Goal: Information Seeking & Learning: Learn about a topic

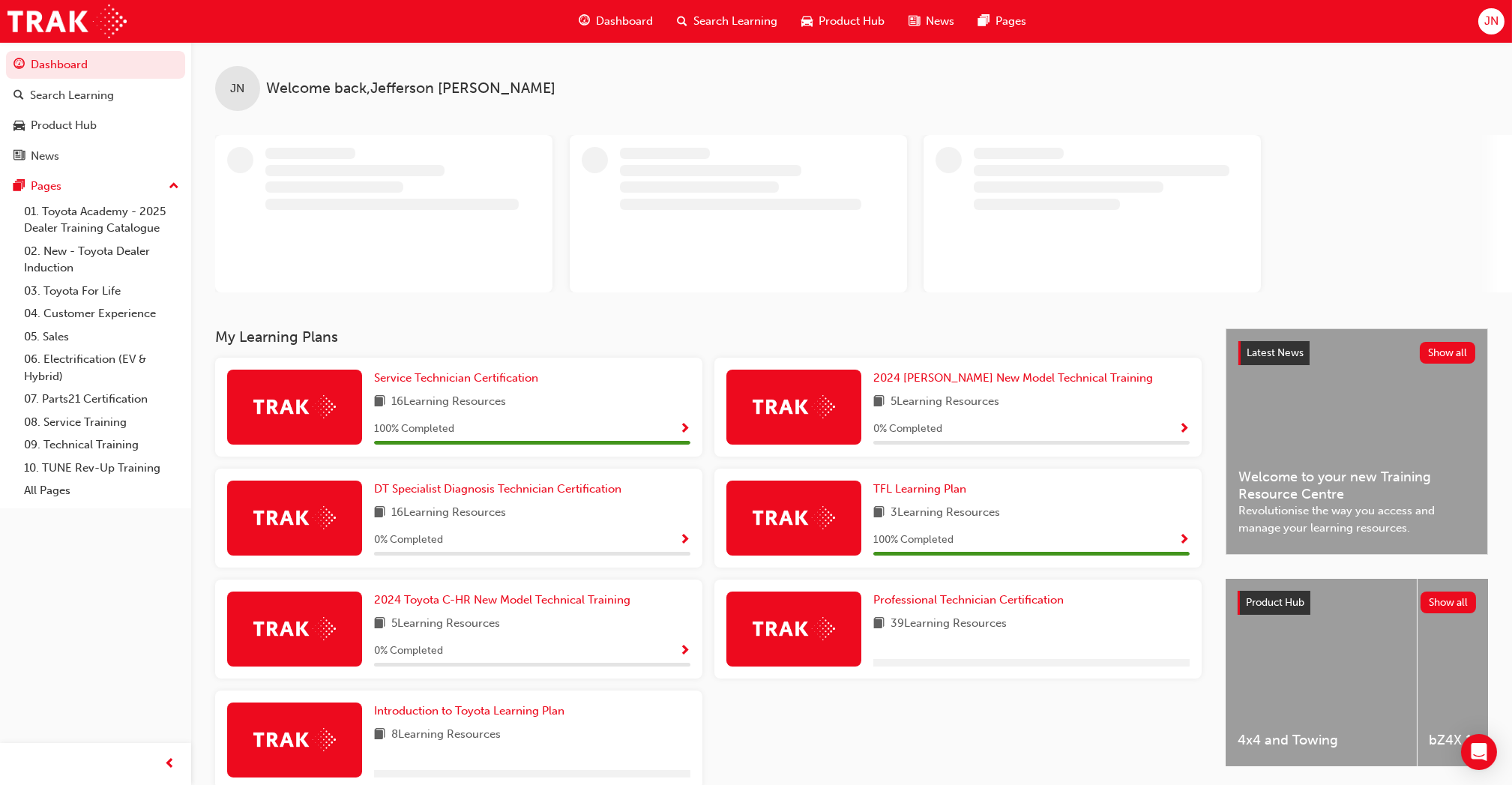
scroll to position [77, 0]
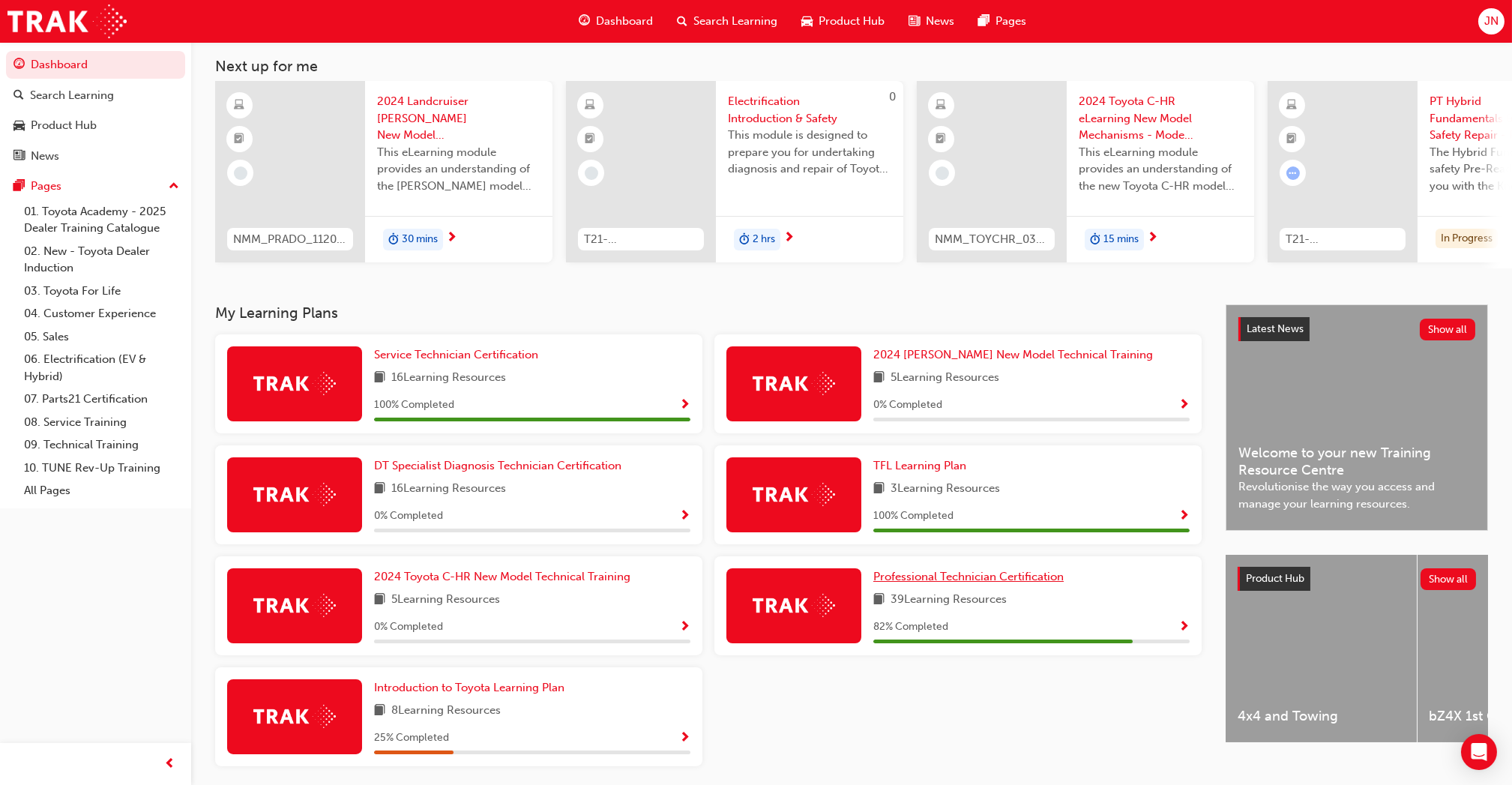
click at [1021, 577] on span "Professional Technician Certification" at bounding box center [968, 576] width 191 height 14
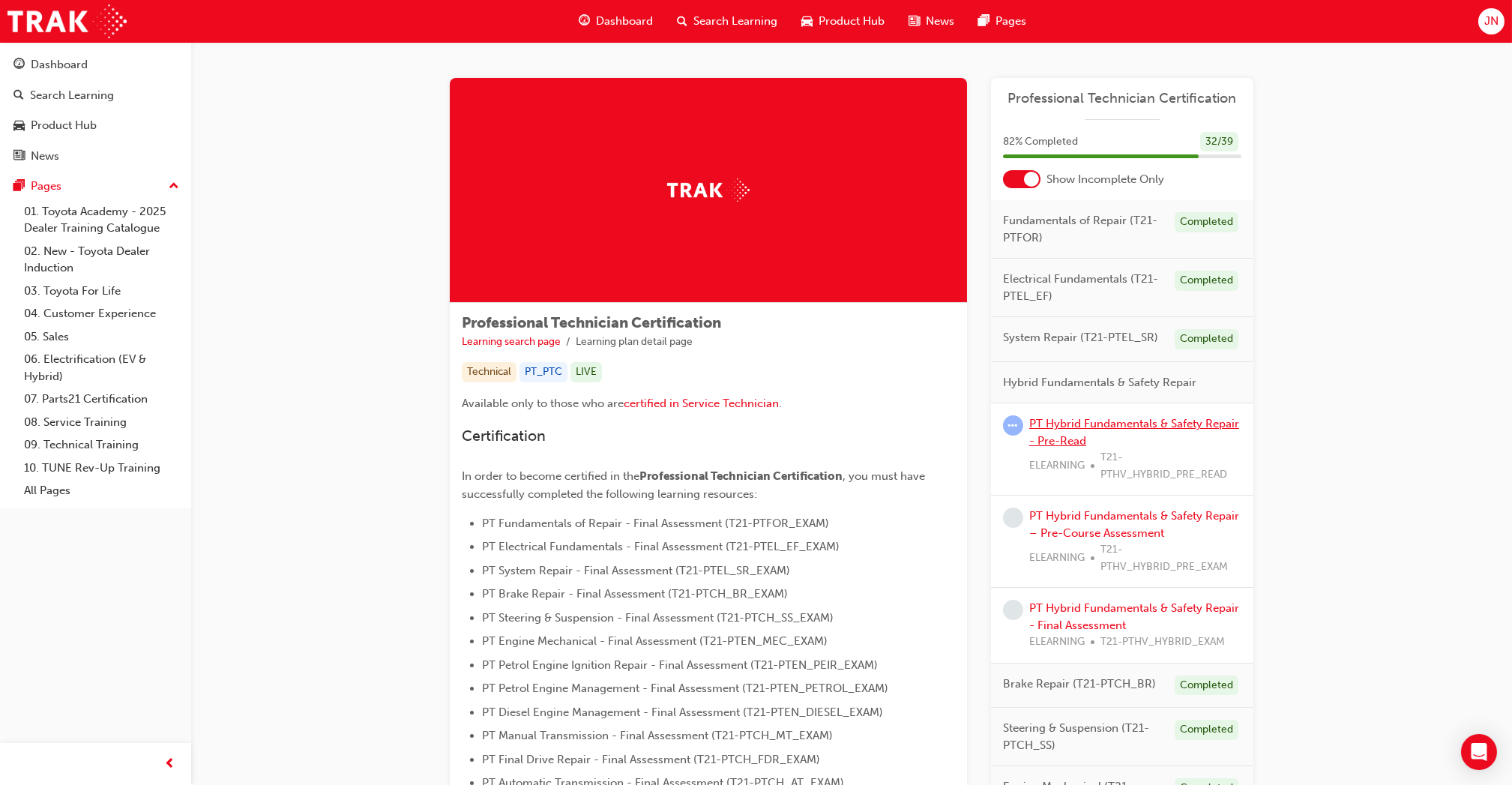
click at [1197, 428] on link "PT Hybrid Fundamentals & Safety Repair - Pre-Read" at bounding box center [1134, 432] width 210 height 31
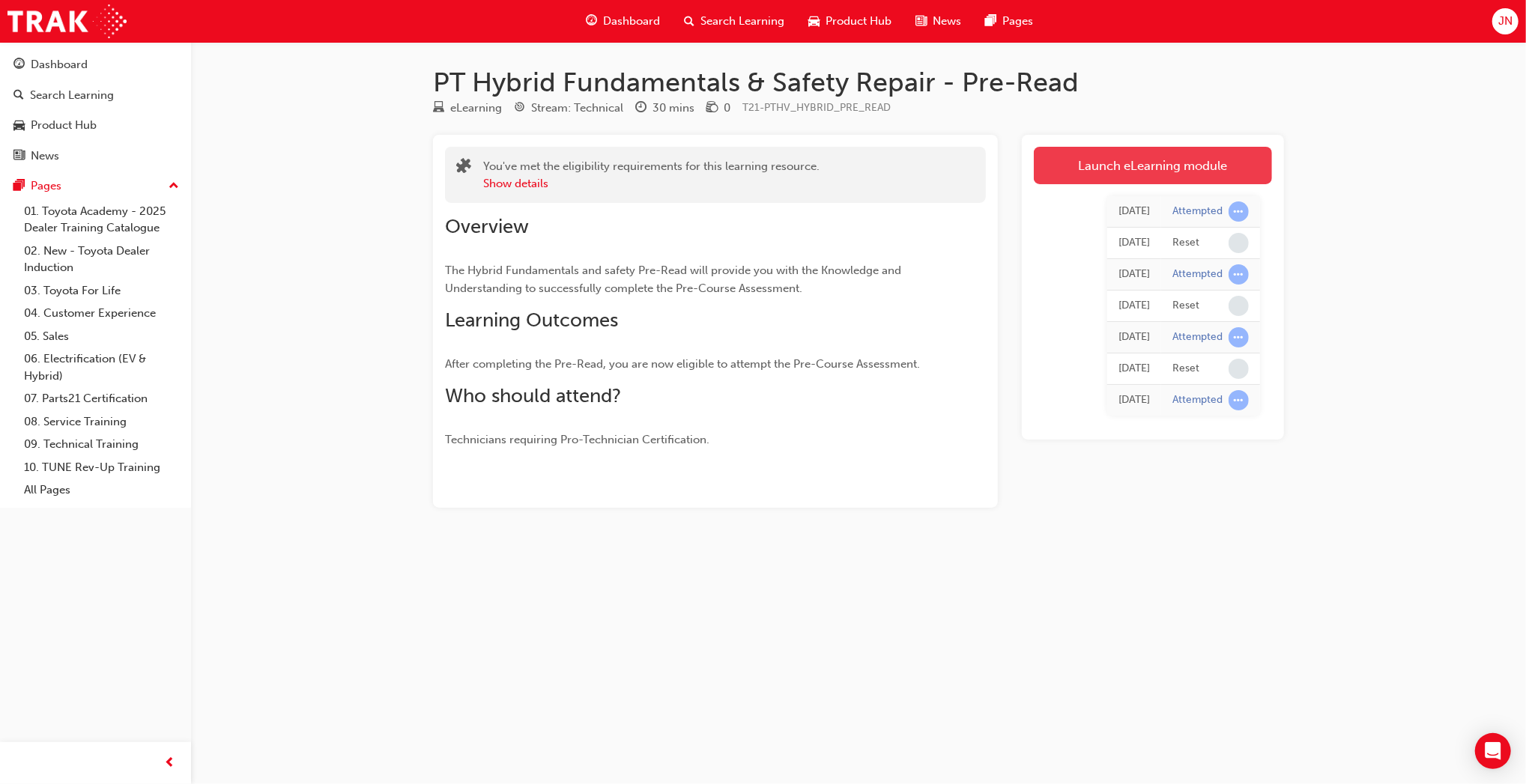
click at [1121, 169] on link "Launch eLearning module" at bounding box center [1153, 166] width 238 height 38
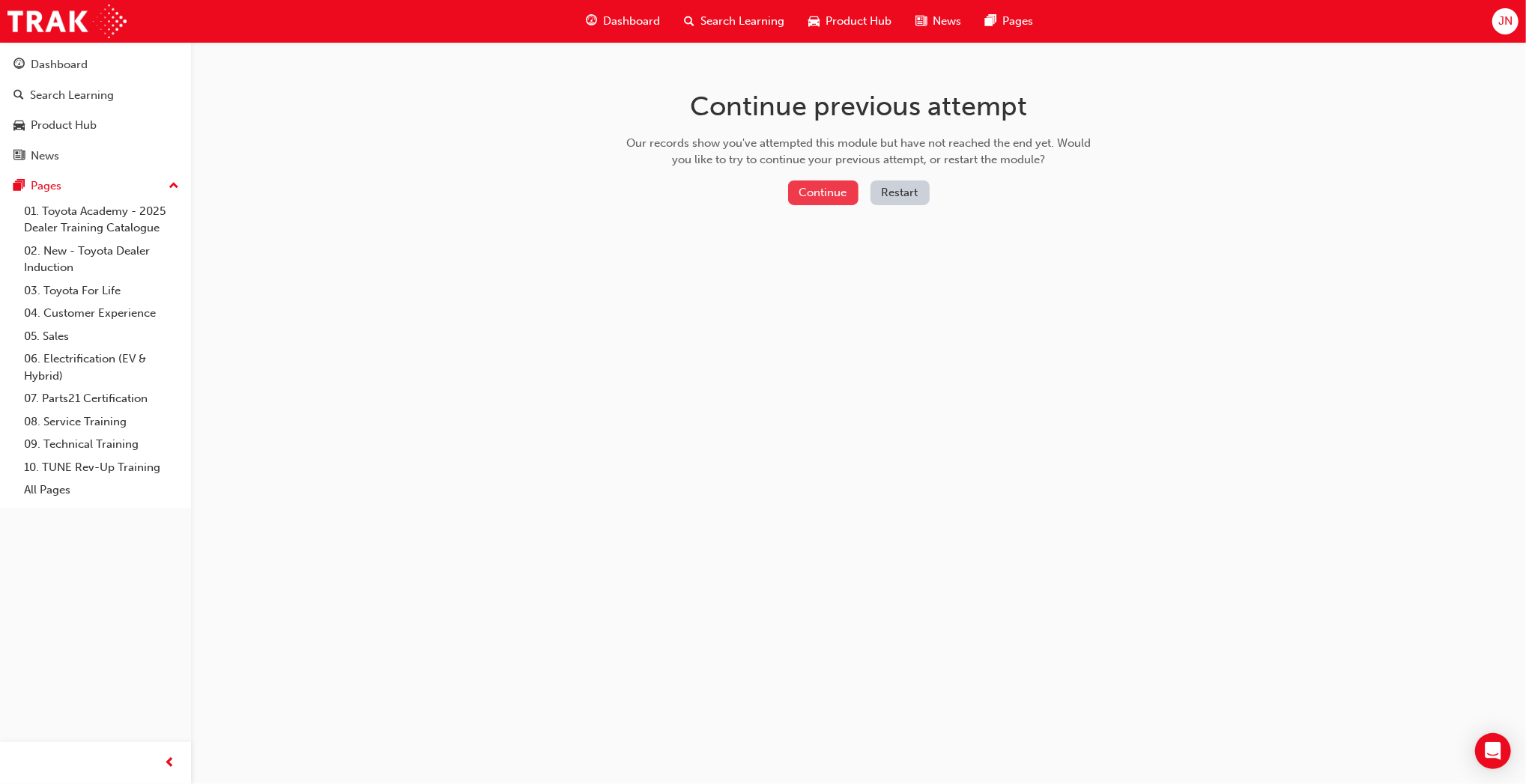
click at [793, 187] on button "Continue" at bounding box center [824, 192] width 71 height 25
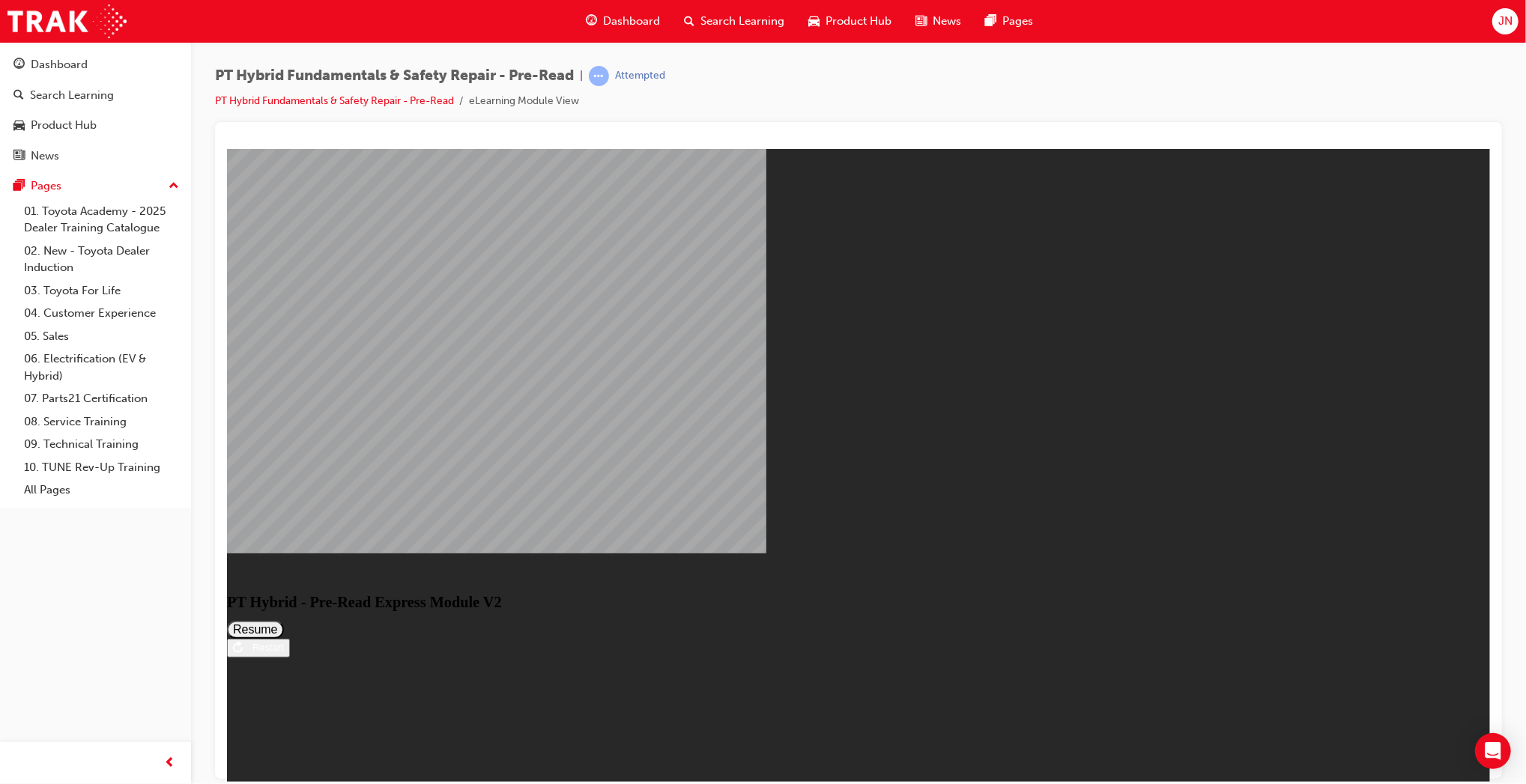
click at [283, 620] on button "Resume" at bounding box center [254, 629] width 57 height 18
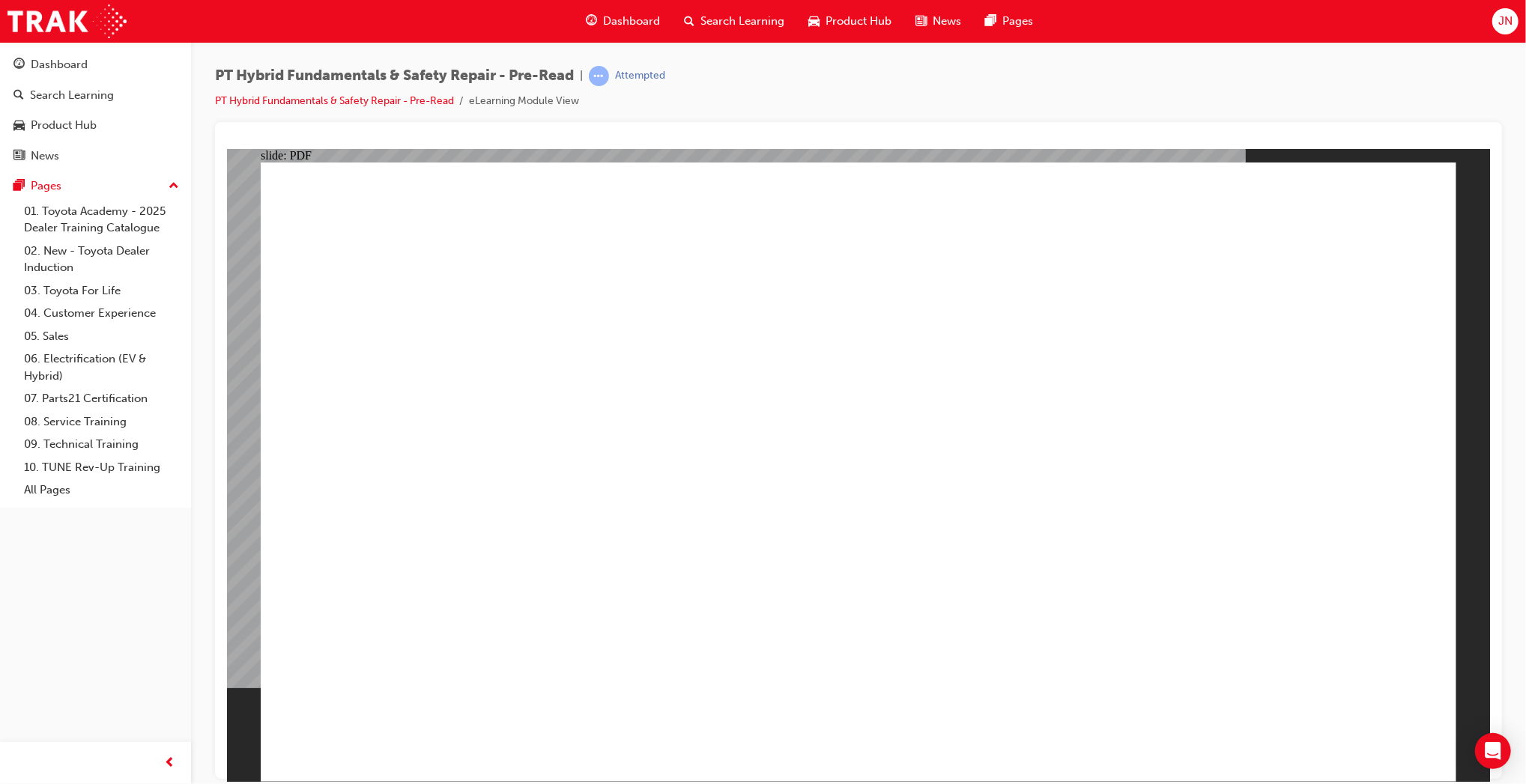
click at [627, 28] on span "Dashboard" at bounding box center [631, 21] width 57 height 17
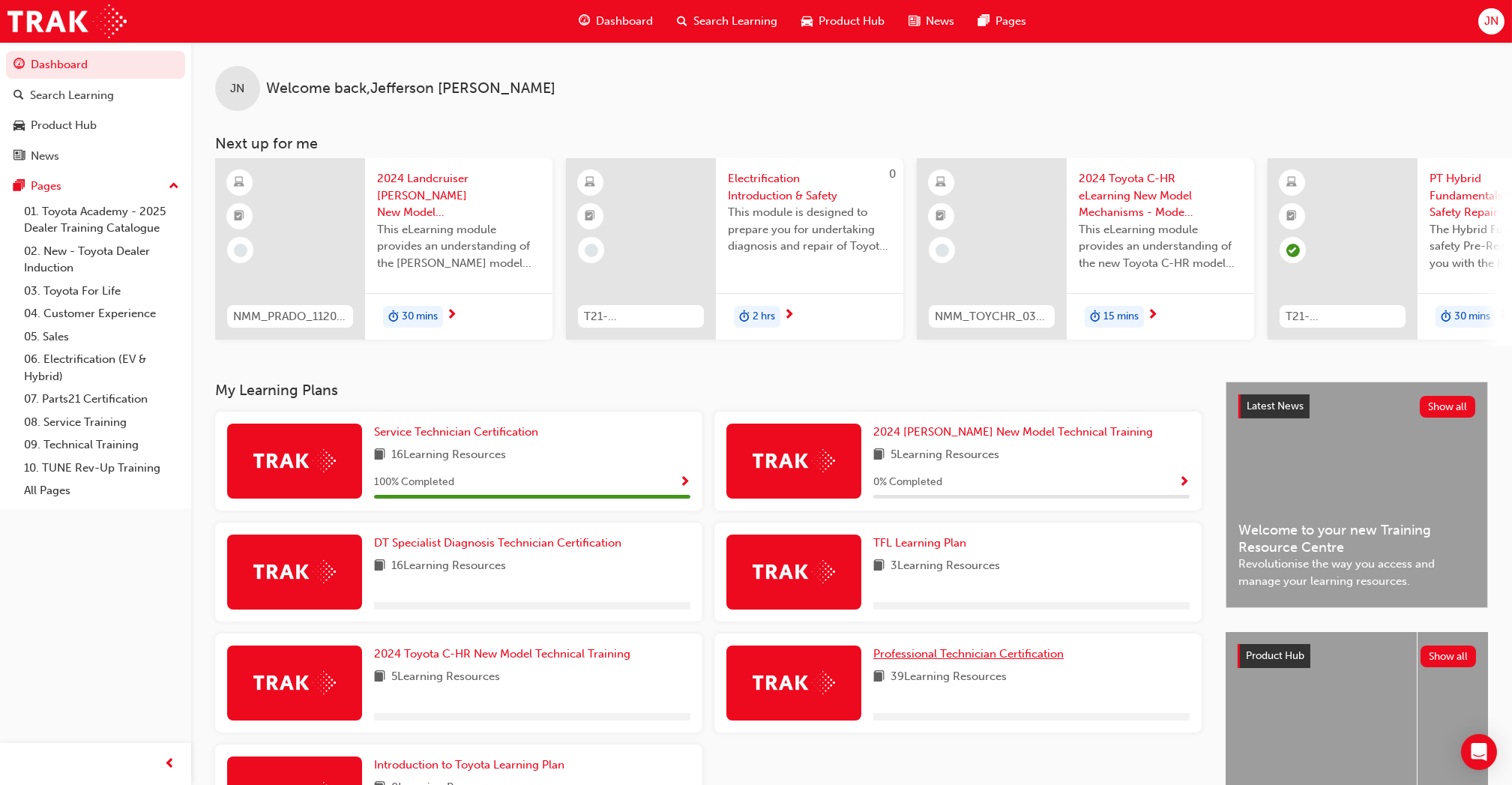
click at [915, 661] on span "Professional Technician Certification" at bounding box center [968, 654] width 191 height 14
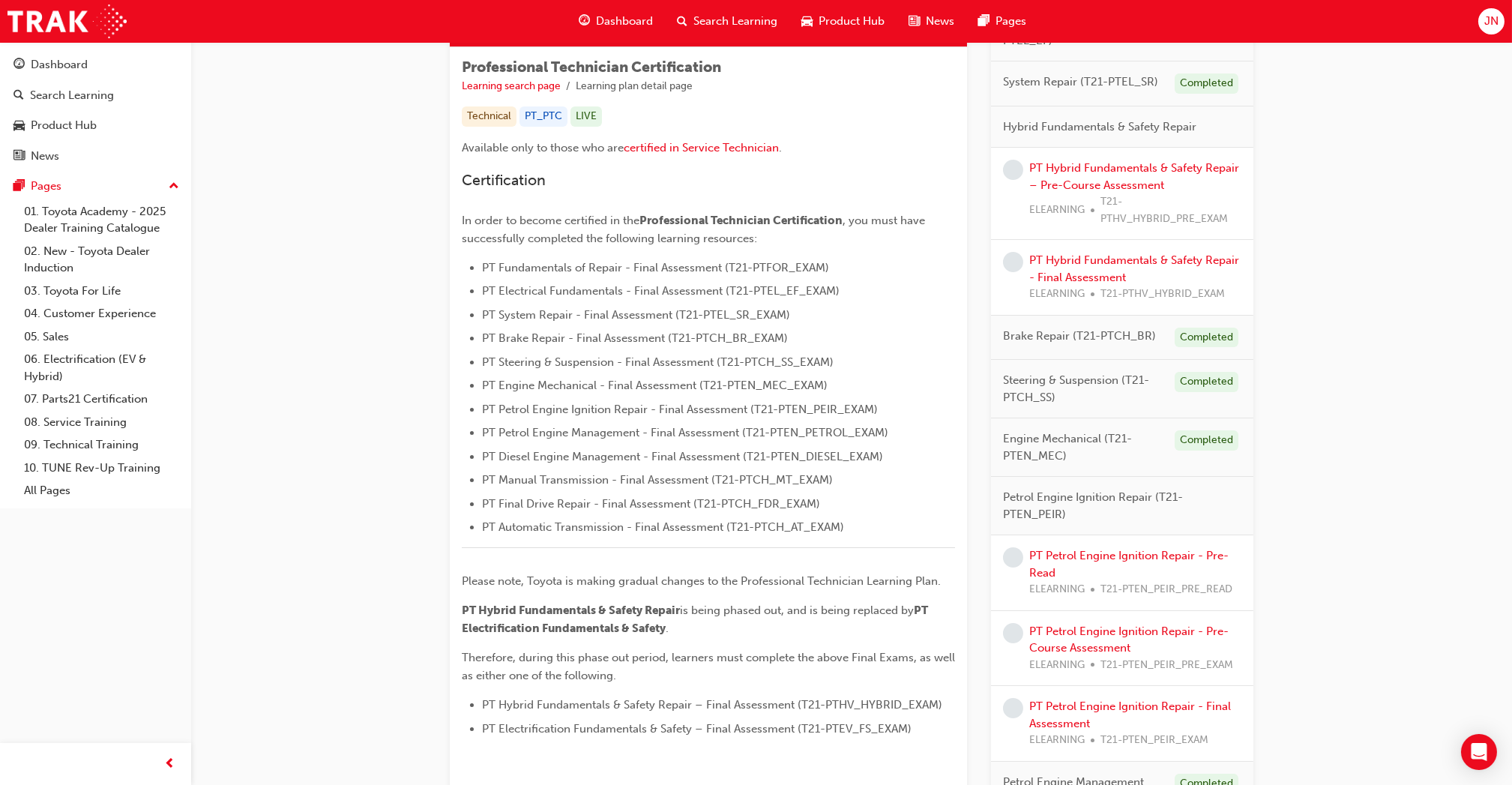
scroll to position [257, 0]
click at [1135, 179] on link "PT Hybrid Fundamentals & Safety Repair – Pre-Course Assessment" at bounding box center [1134, 176] width 210 height 31
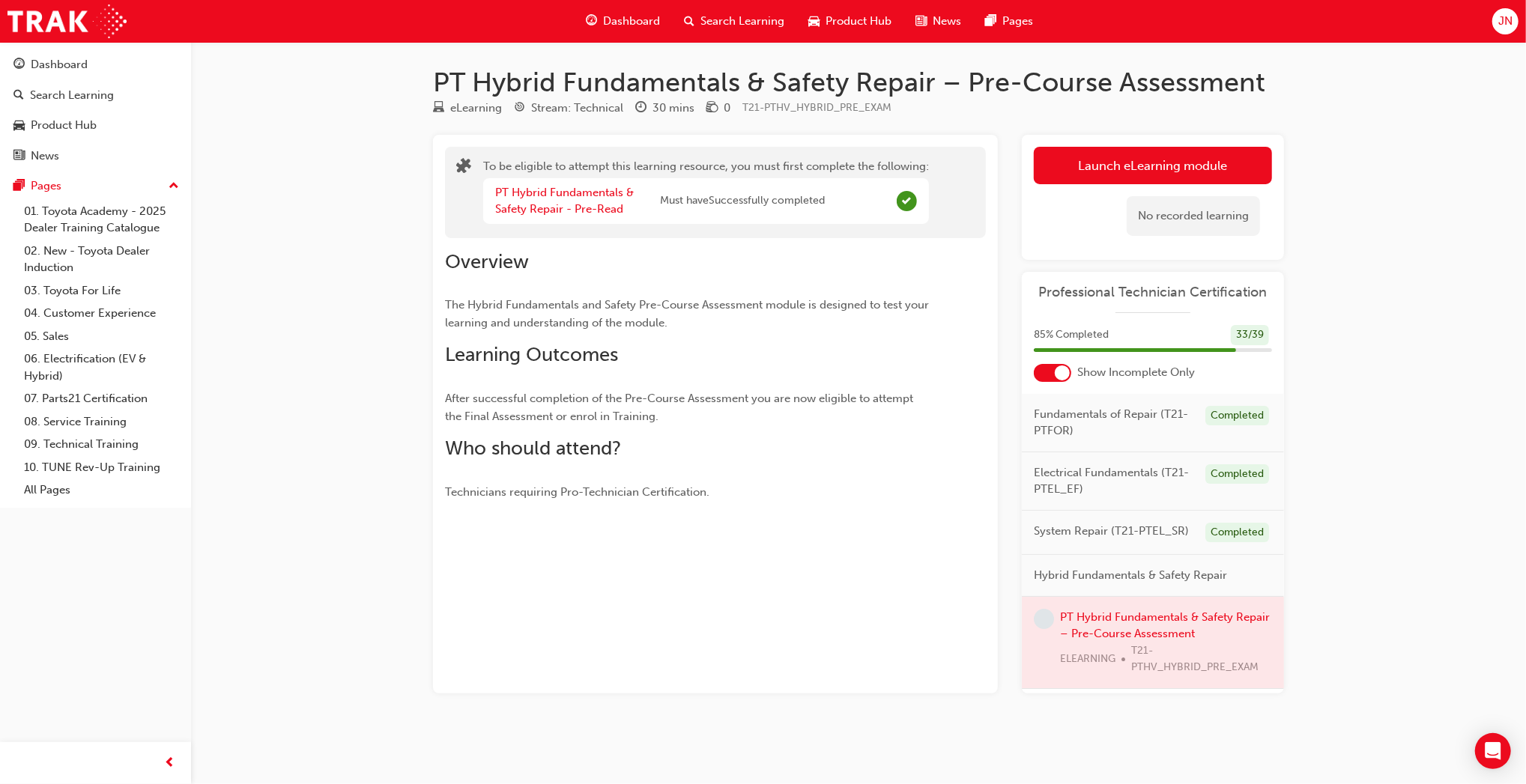
click at [1134, 179] on button "Launch eLearning module" at bounding box center [1153, 166] width 238 height 38
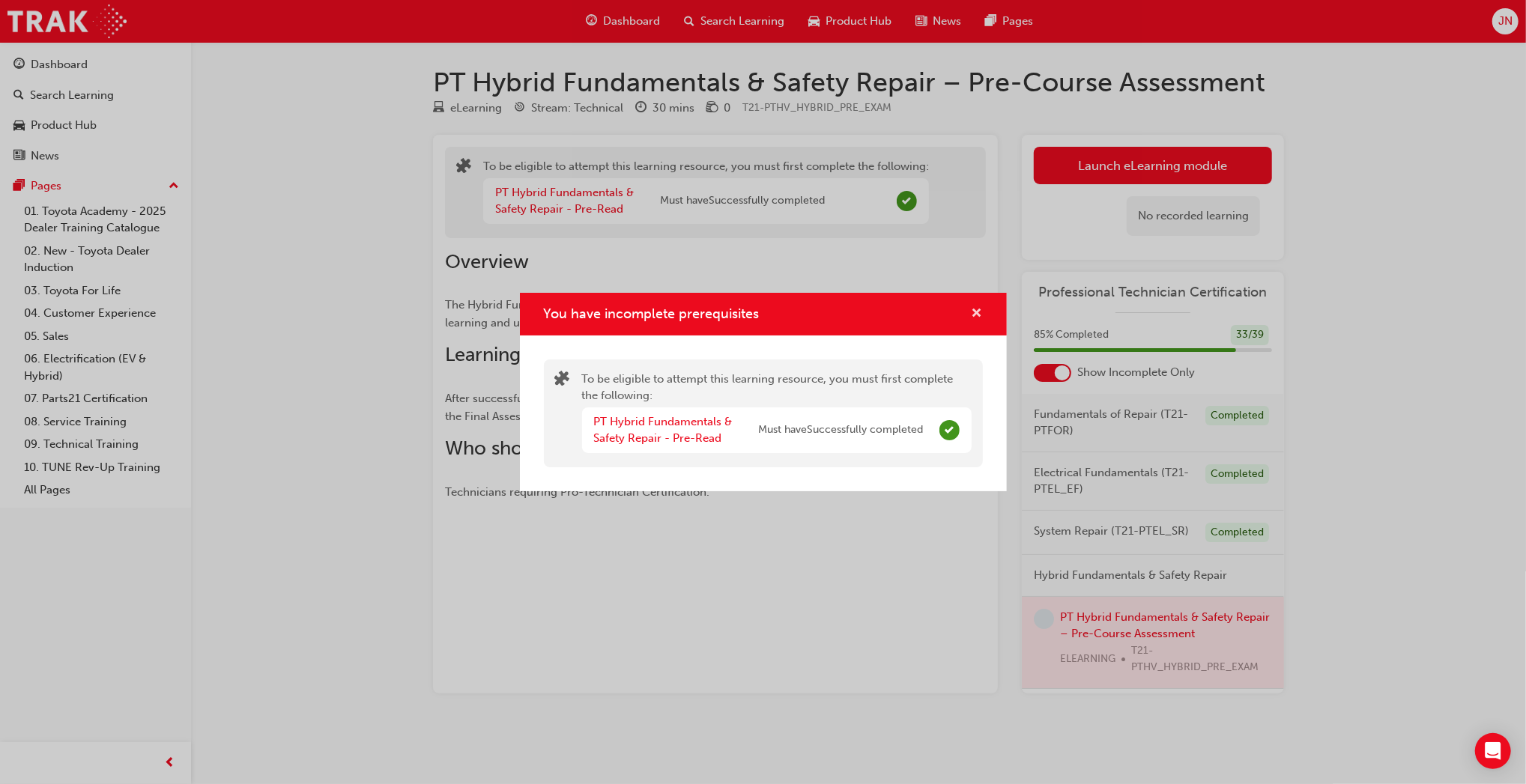
click at [976, 321] on span "cross-icon" at bounding box center [977, 314] width 11 height 14
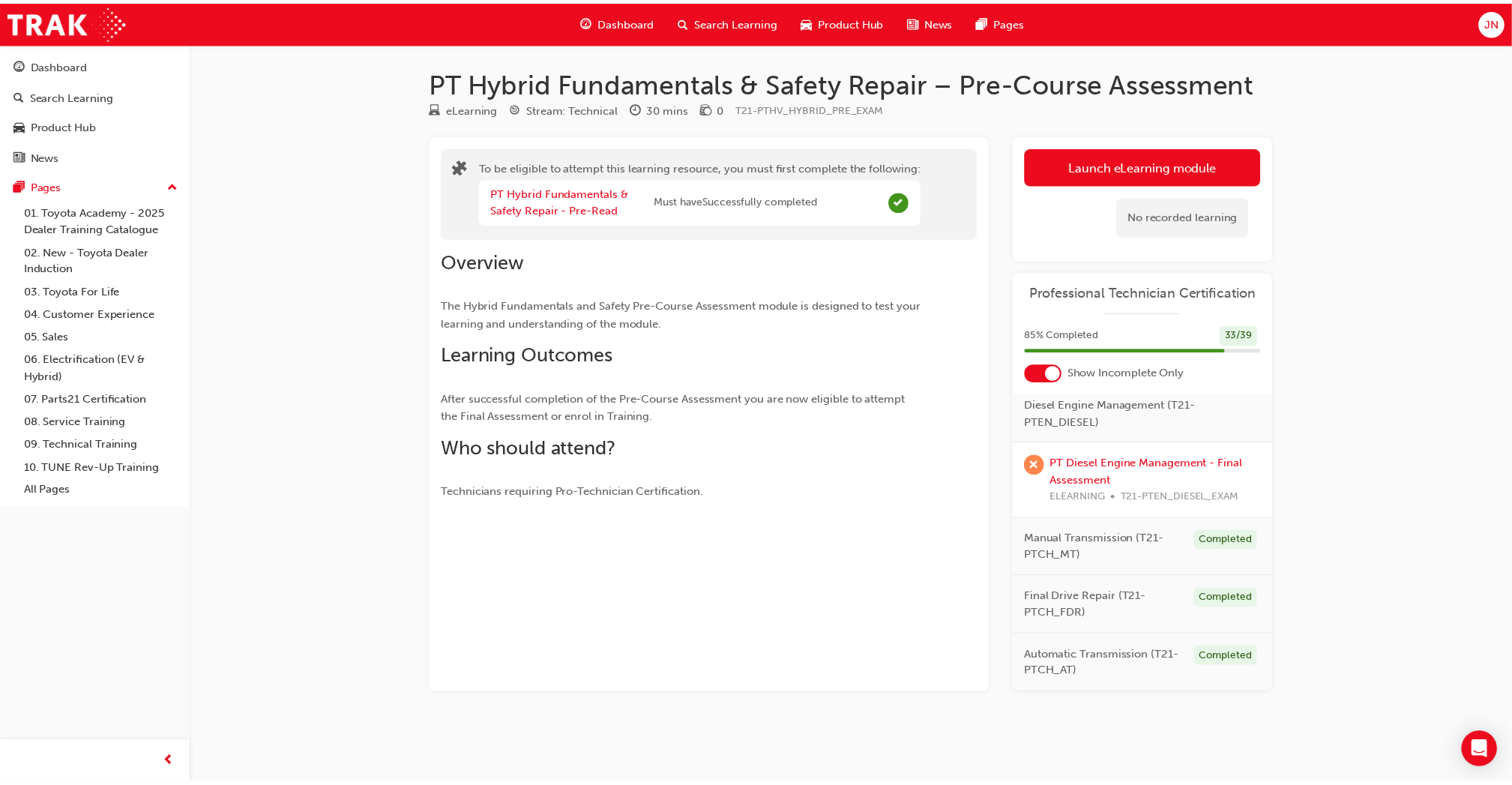
scroll to position [908, 0]
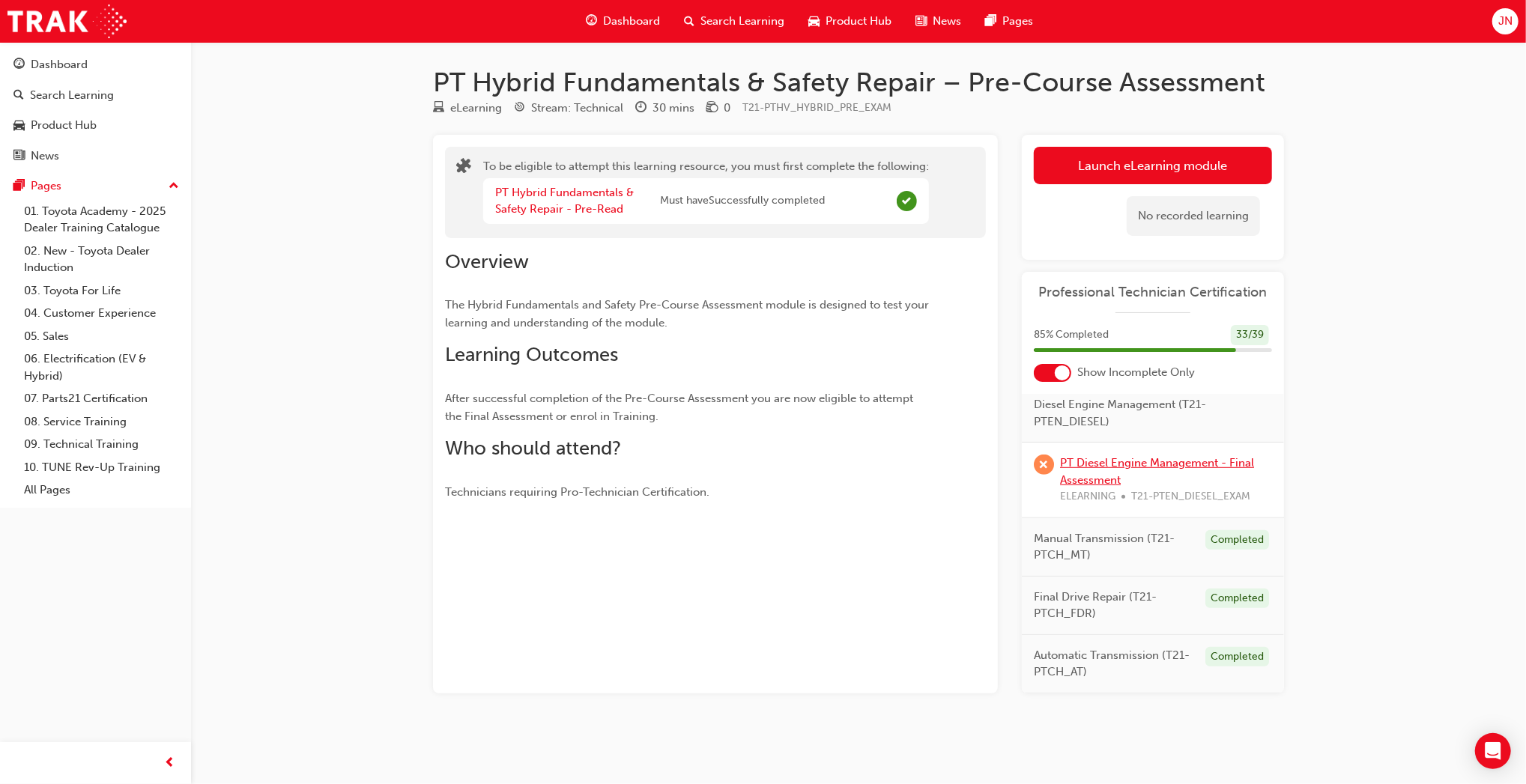
click at [1100, 486] on link "PT Diesel Engine Management - Final Assessment" at bounding box center [1157, 471] width 194 height 31
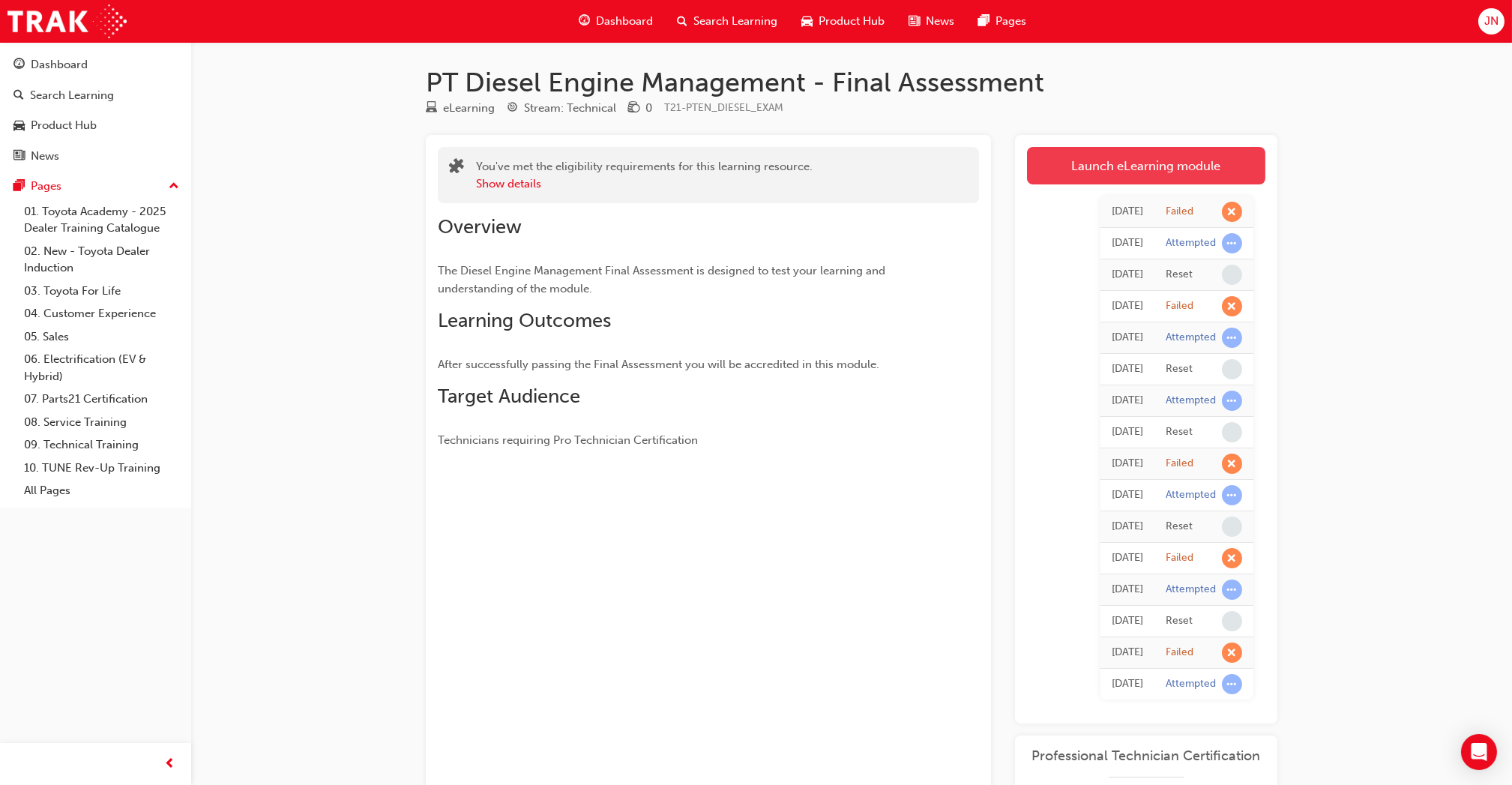
click at [1107, 163] on link "Launch eLearning module" at bounding box center [1146, 166] width 238 height 38
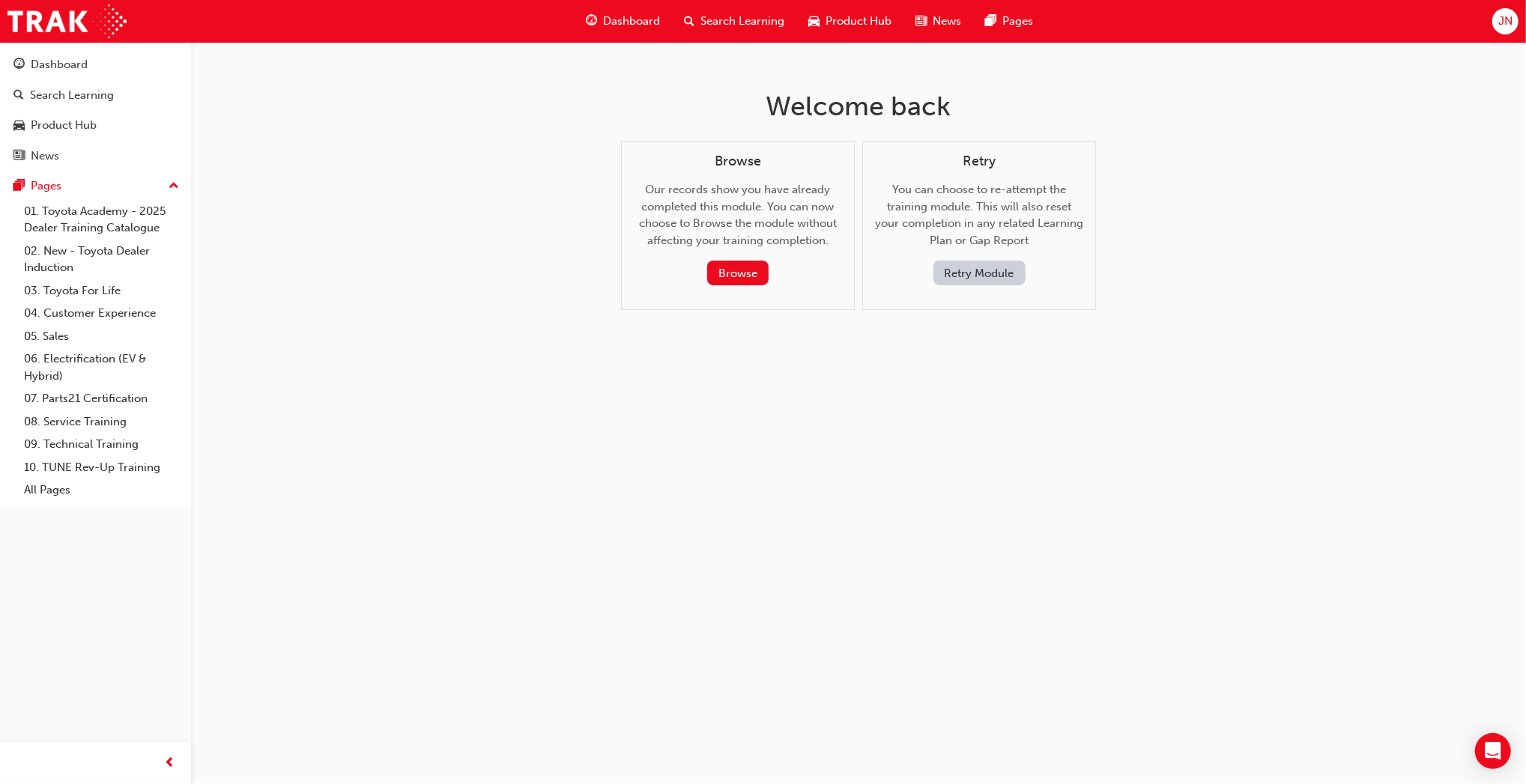
click at [985, 271] on button "Retry Module" at bounding box center [980, 273] width 93 height 25
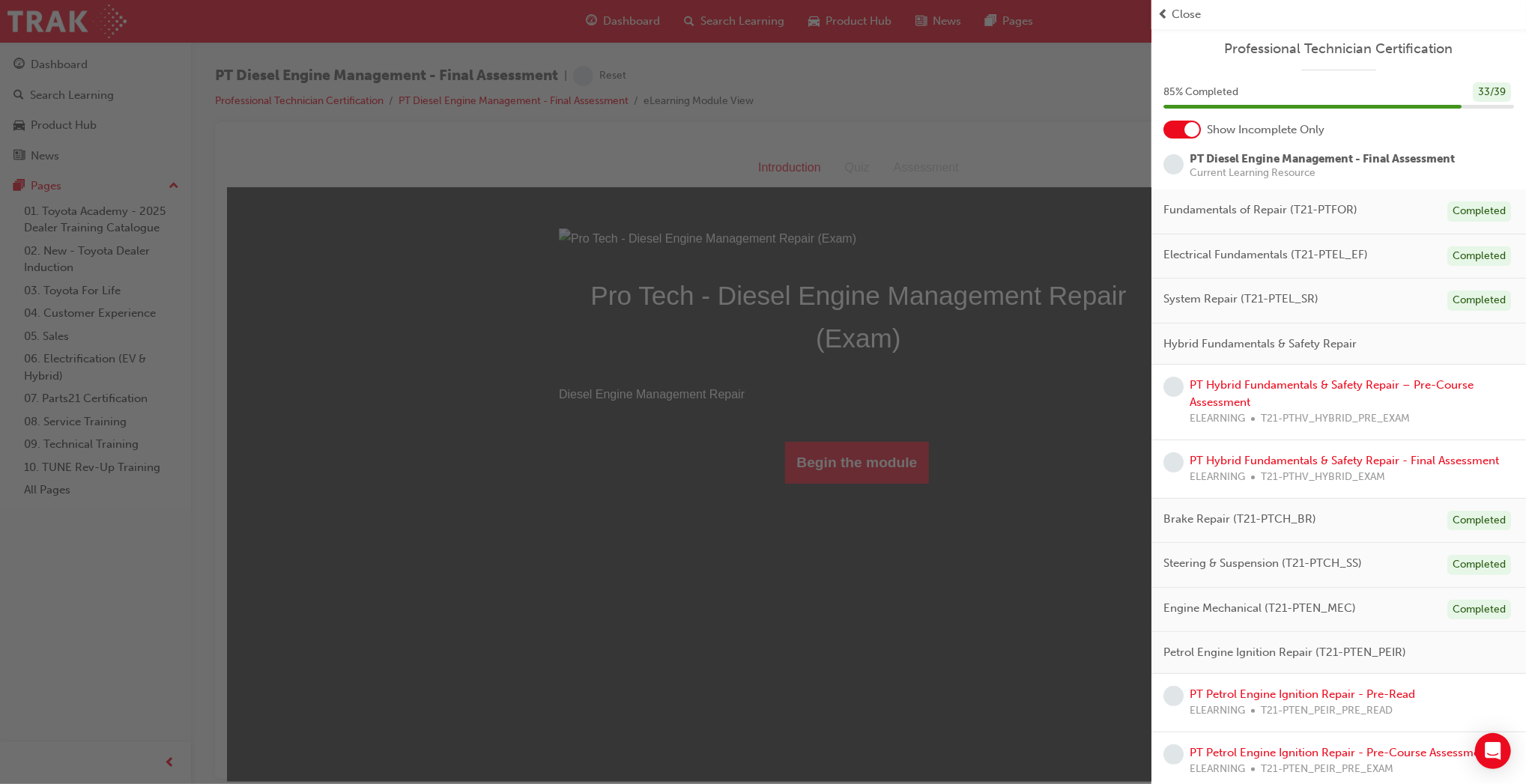
drag, startPoint x: 846, startPoint y: 644, endPoint x: 619, endPoint y: 496, distance: 271.0
click at [846, 644] on div "button" at bounding box center [576, 392] width 1152 height 784
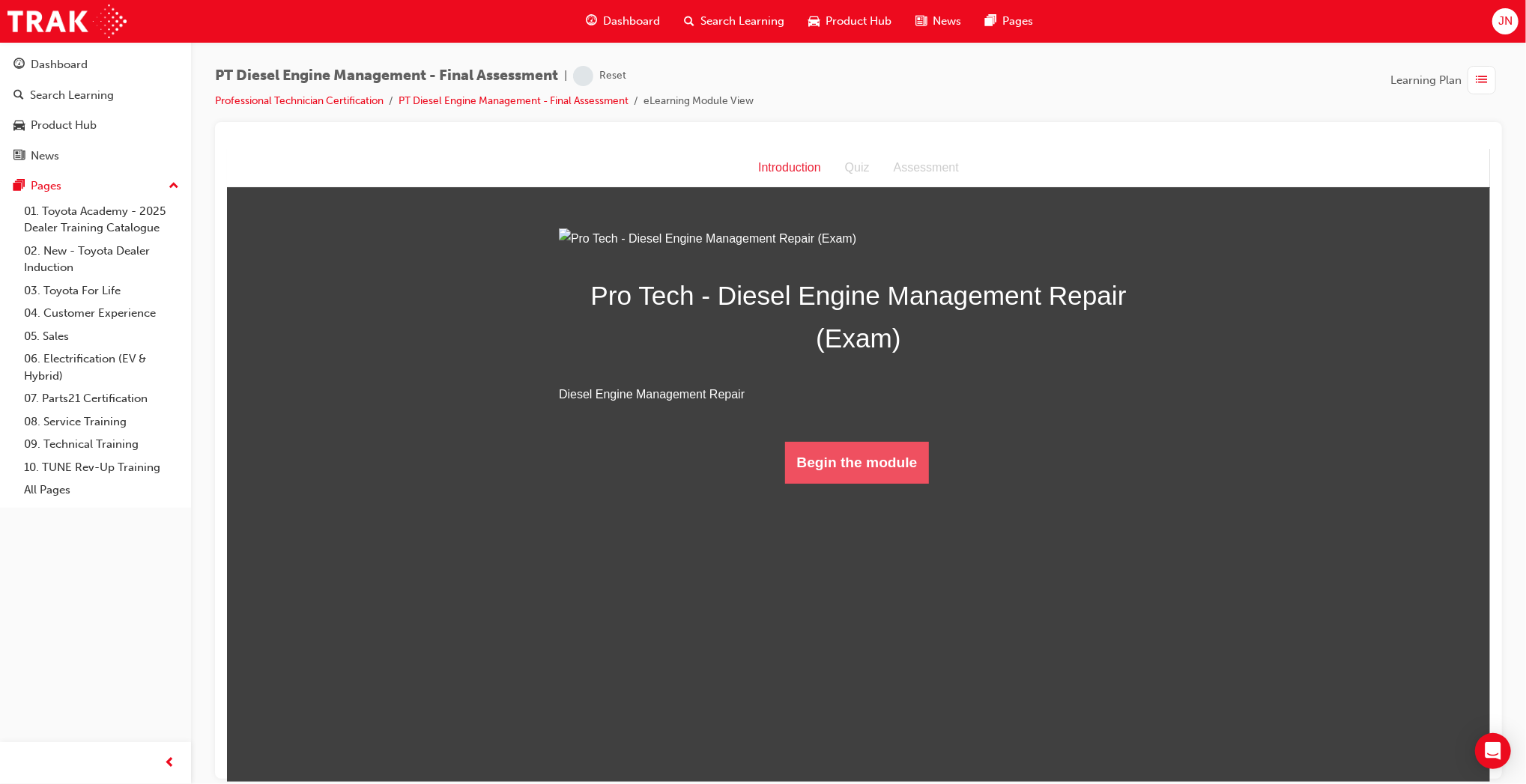
click at [846, 483] on button "Begin the module" at bounding box center [857, 462] width 145 height 42
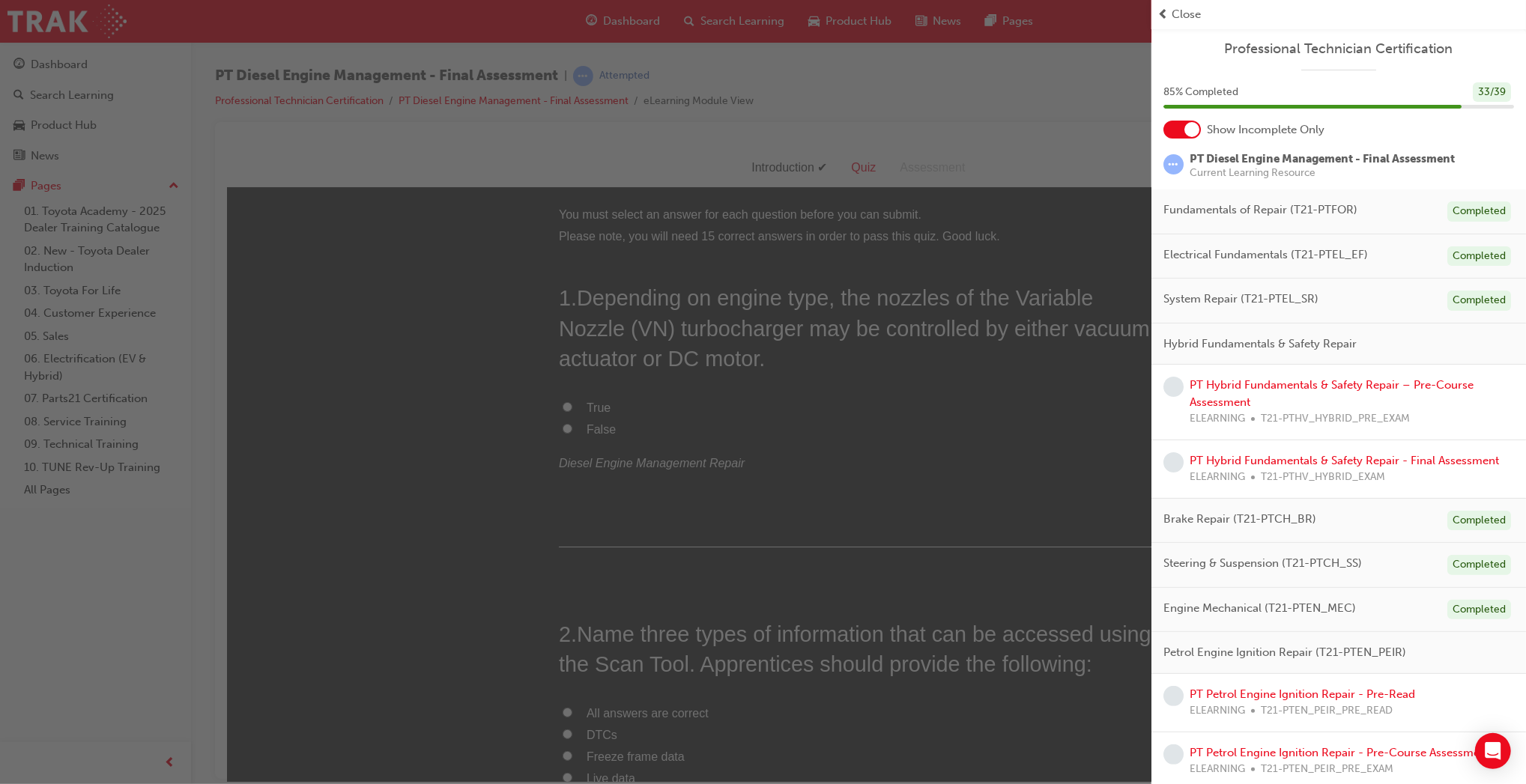
click at [474, 564] on div "button" at bounding box center [576, 392] width 1152 height 784
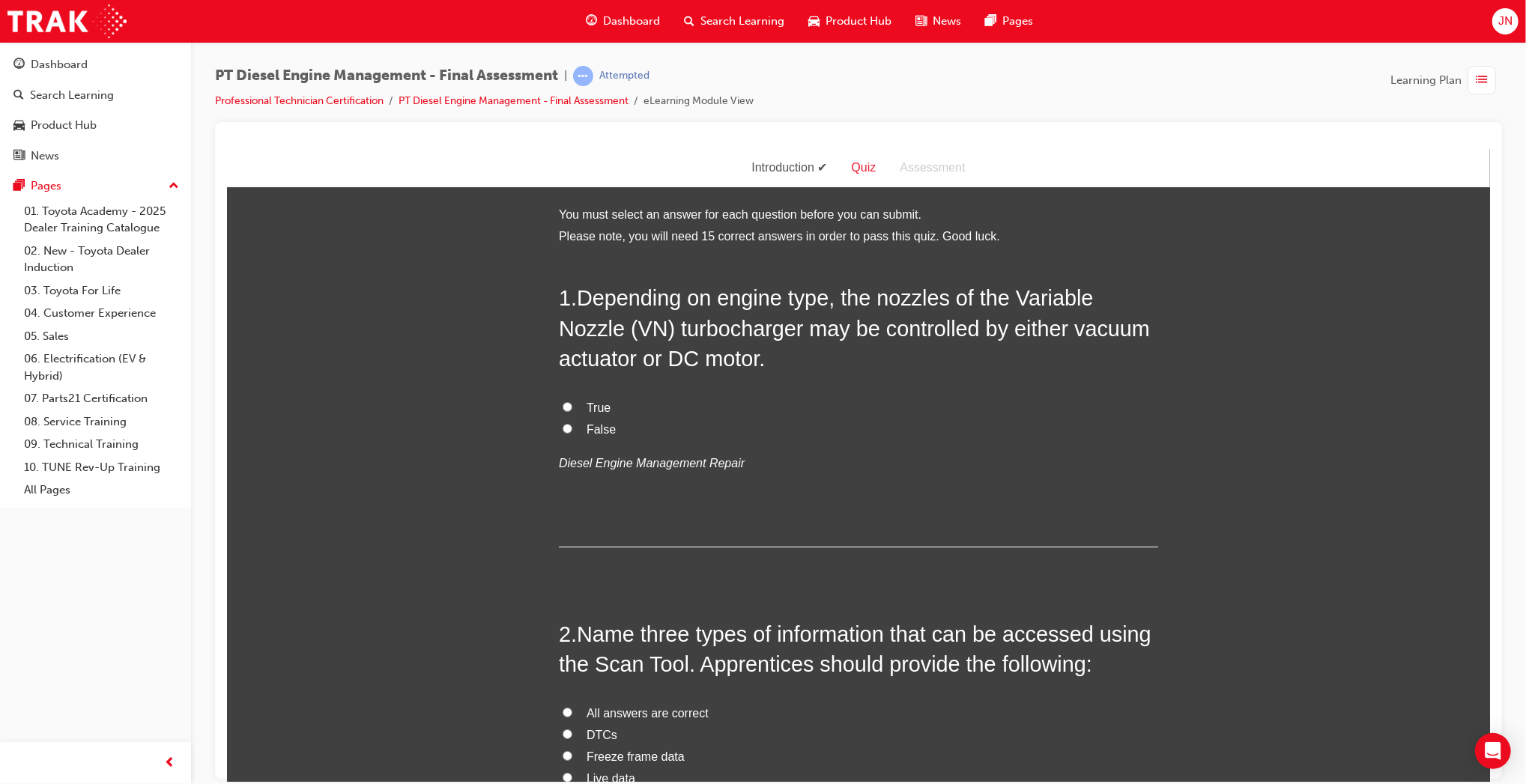
click at [586, 401] on span "True" at bounding box center [598, 407] width 24 height 13
click at [572, 401] on input "True" at bounding box center [567, 406] width 10 height 10
radio input "true"
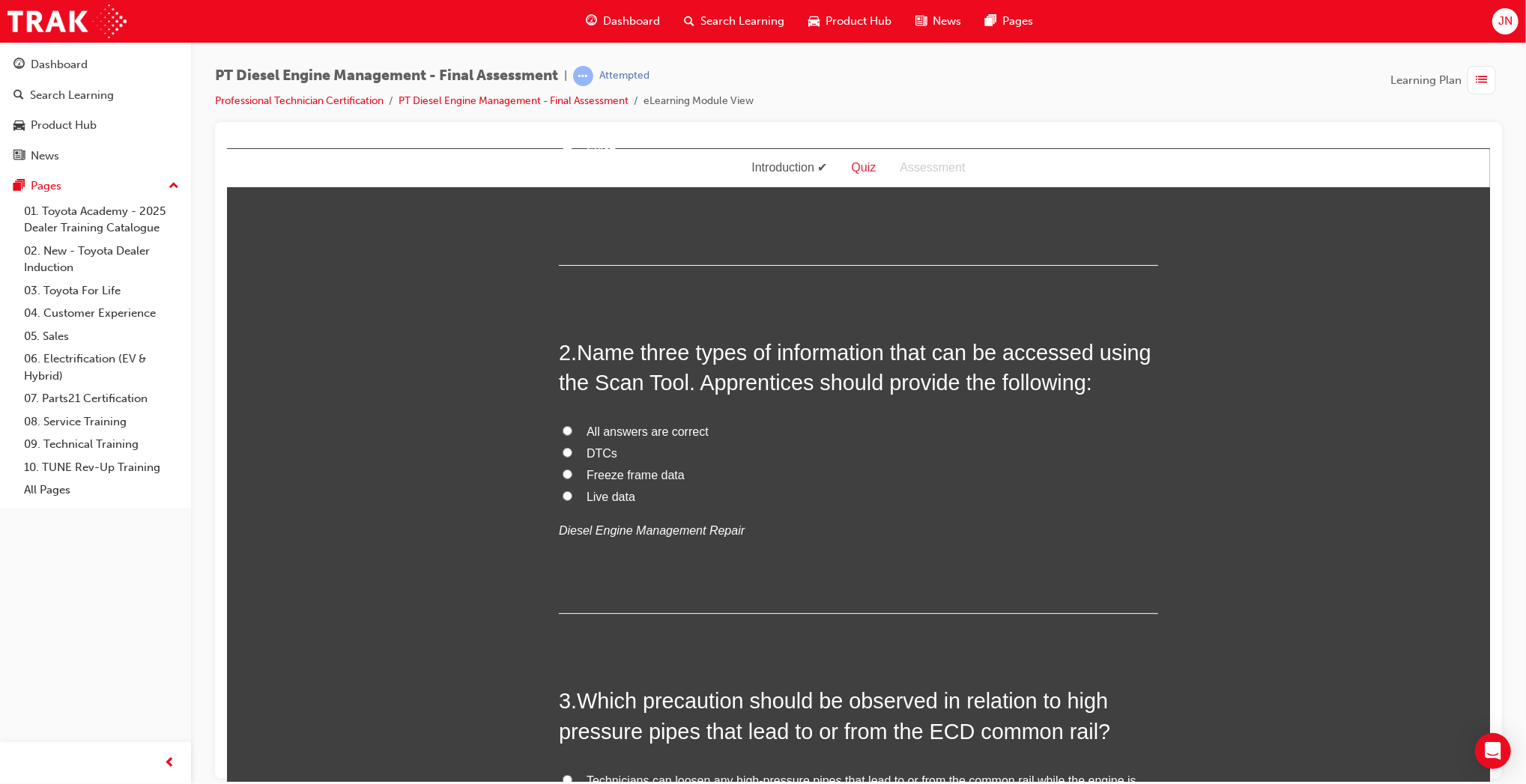
scroll to position [282, 0]
click at [619, 425] on span "All answers are correct" at bounding box center [647, 430] width 122 height 13
click at [572, 425] on input "All answers are correct" at bounding box center [567, 429] width 10 height 10
radio input "true"
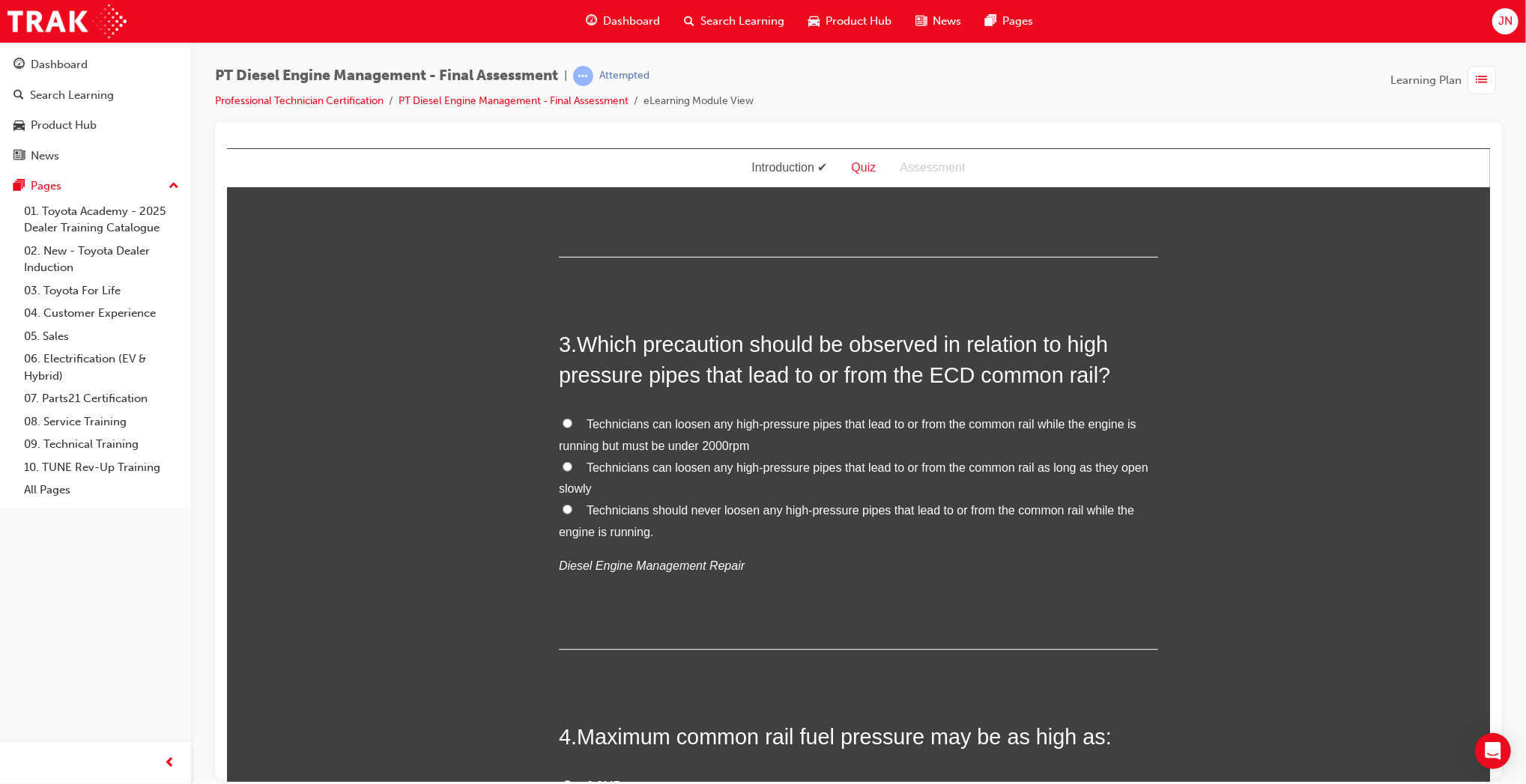
scroll to position [653, 0]
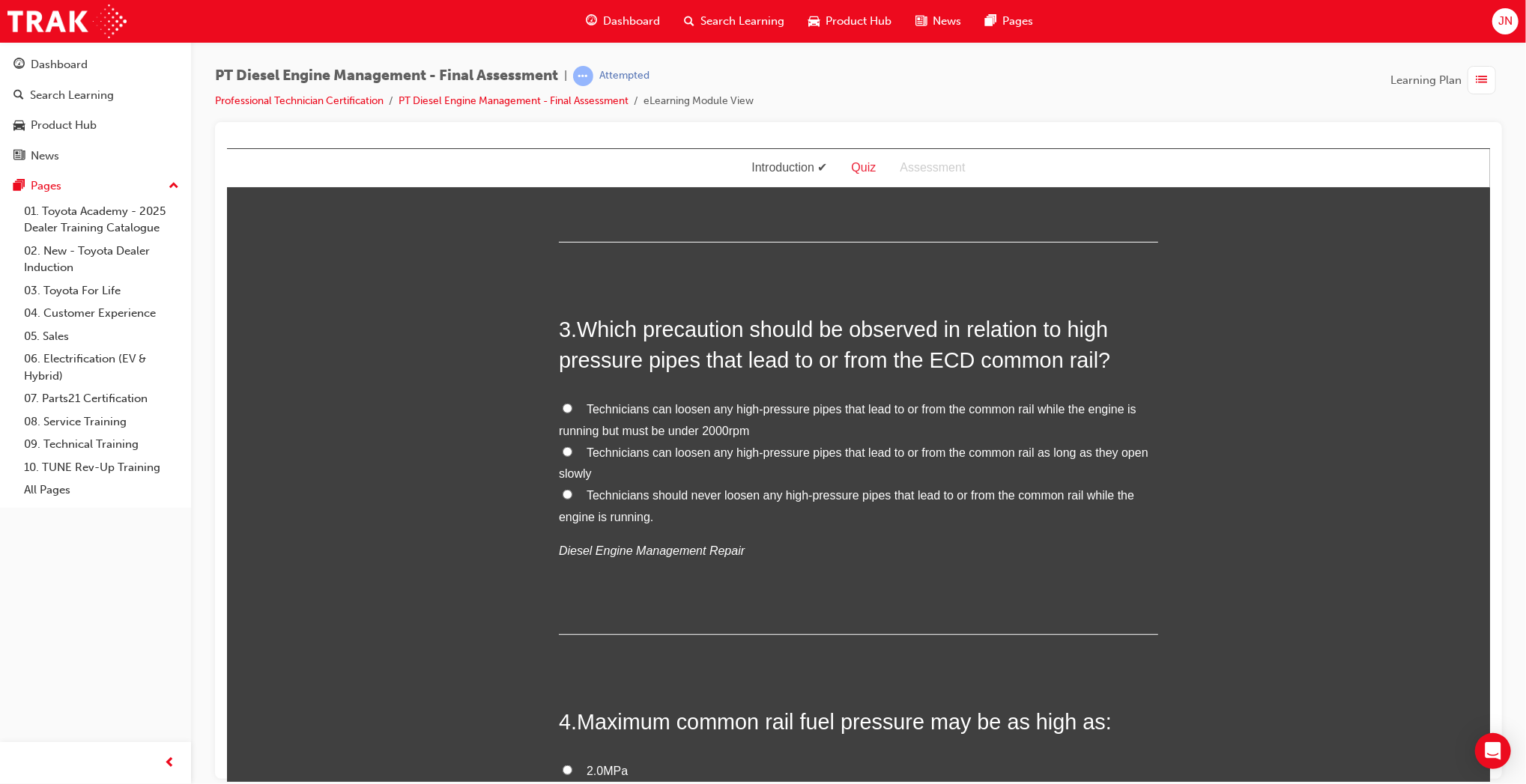
click at [704, 485] on label "Technicians should never loosen any high-pressure pipes that lead to or from th…" at bounding box center [858, 507] width 599 height 43
click at [572, 489] on input "Technicians should never loosen any high-pressure pipes that lead to or from th…" at bounding box center [567, 494] width 10 height 10
radio input "true"
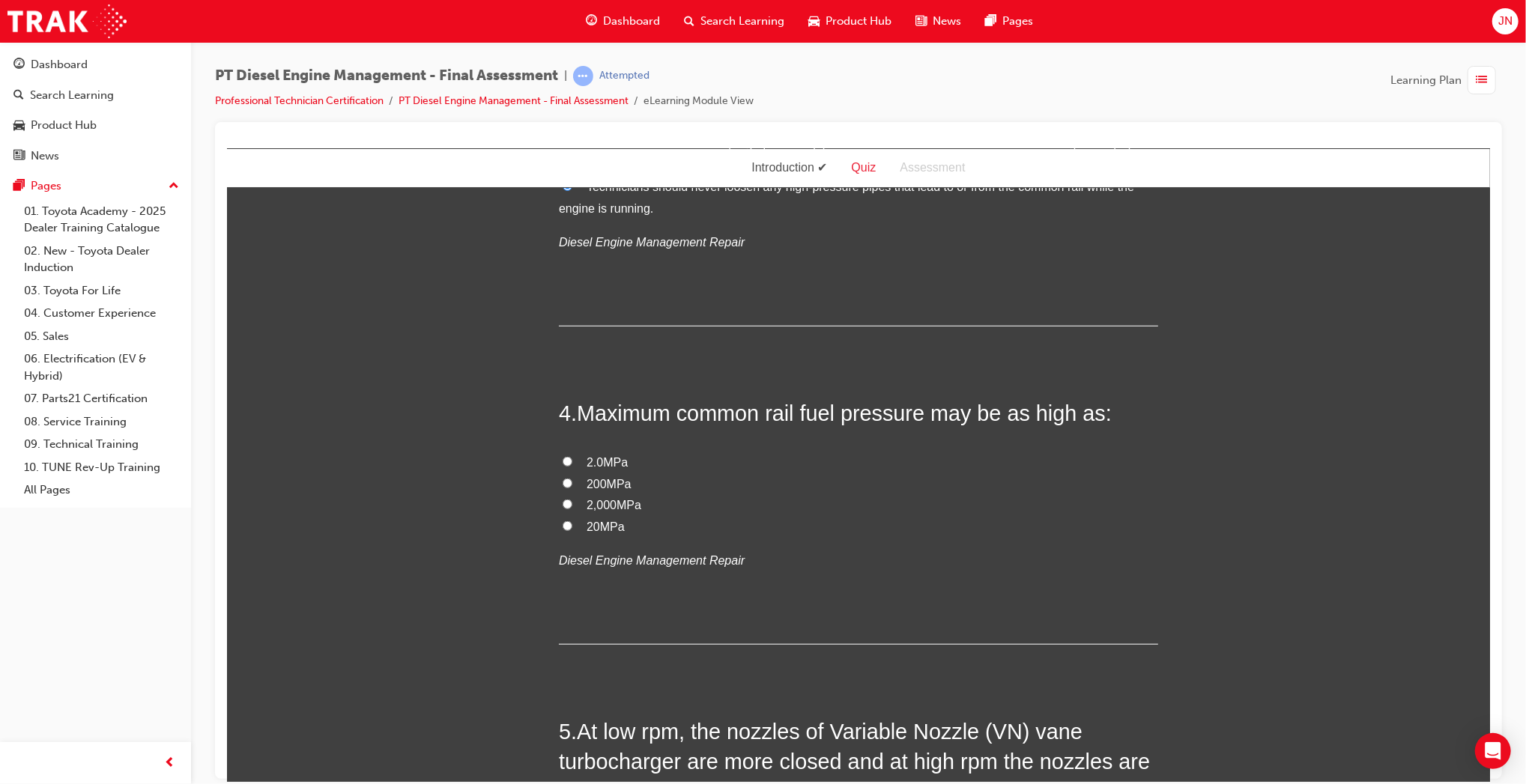
scroll to position [981, 0]
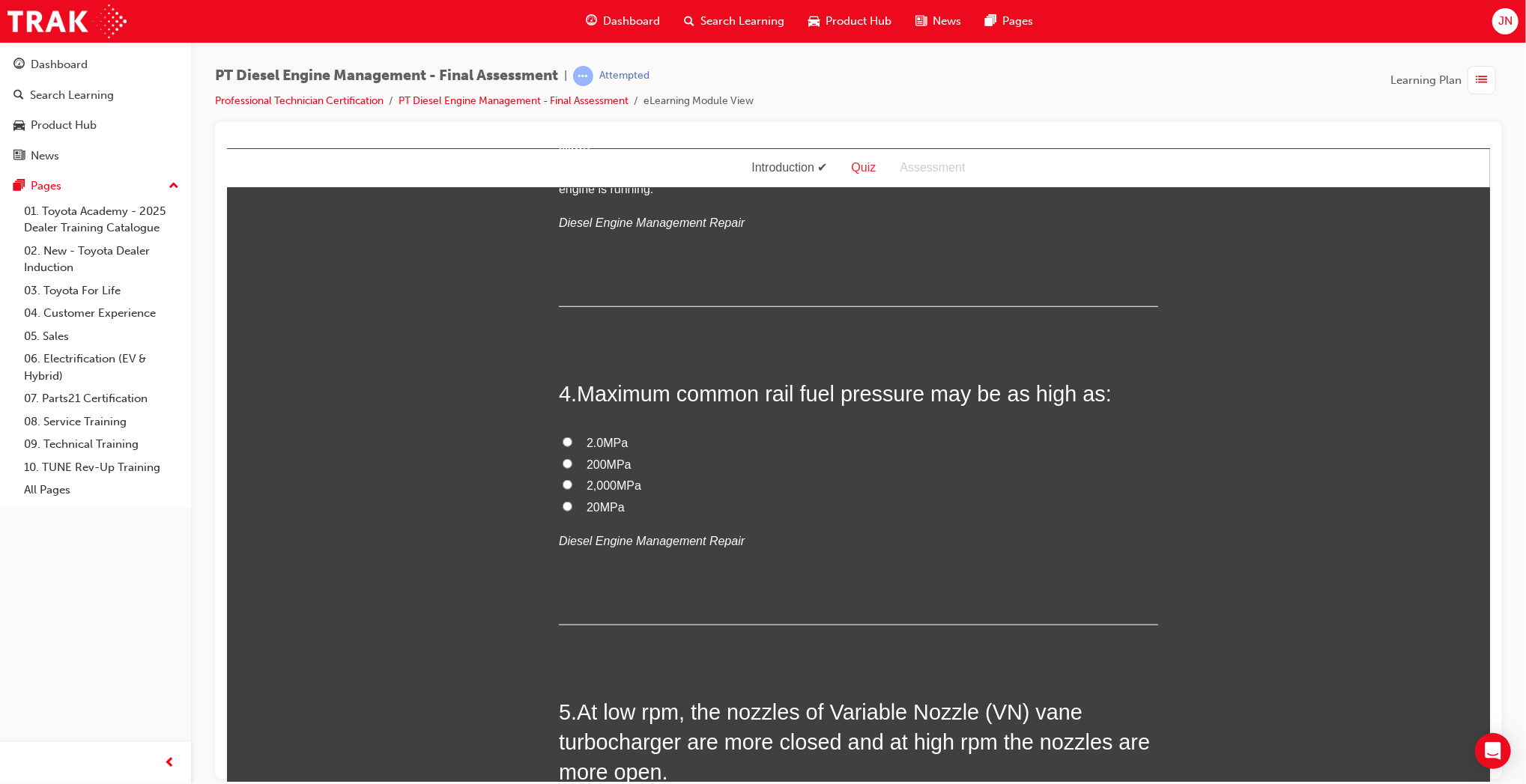
click at [590, 470] on label "200MPa" at bounding box center [858, 464] width 599 height 22
click at [572, 468] on input "200MPa" at bounding box center [567, 463] width 10 height 10
radio input "true"
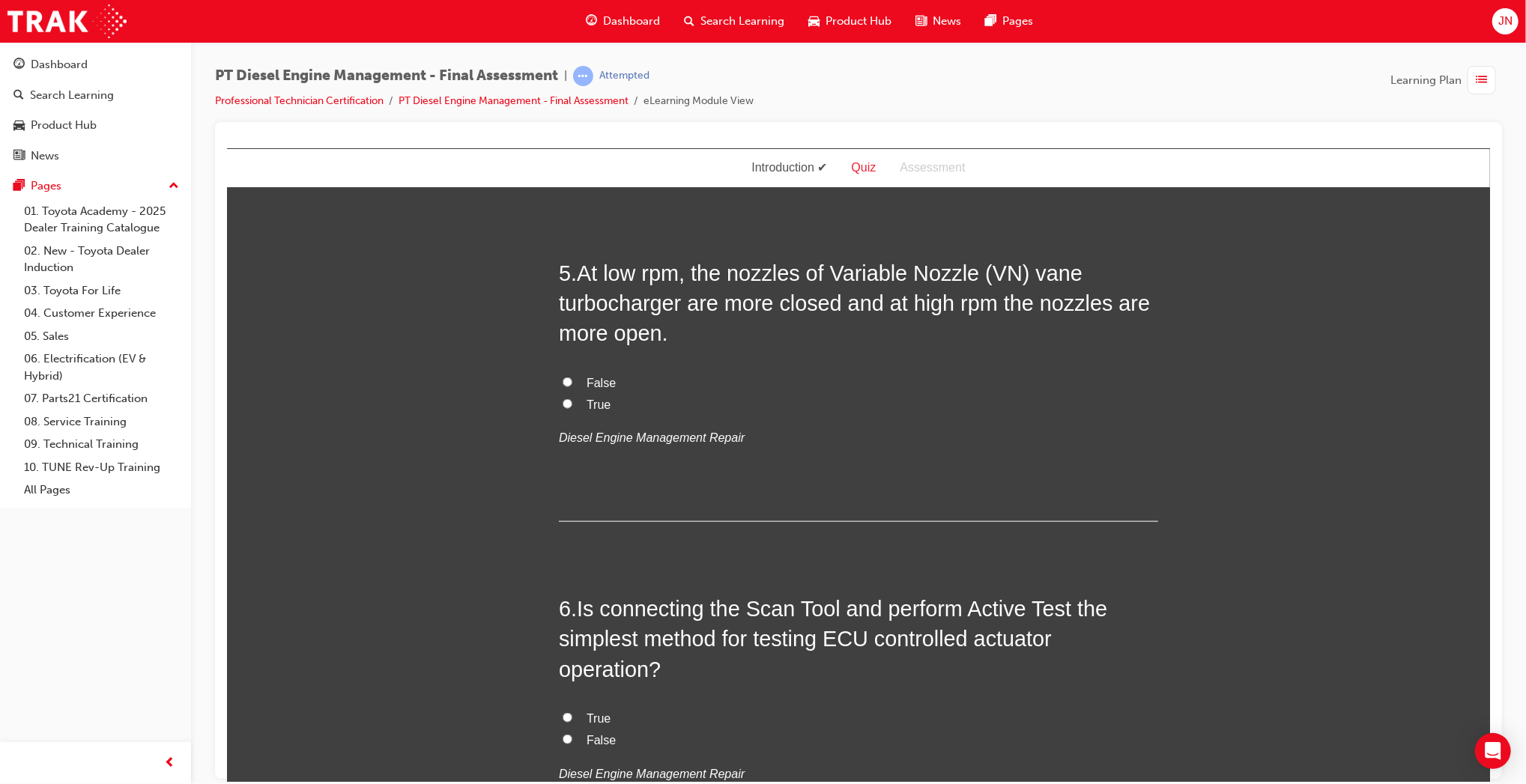
scroll to position [1421, 0]
click at [596, 406] on span "True" at bounding box center [598, 404] width 24 height 13
click at [572, 406] on input "True" at bounding box center [567, 403] width 10 height 10
radio input "true"
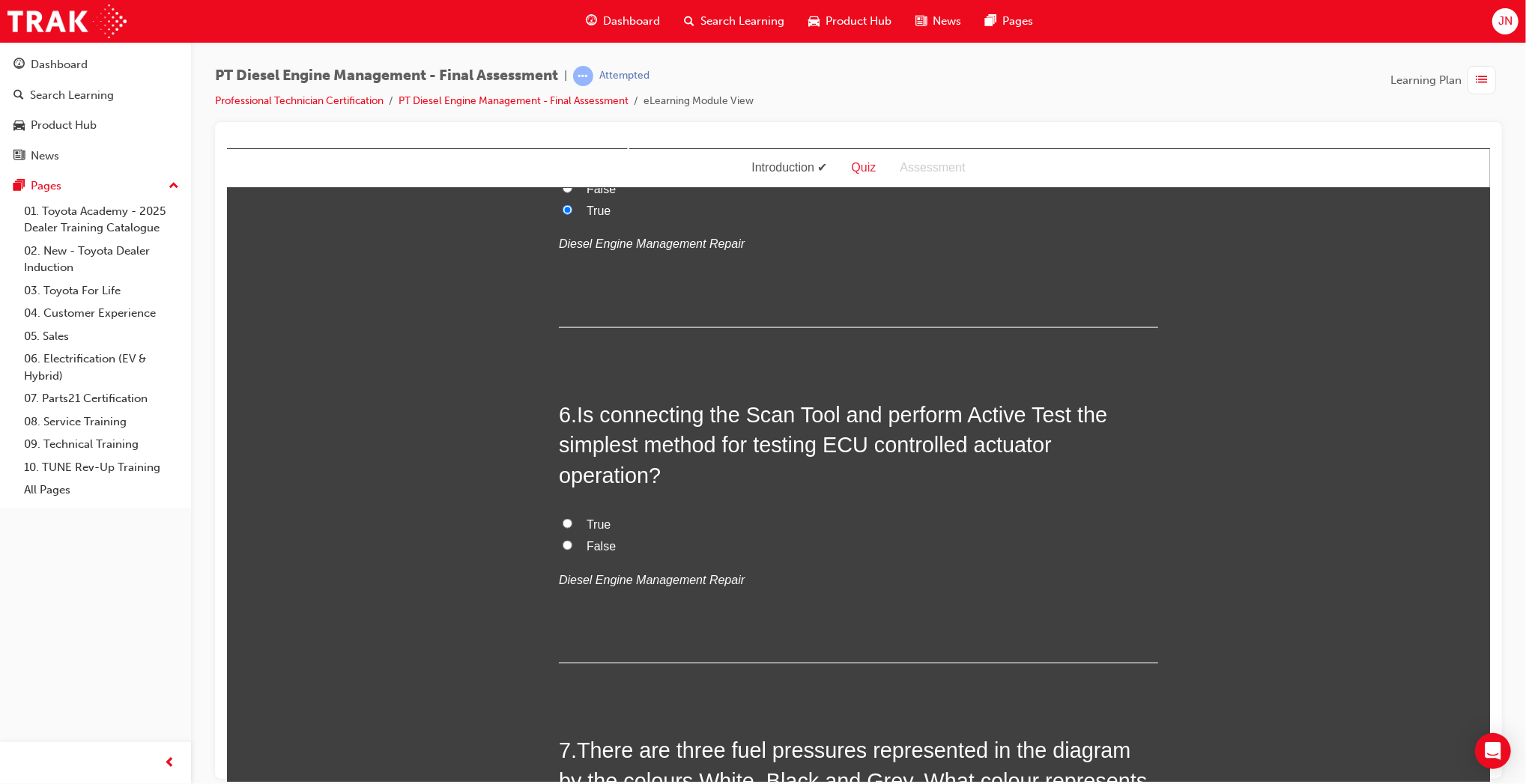
scroll to position [1625, 0]
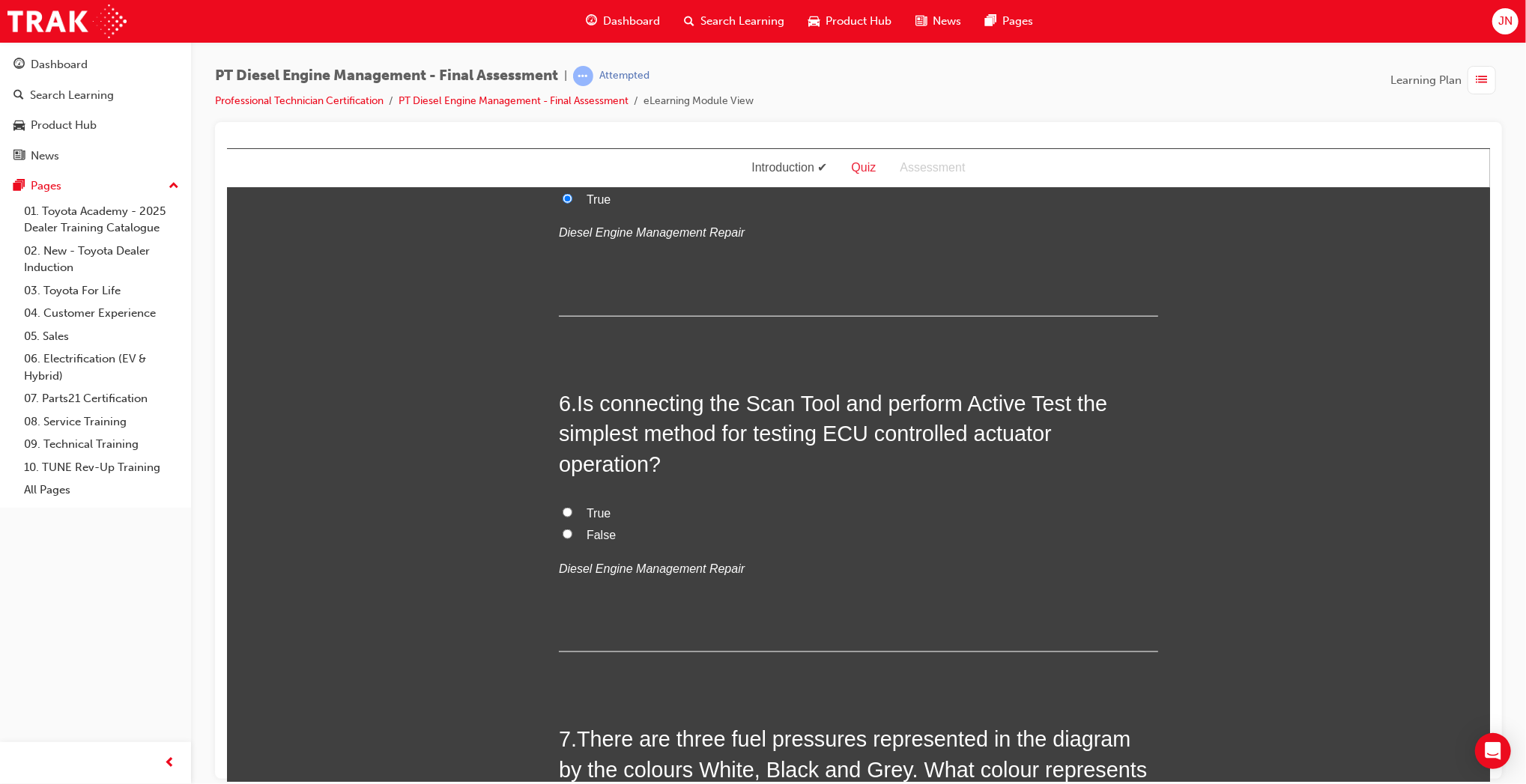
click at [586, 507] on span "True" at bounding box center [598, 513] width 24 height 13
click at [572, 507] on input "True" at bounding box center [567, 512] width 10 height 10
radio input "true"
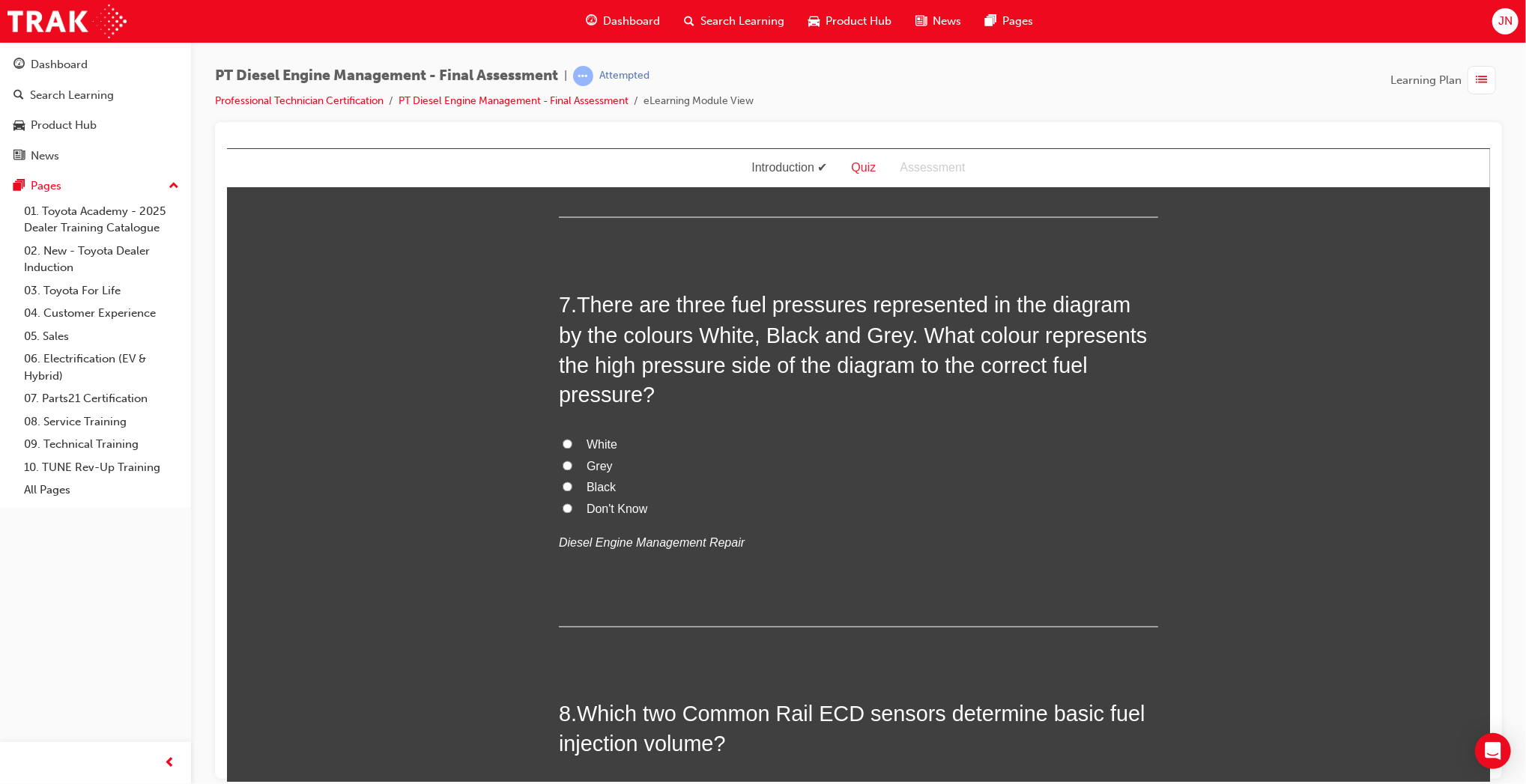
scroll to position [2062, 0]
click at [589, 458] on span "Grey" at bounding box center [598, 464] width 27 height 13
click at [572, 458] on input "Grey" at bounding box center [567, 463] width 10 height 10
radio input "true"
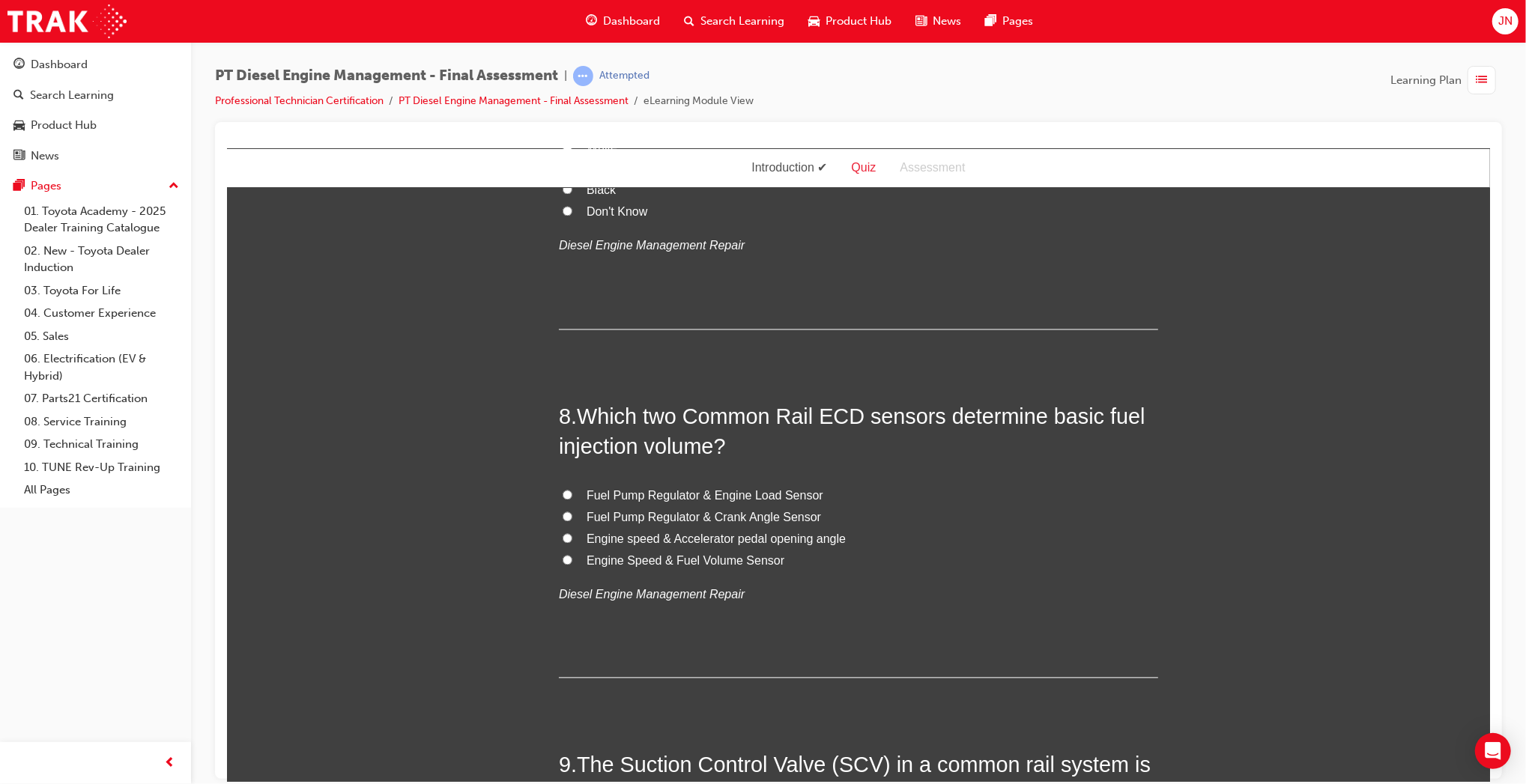
scroll to position [2389, 0]
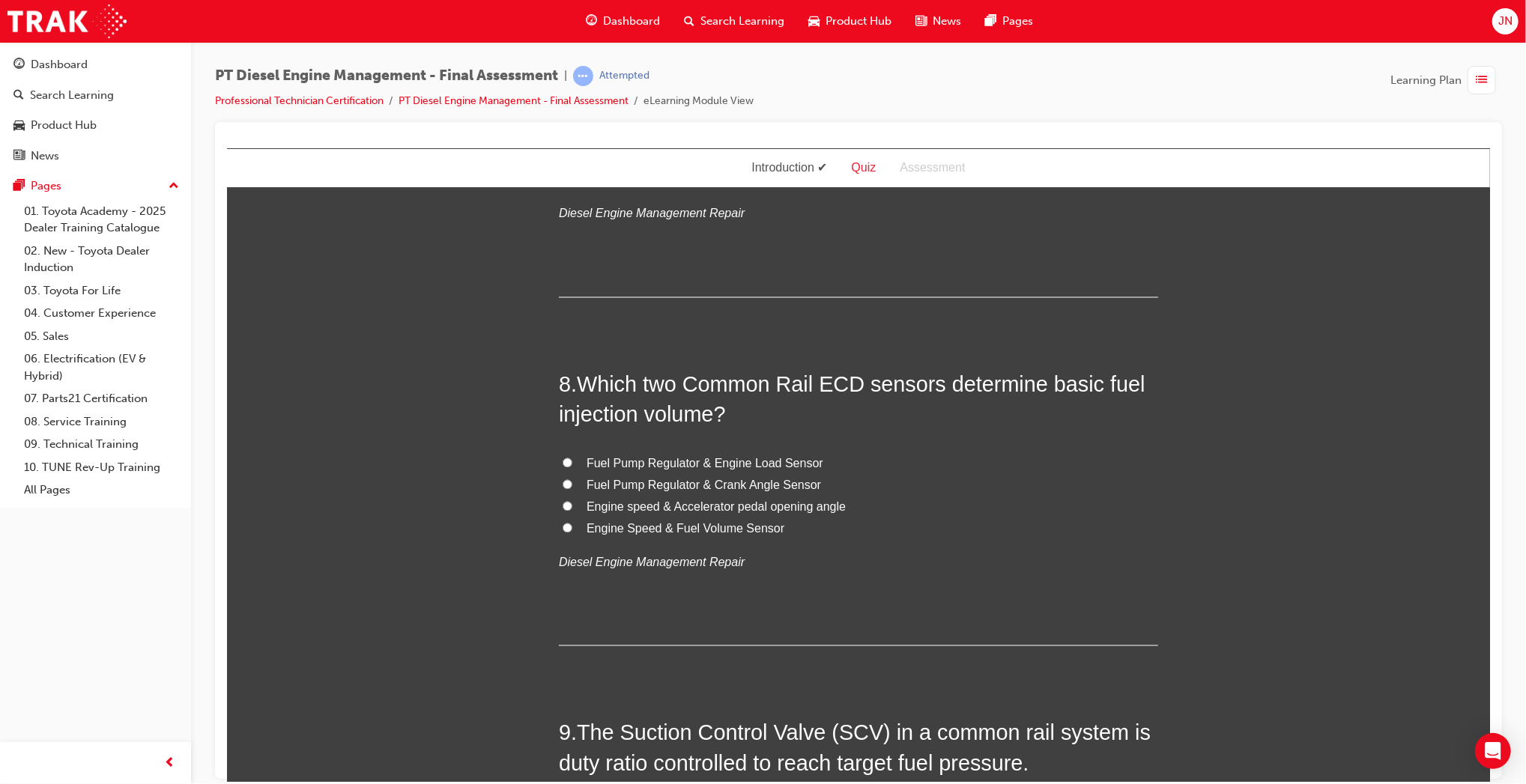
click at [823, 500] on span "Engine speed & Accelerator pedal opening angle" at bounding box center [715, 507] width 259 height 13
click at [572, 501] on input "Engine speed & Accelerator pedal opening angle" at bounding box center [567, 506] width 10 height 10
radio input "true"
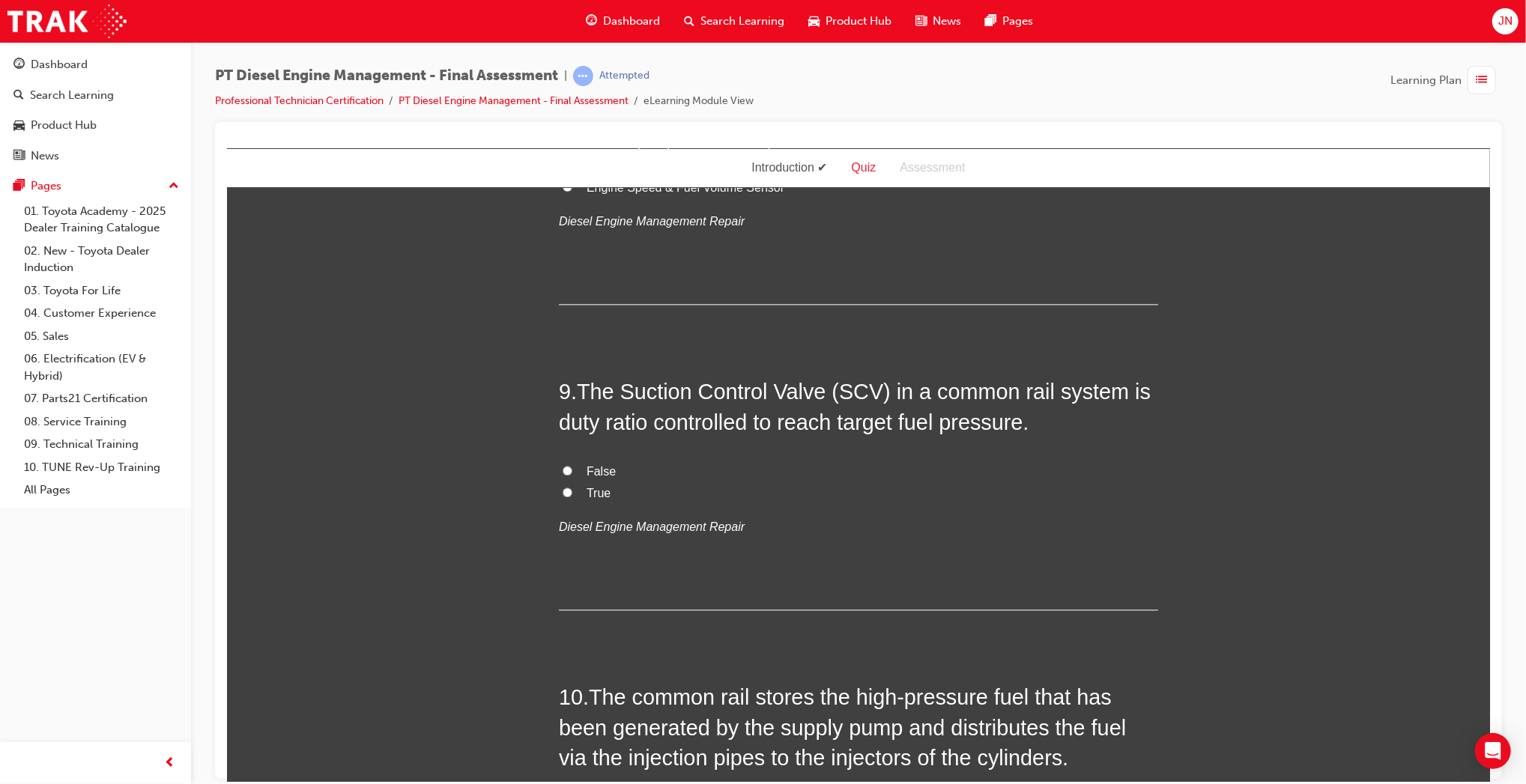
scroll to position [2732, 0]
click at [598, 481] on label "True" at bounding box center [858, 491] width 599 height 22
click at [572, 486] on input "True" at bounding box center [567, 491] width 10 height 10
radio input "true"
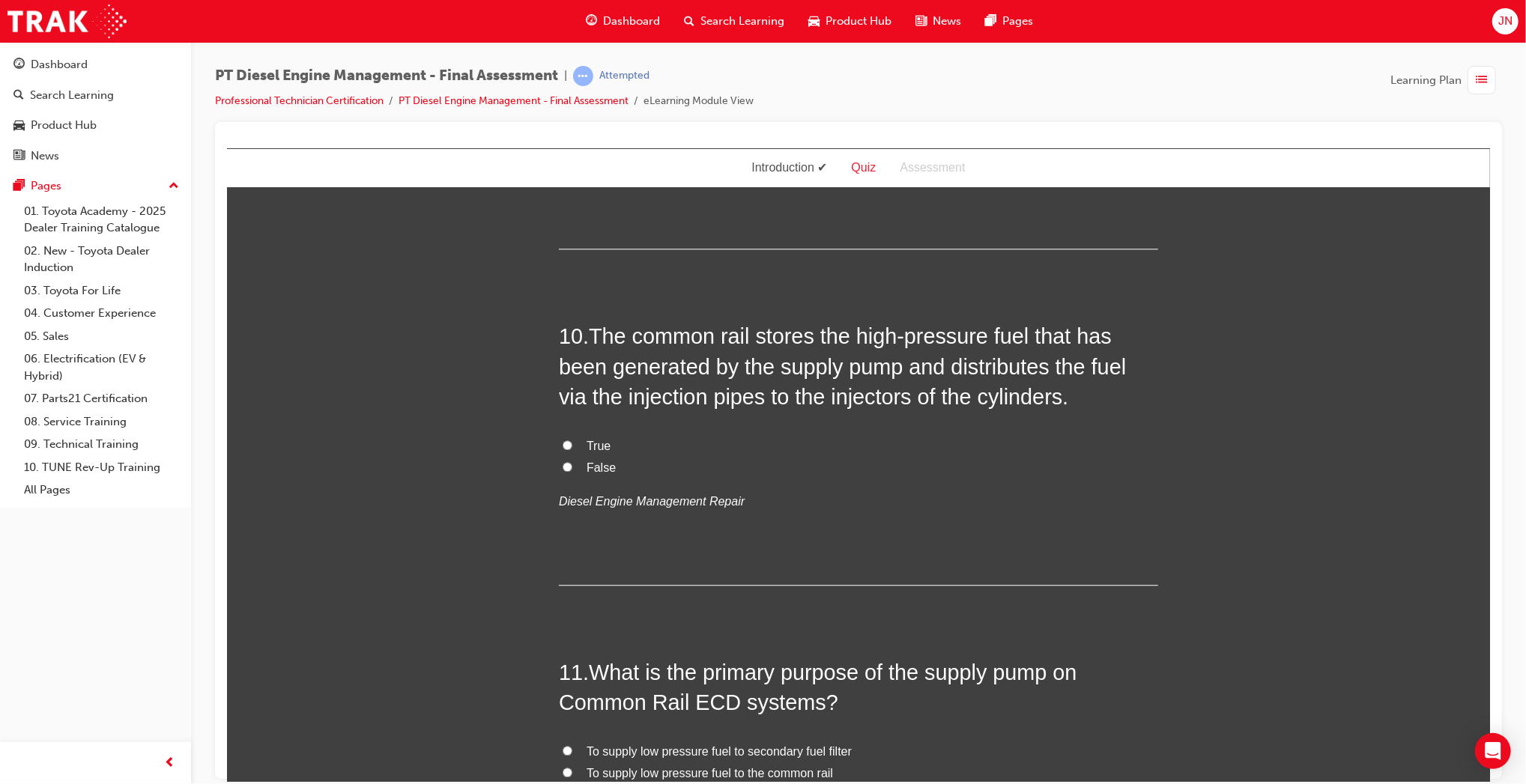
scroll to position [3094, 0]
click at [597, 458] on span "False" at bounding box center [600, 465] width 29 height 13
click at [572, 459] on input "False" at bounding box center [567, 464] width 10 height 10
radio input "true"
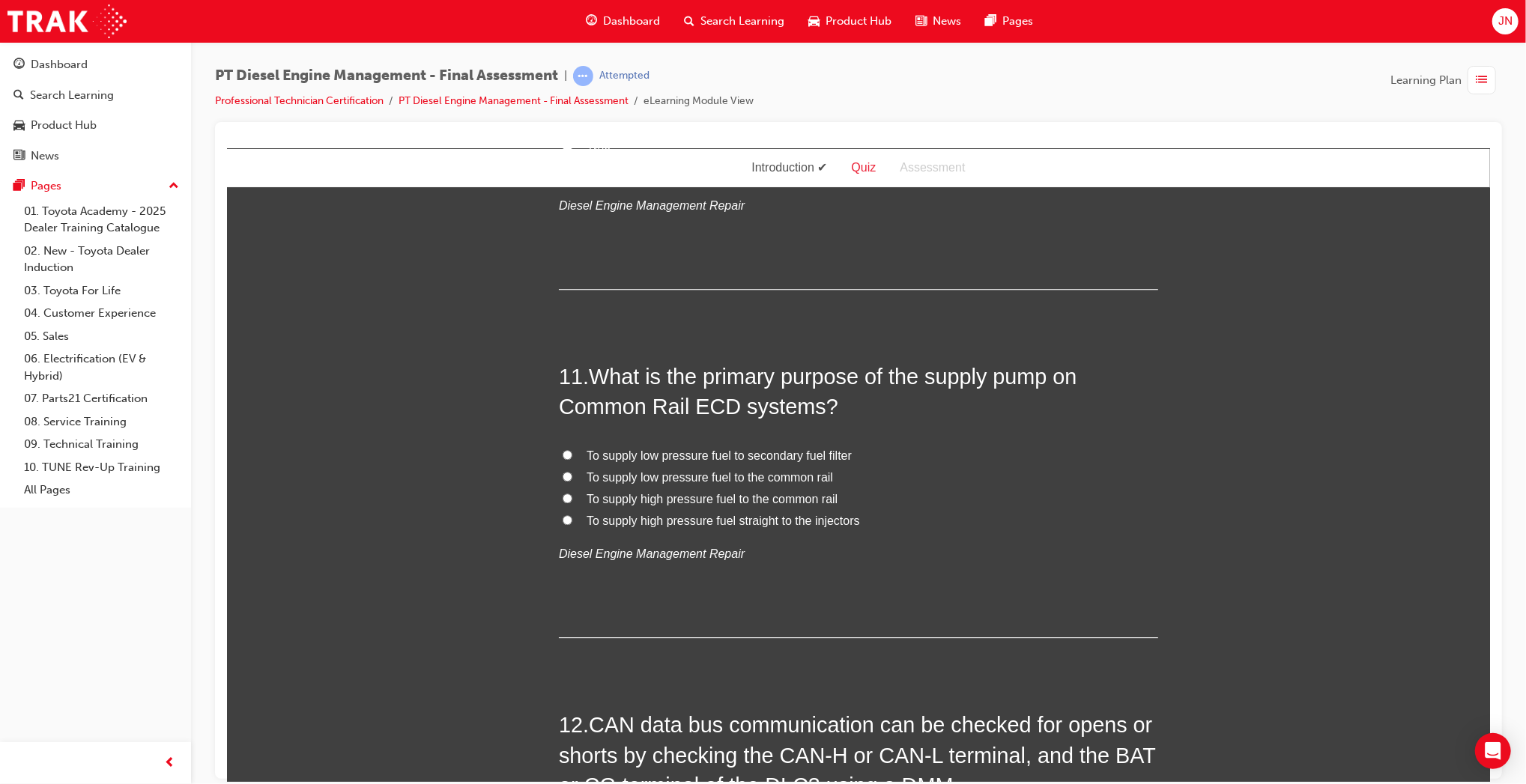
scroll to position [3391, 0]
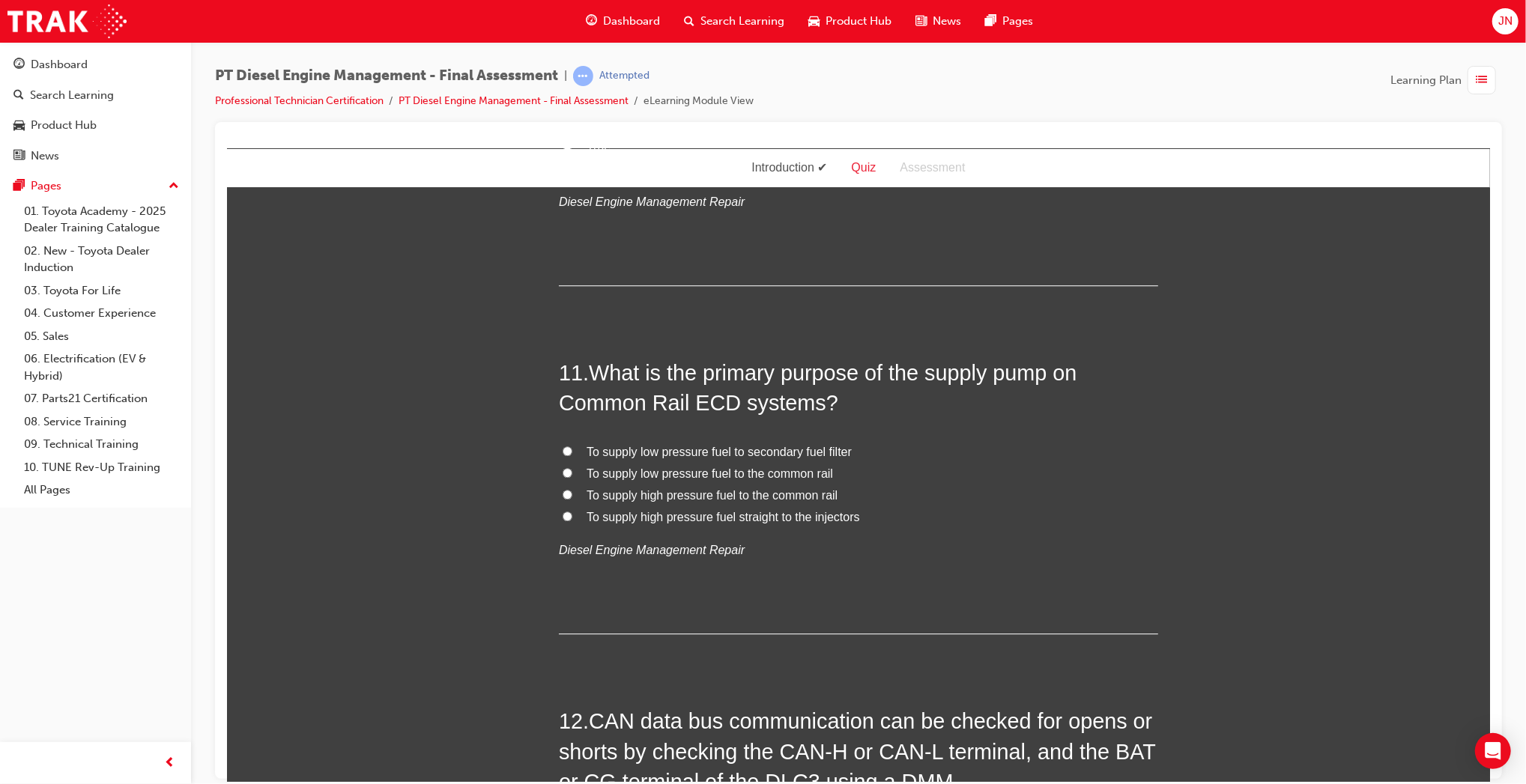
click at [817, 466] on span "To supply low pressure fuel to the common rail" at bounding box center [709, 473] width 246 height 13
click at [572, 467] on input "To supply low pressure fuel to the common rail" at bounding box center [567, 472] width 10 height 10
radio input "true"
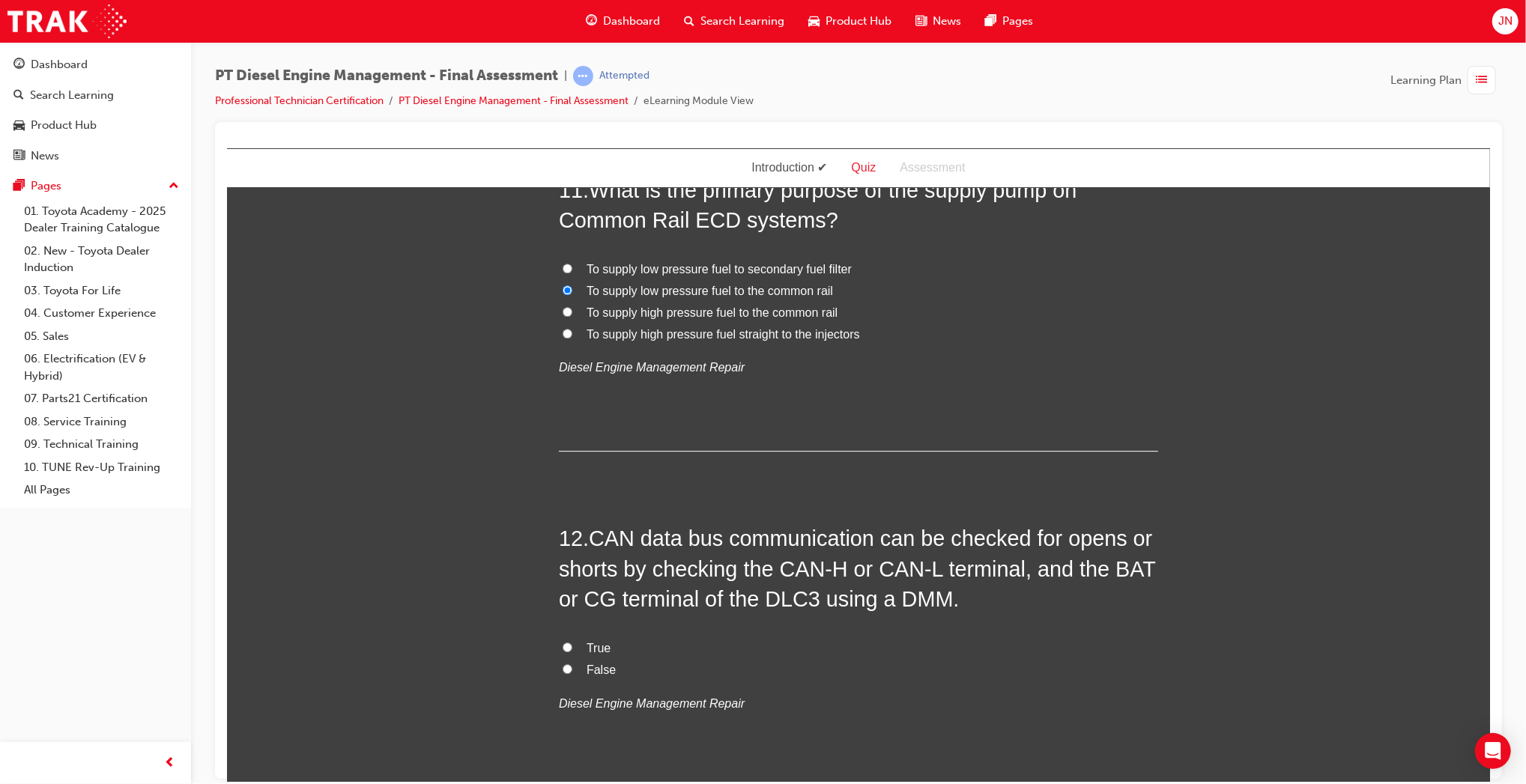
scroll to position [3611, 0]
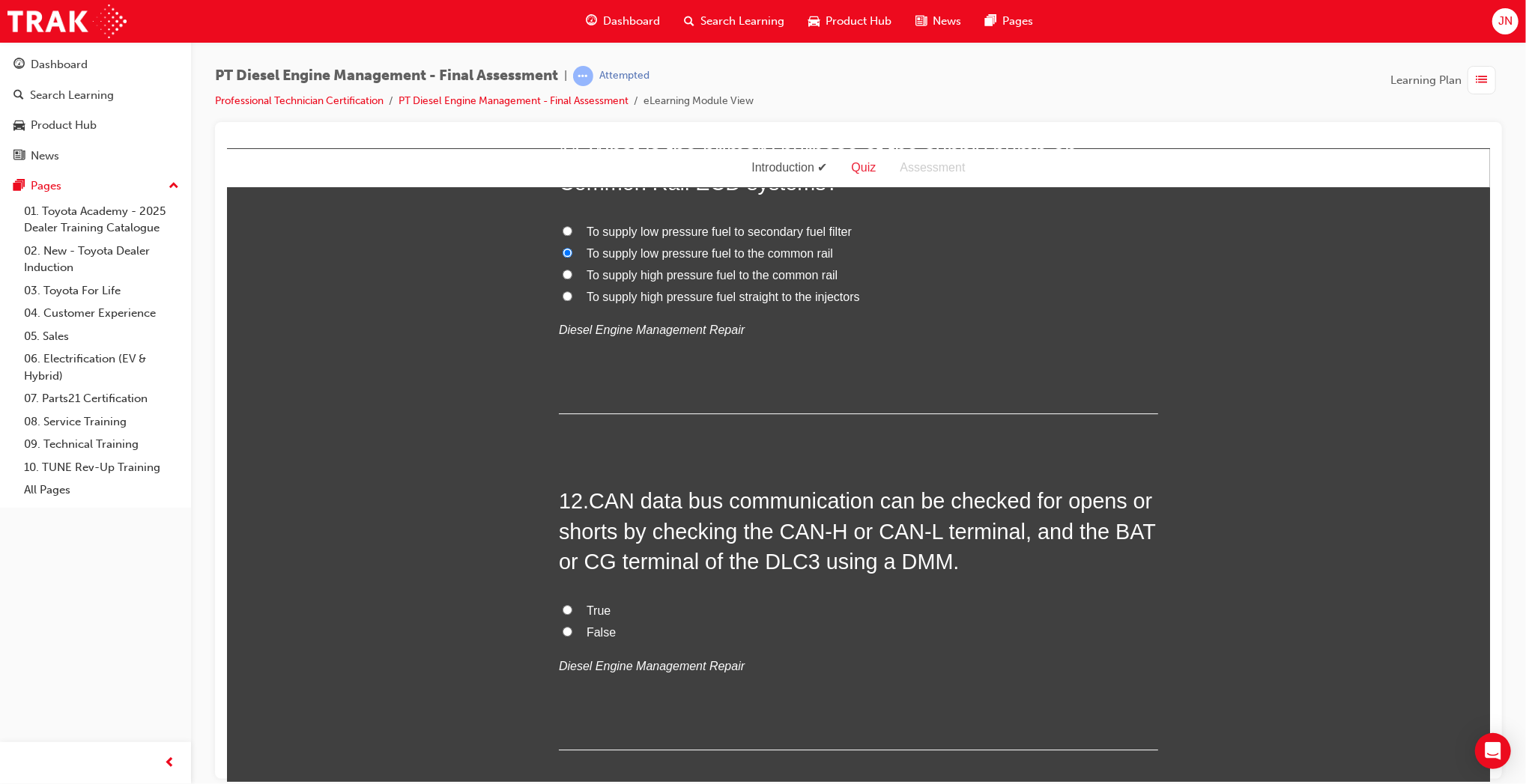
click at [587, 604] on span "True" at bounding box center [598, 610] width 24 height 13
click at [572, 605] on input "True" at bounding box center [567, 610] width 10 height 10
radio input "true"
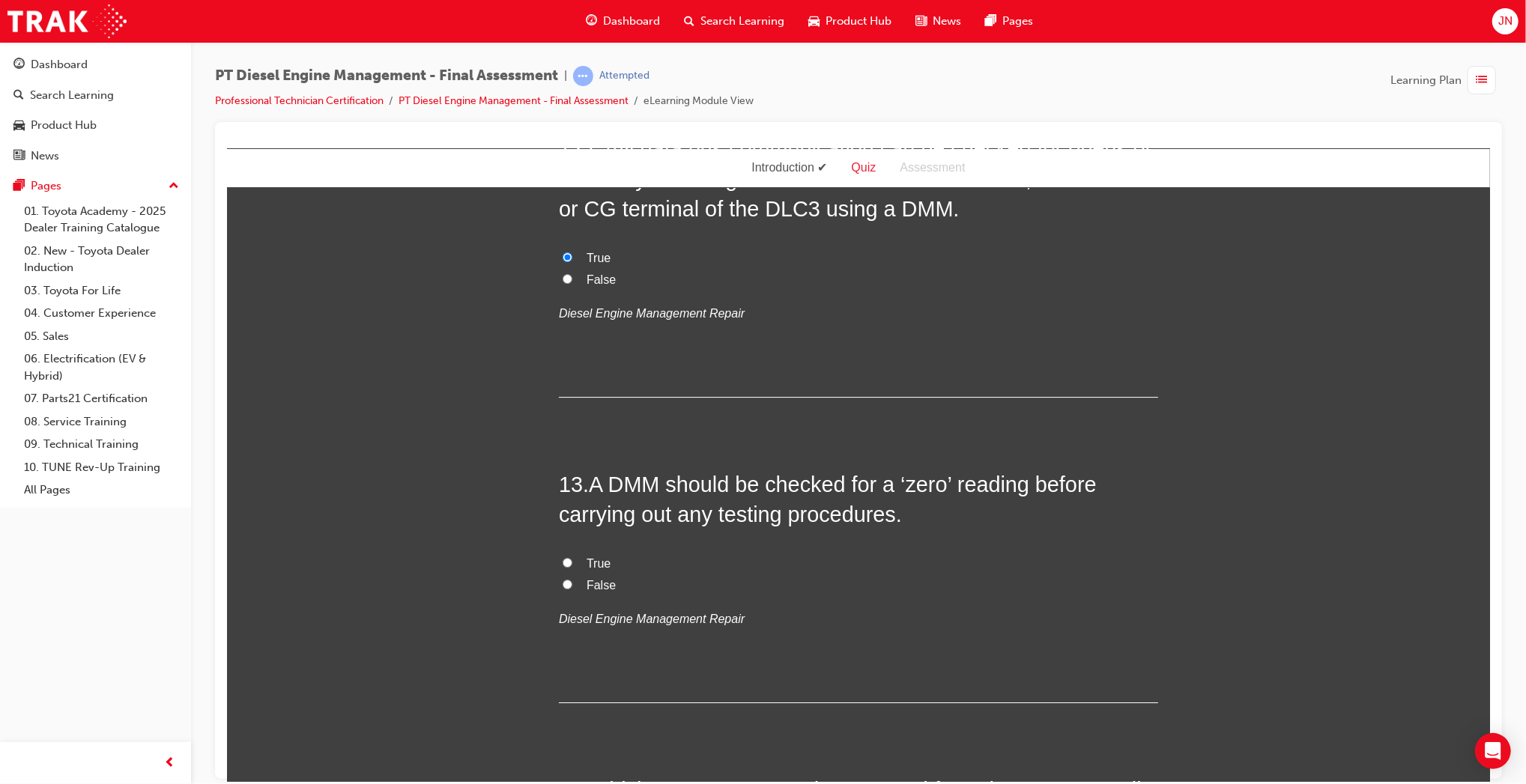
scroll to position [3973, 0]
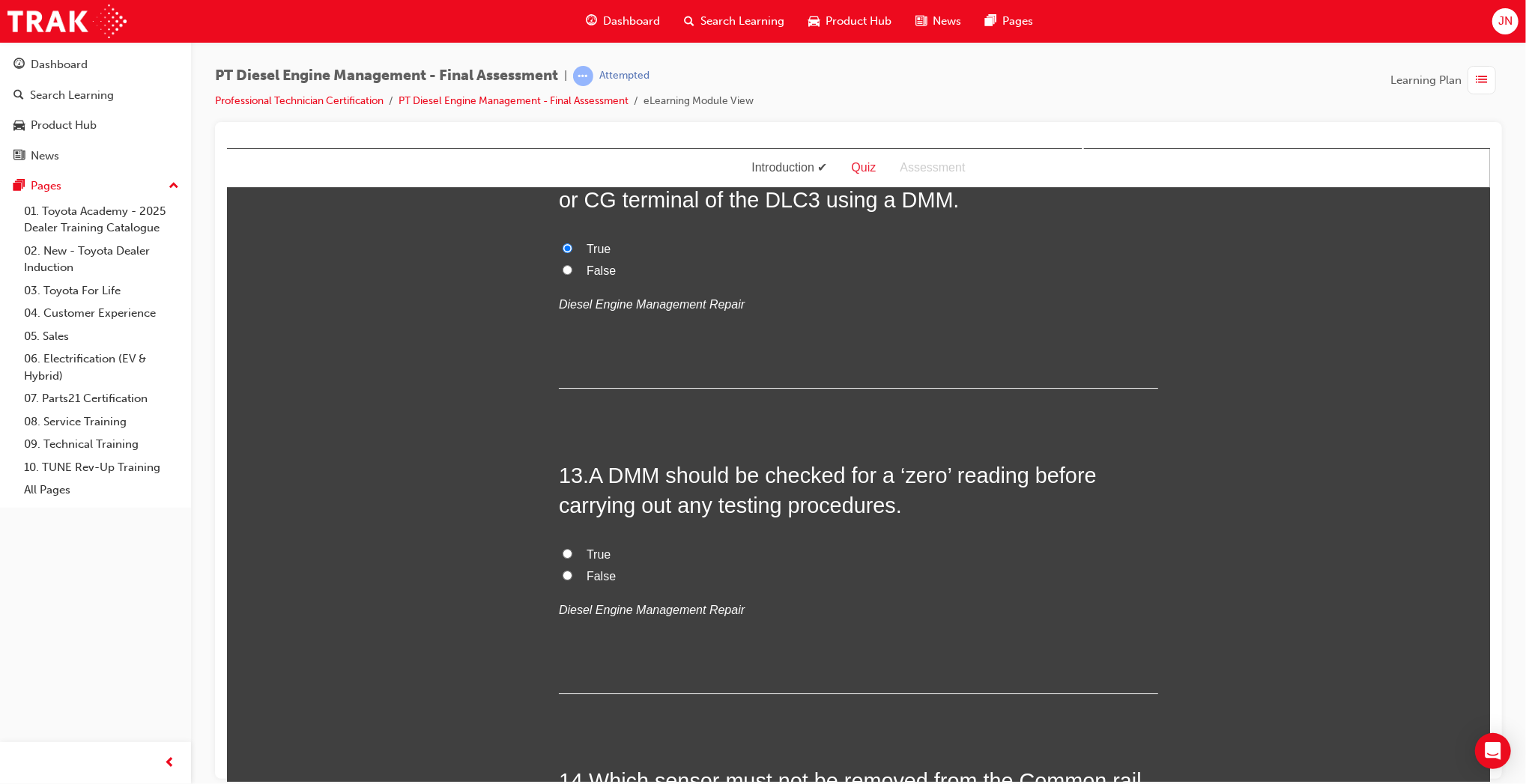
click at [586, 548] on span "True" at bounding box center [598, 554] width 24 height 13
click at [572, 548] on input "True" at bounding box center [567, 553] width 10 height 10
radio input "true"
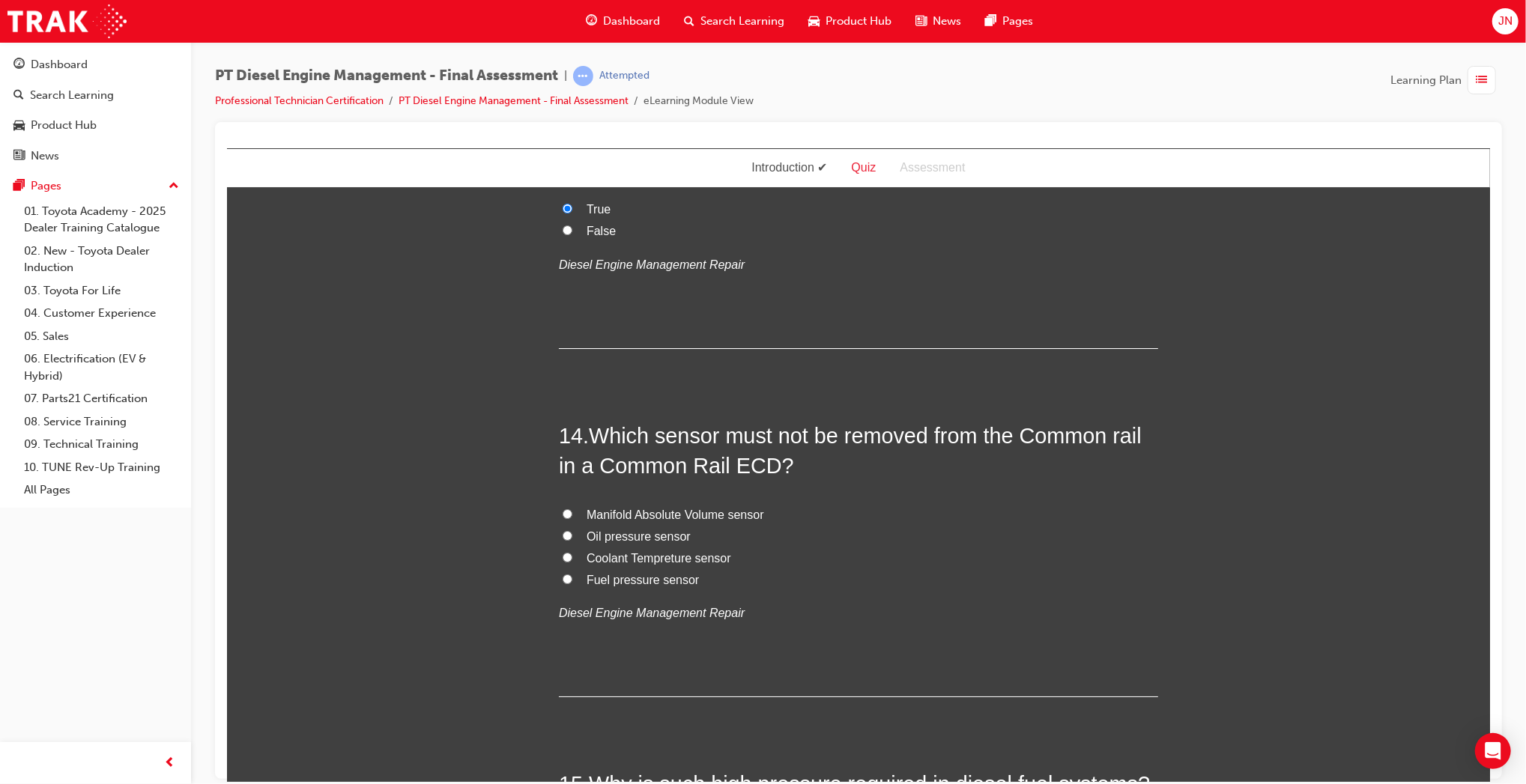
scroll to position [4324, 0]
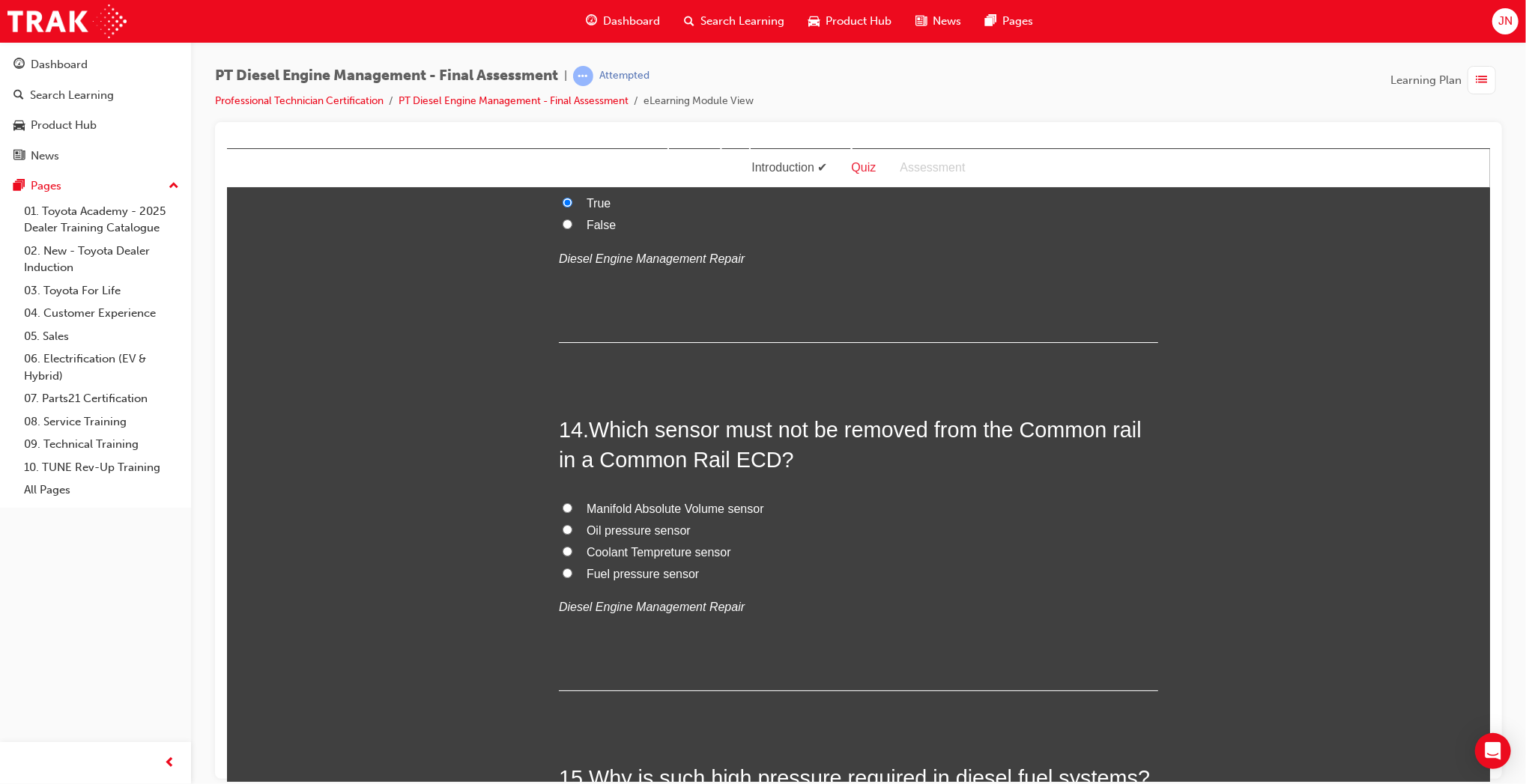
click at [656, 563] on label "Fuel pressure sensor" at bounding box center [858, 573] width 599 height 22
click at [572, 568] on input "Fuel pressure sensor" at bounding box center [567, 573] width 10 height 10
radio input "true"
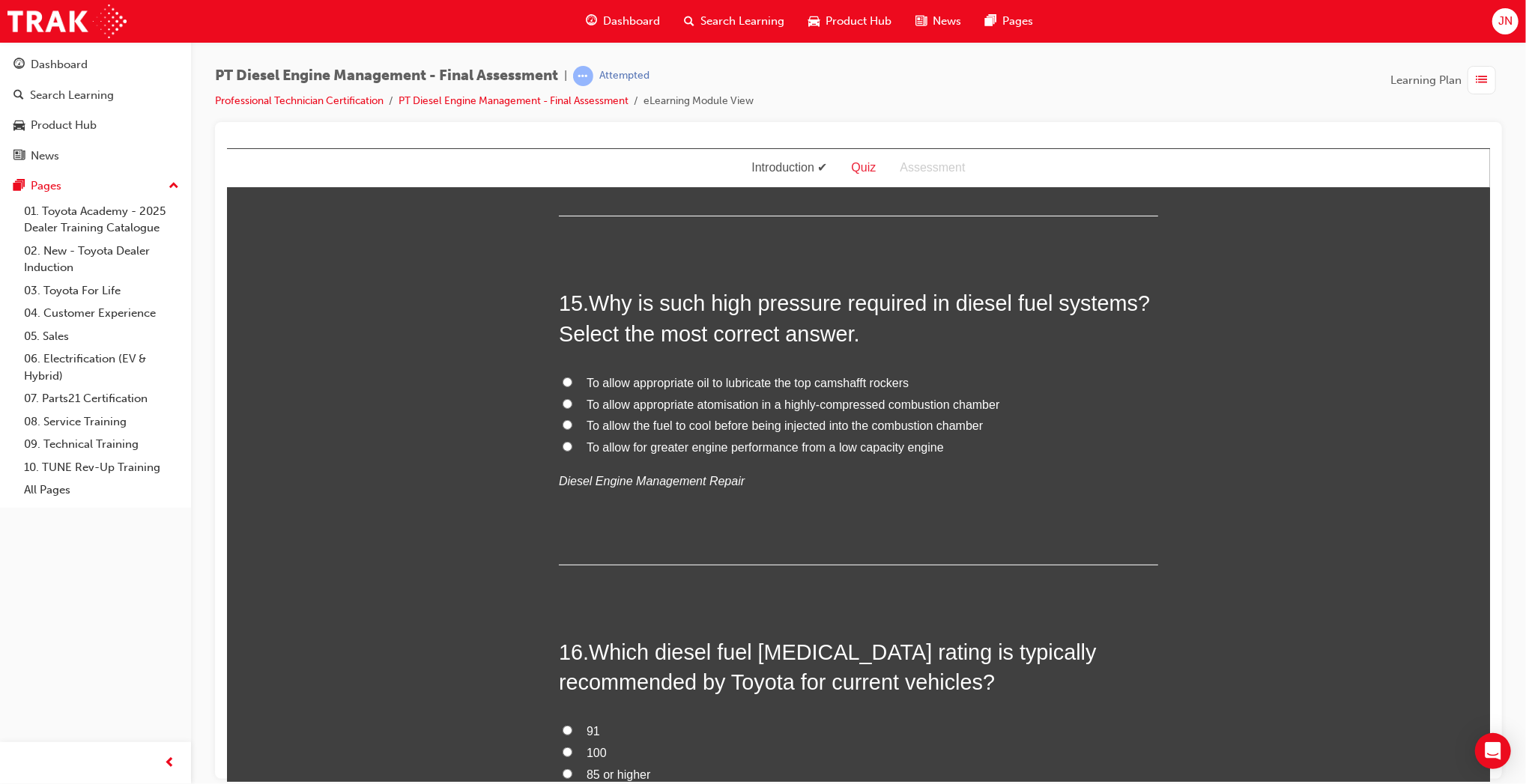
scroll to position [4800, 0]
click at [784, 397] on span "To allow appropriate atomisation in a highly-compressed combustion chamber" at bounding box center [792, 404] width 413 height 13
click at [572, 398] on input "To allow appropriate atomisation in a highly-compressed combustion chamber" at bounding box center [567, 403] width 10 height 10
radio input "true"
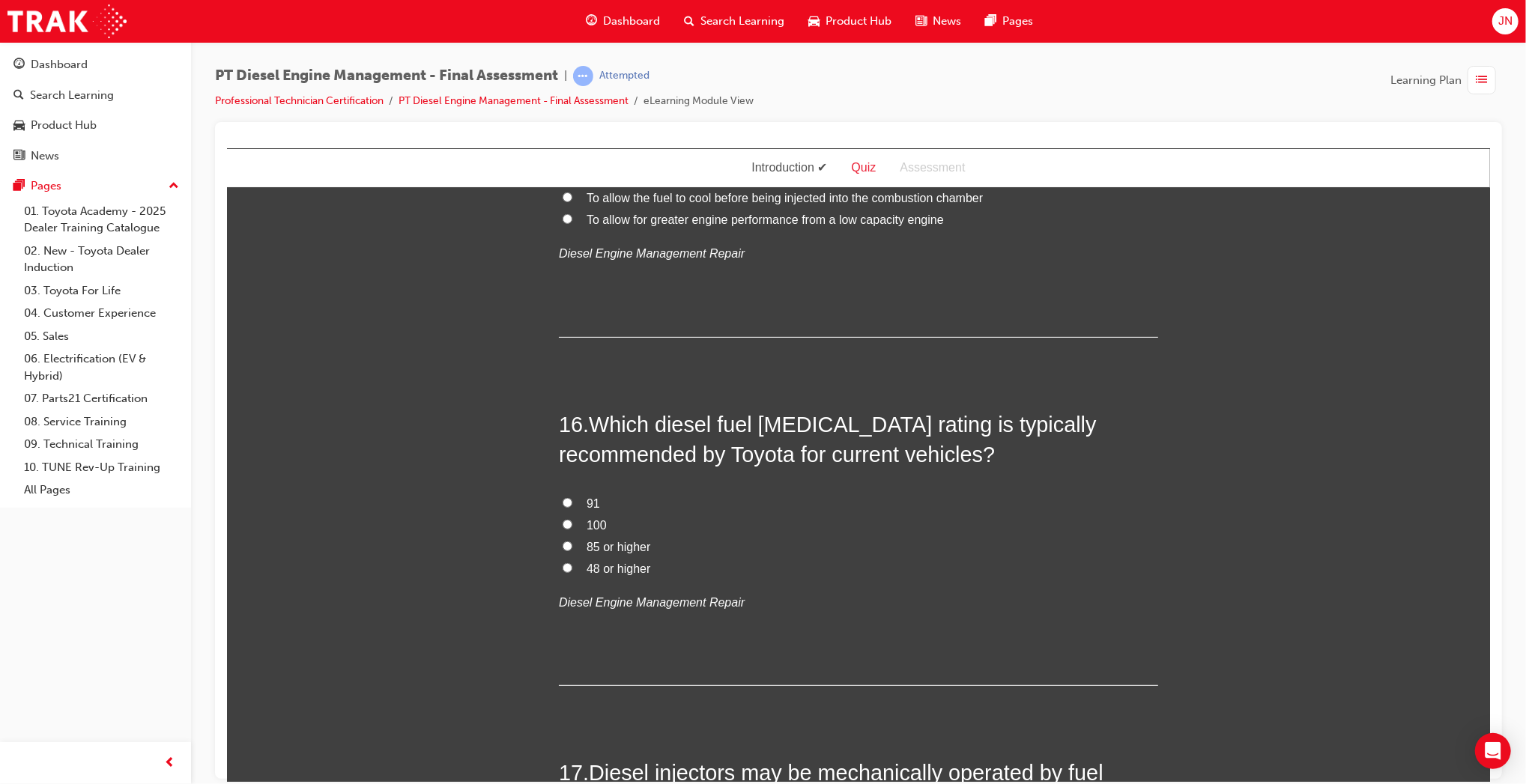
scroll to position [5103, 0]
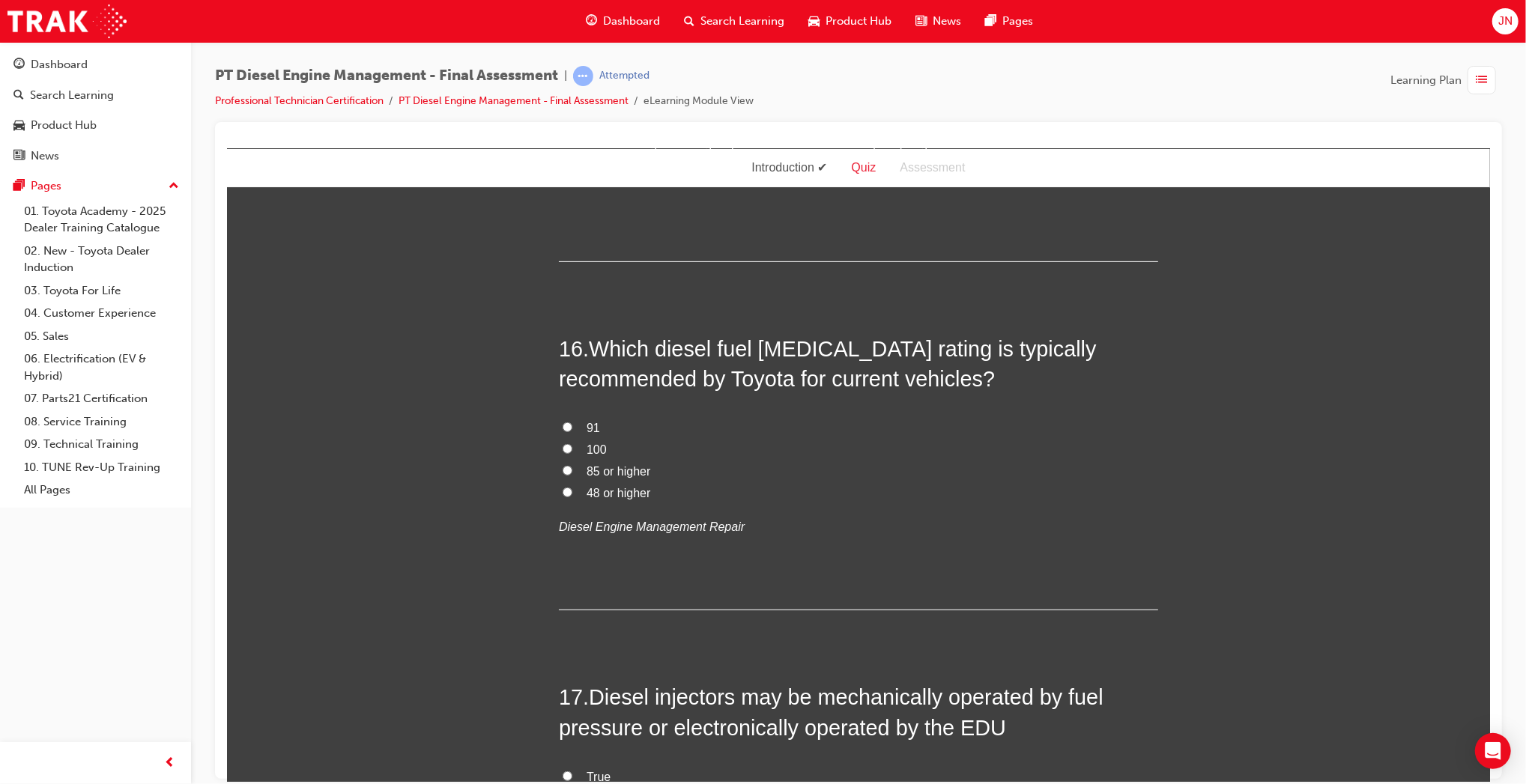
click at [627, 486] on span "48 or higher" at bounding box center [617, 492] width 64 height 13
click at [572, 486] on input "48 or higher" at bounding box center [567, 491] width 10 height 10
radio input "true"
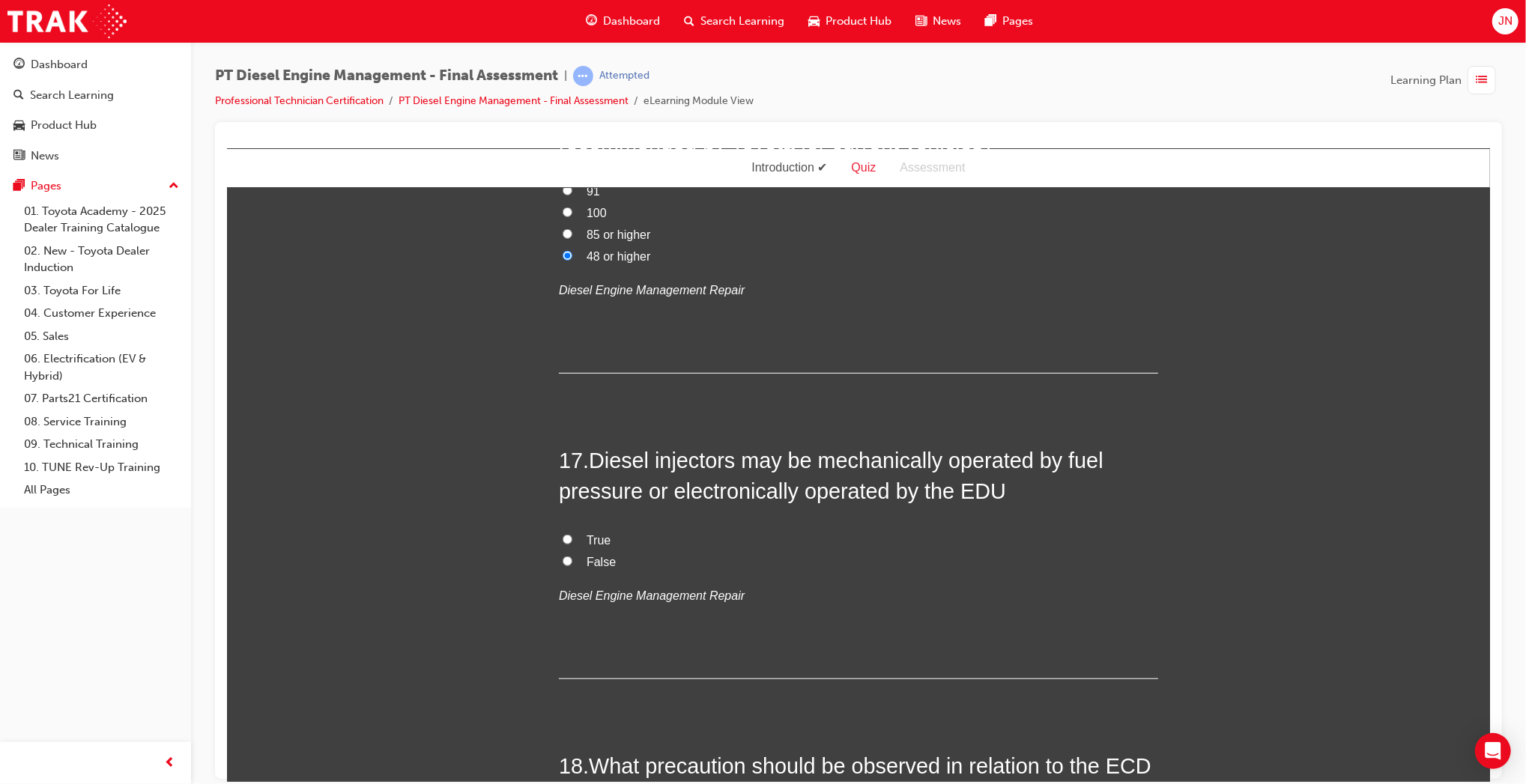
scroll to position [5341, 0]
click at [589, 528] on label "True" at bounding box center [858, 539] width 599 height 22
click at [572, 532] on input "True" at bounding box center [567, 537] width 10 height 10
radio input "true"
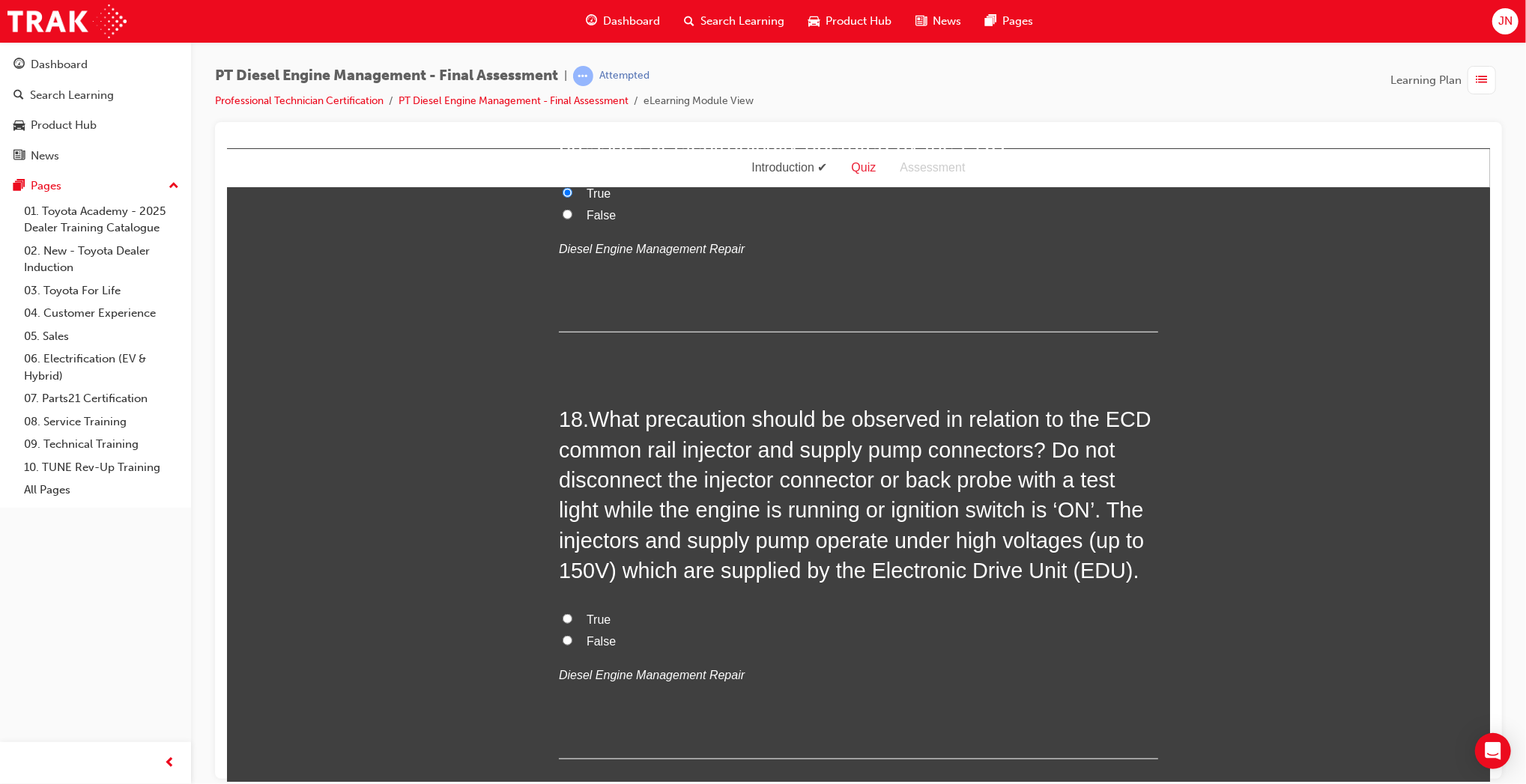
scroll to position [5746, 0]
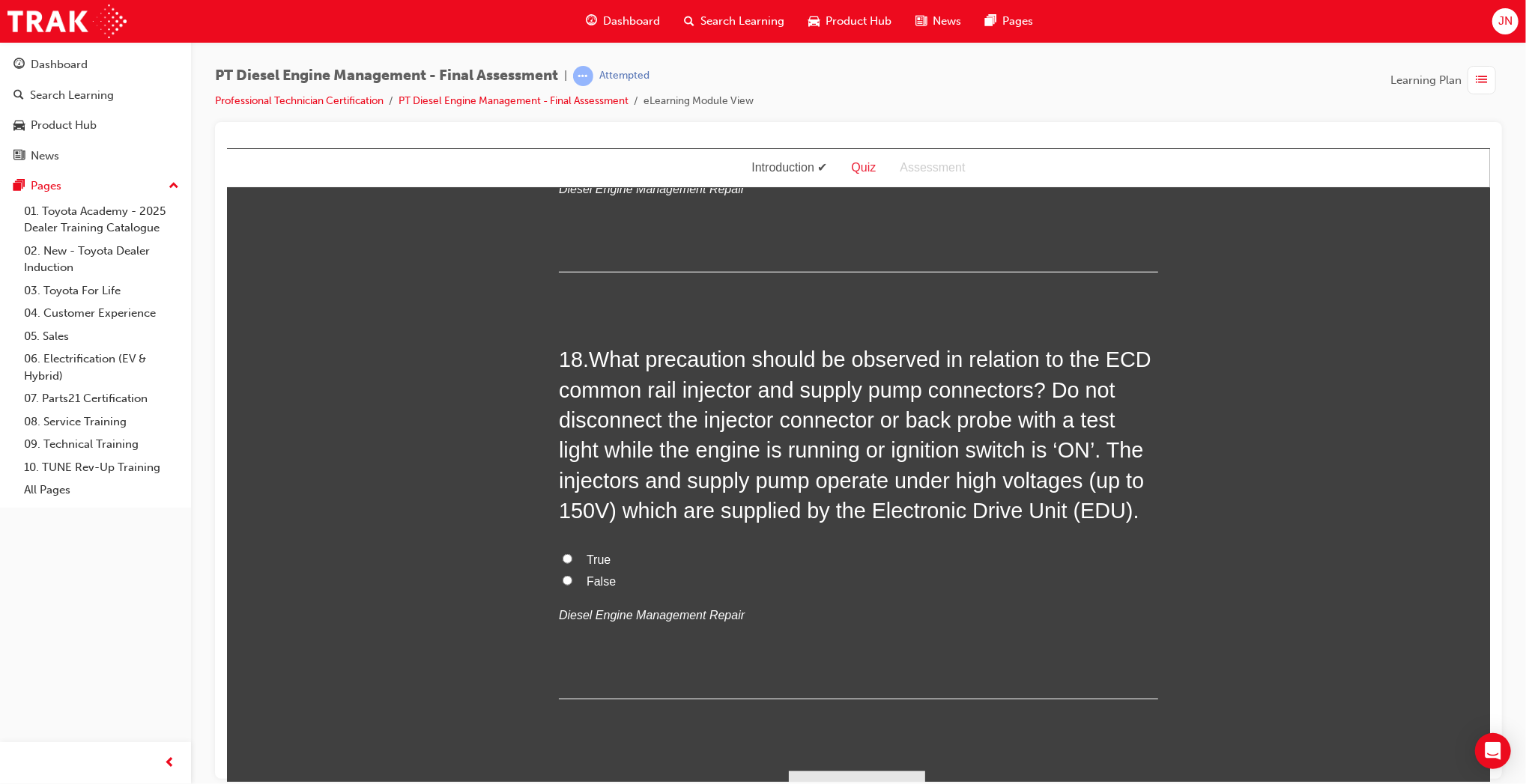
click at [586, 552] on span "True" at bounding box center [598, 559] width 24 height 13
click at [572, 553] on input "True" at bounding box center [567, 558] width 10 height 10
radio input "true"
click at [856, 770] on button "Submit Answers" at bounding box center [857, 791] width 137 height 42
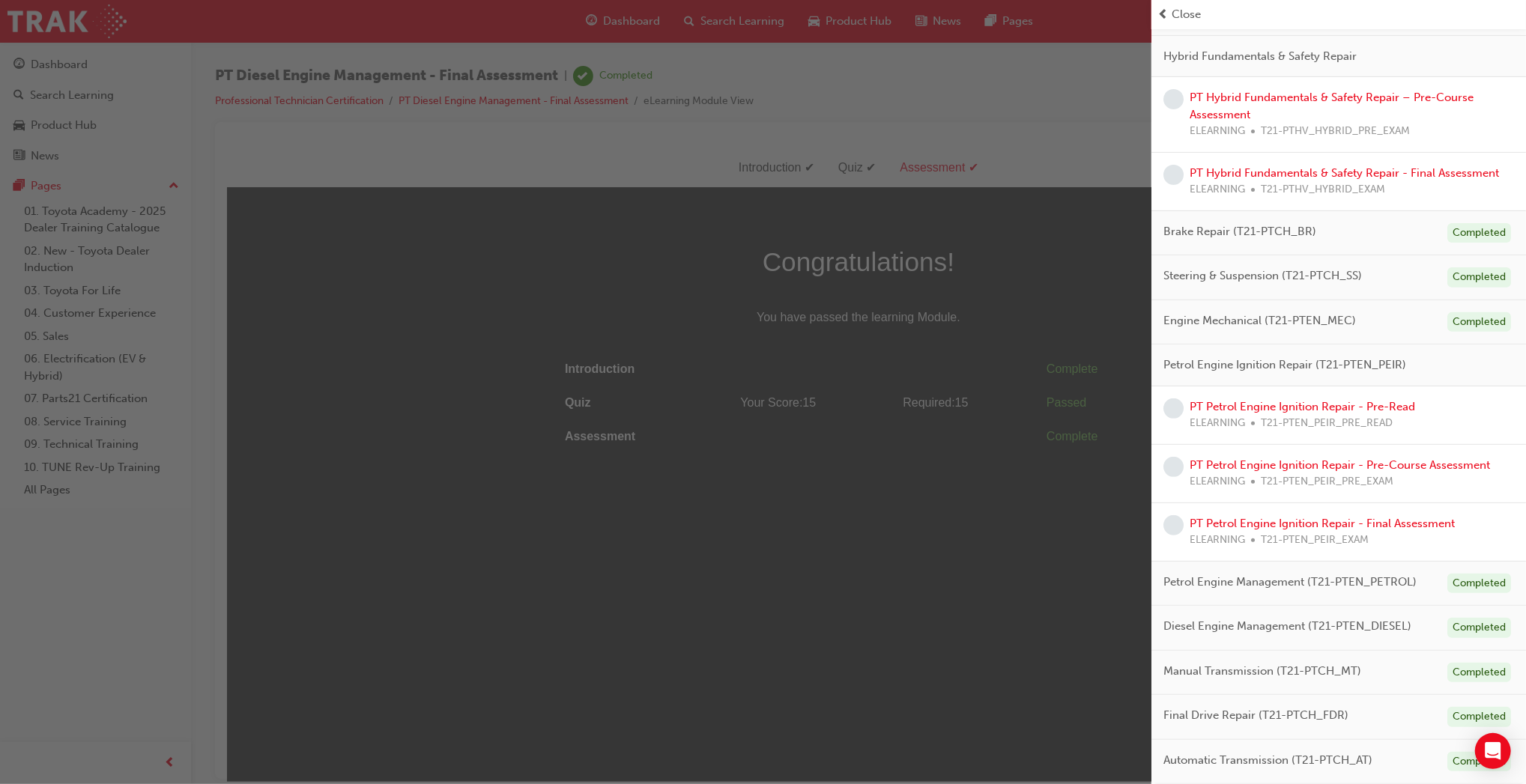
scroll to position [0, 0]
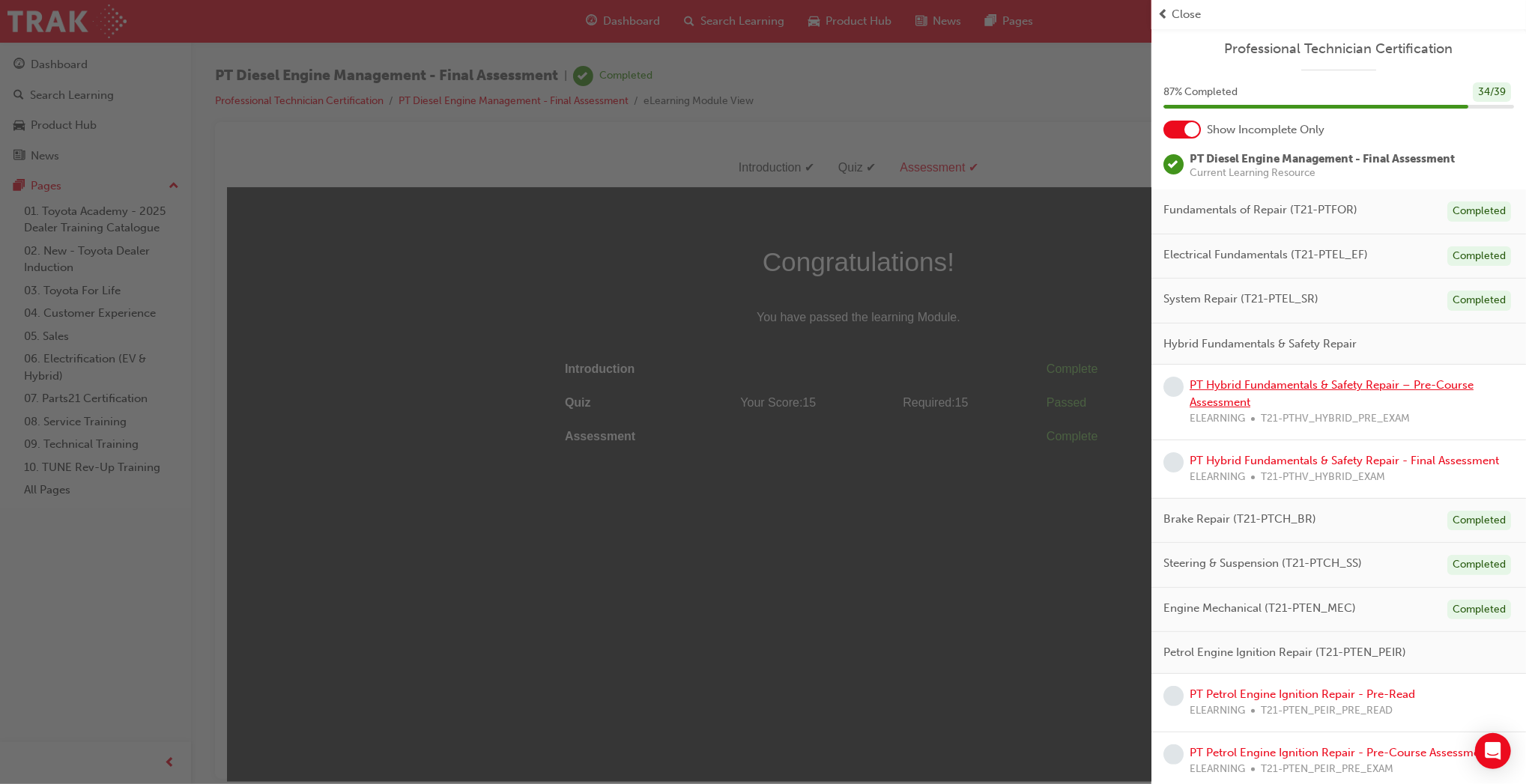
click at [1332, 389] on link "PT Hybrid Fundamentals & Safety Repair – Pre-Course Assessment" at bounding box center [1331, 393] width 284 height 31
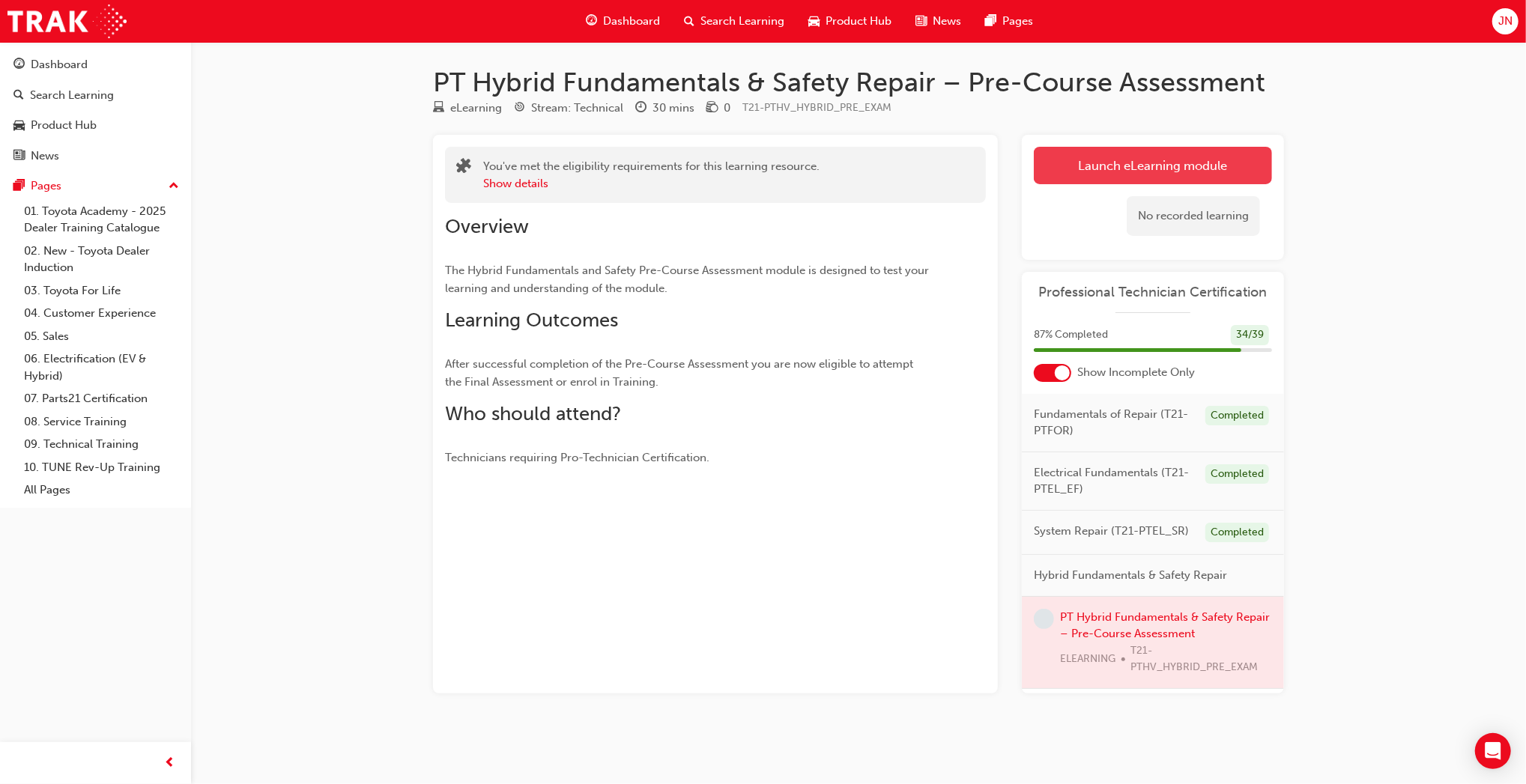
click at [1187, 162] on link "Launch eLearning module" at bounding box center [1153, 166] width 238 height 38
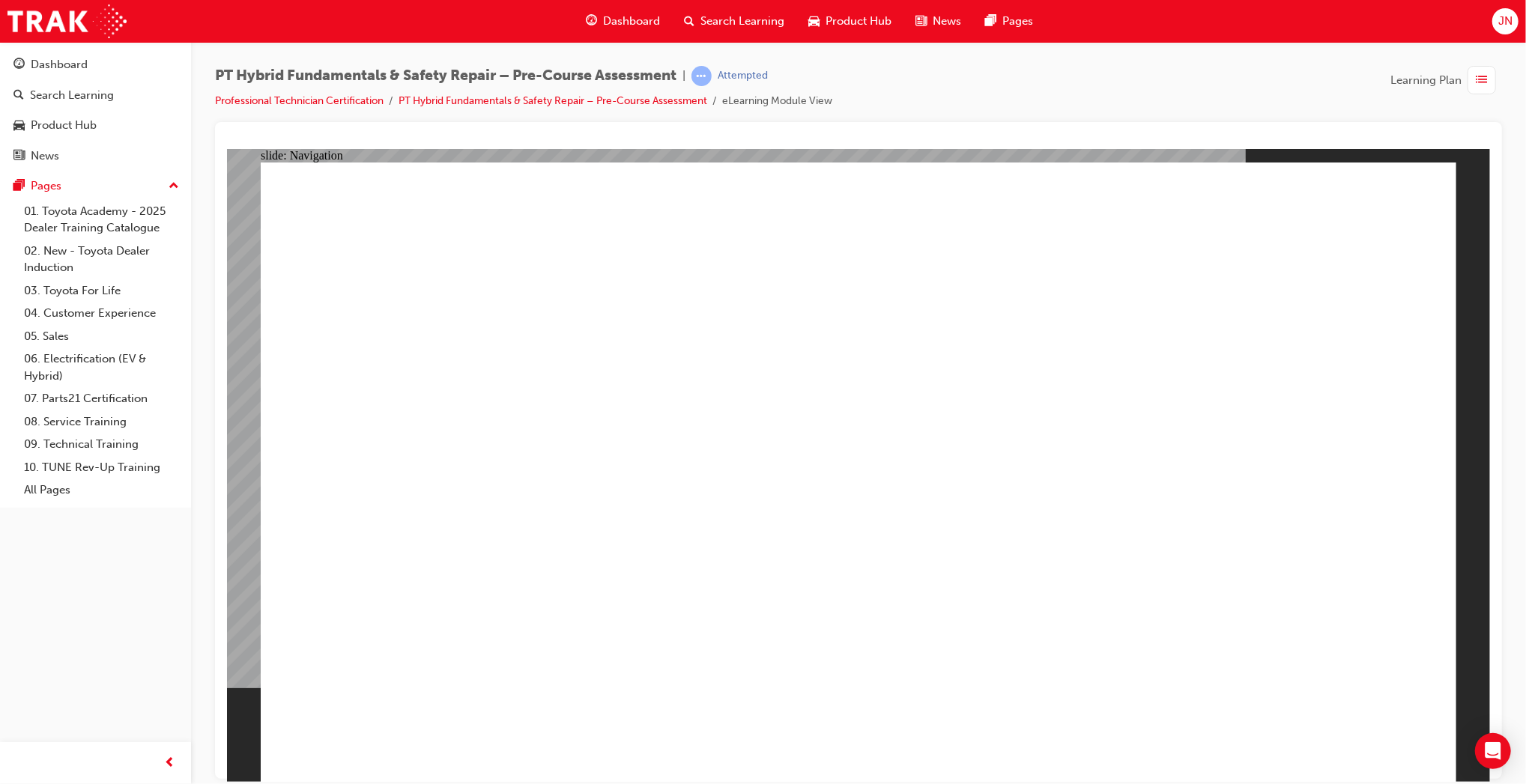
radio input "true"
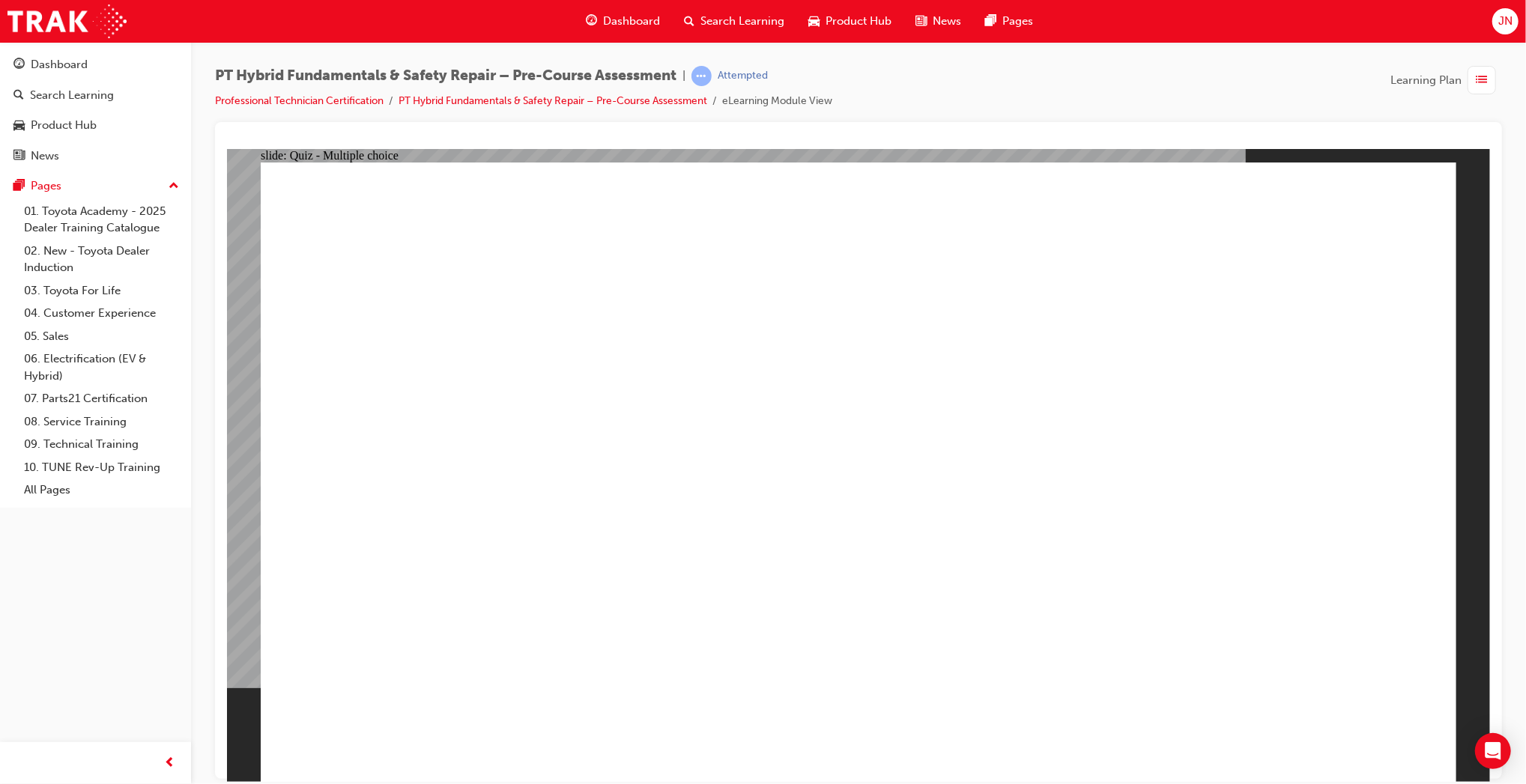
radio input "true"
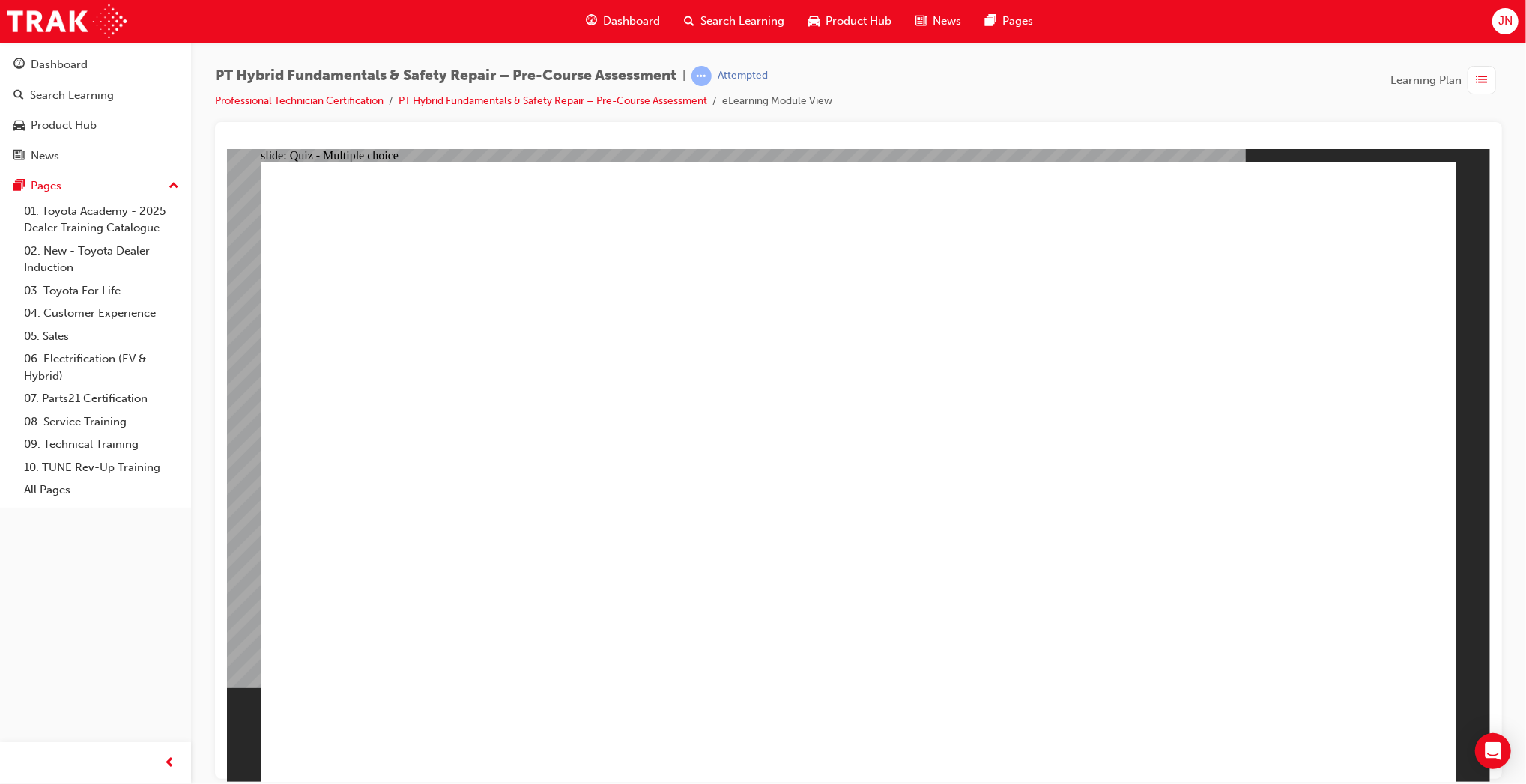
radio input "true"
checkbox input "true"
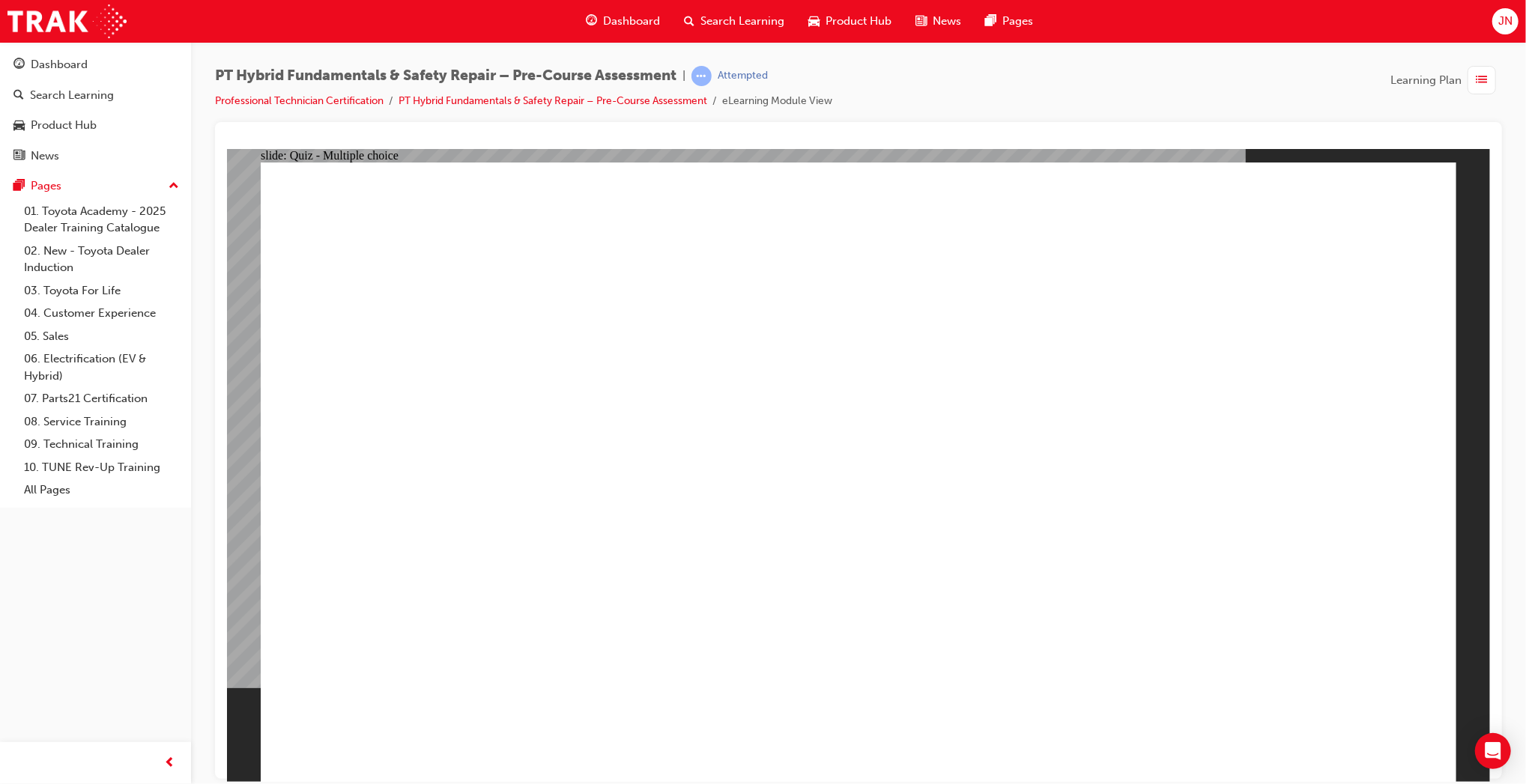
checkbox input "true"
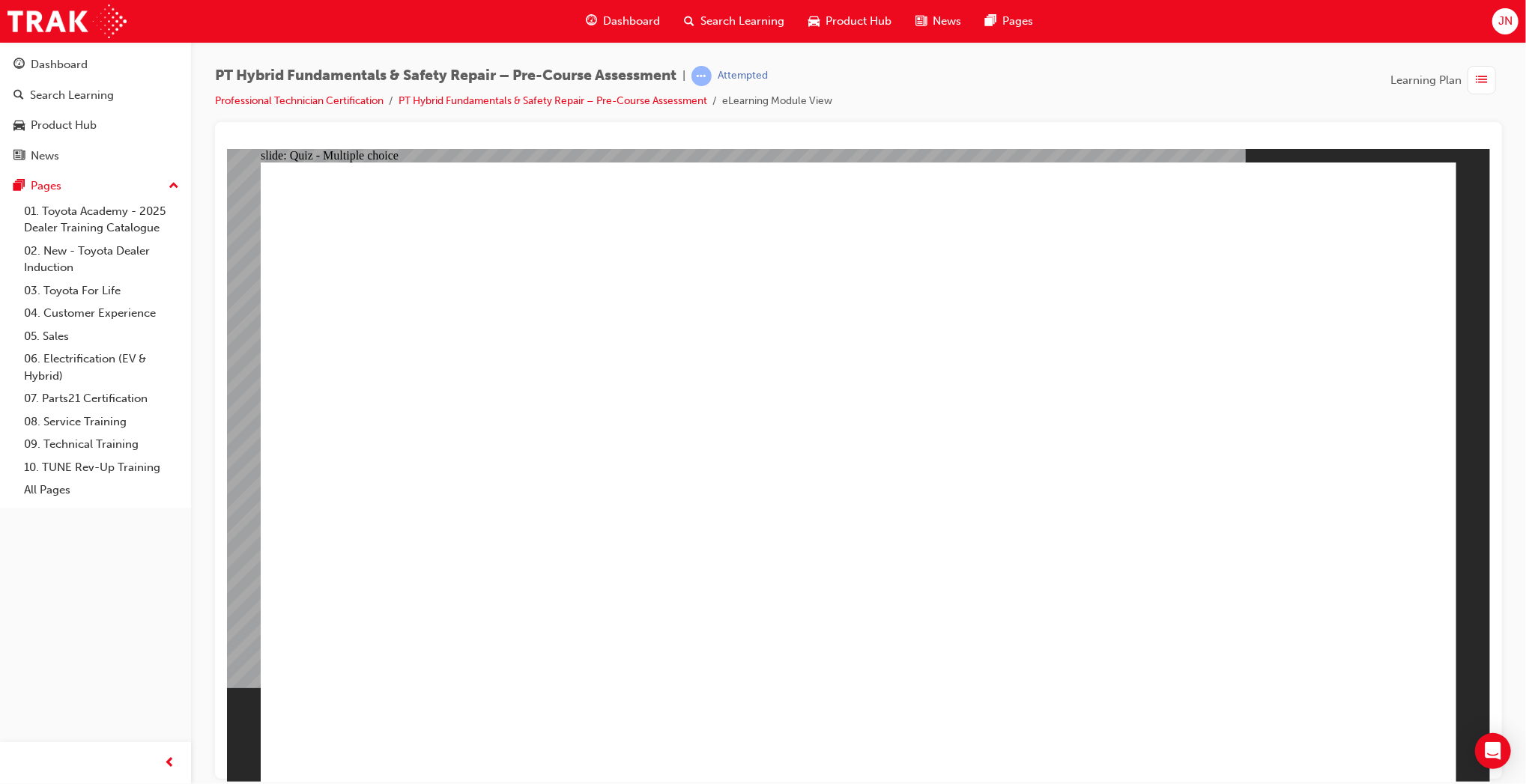
radio input "true"
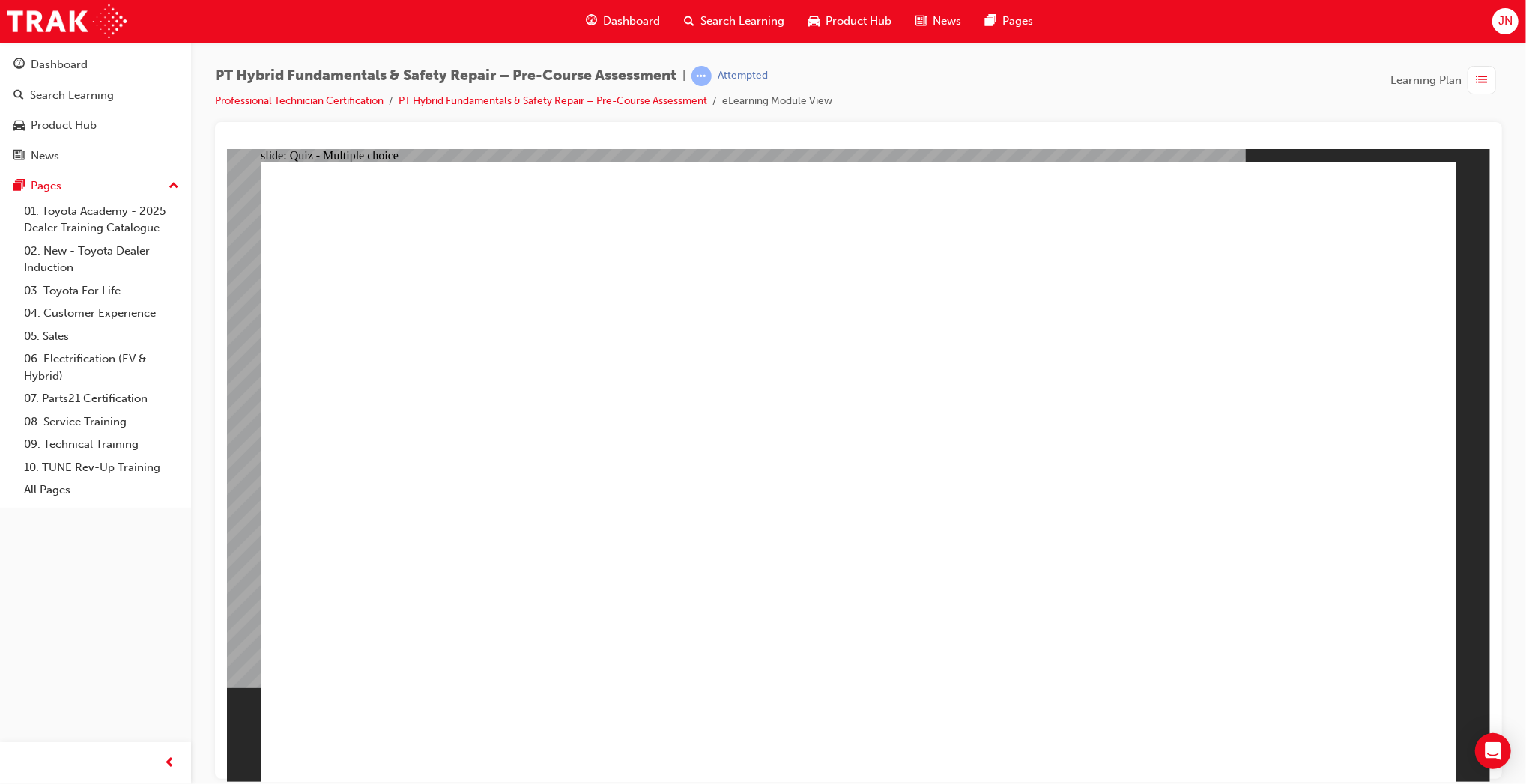
radio input "true"
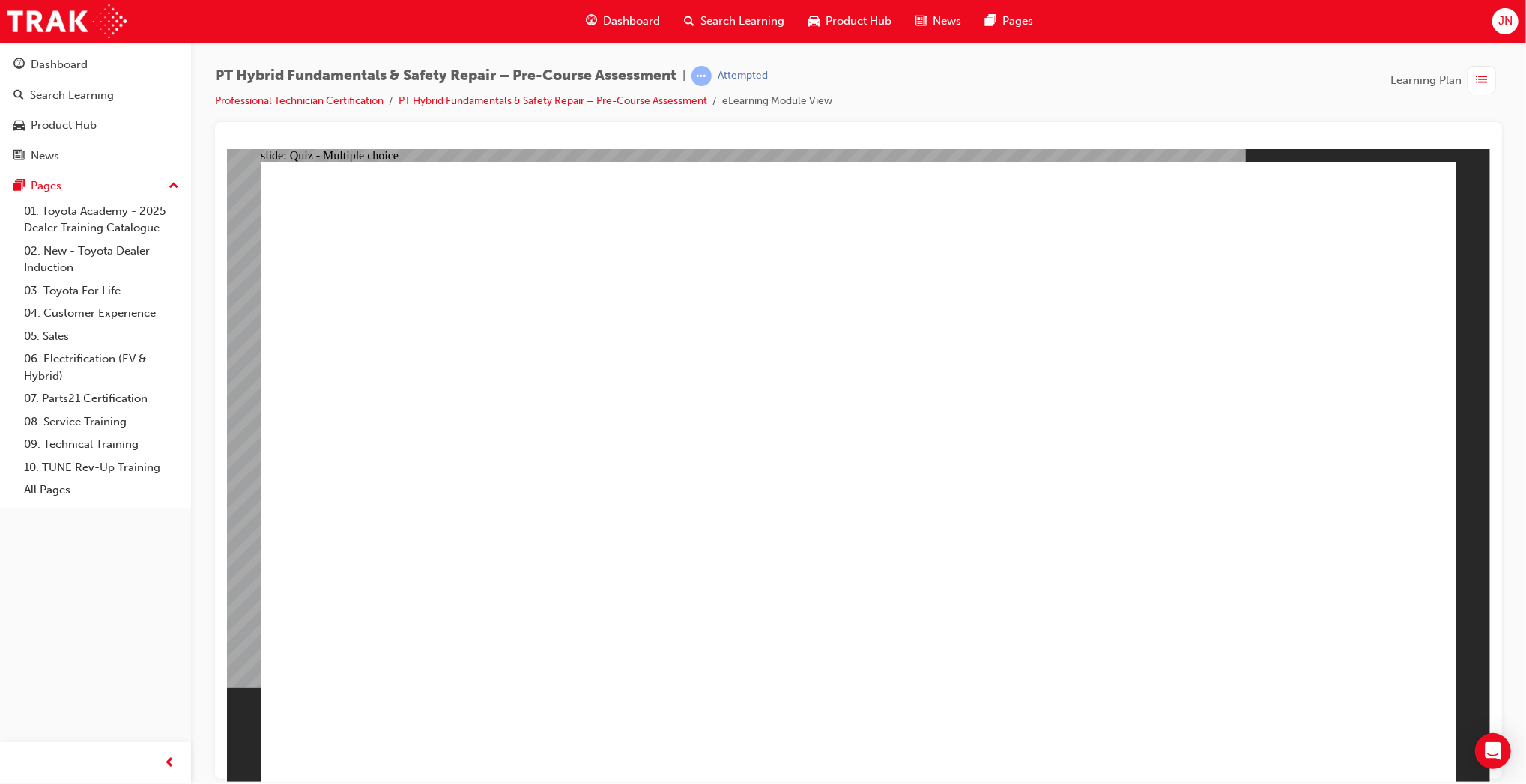
radio input "true"
click at [1480, 71] on span "list-icon" at bounding box center [1483, 80] width 11 height 18
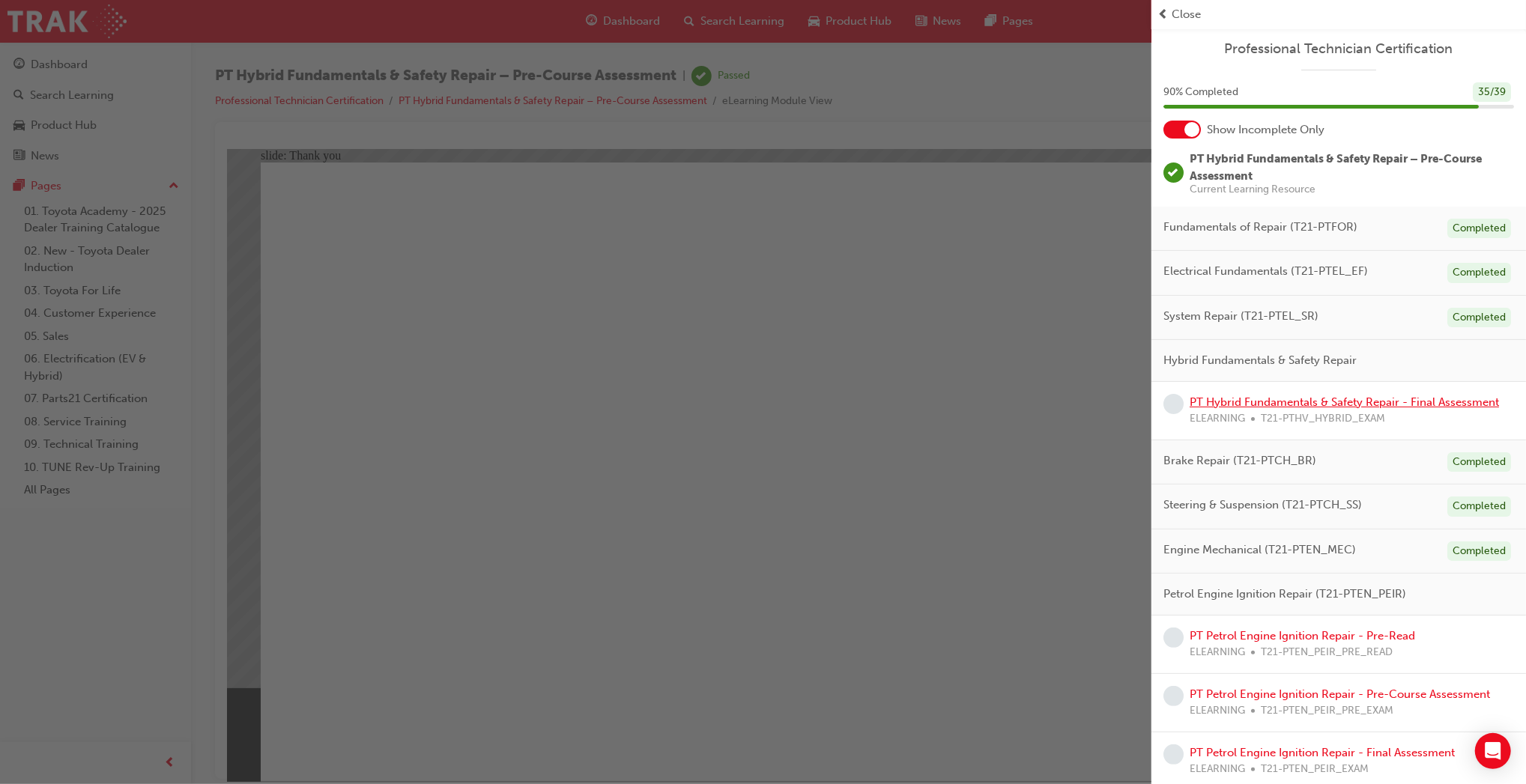
scroll to position [230, 0]
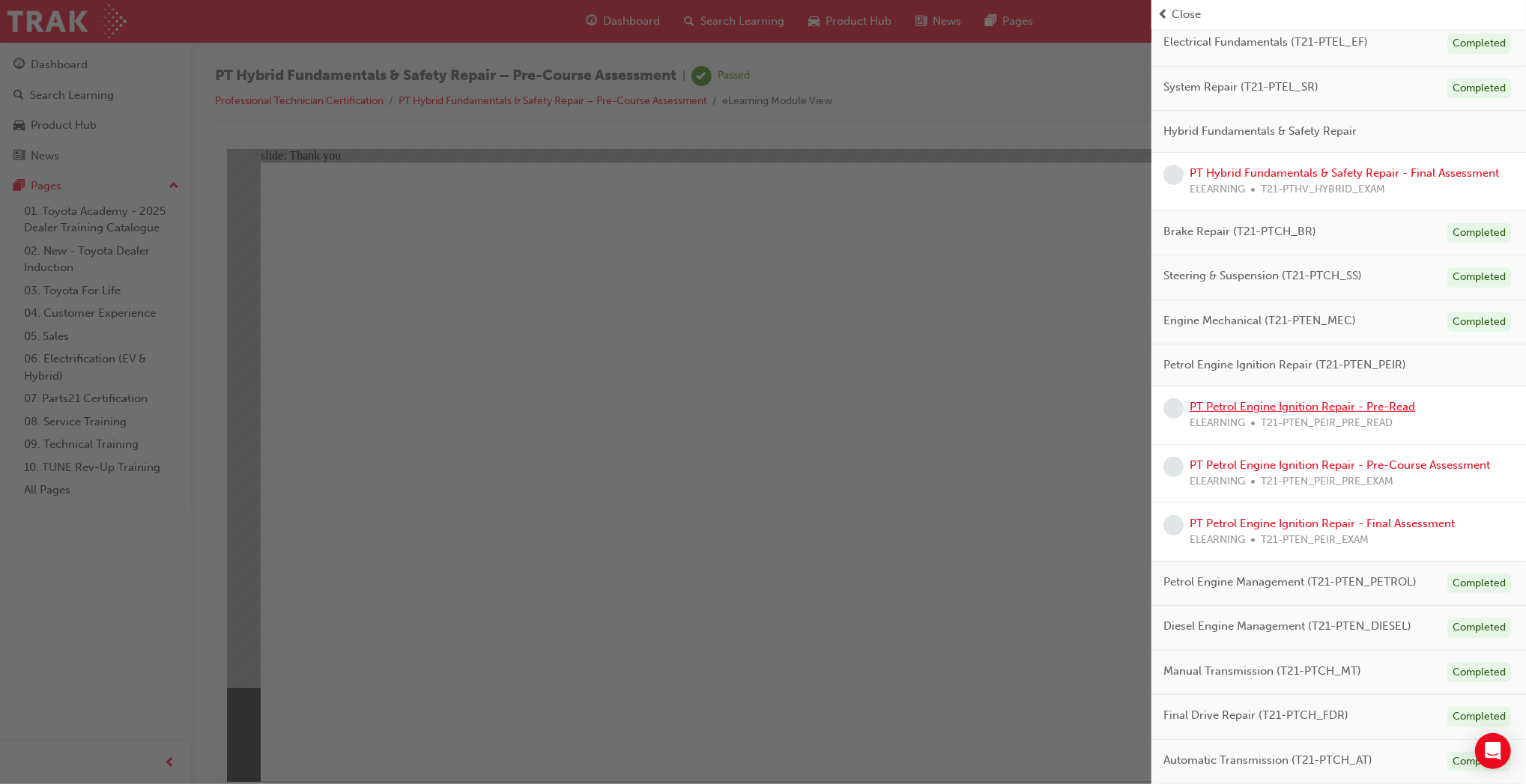
click at [1374, 408] on link "PT Petrol Engine Ignition Repair - Pre-Read" at bounding box center [1302, 406] width 225 height 14
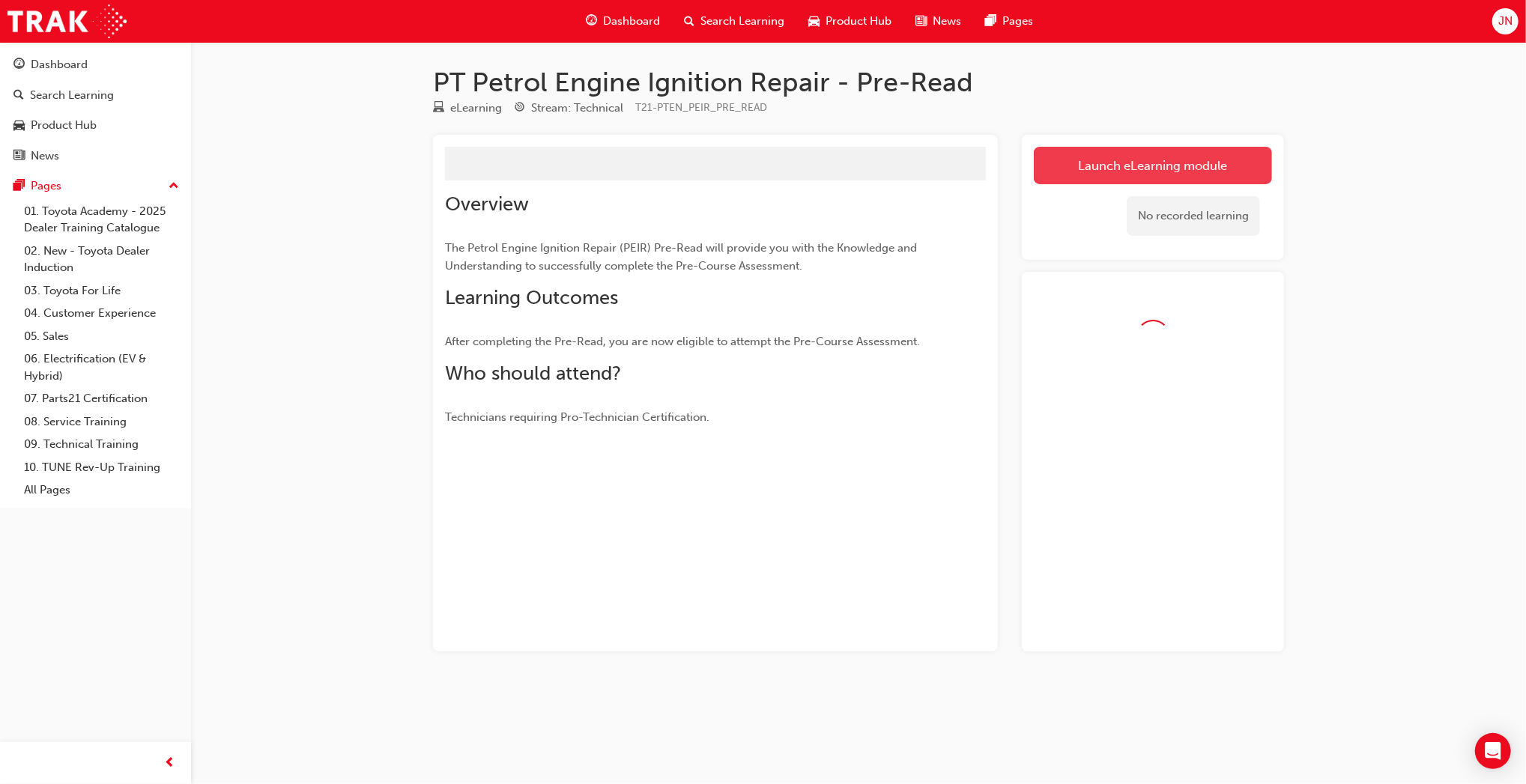
click at [1155, 165] on link "Launch eLearning module" at bounding box center [1153, 166] width 238 height 38
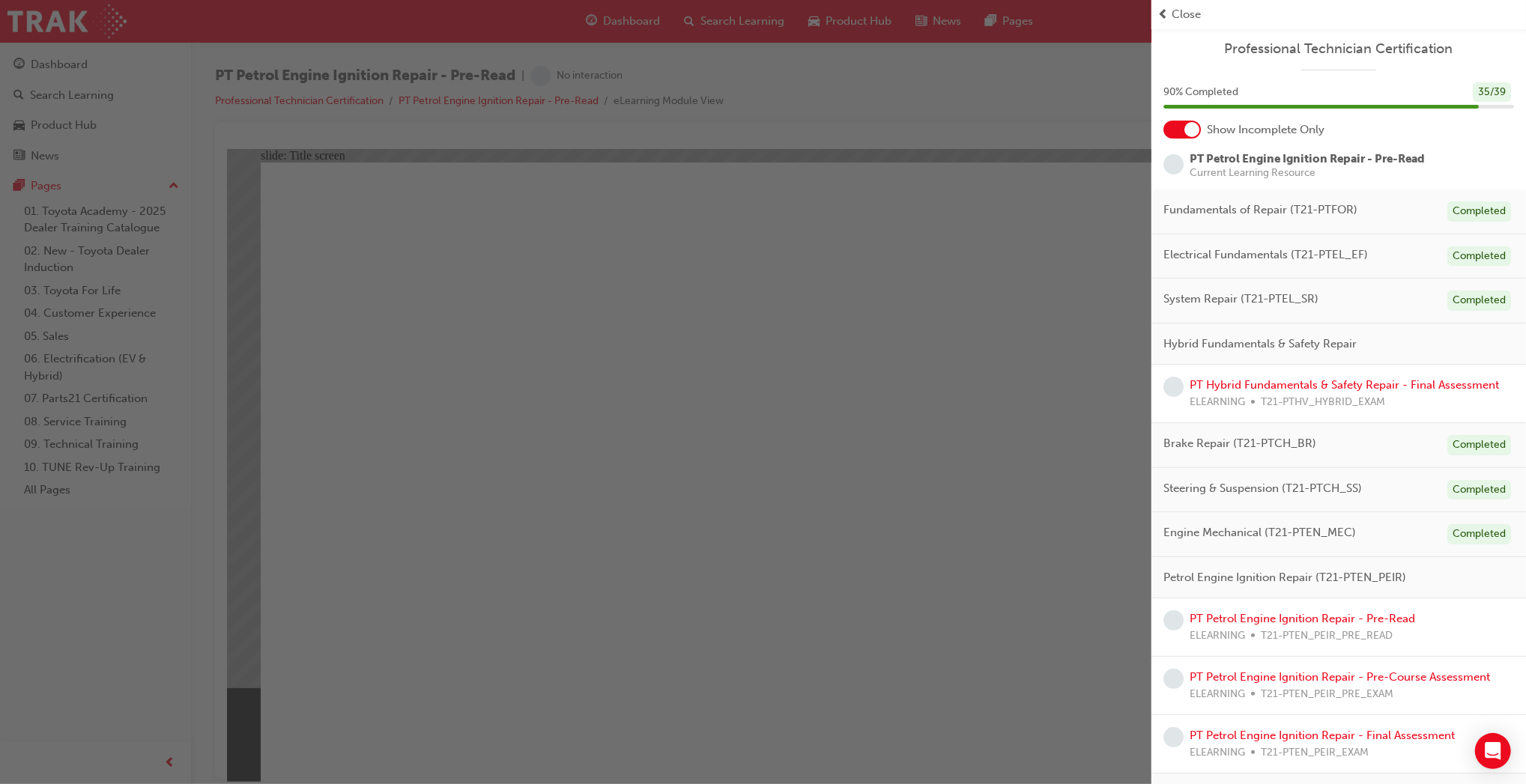
click at [785, 634] on div "button" at bounding box center [576, 392] width 1152 height 784
click at [902, 715] on div "button" at bounding box center [576, 392] width 1152 height 784
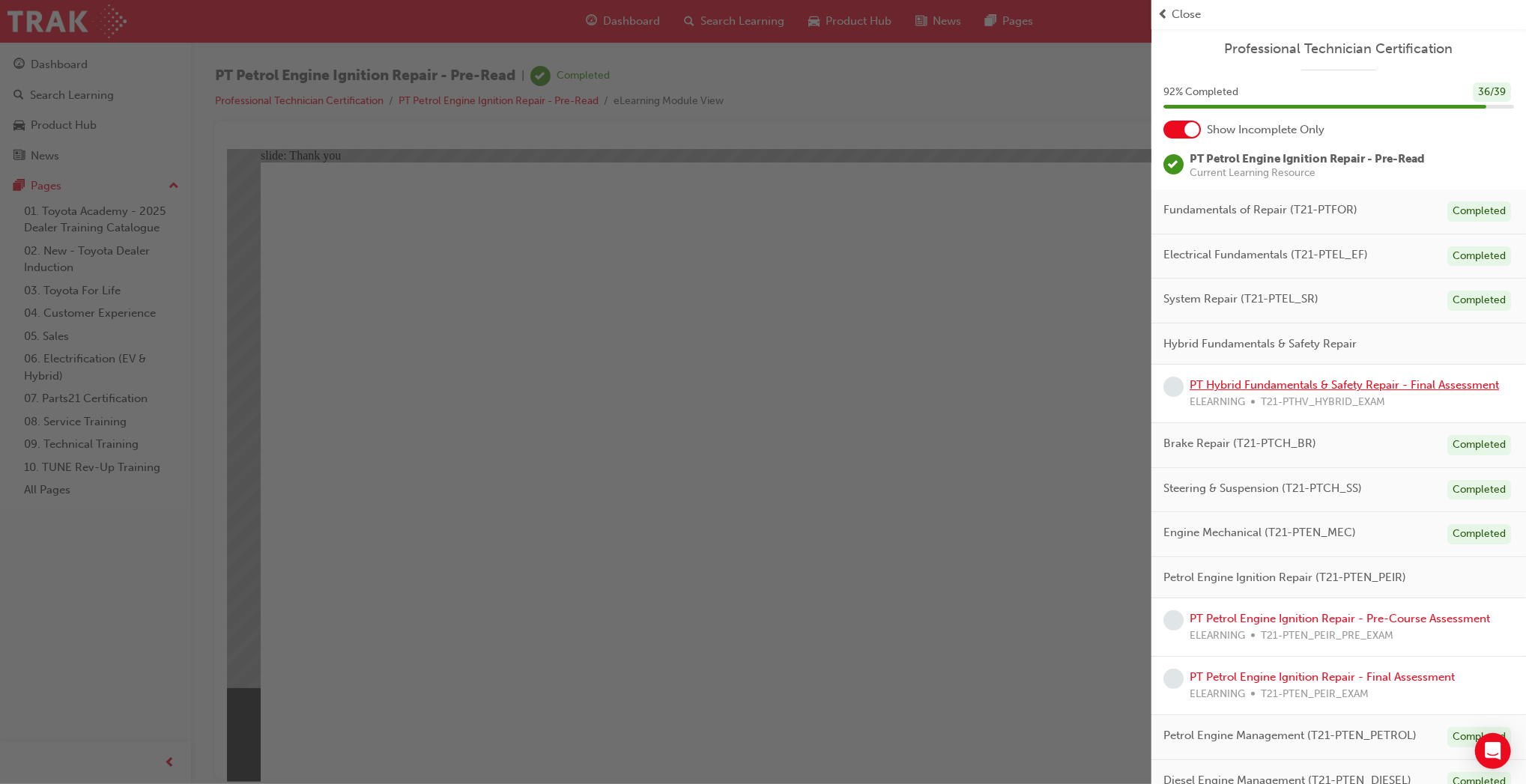
click at [1245, 384] on link "PT Hybrid Fundamentals & Safety Repair - Final Assessment" at bounding box center [1344, 384] width 310 height 14
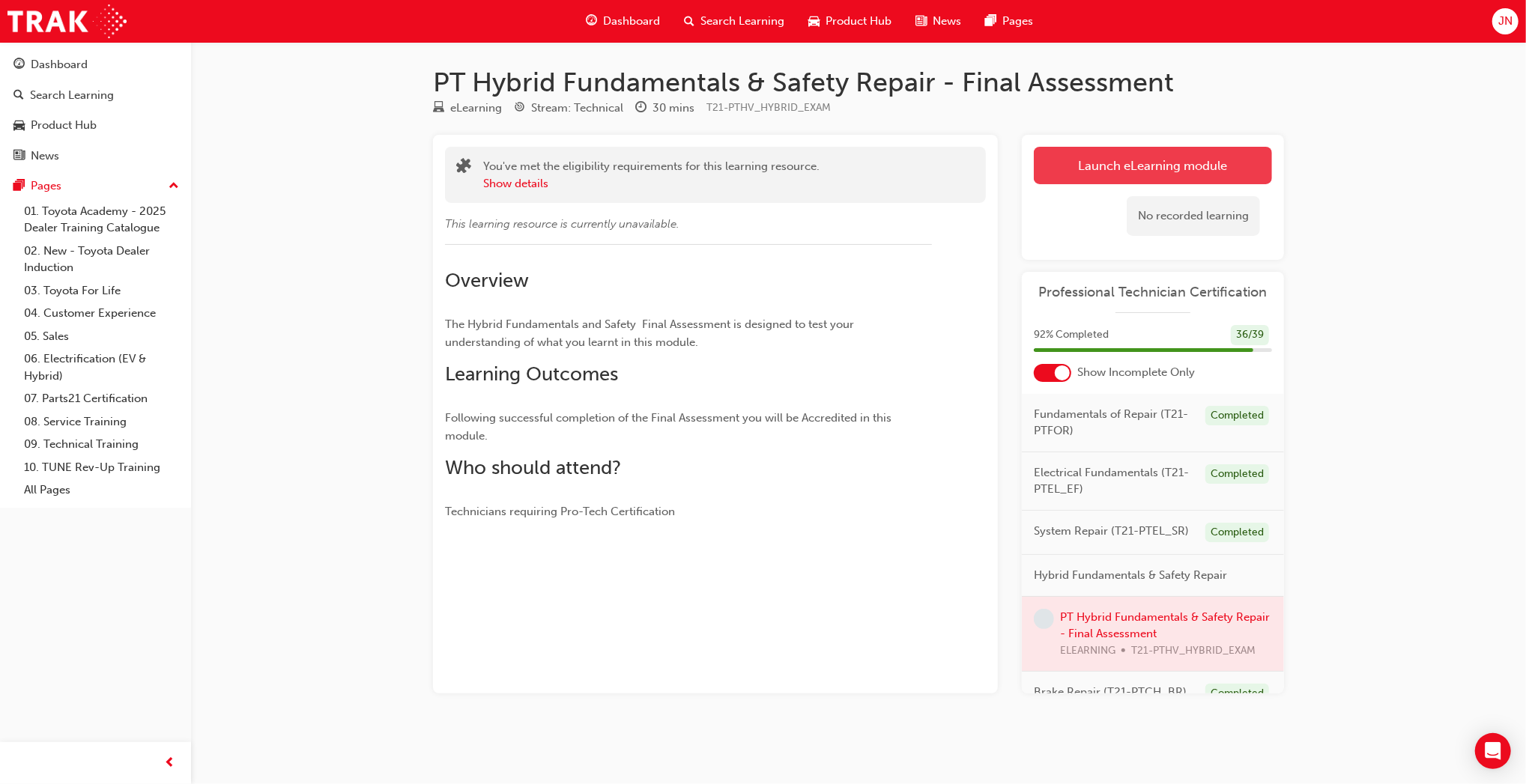
click at [1137, 167] on button "Launch eLearning module" at bounding box center [1153, 166] width 238 height 38
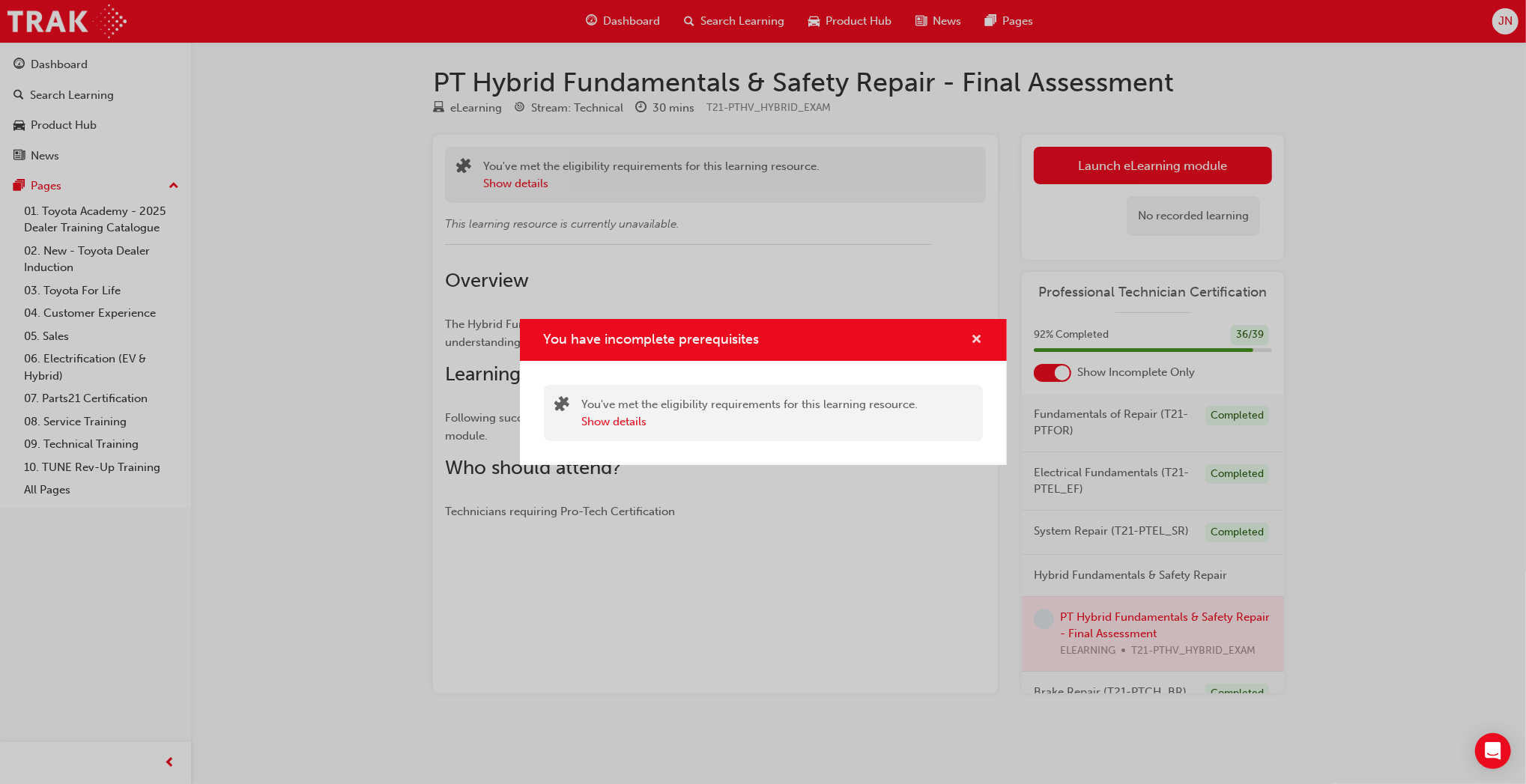
click at [977, 343] on div "You have incomplete prerequisites" at bounding box center [763, 340] width 487 height 43
click at [977, 343] on span "cross-icon" at bounding box center [977, 340] width 11 height 14
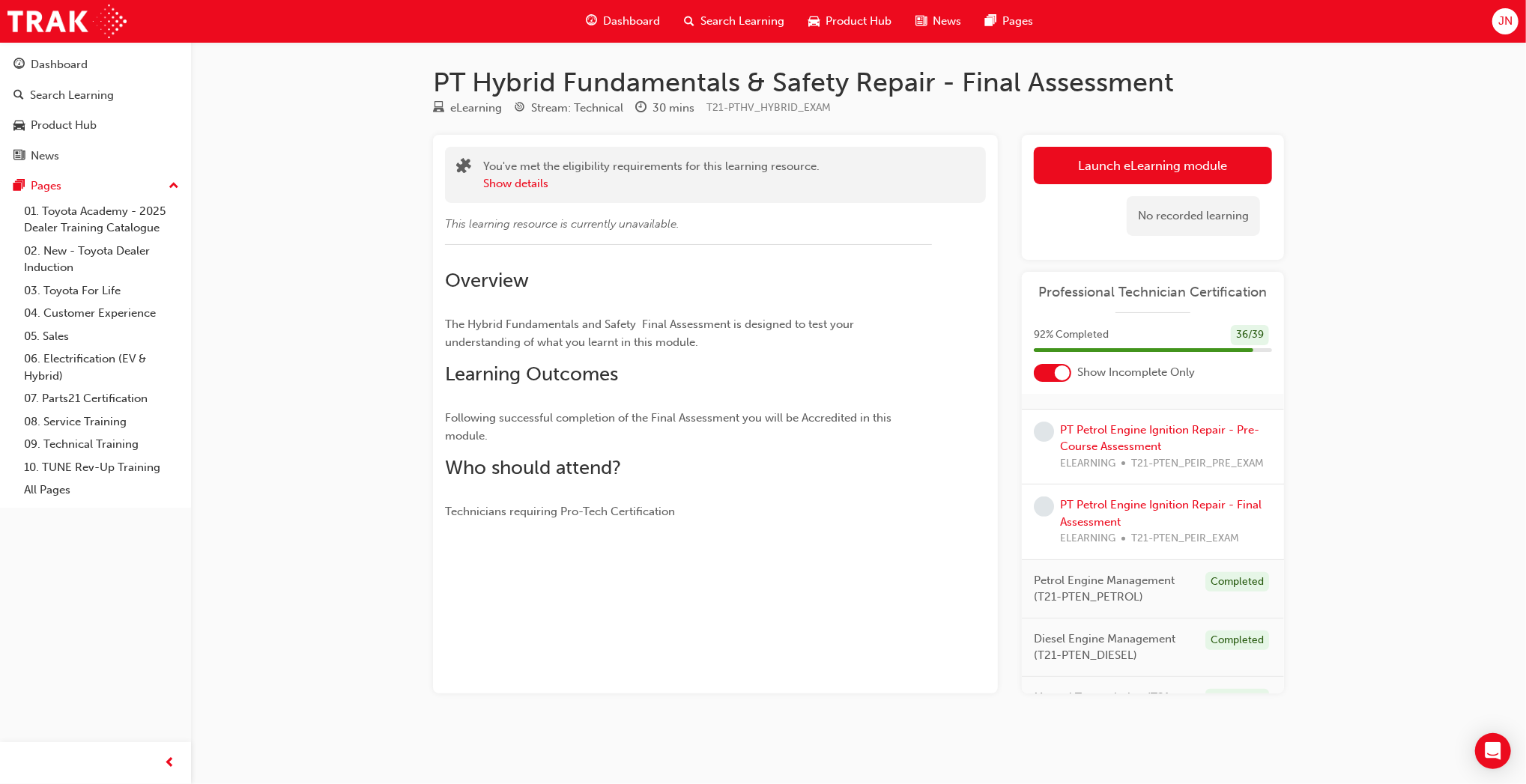
scroll to position [477, 0]
click at [1096, 459] on link "PT Petrol Engine Ignition Repair - Pre-Course Assessment" at bounding box center [1160, 444] width 199 height 31
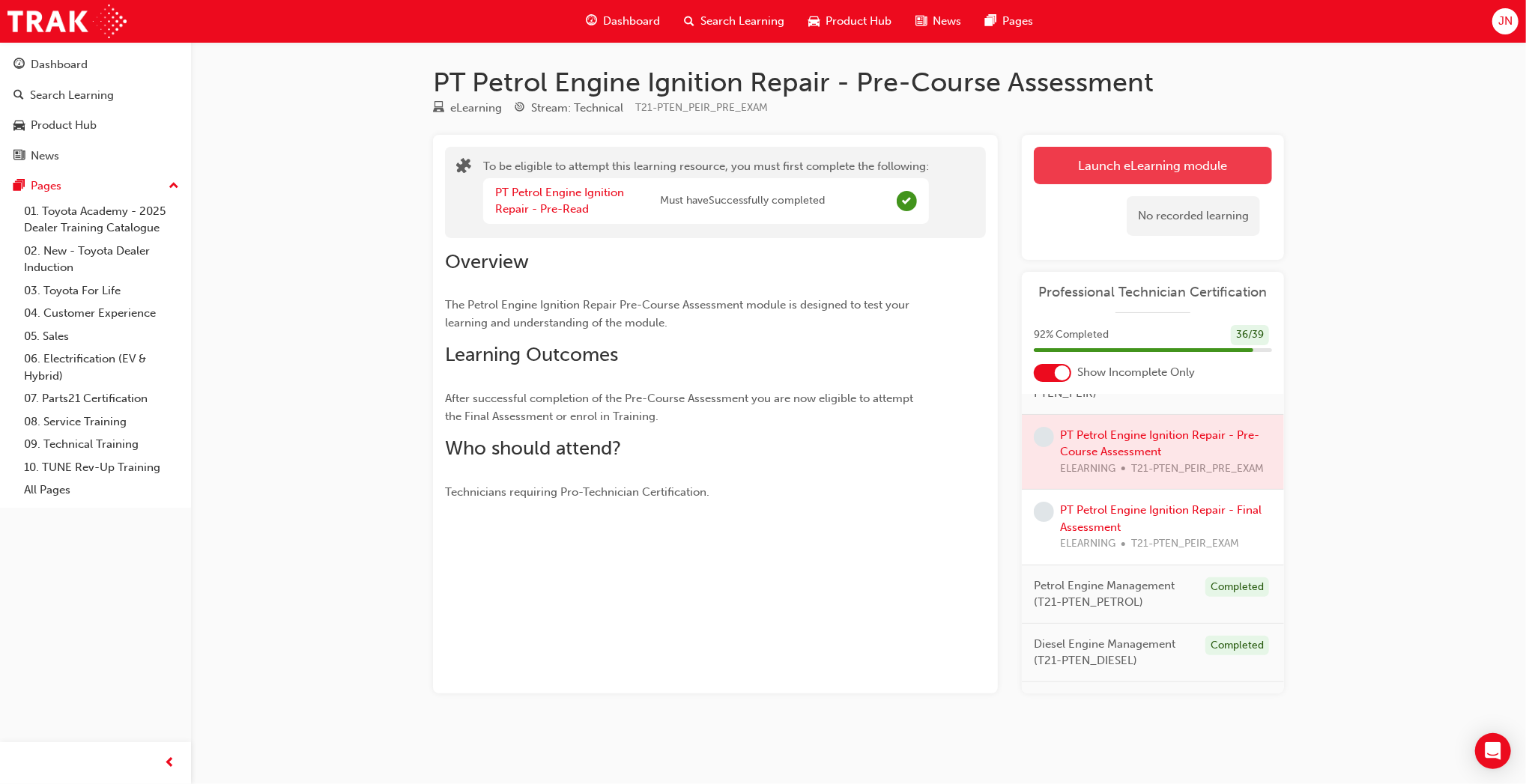
click at [1080, 167] on button "Launch eLearning module" at bounding box center [1153, 166] width 238 height 38
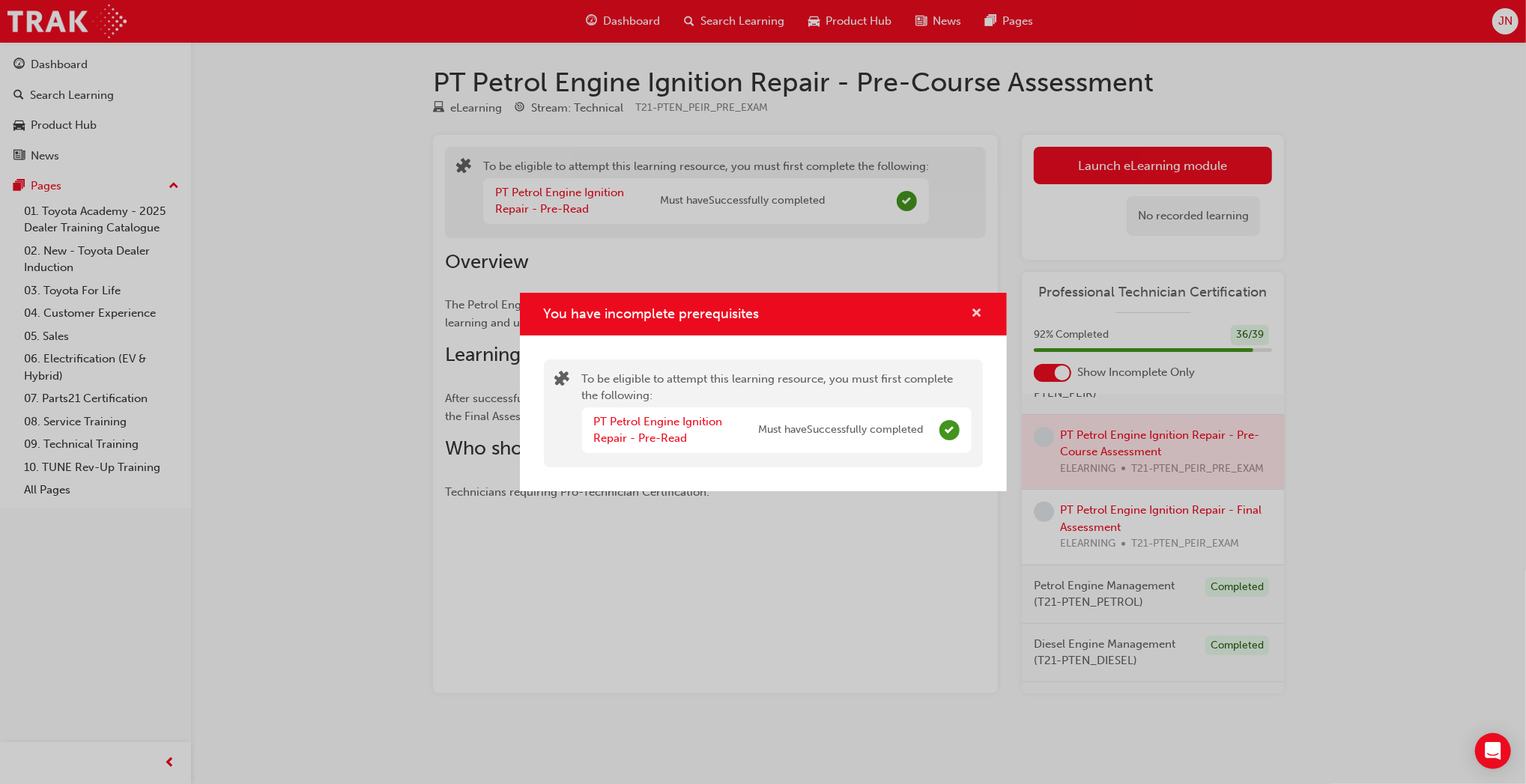
drag, startPoint x: 983, startPoint y: 313, endPoint x: 975, endPoint y: 310, distance: 8.5
click at [975, 310] on div "You have incomplete prerequisites" at bounding box center [763, 314] width 487 height 43
click at [975, 310] on span "cross-icon" at bounding box center [977, 314] width 11 height 14
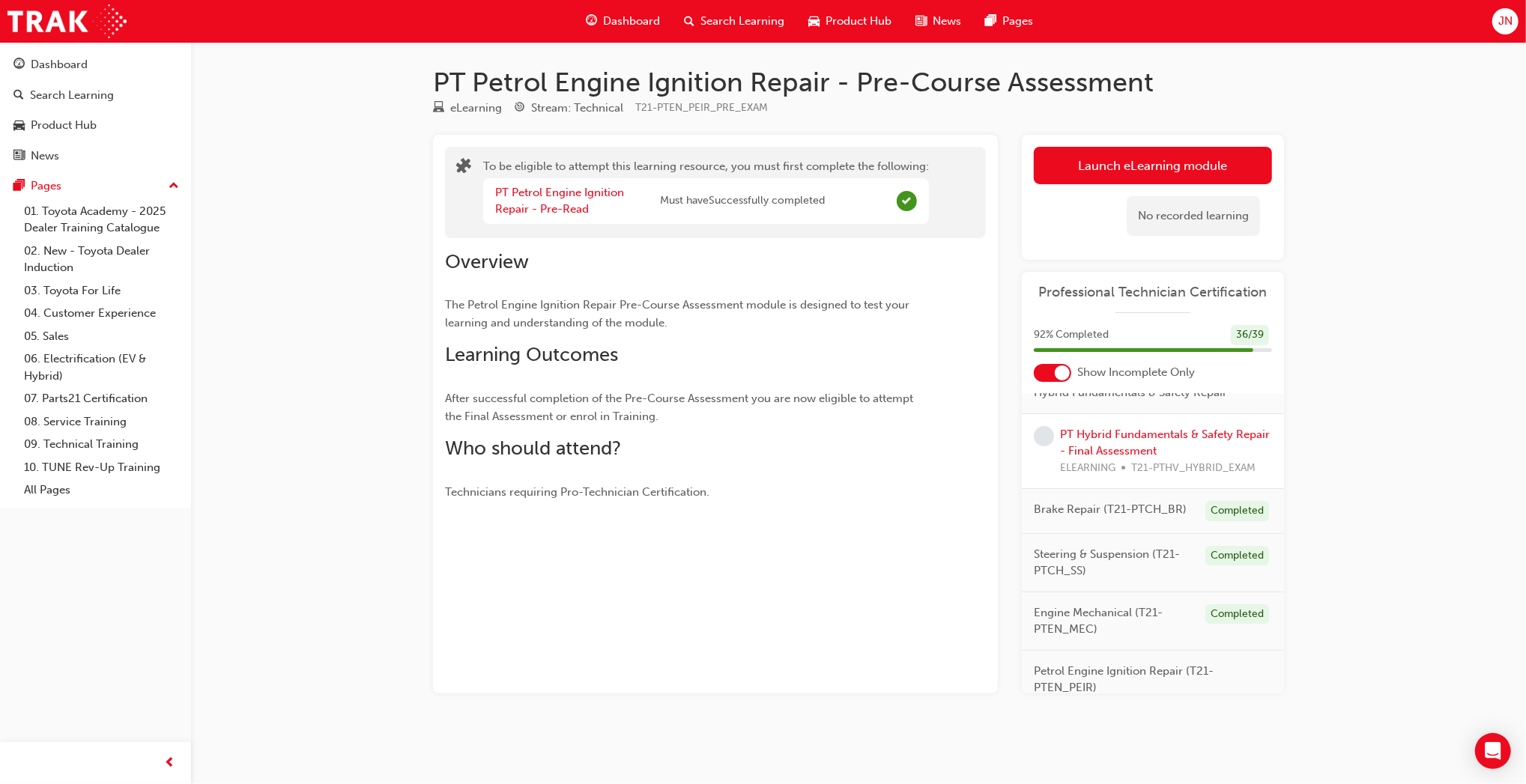
scroll to position [165, 0]
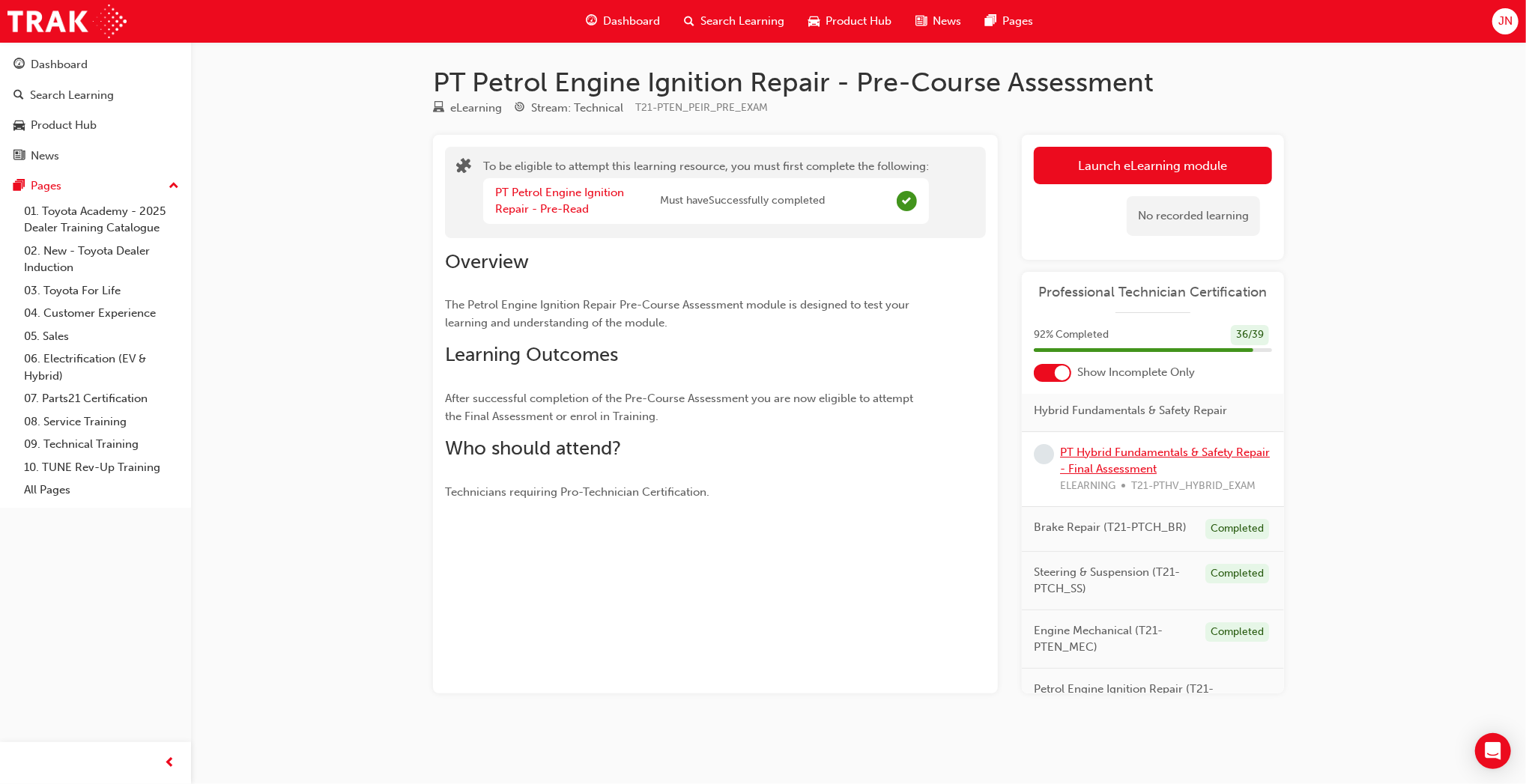
click at [1117, 476] on link "PT Hybrid Fundamentals & Safety Repair - Final Assessment" at bounding box center [1165, 461] width 210 height 31
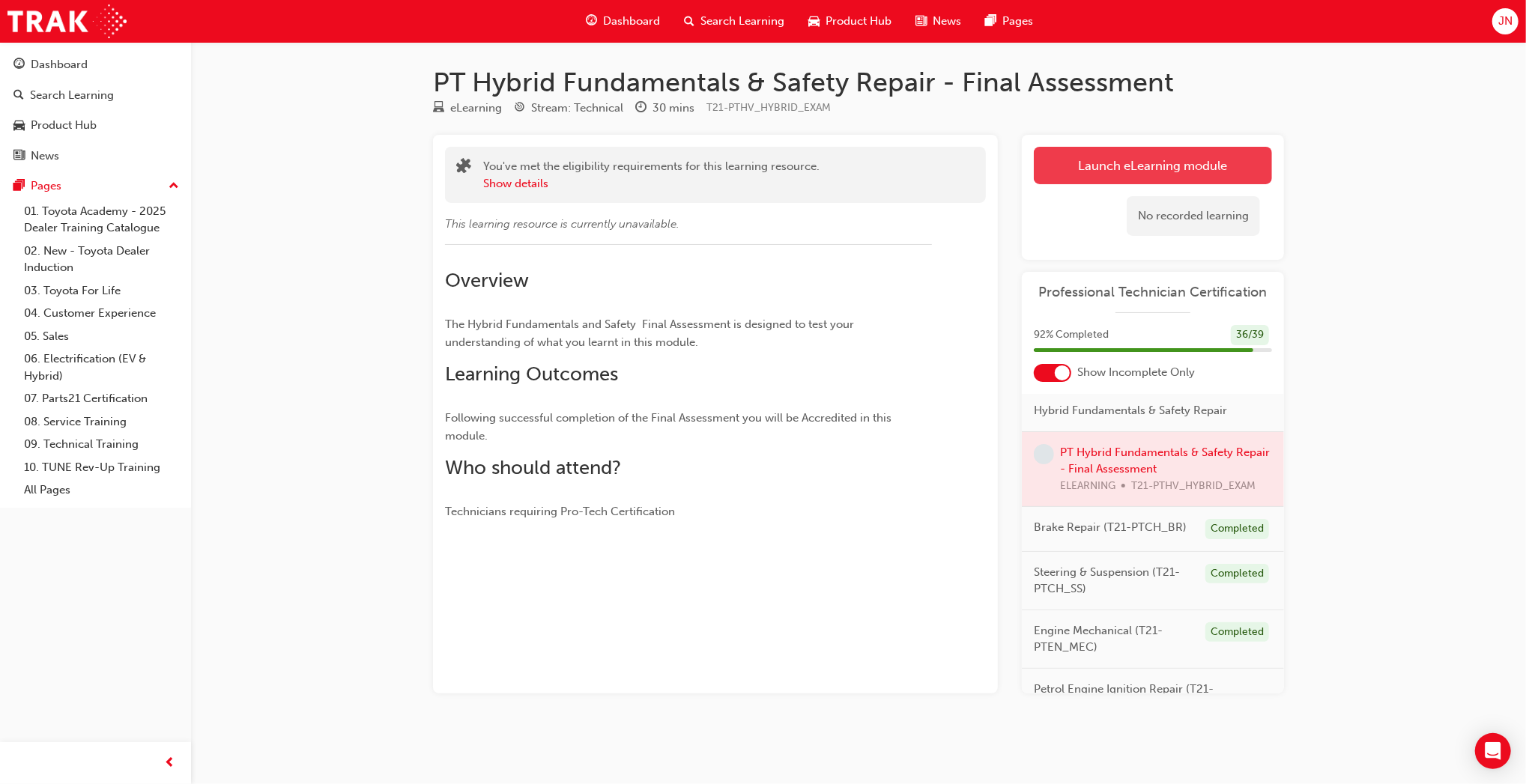
click at [1092, 168] on button "Launch eLearning module" at bounding box center [1153, 166] width 238 height 38
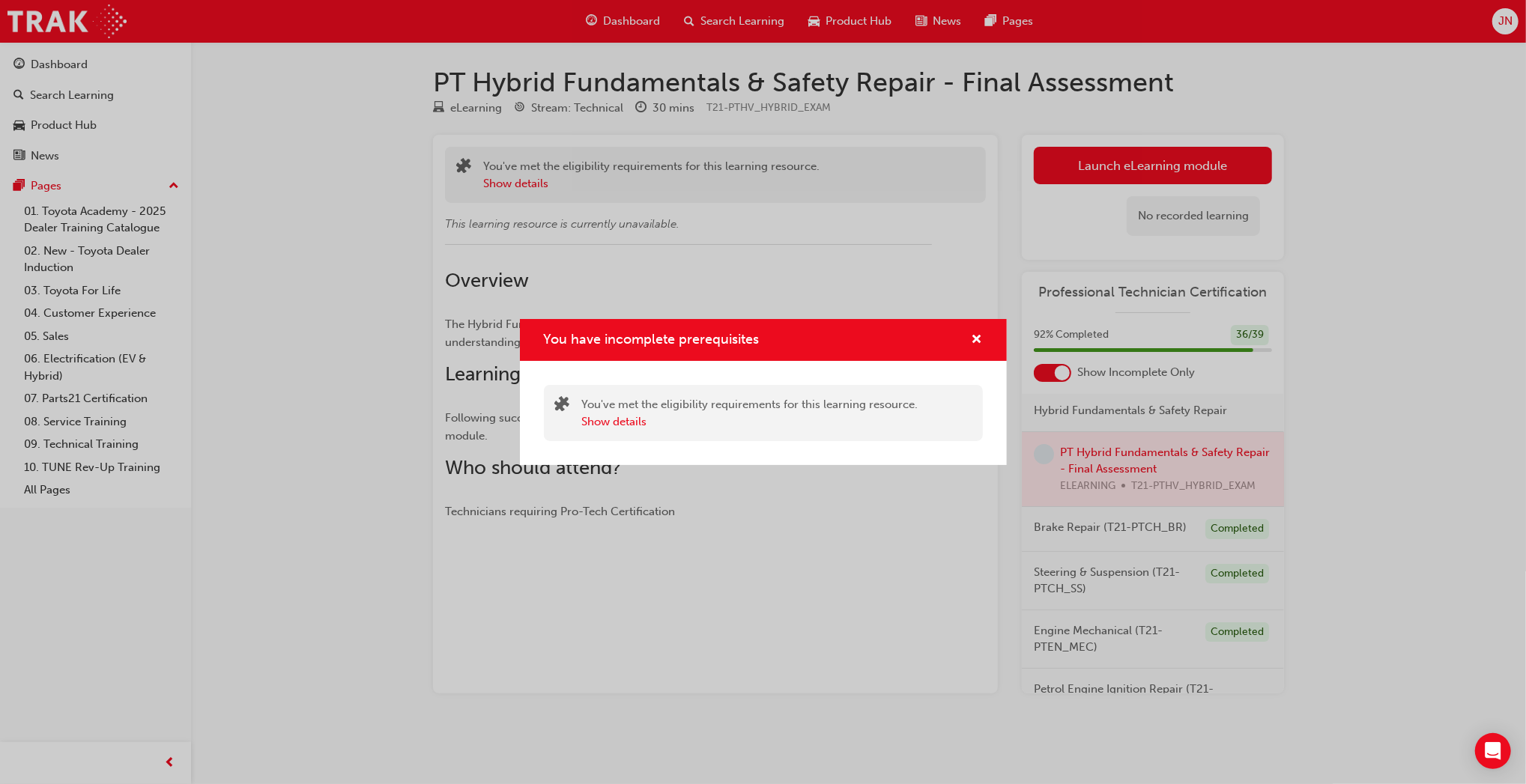
click at [969, 343] on div "You have incomplete prerequisites" at bounding box center [971, 340] width 23 height 18
click at [981, 340] on div "You have incomplete prerequisites" at bounding box center [763, 340] width 487 height 43
click at [981, 340] on span "cross-icon" at bounding box center [977, 340] width 11 height 14
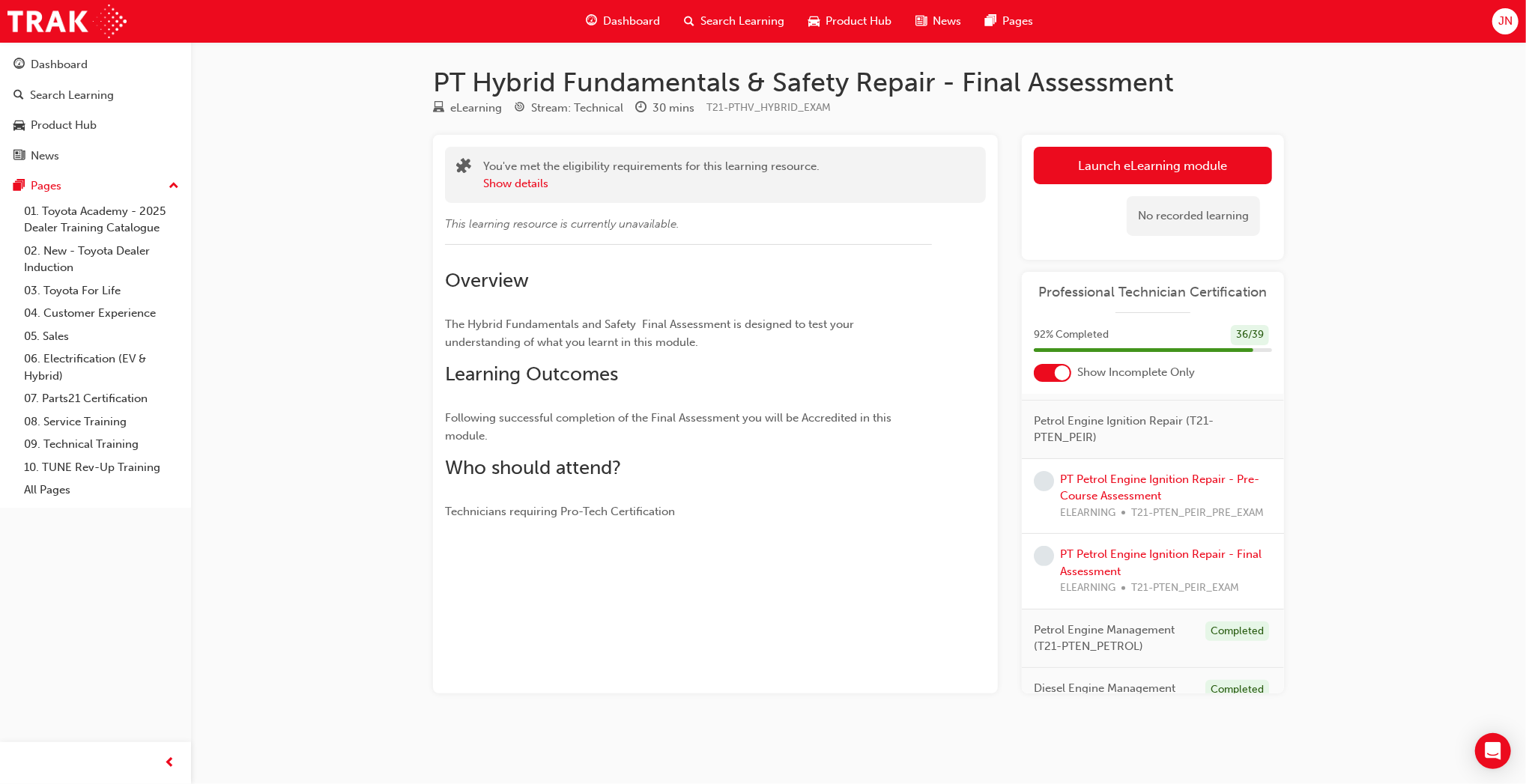
scroll to position [431, 0]
click at [1146, 505] on link "PT Petrol Engine Ignition Repair - Pre-Course Assessment" at bounding box center [1160, 490] width 199 height 31
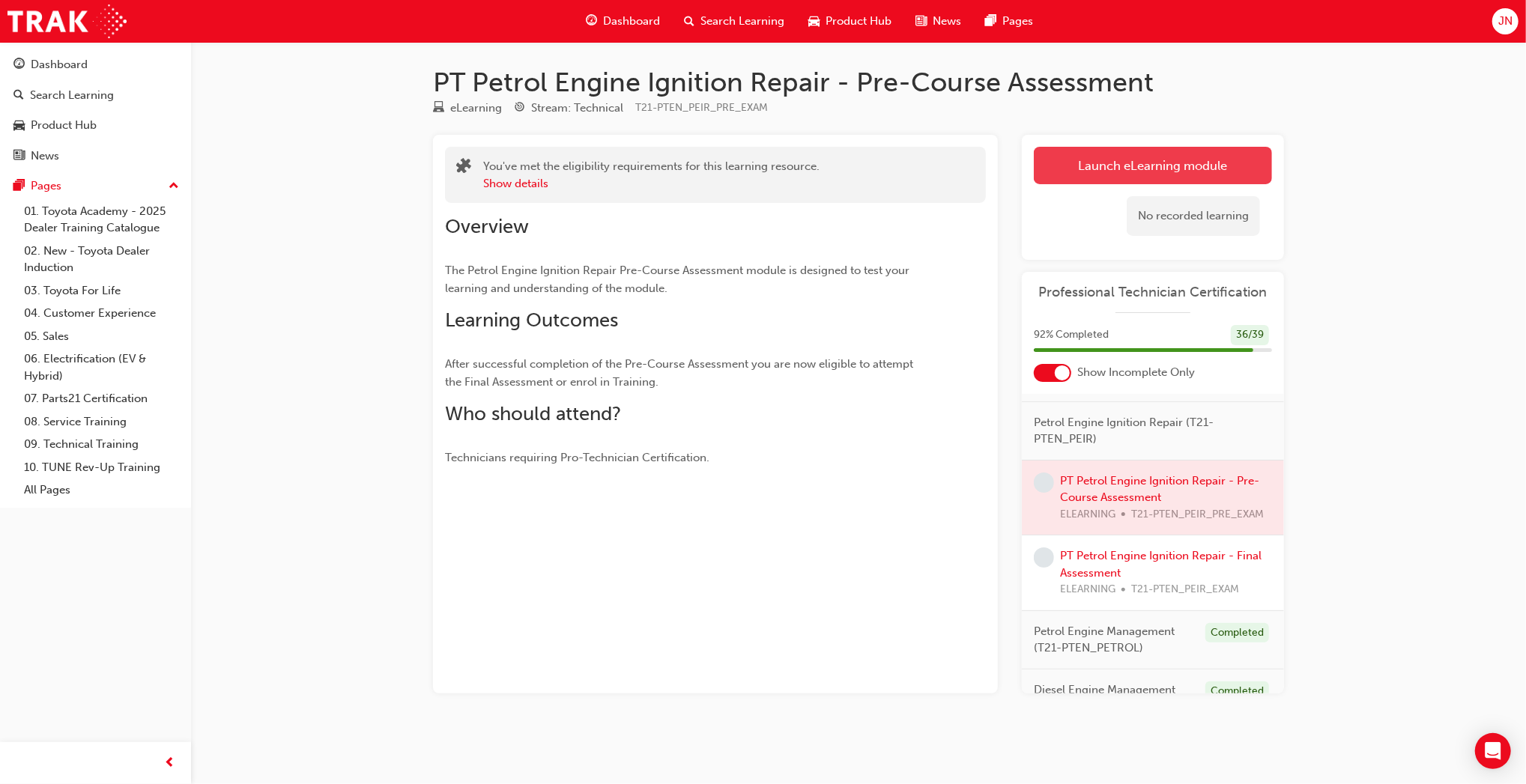
click at [1074, 174] on button "Launch eLearning module" at bounding box center [1153, 166] width 238 height 38
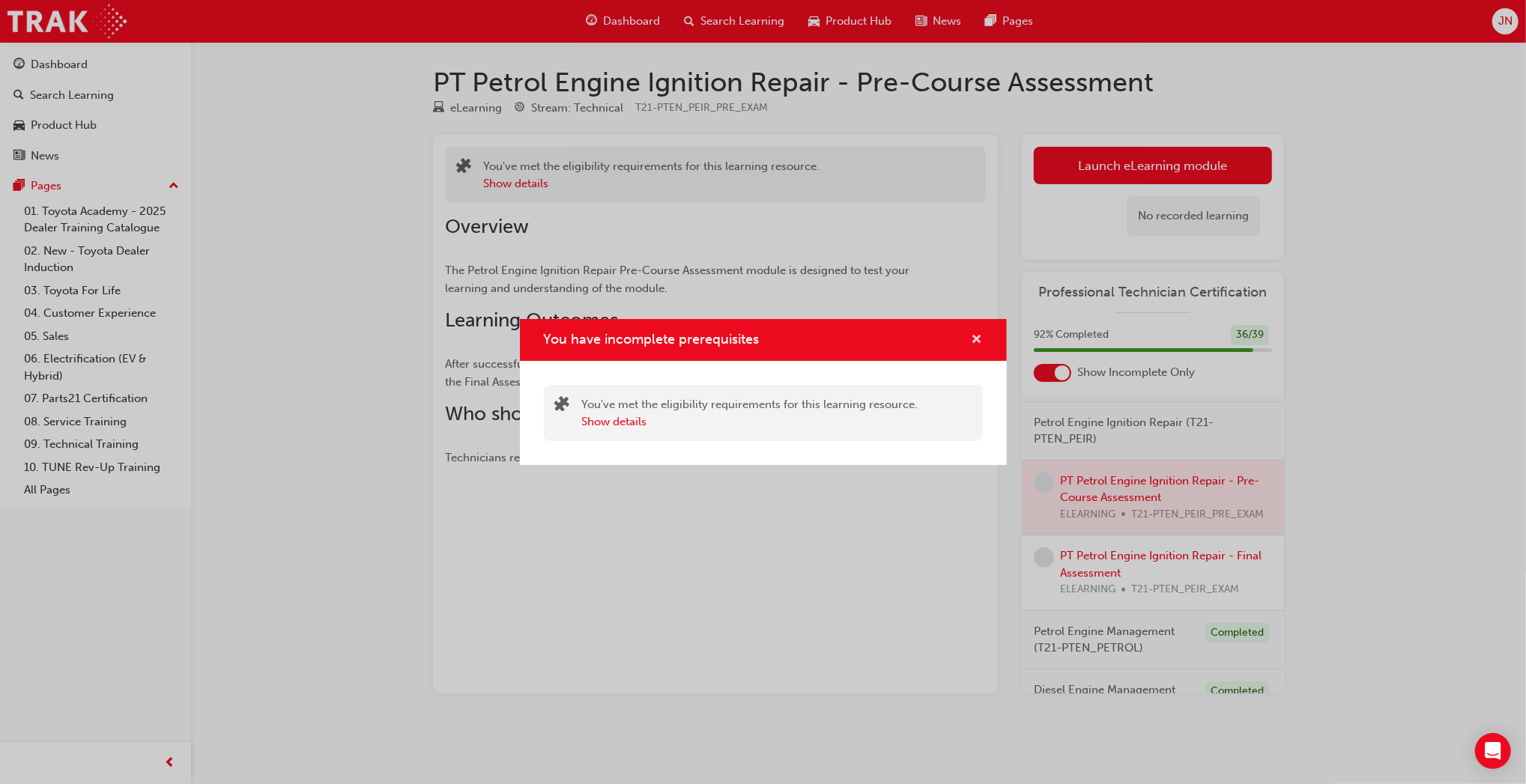
click at [977, 334] on span "cross-icon" at bounding box center [977, 340] width 11 height 14
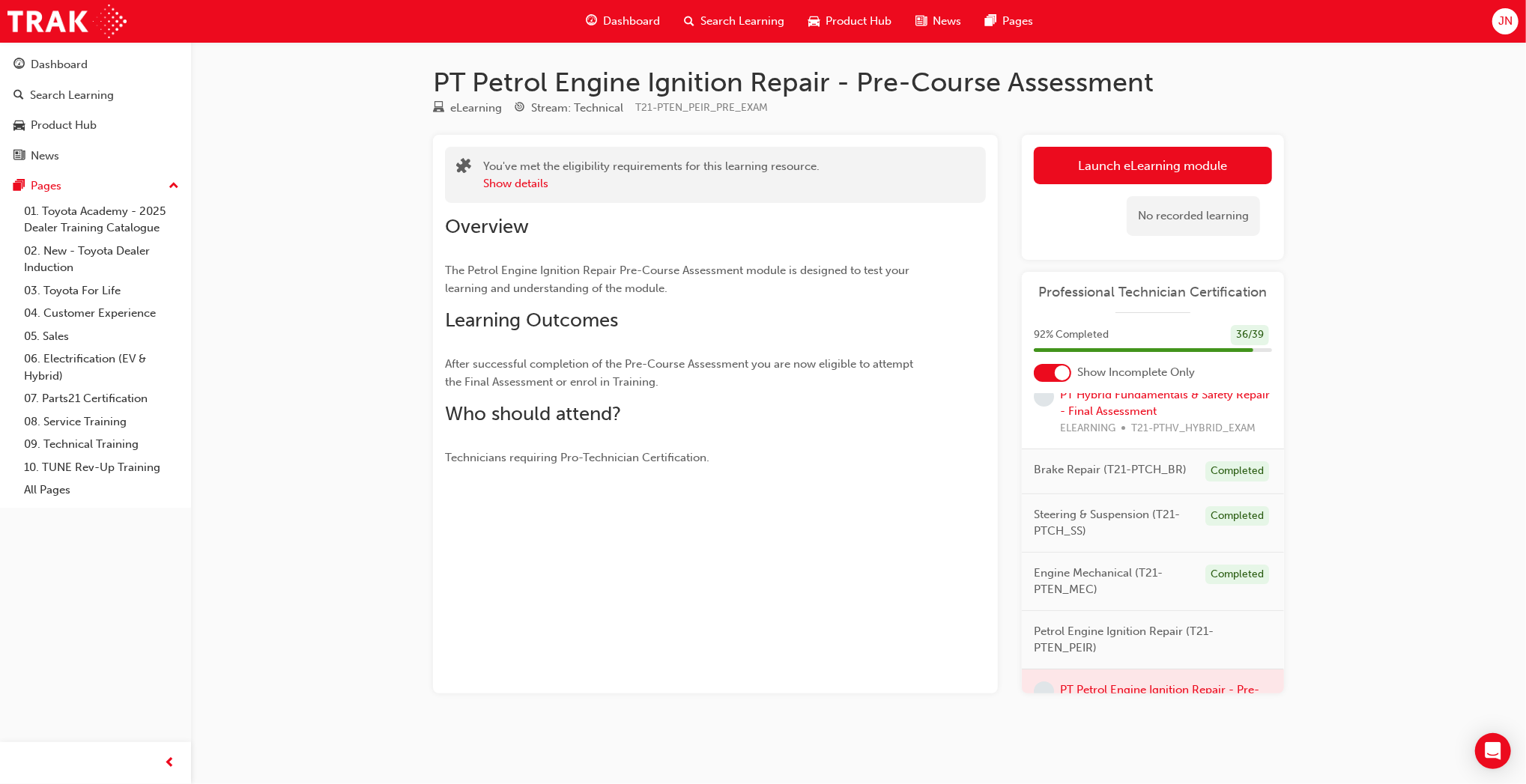
scroll to position [218, 0]
click at [1121, 421] on div "PT Hybrid Fundamentals & Safety Repair - Final Assessment ELEARNING T21-PTHV_HY…" at bounding box center [1166, 416] width 212 height 51
click at [1130, 423] on link "PT Hybrid Fundamentals & Safety Repair - Final Assessment" at bounding box center [1165, 408] width 210 height 31
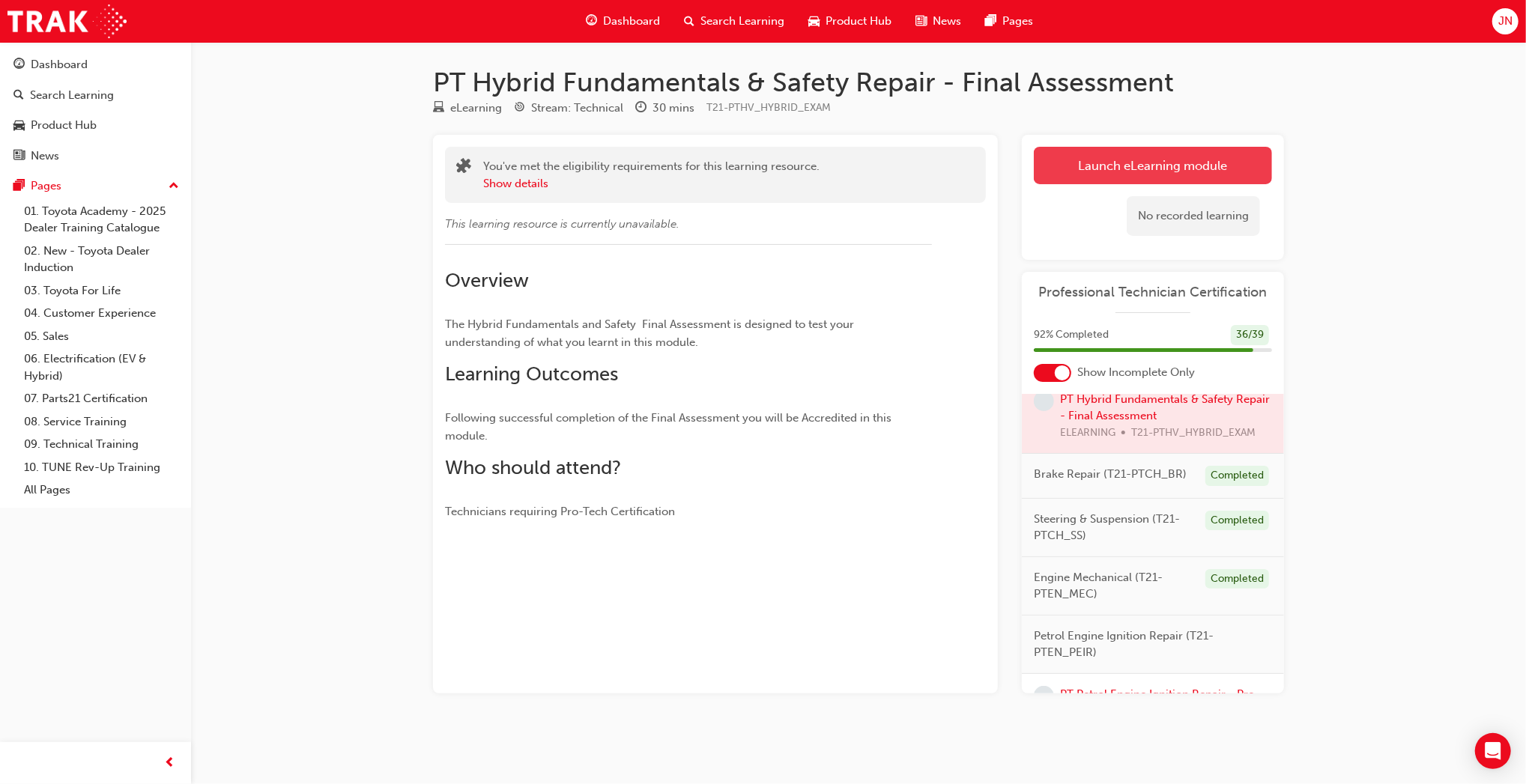
click at [1056, 166] on link "Launch eLearning module" at bounding box center [1153, 166] width 238 height 38
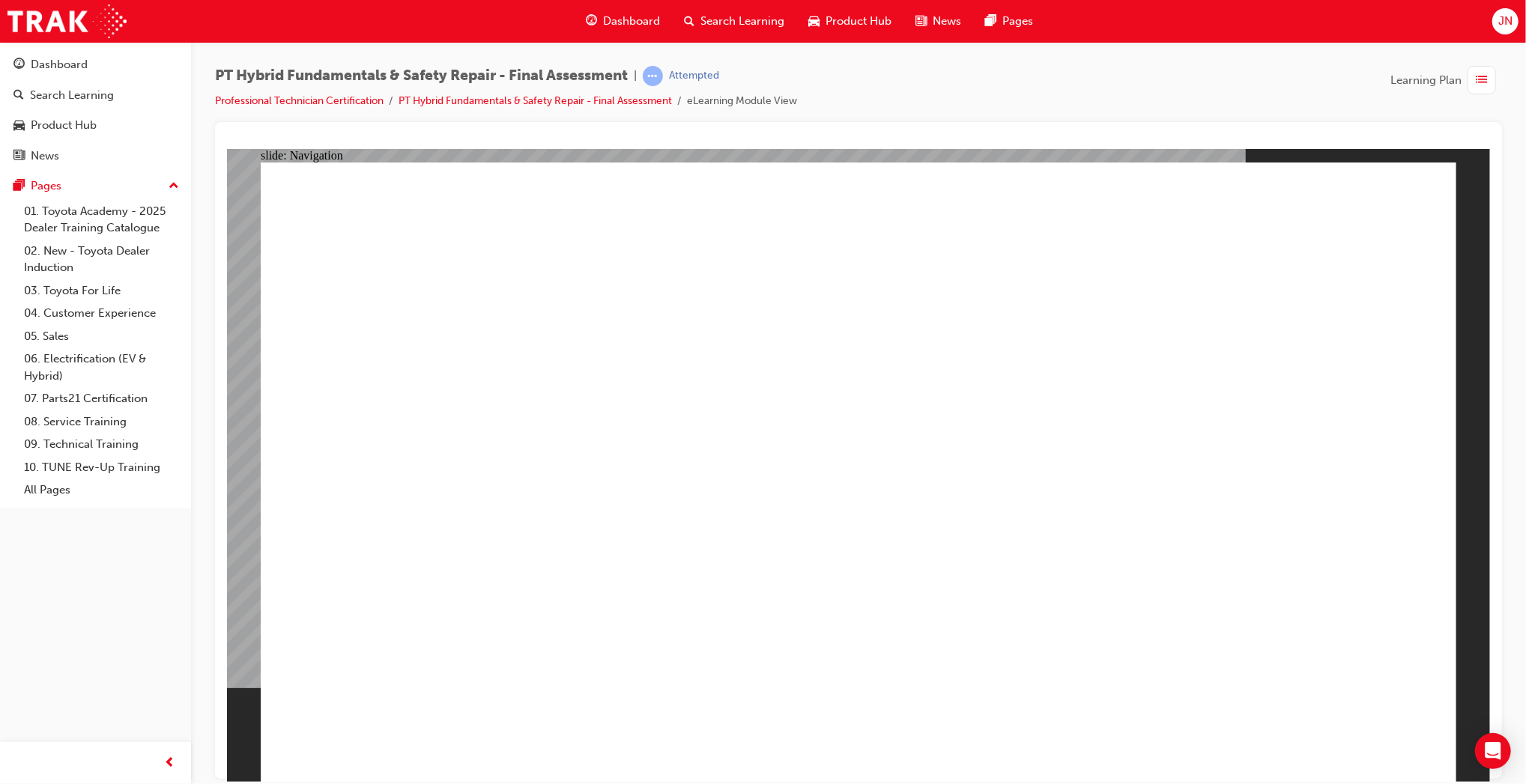
checkbox input "true"
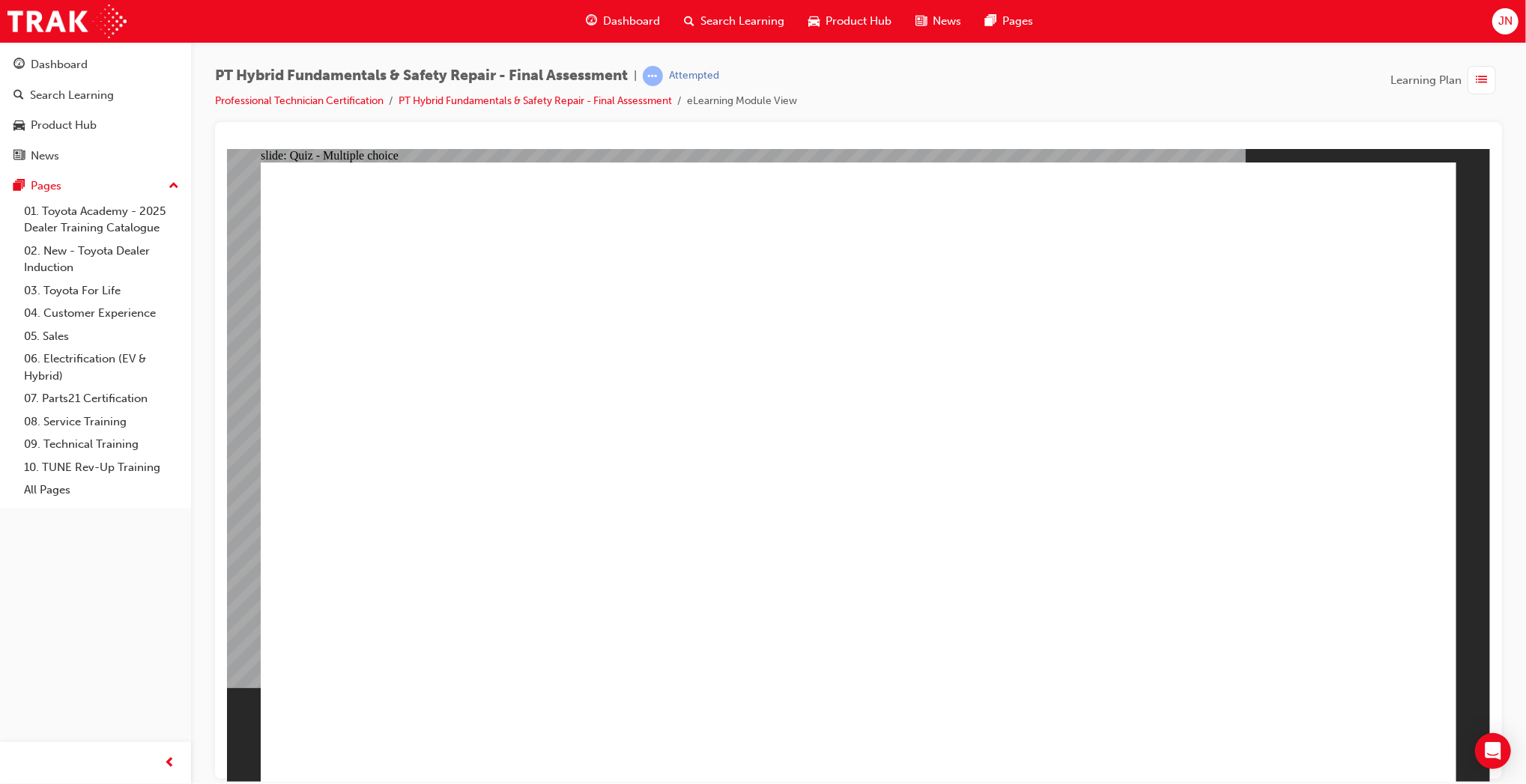
radio input "true"
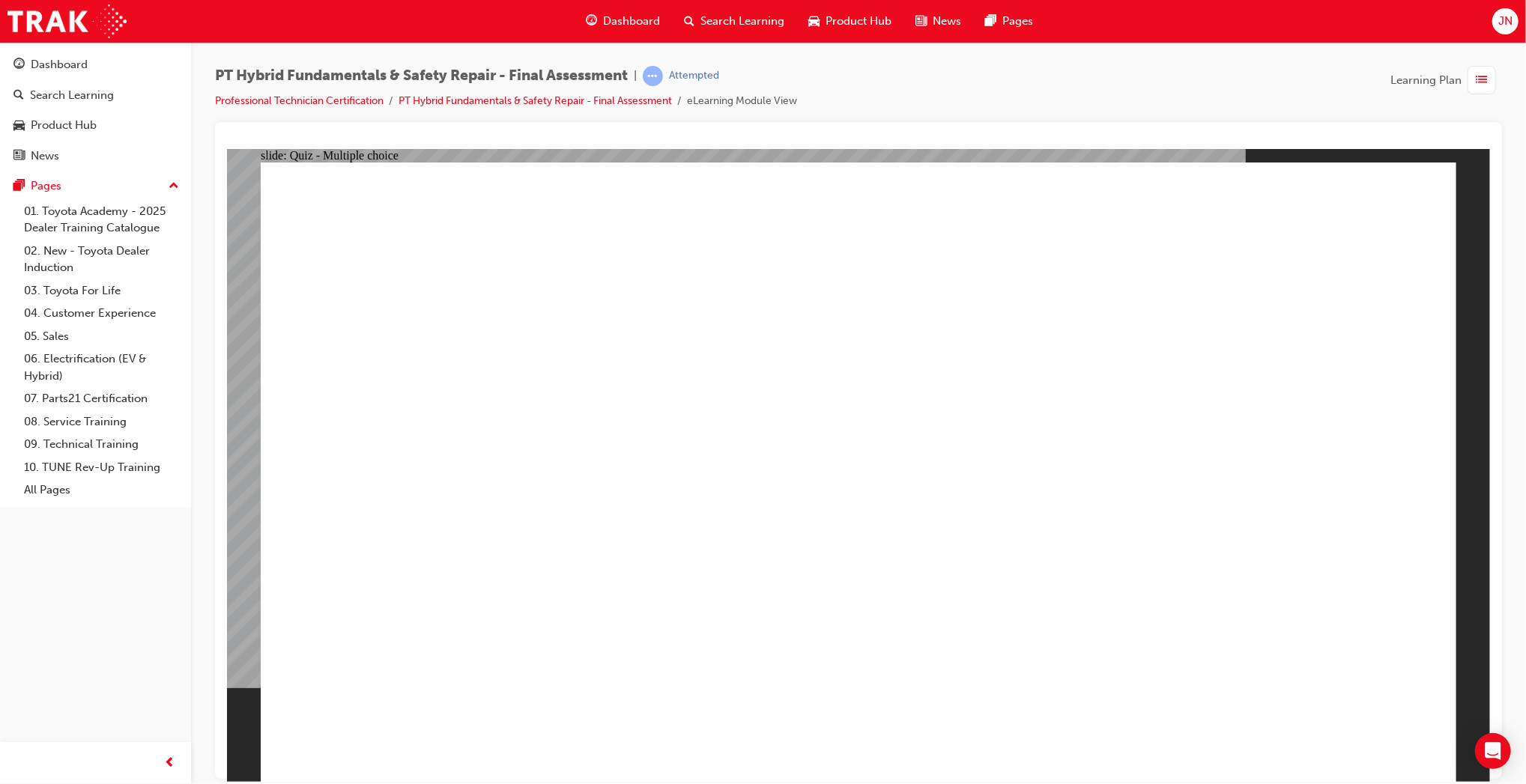
radio input "true"
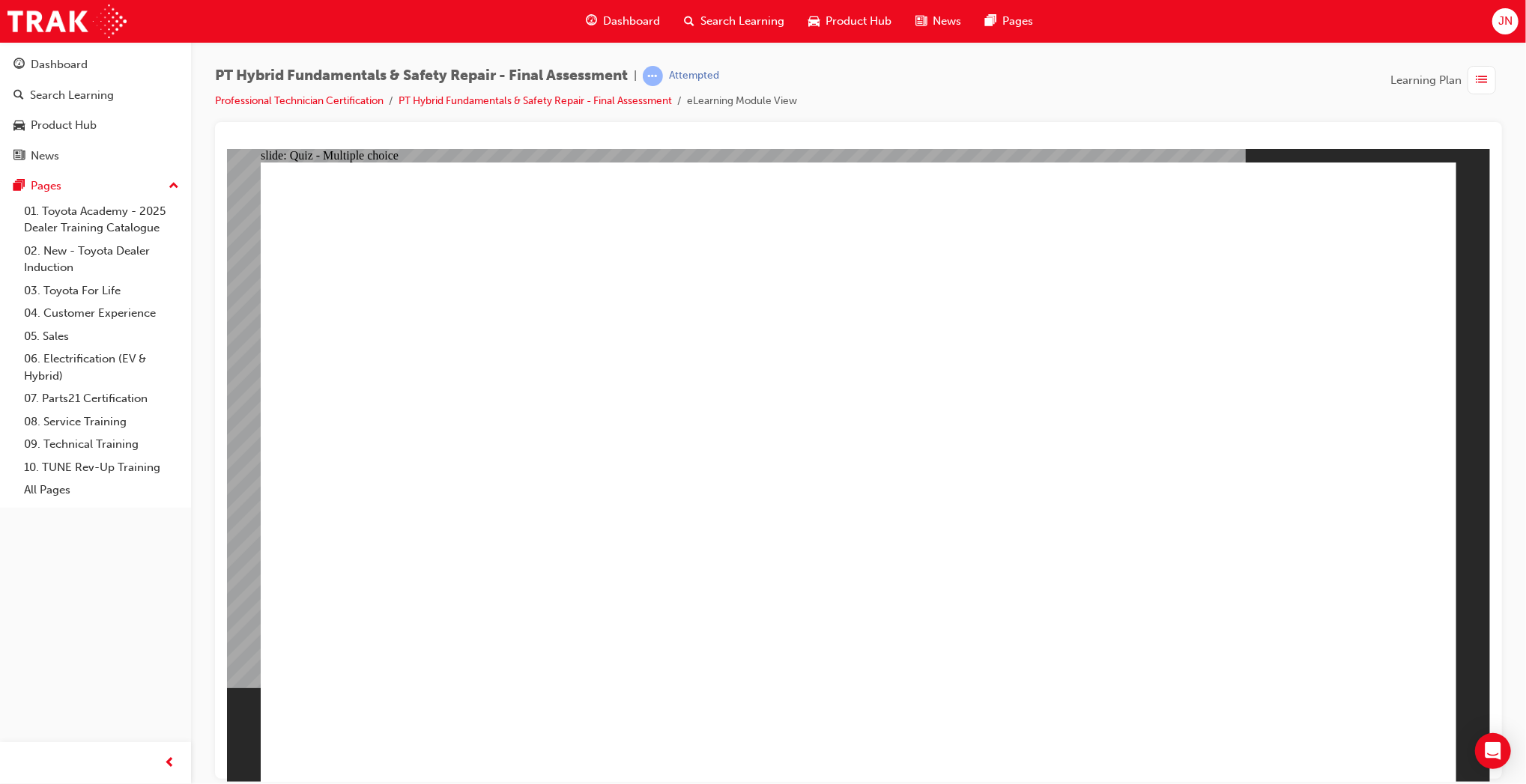
checkbox input "true"
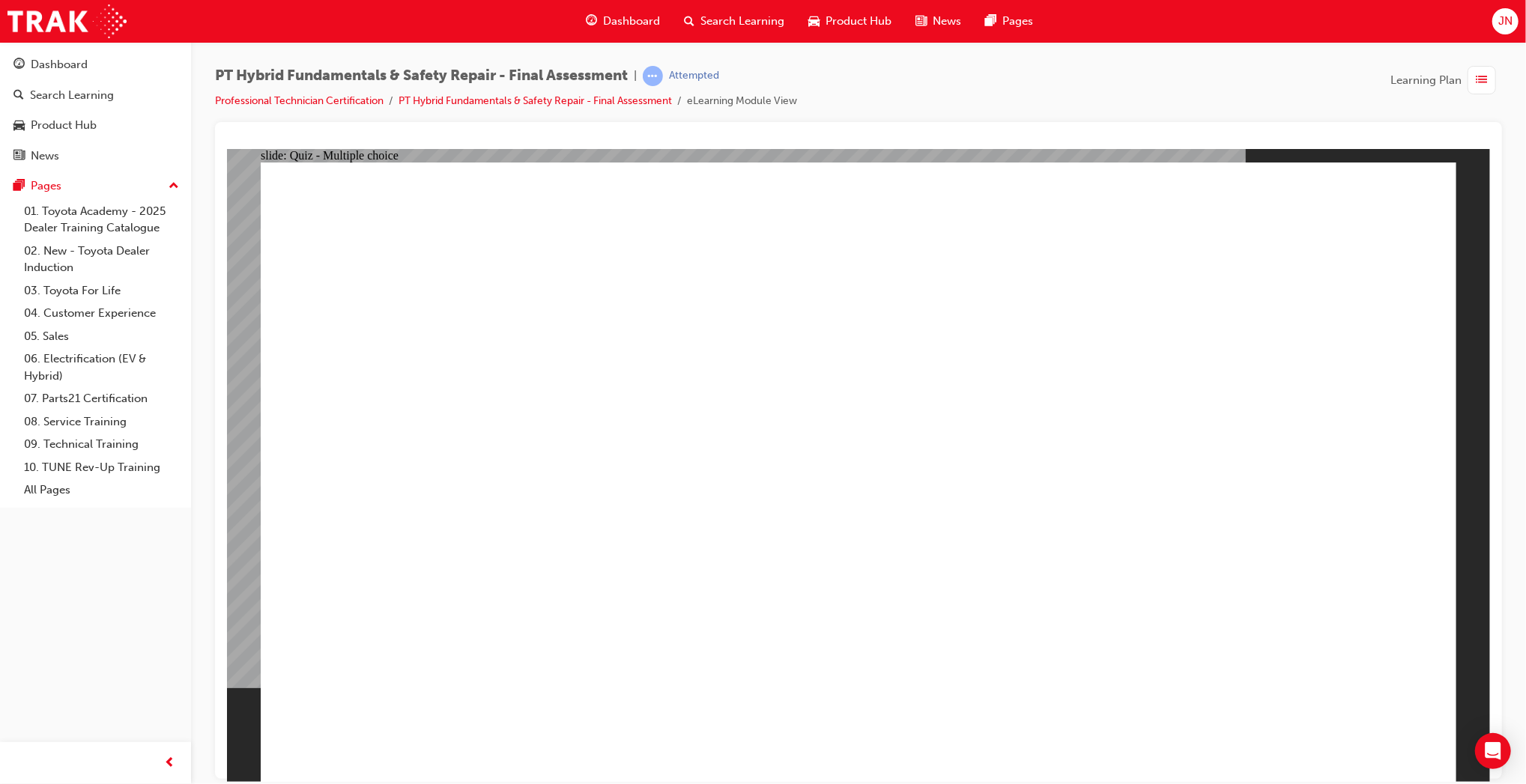
radio input "true"
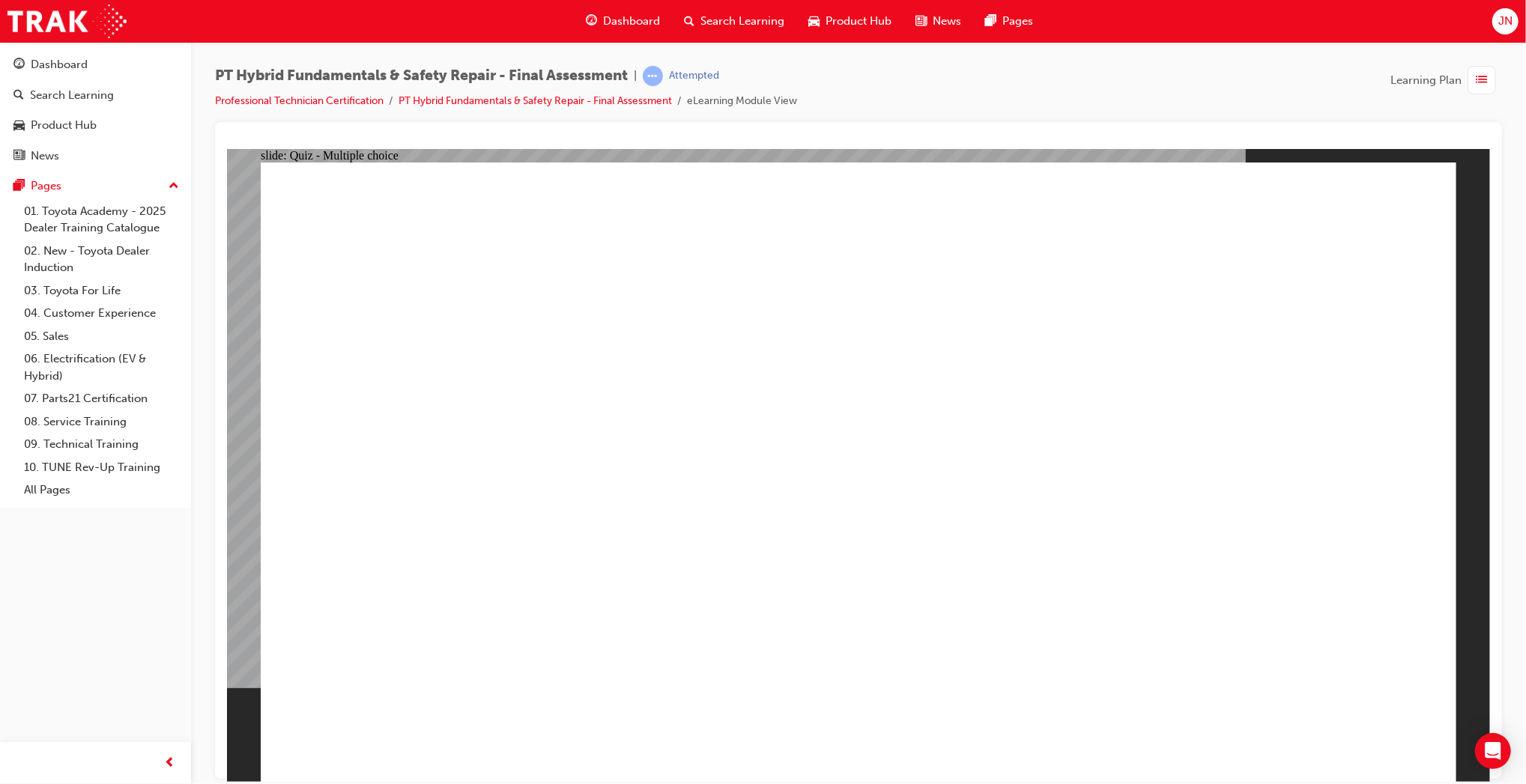
checkbox input "true"
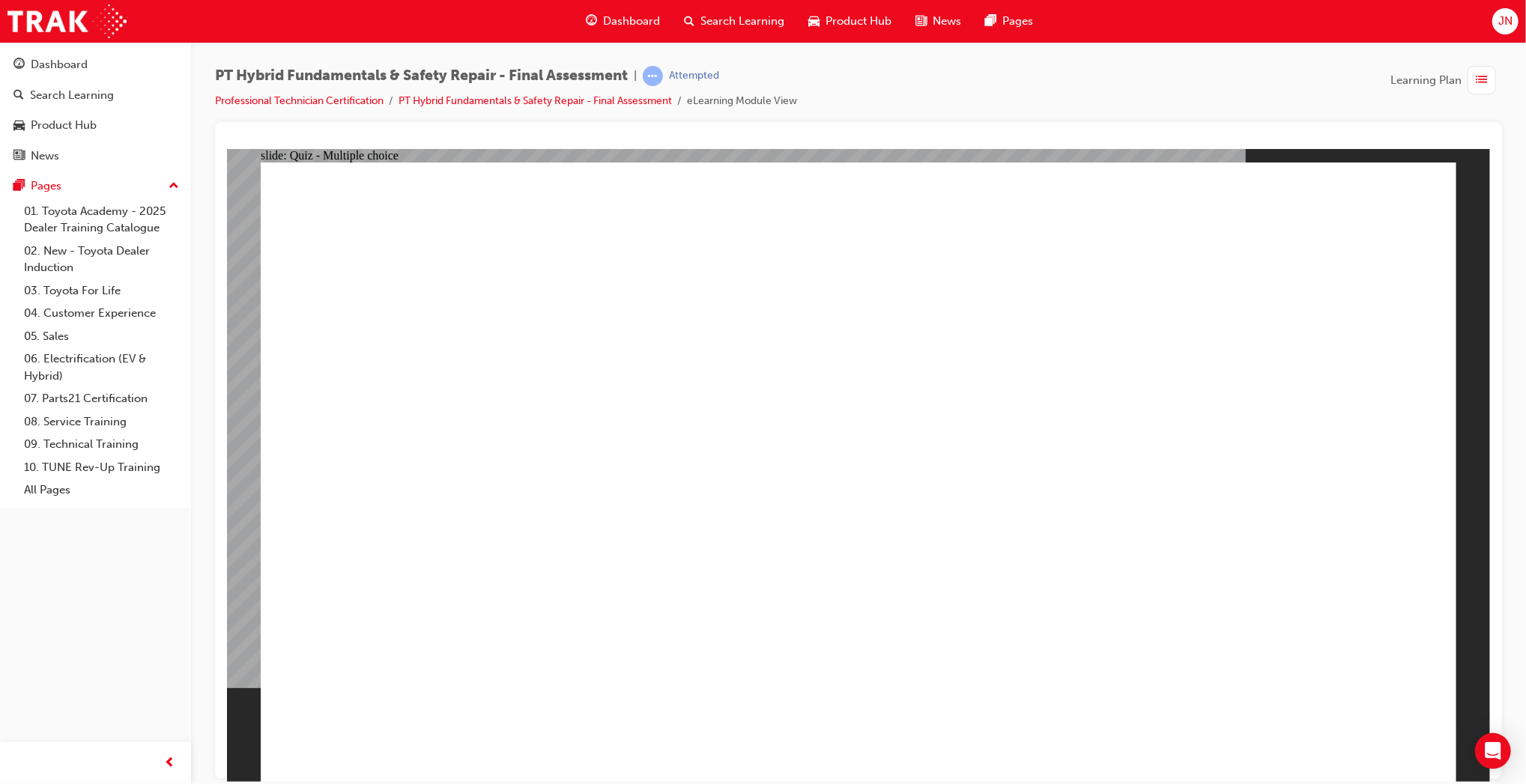
checkbox input "true"
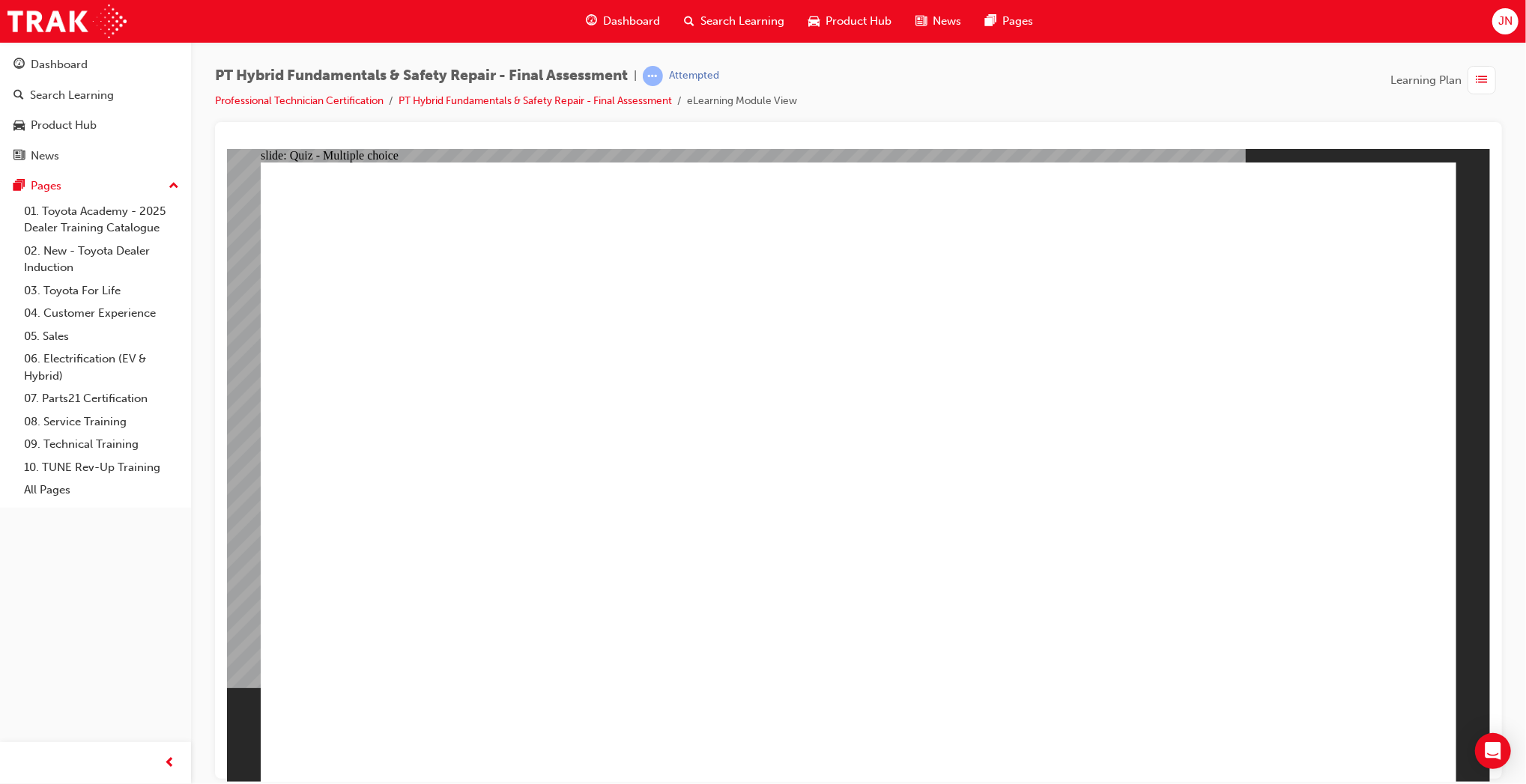
radio input "true"
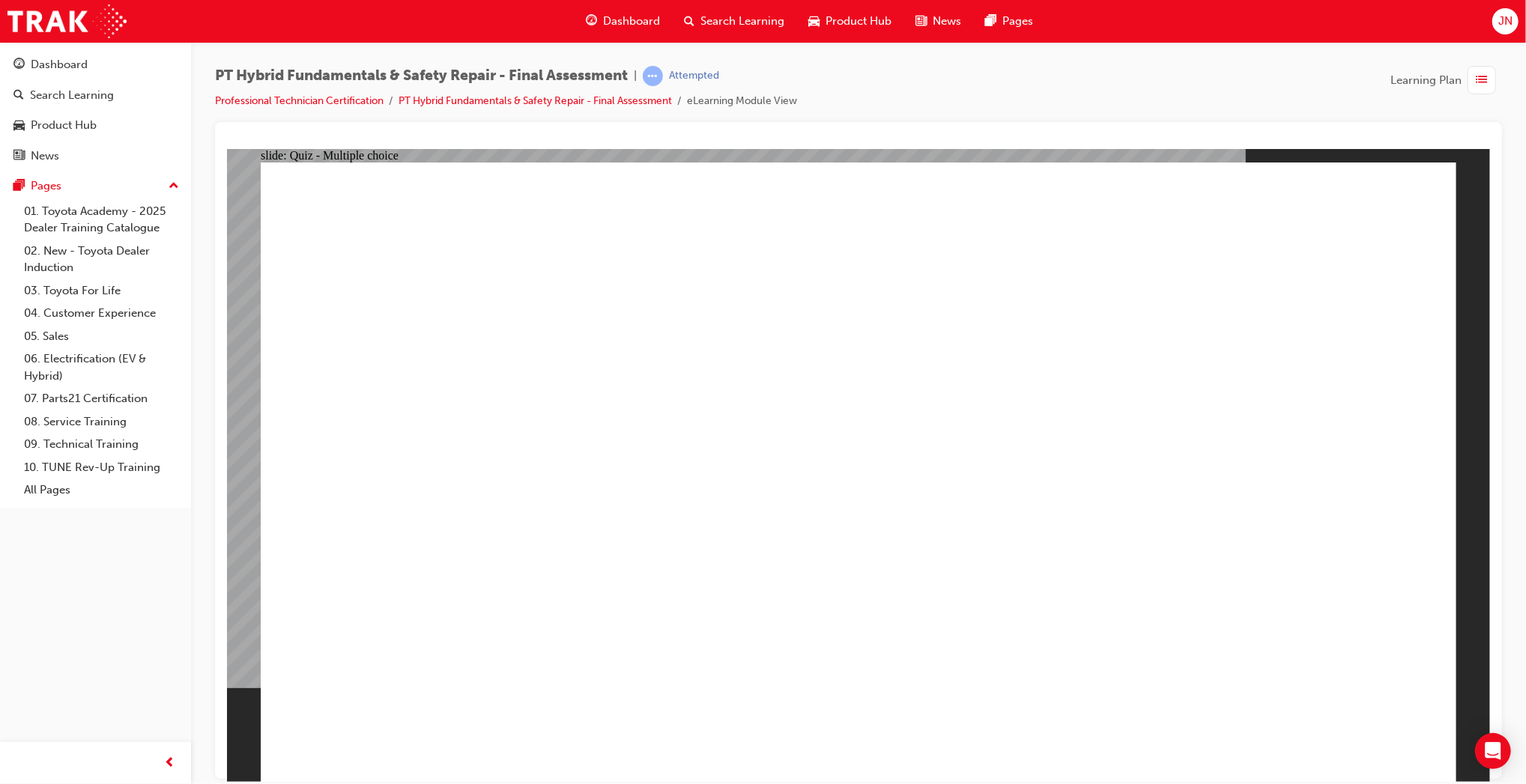
radio input "true"
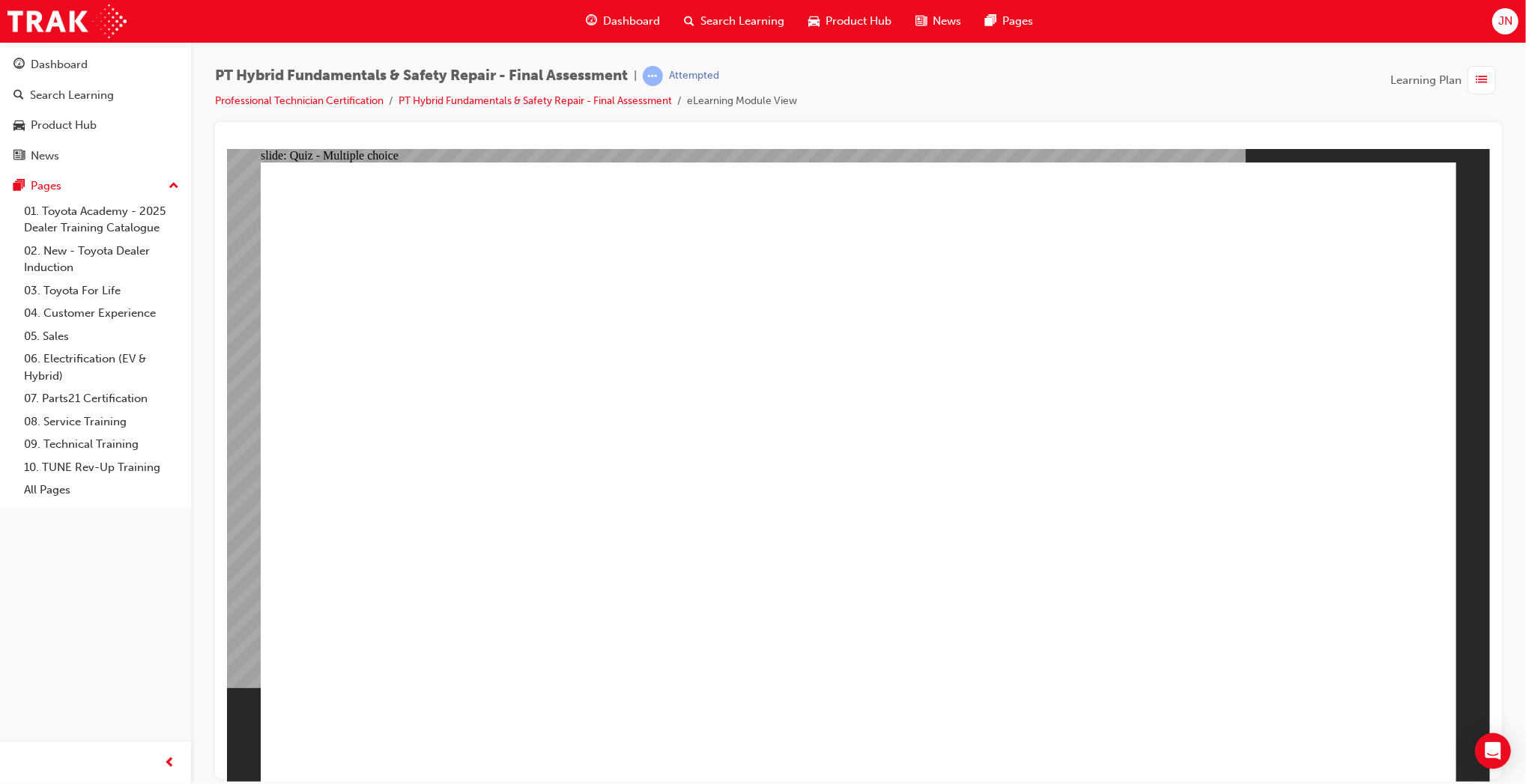
radio input "true"
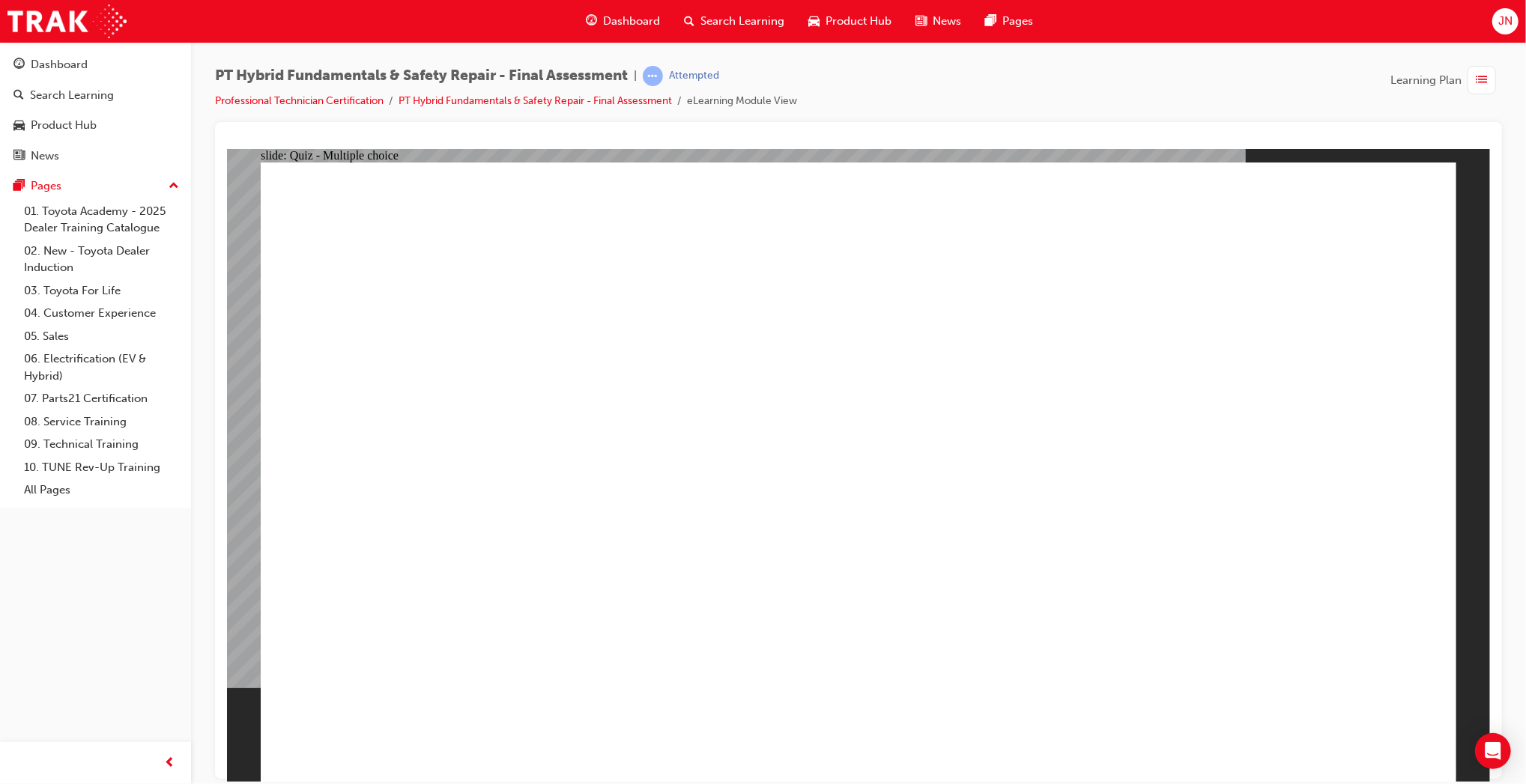
radio input "true"
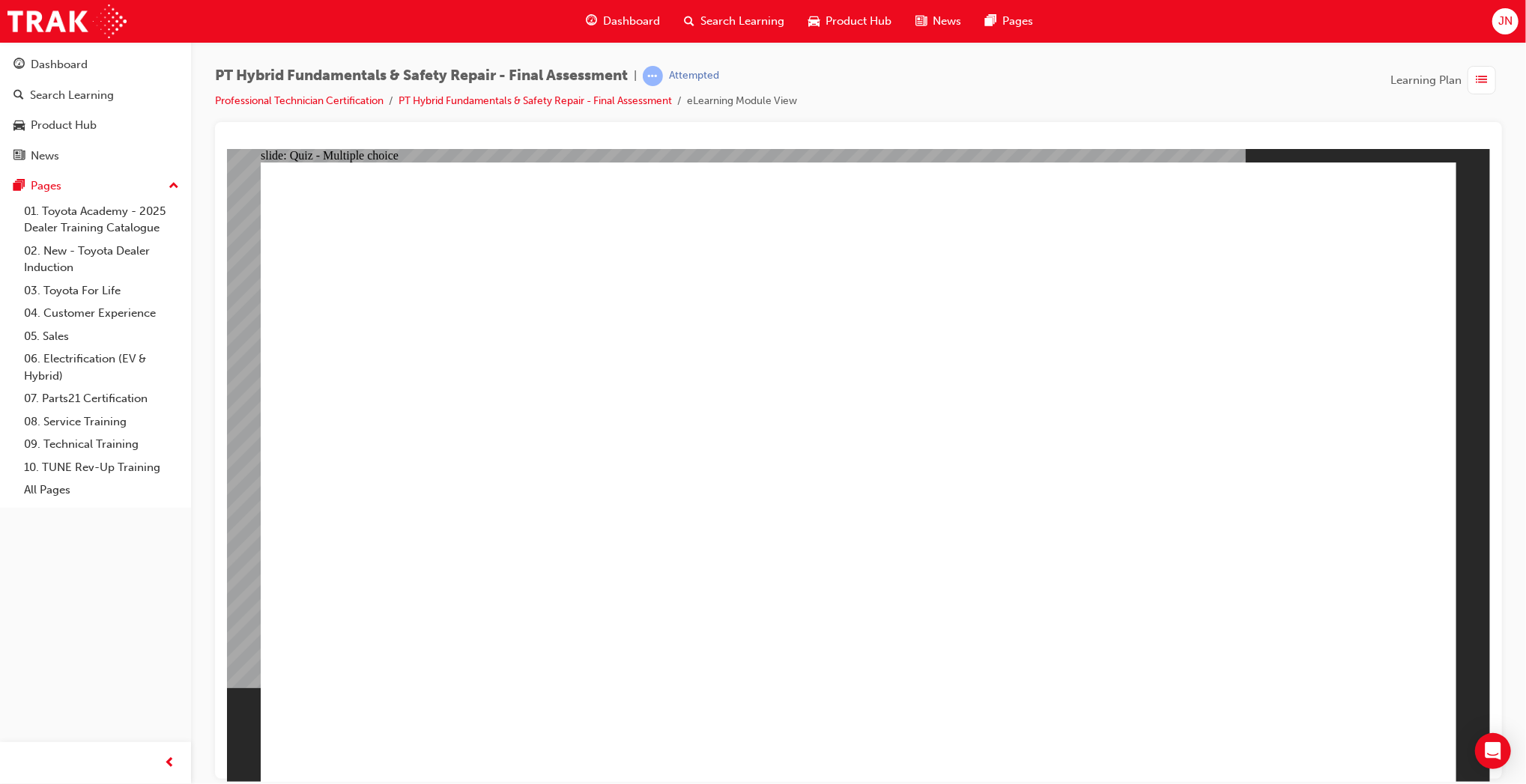
radio input "true"
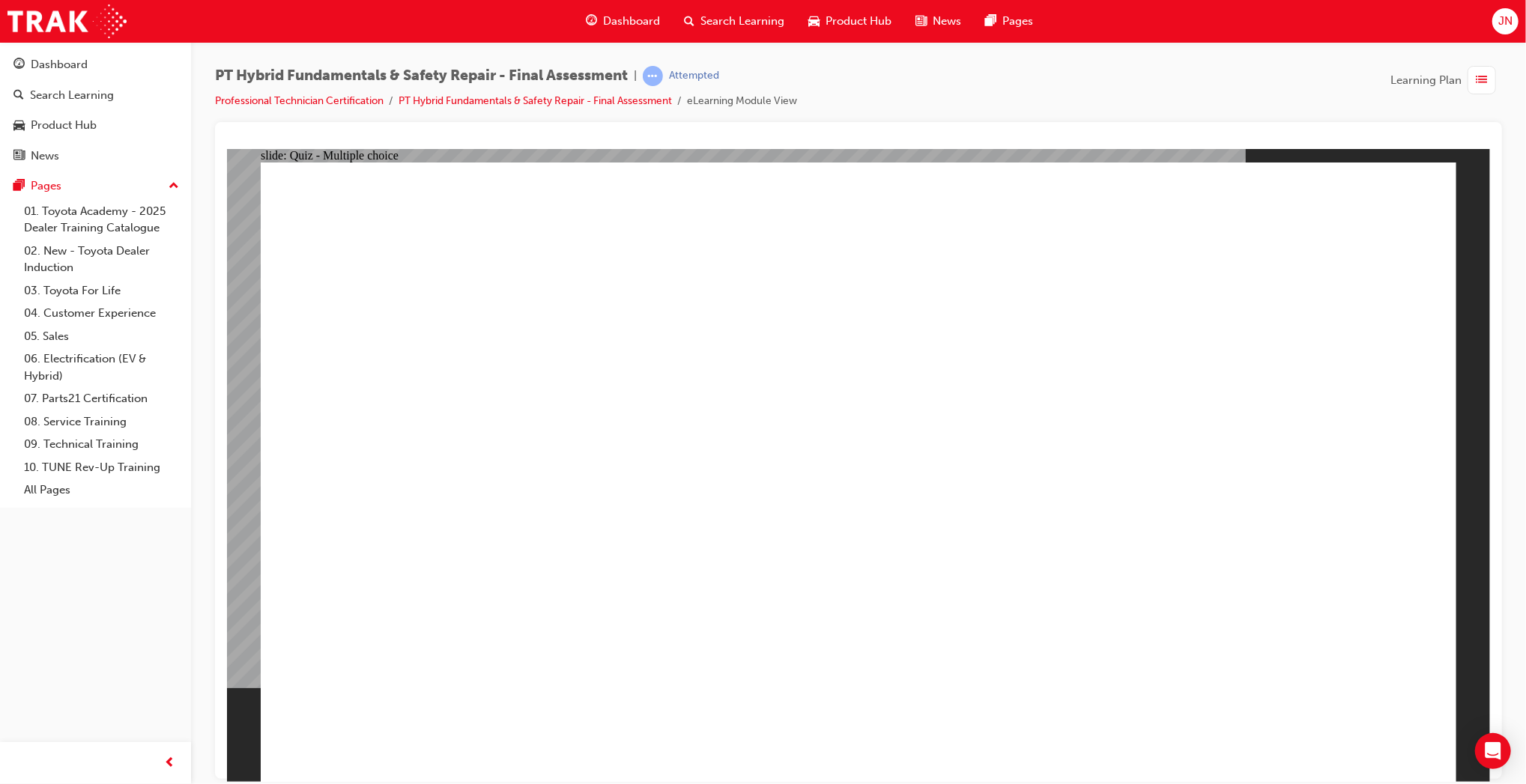
radio input "true"
click at [1484, 84] on span "list-icon" at bounding box center [1483, 80] width 11 height 18
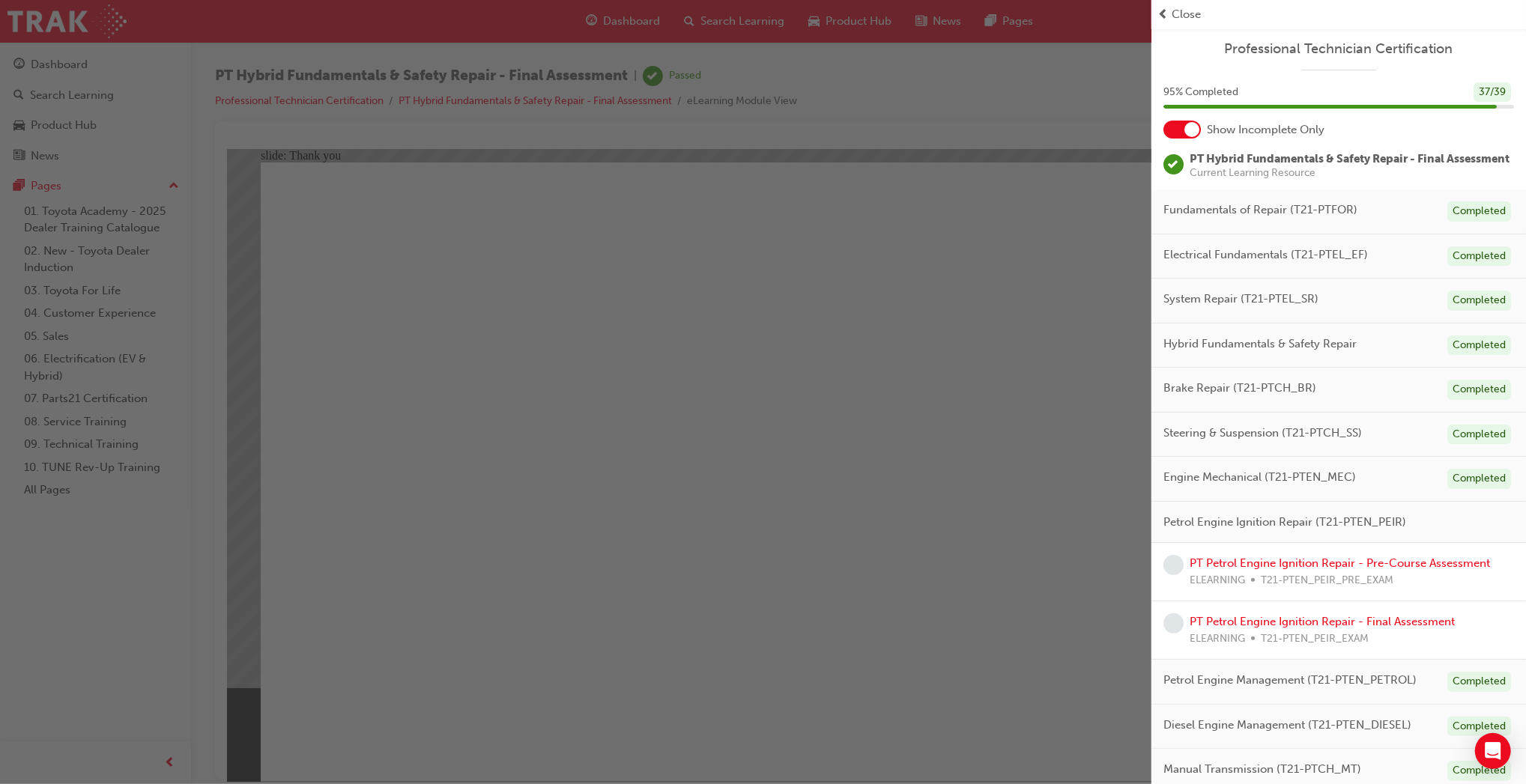
scroll to position [115, 0]
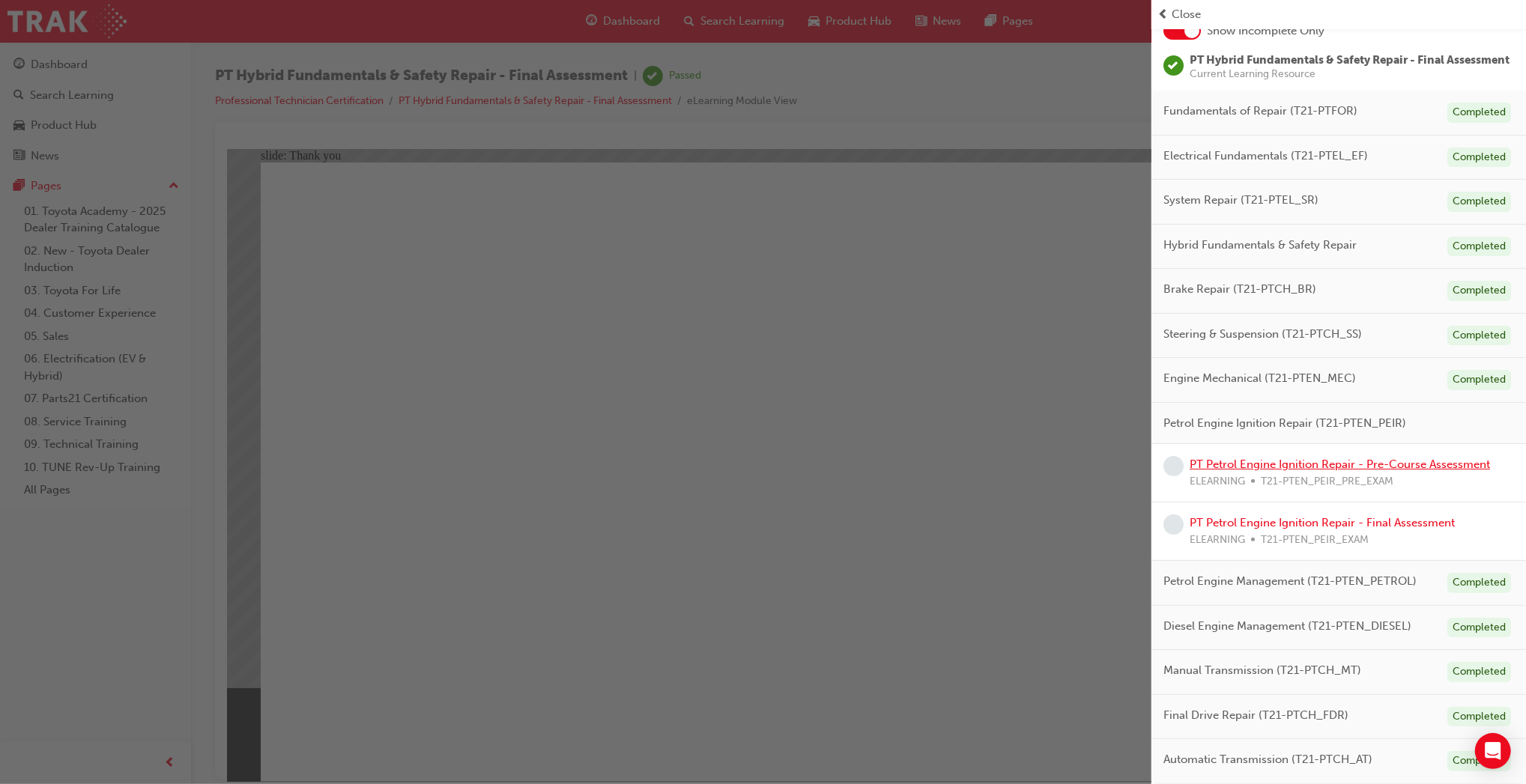
click at [1395, 468] on link "PT Petrol Engine Ignition Repair - Pre-Course Assessment" at bounding box center [1339, 464] width 300 height 14
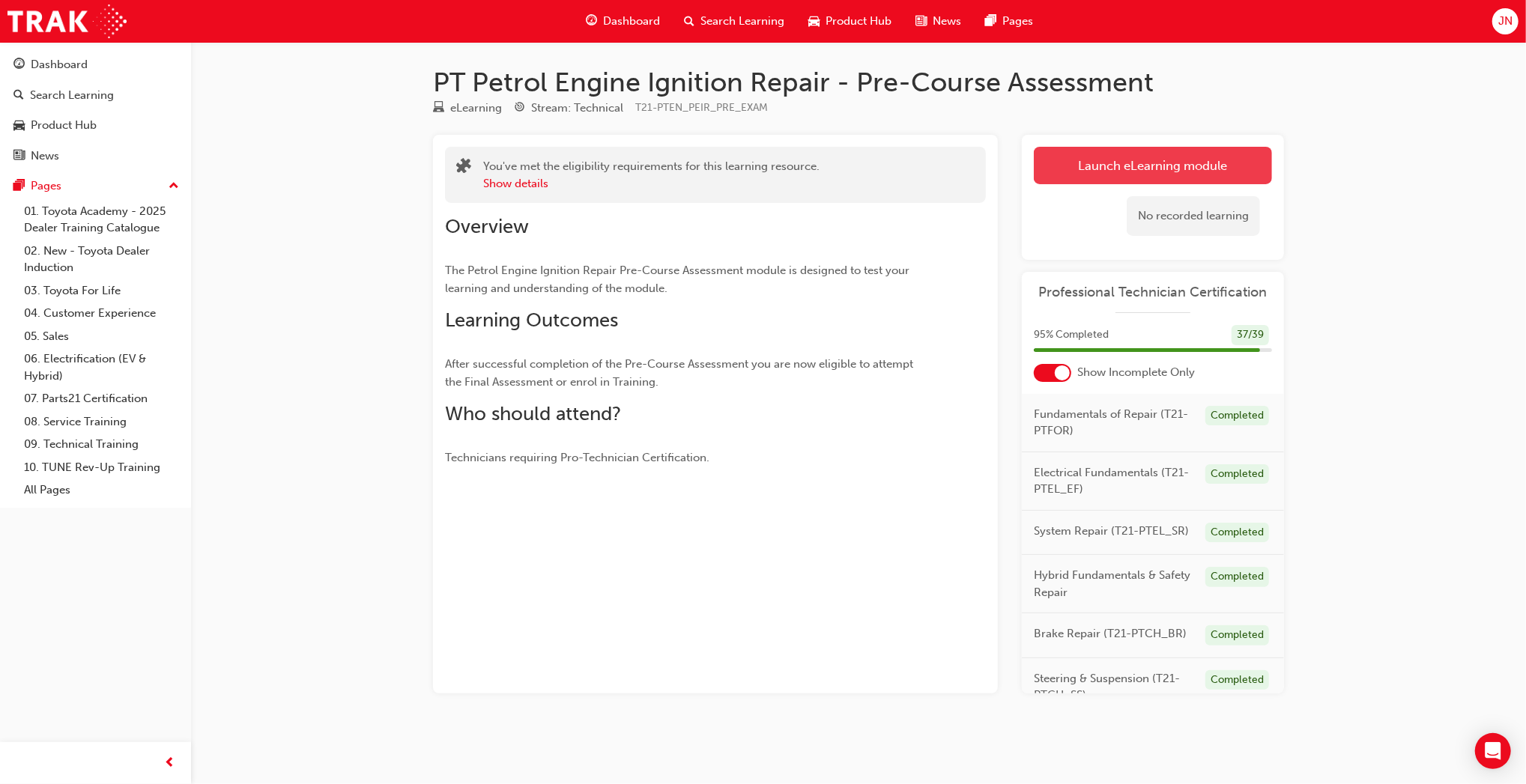
click at [1163, 169] on link "Launch eLearning module" at bounding box center [1153, 166] width 238 height 38
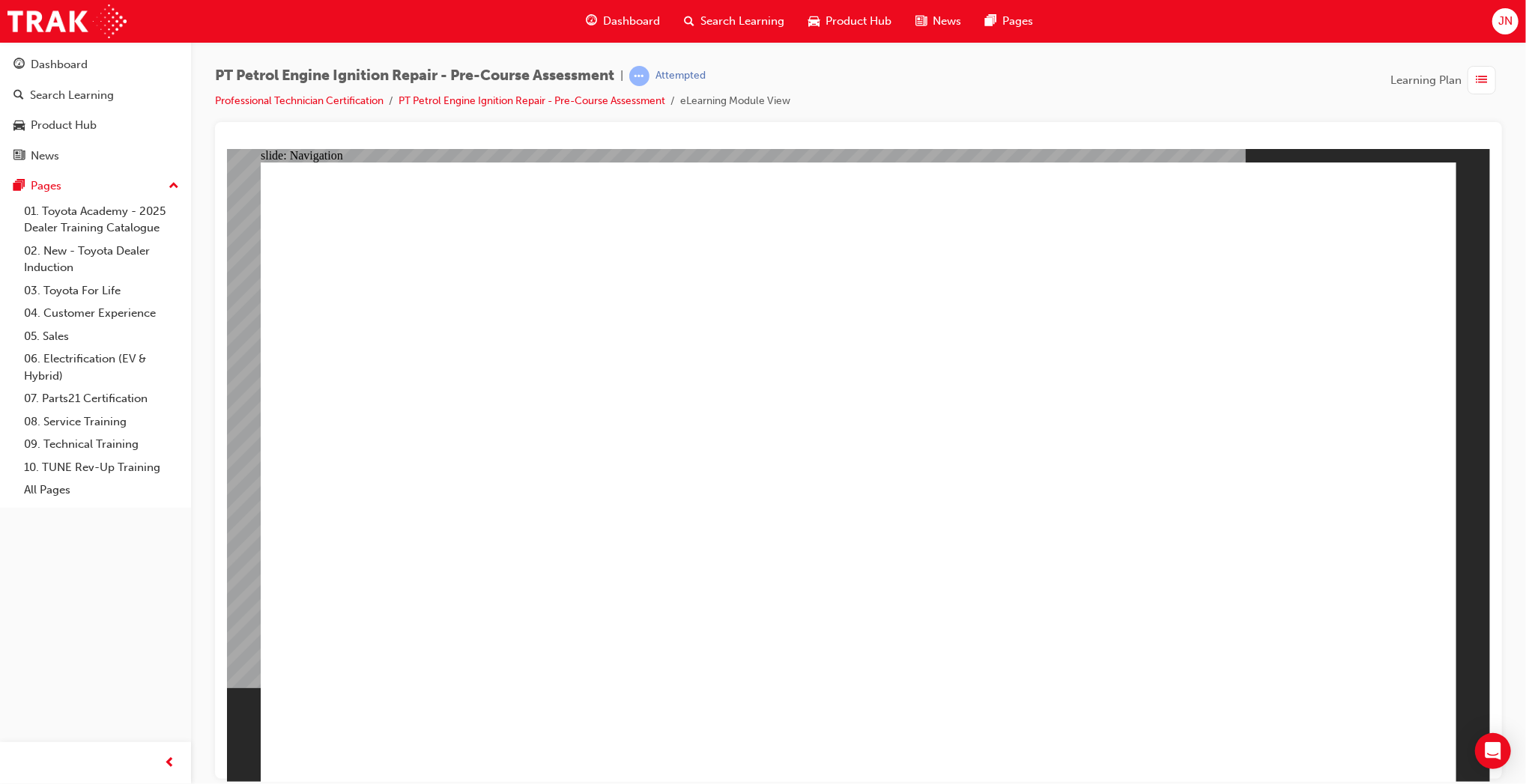
radio input "true"
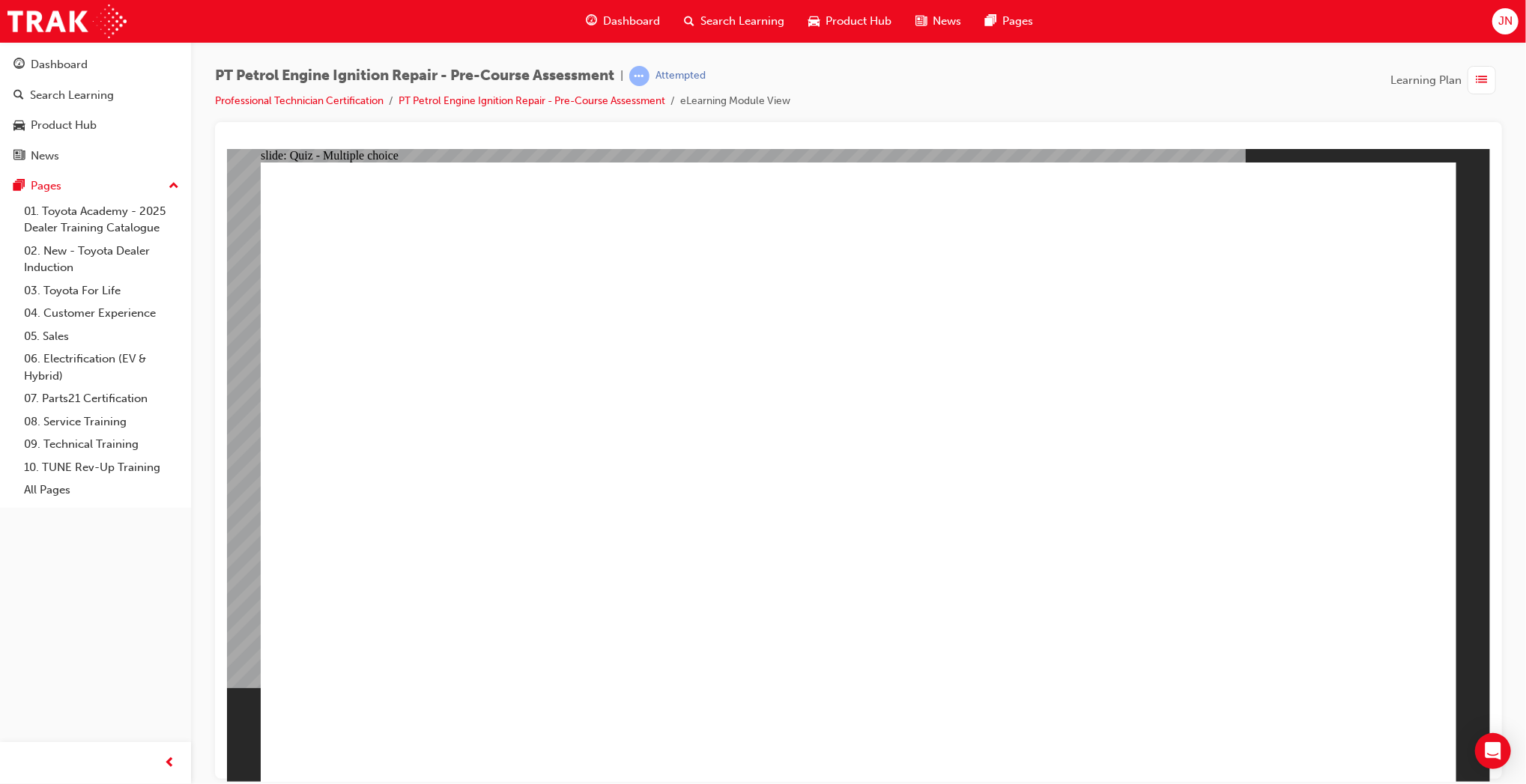
radio input "true"
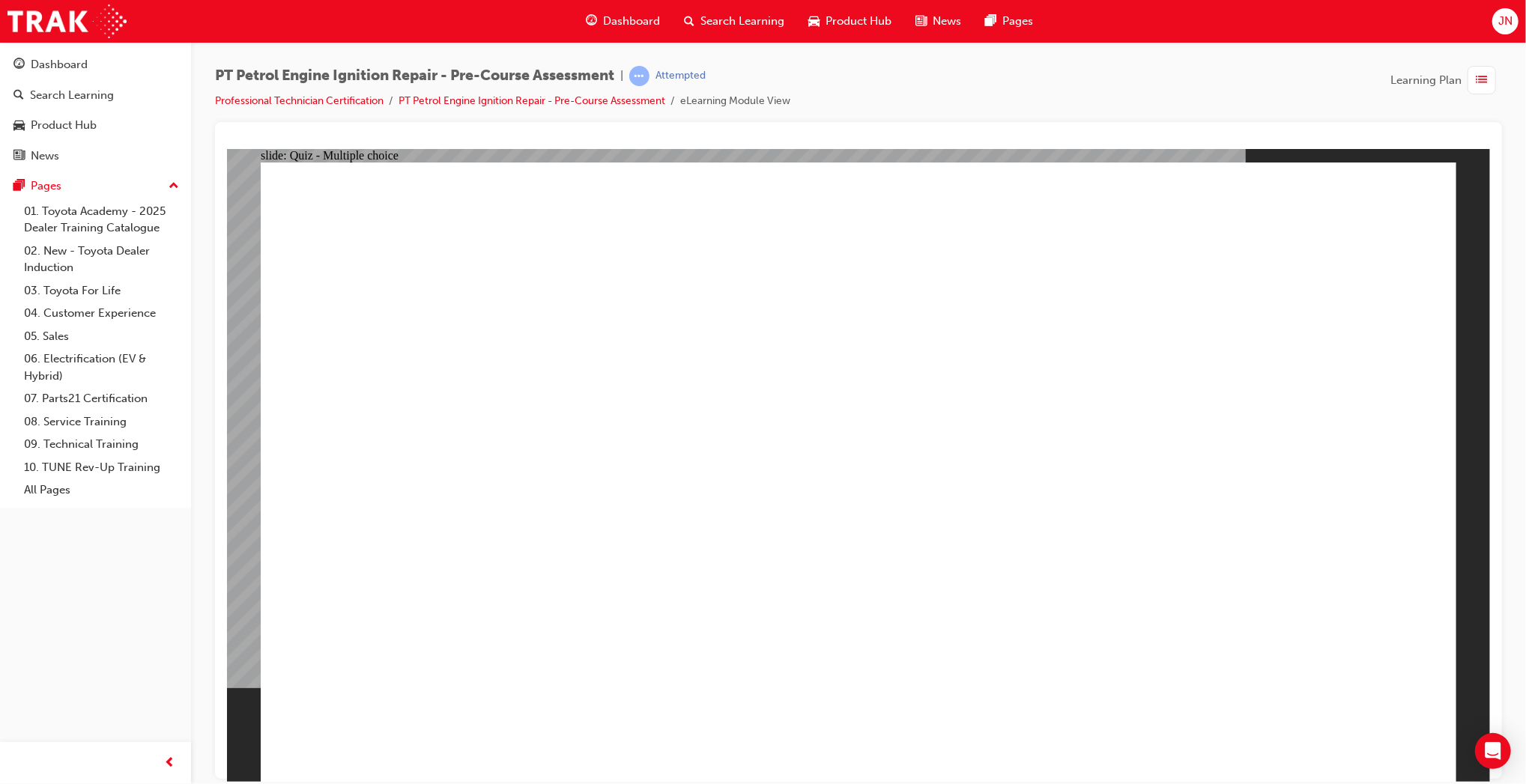
radio input "true"
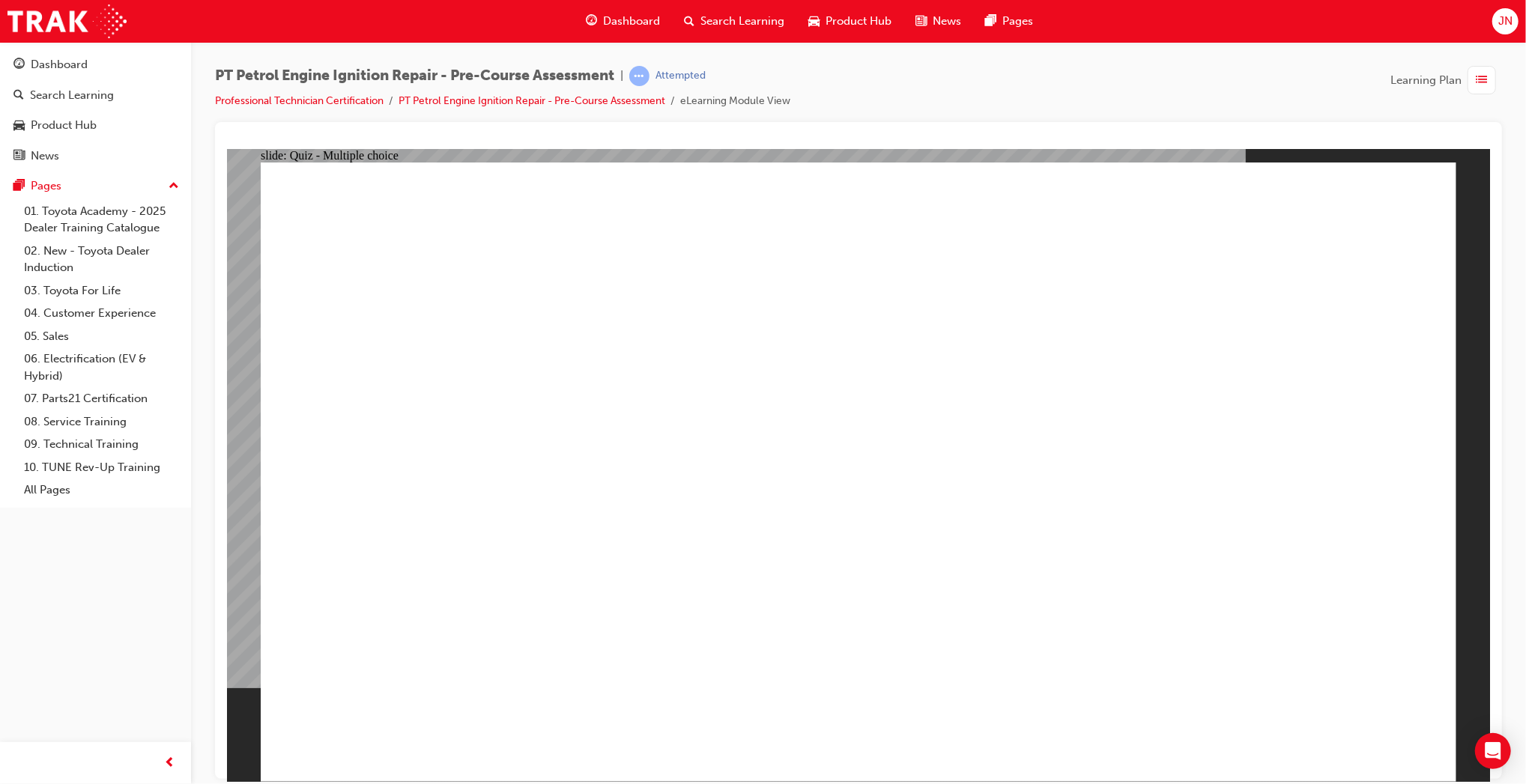
radio input "true"
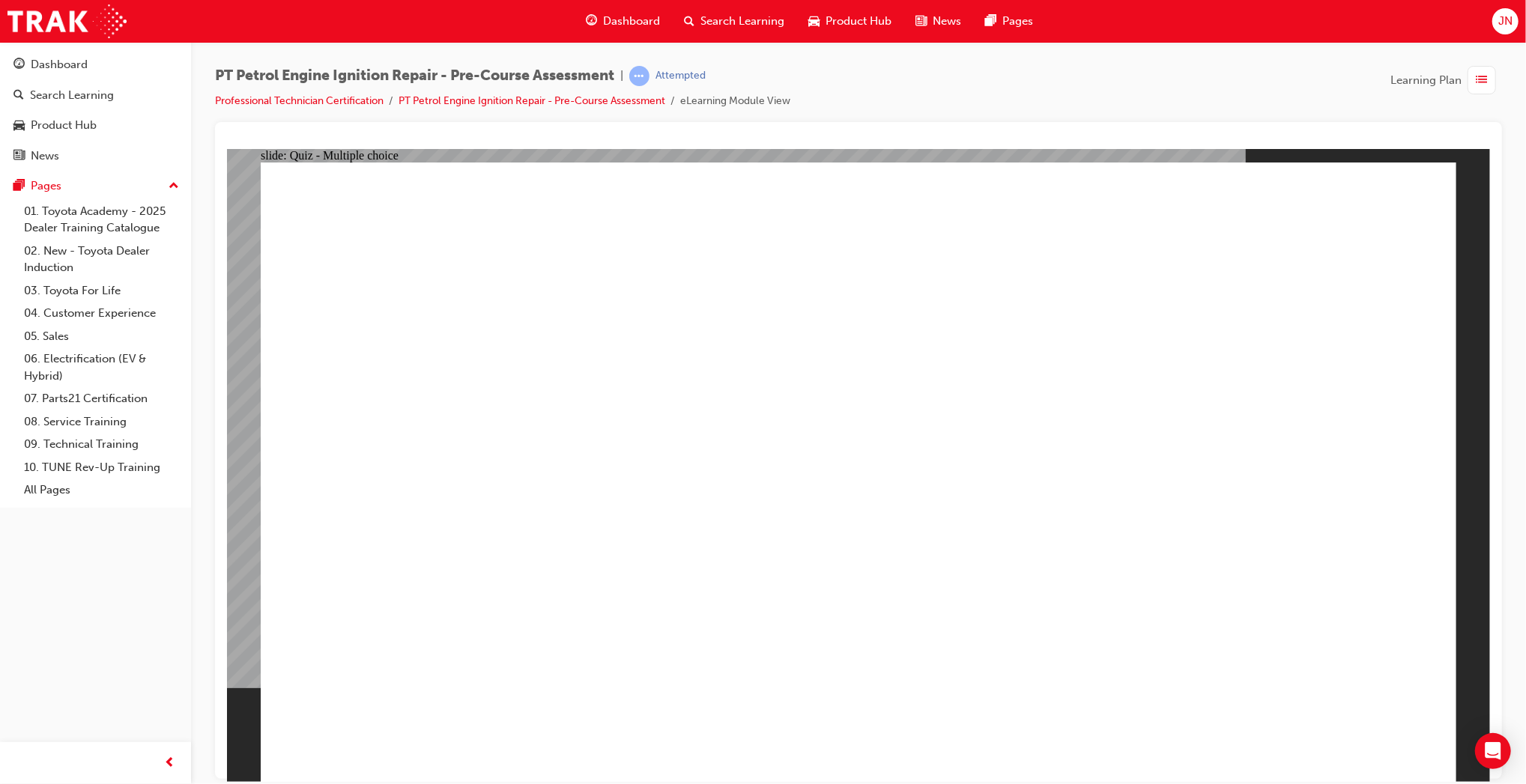
radio input "true"
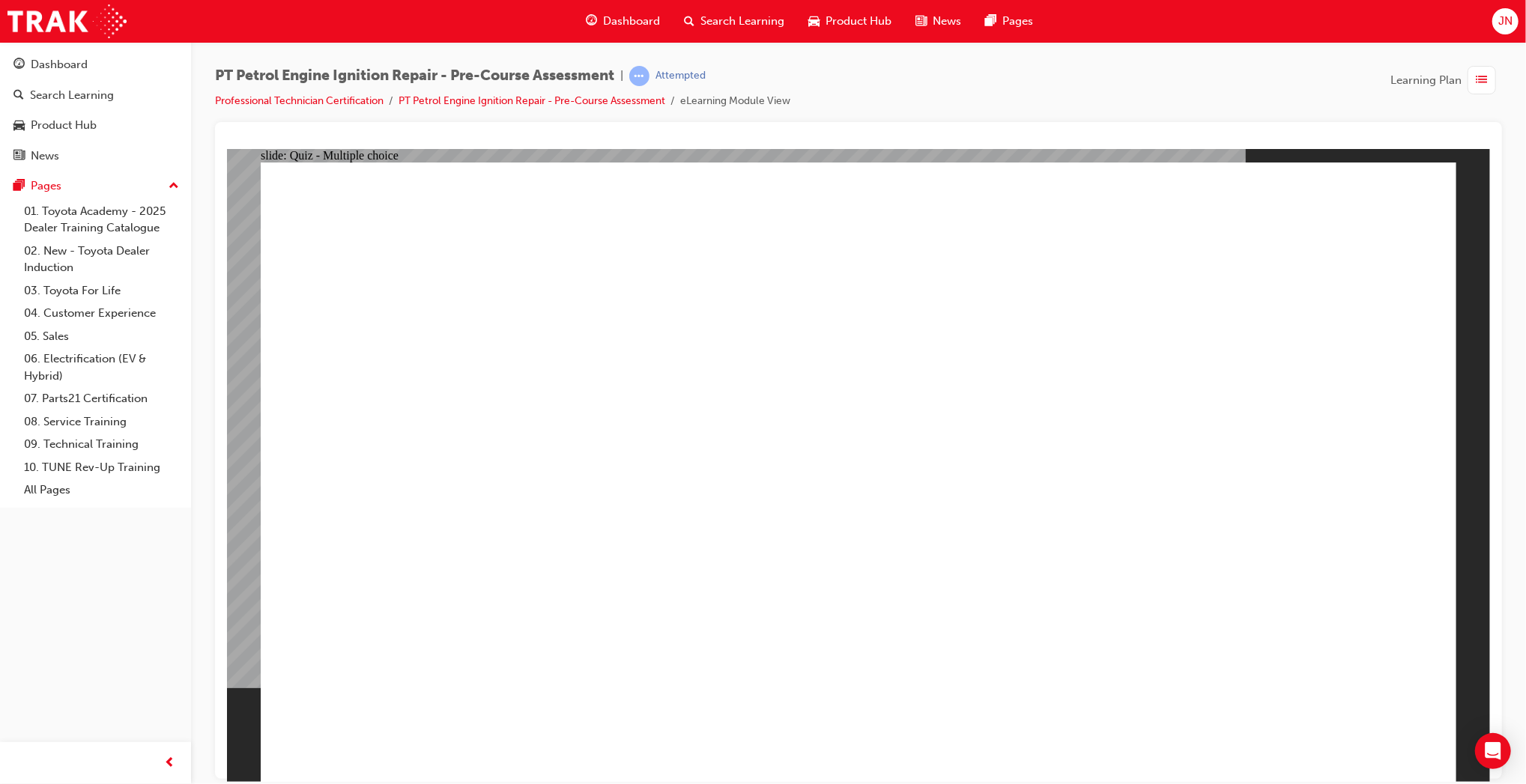
radio input "true"
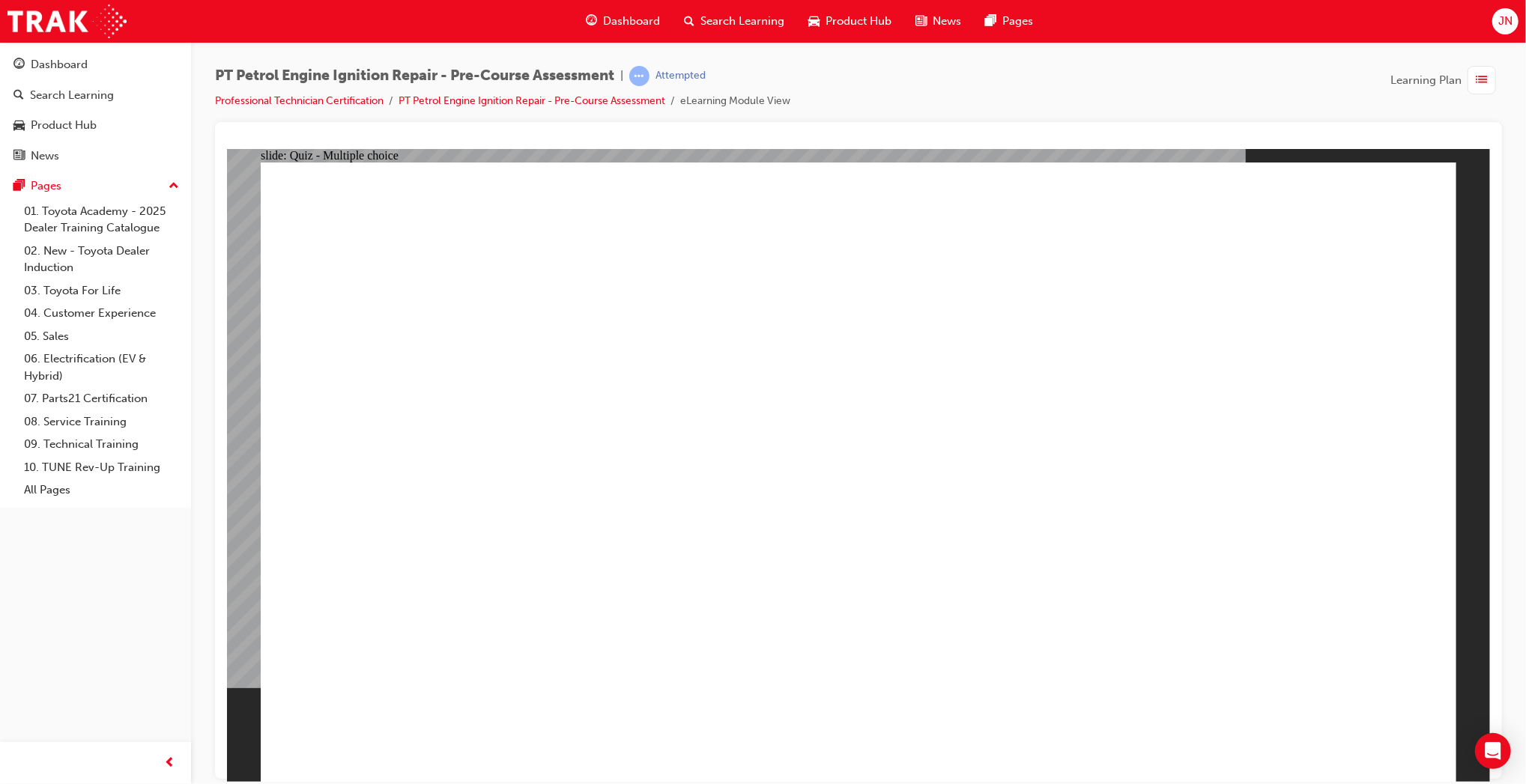
click at [1495, 76] on div "button" at bounding box center [1482, 80] width 28 height 28
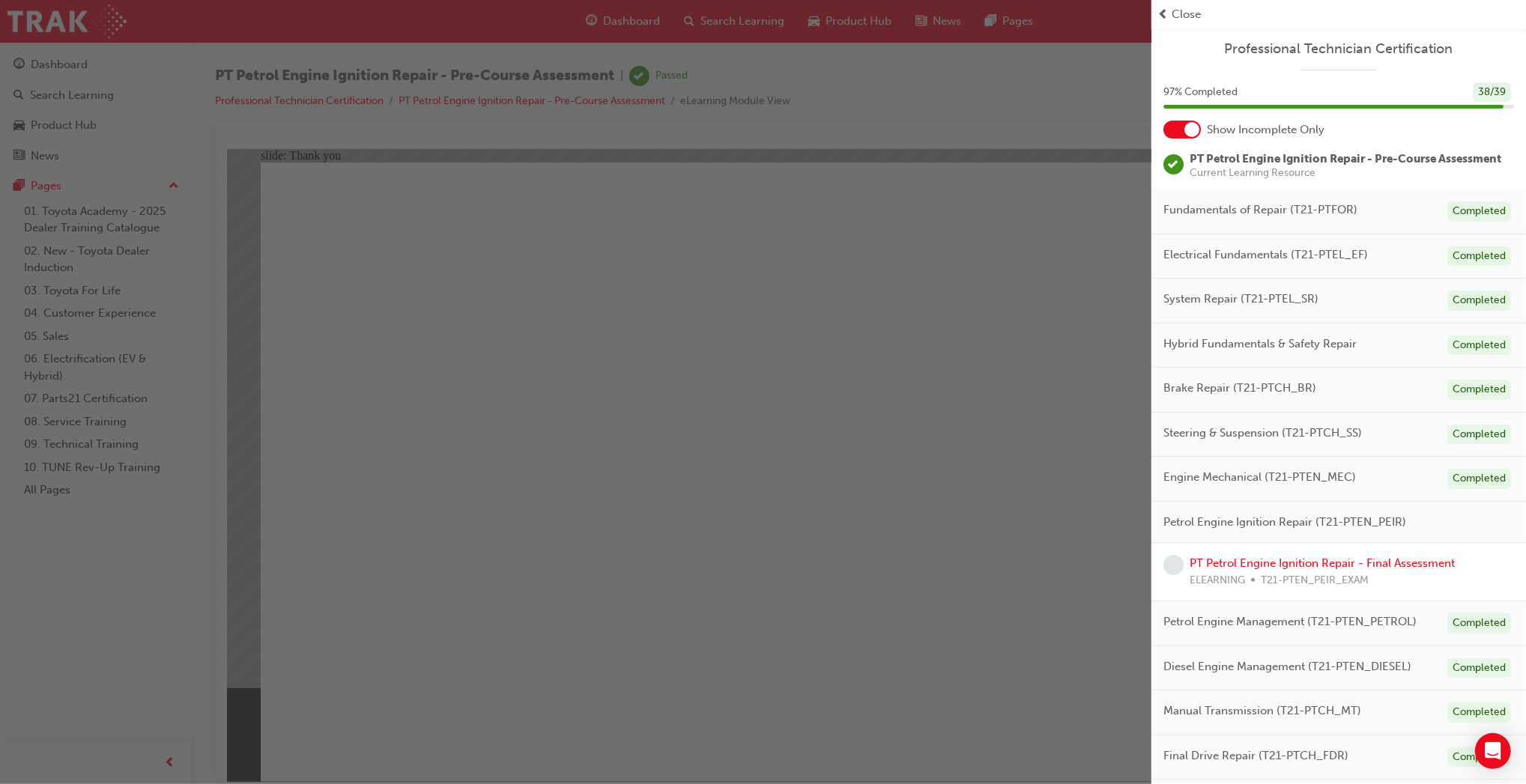
scroll to position [57, 0]
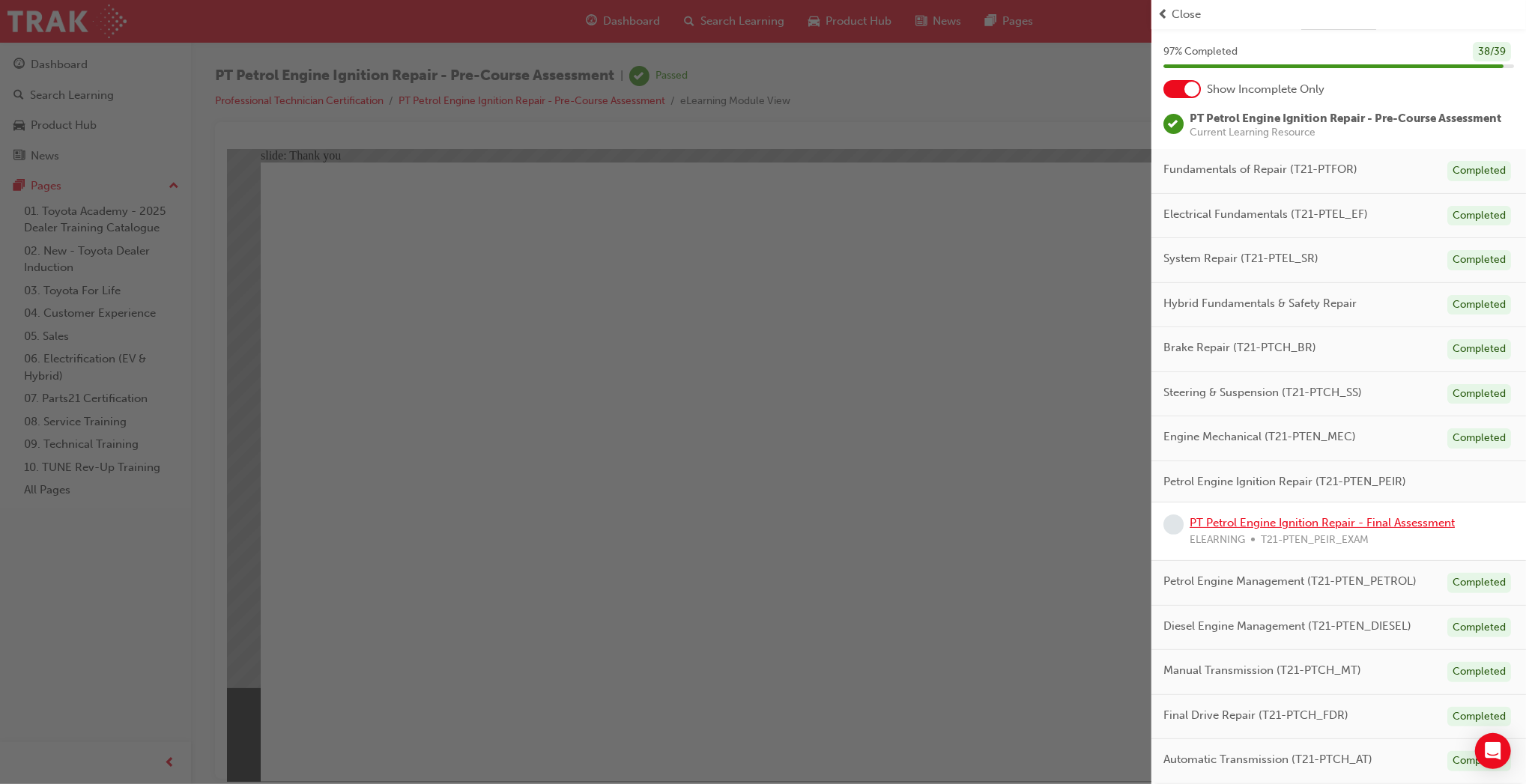
click at [1291, 523] on link "PT Petrol Engine Ignition Repair - Final Assessment" at bounding box center [1322, 523] width 265 height 14
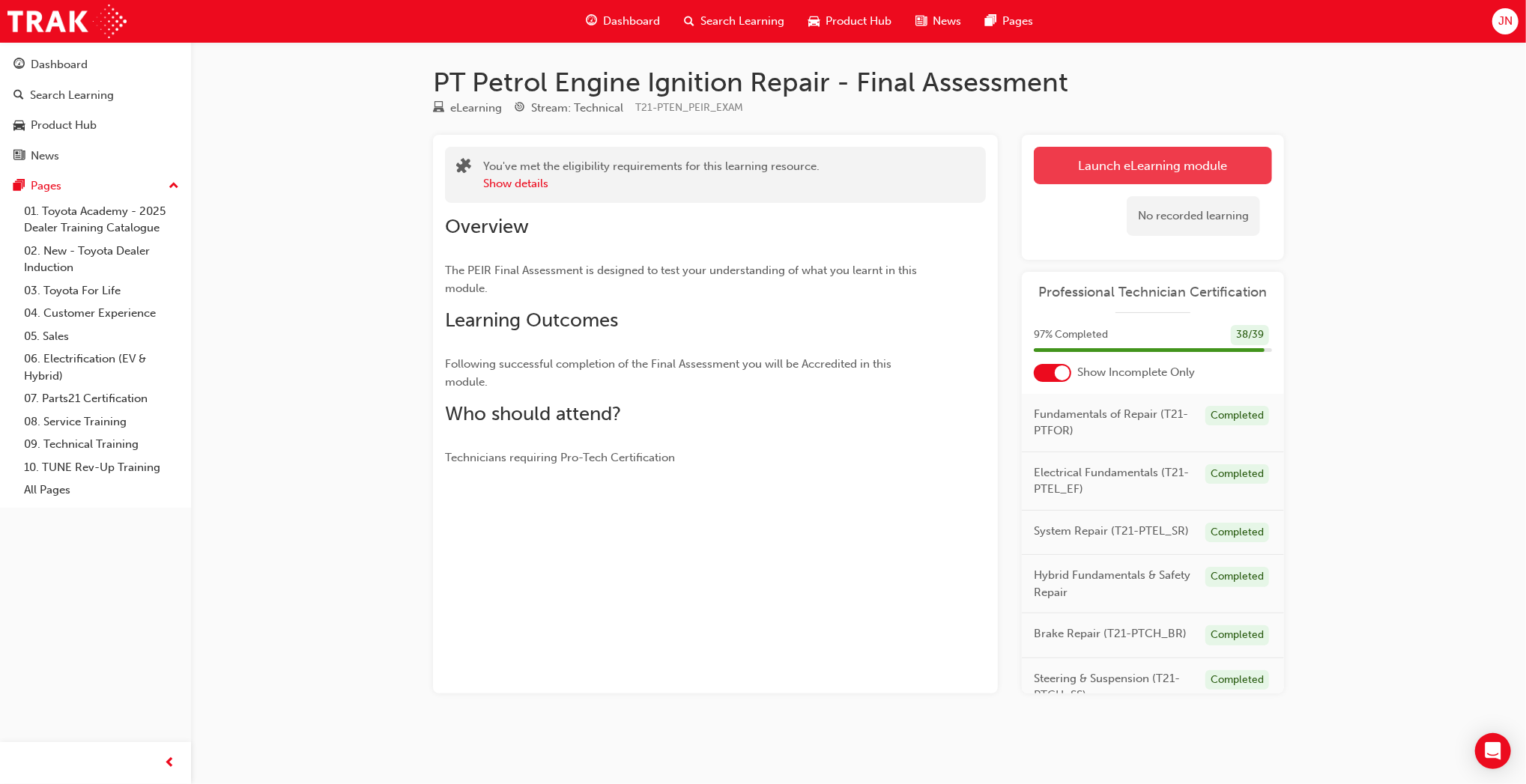
click at [1092, 158] on link "Launch eLearning module" at bounding box center [1153, 166] width 238 height 38
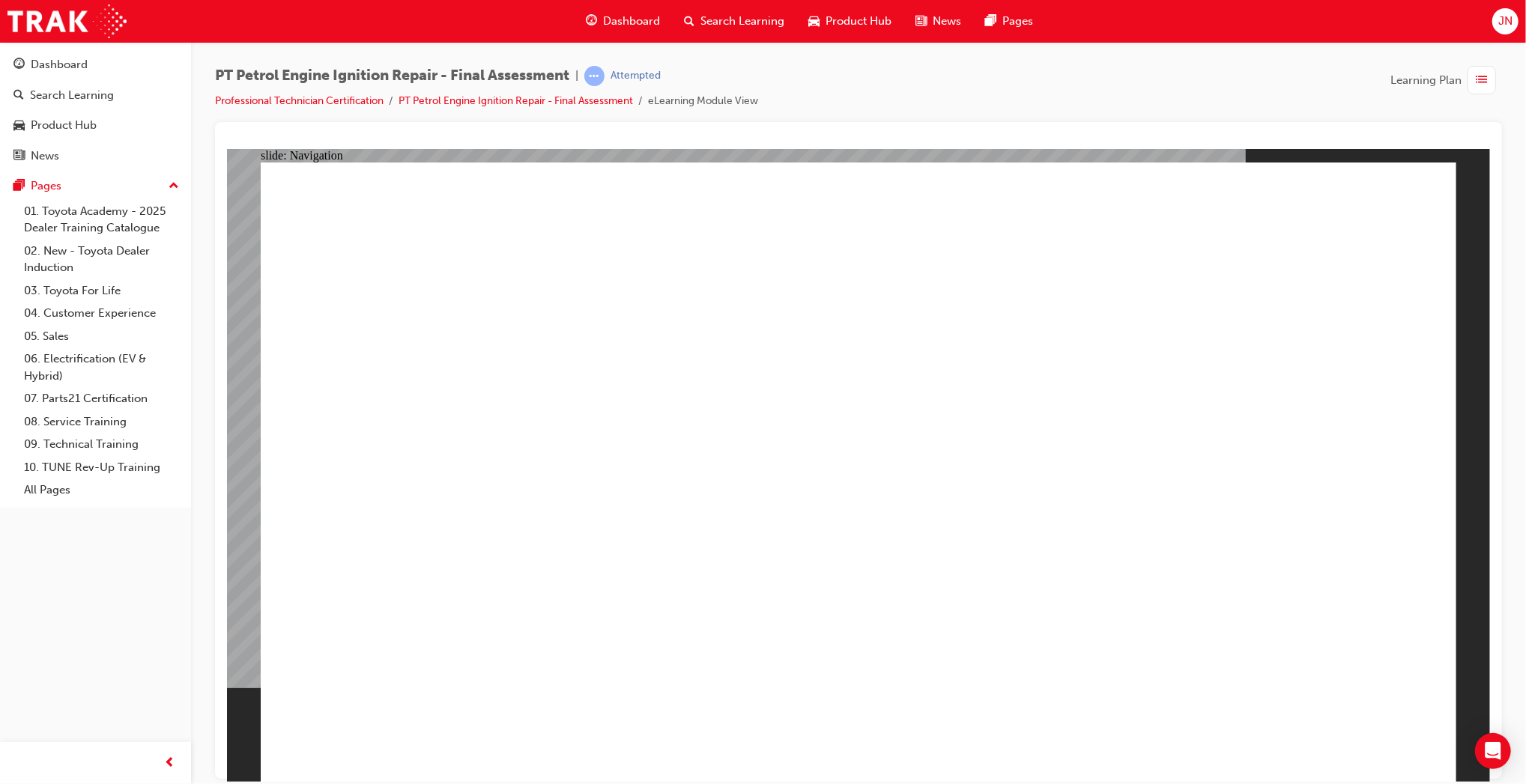
checkbox input "true"
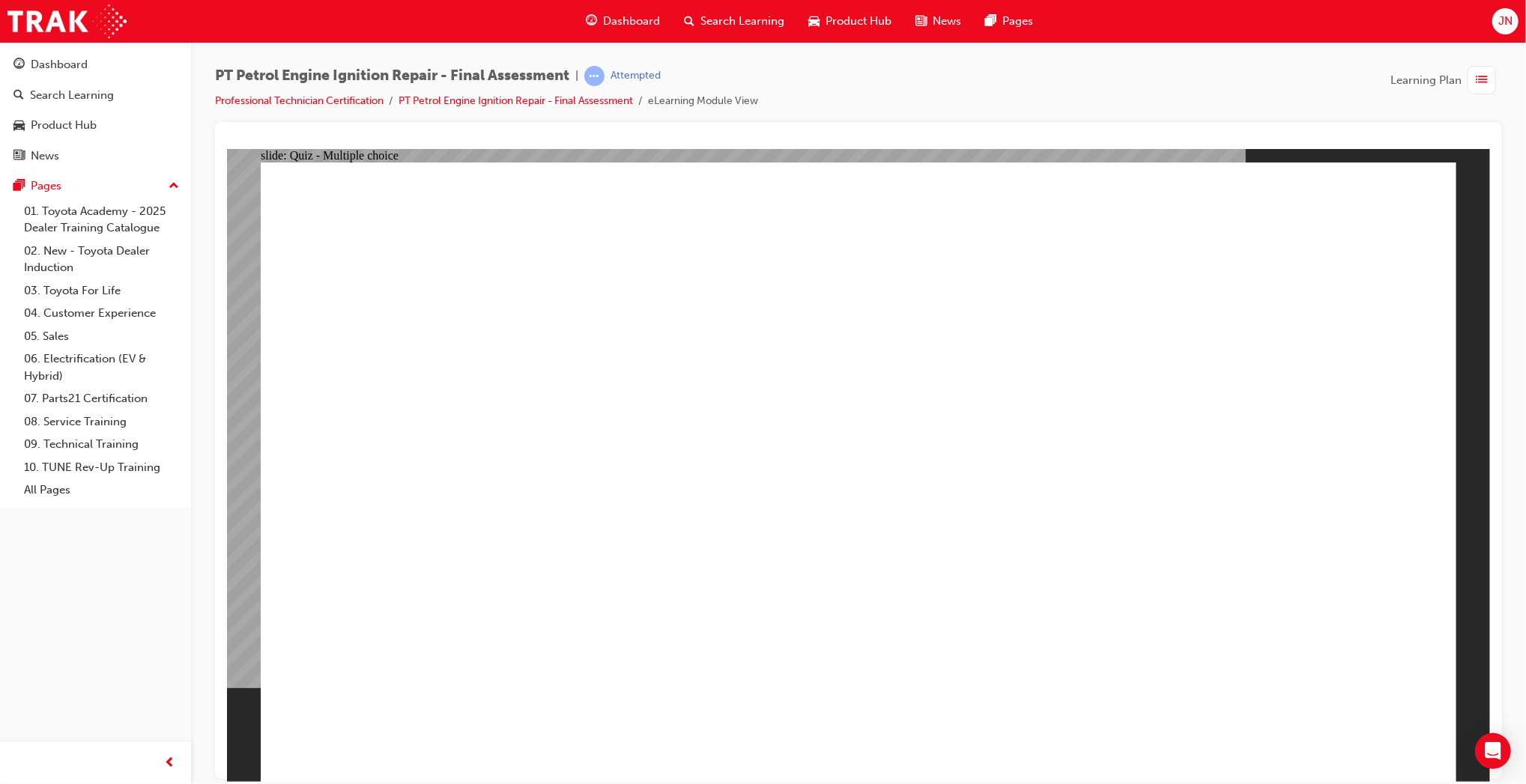
checkbox input "true"
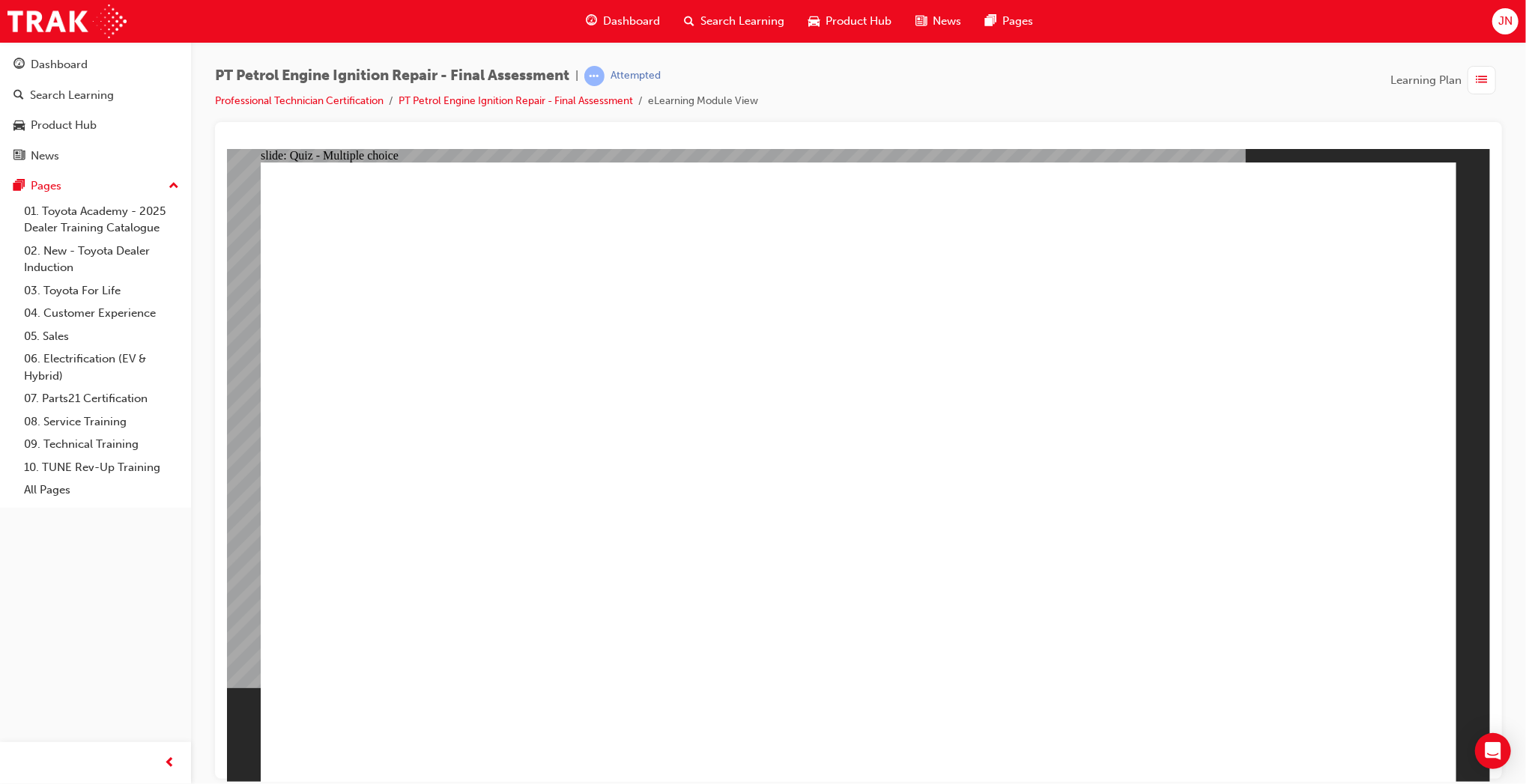
radio input "true"
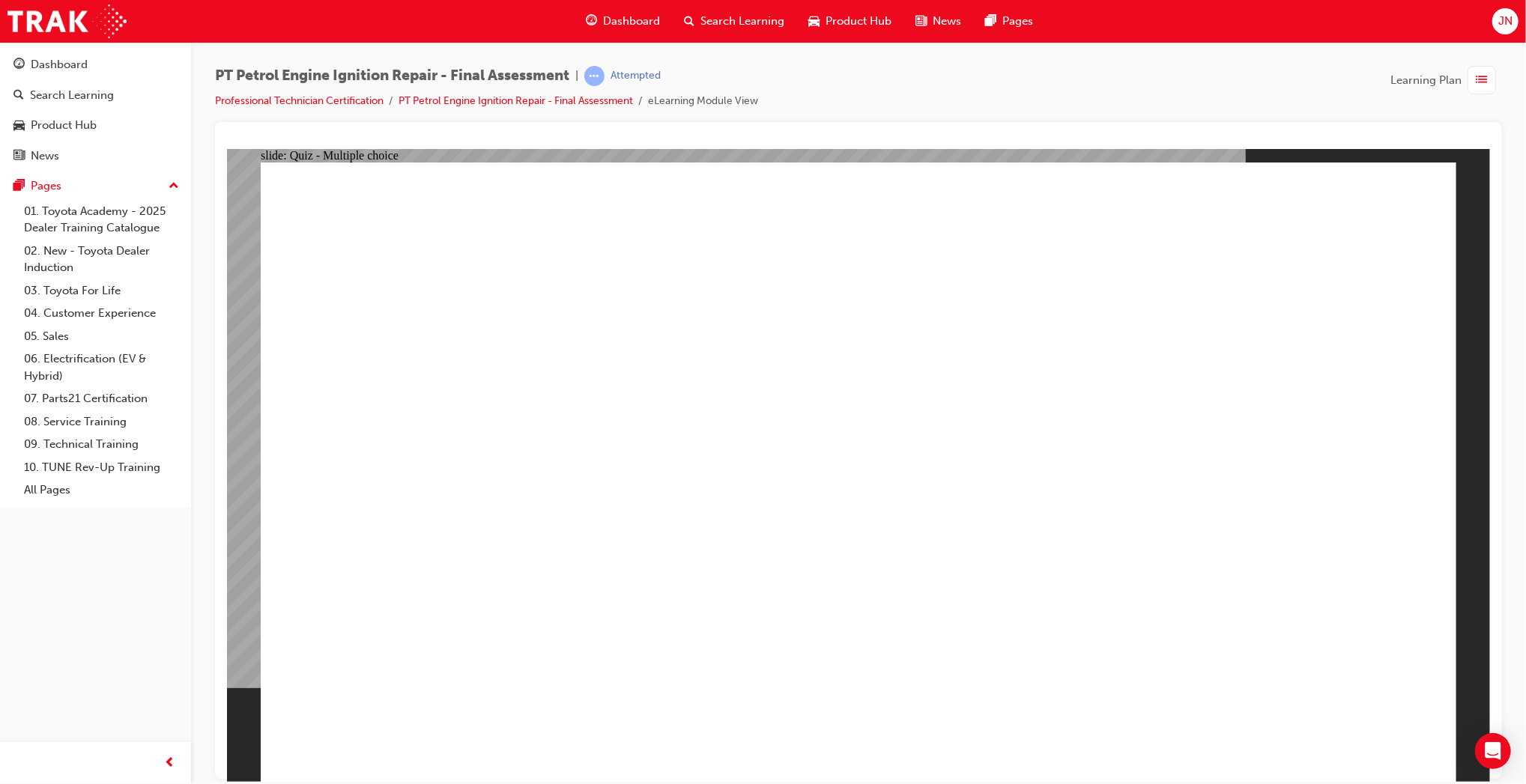
radio input "true"
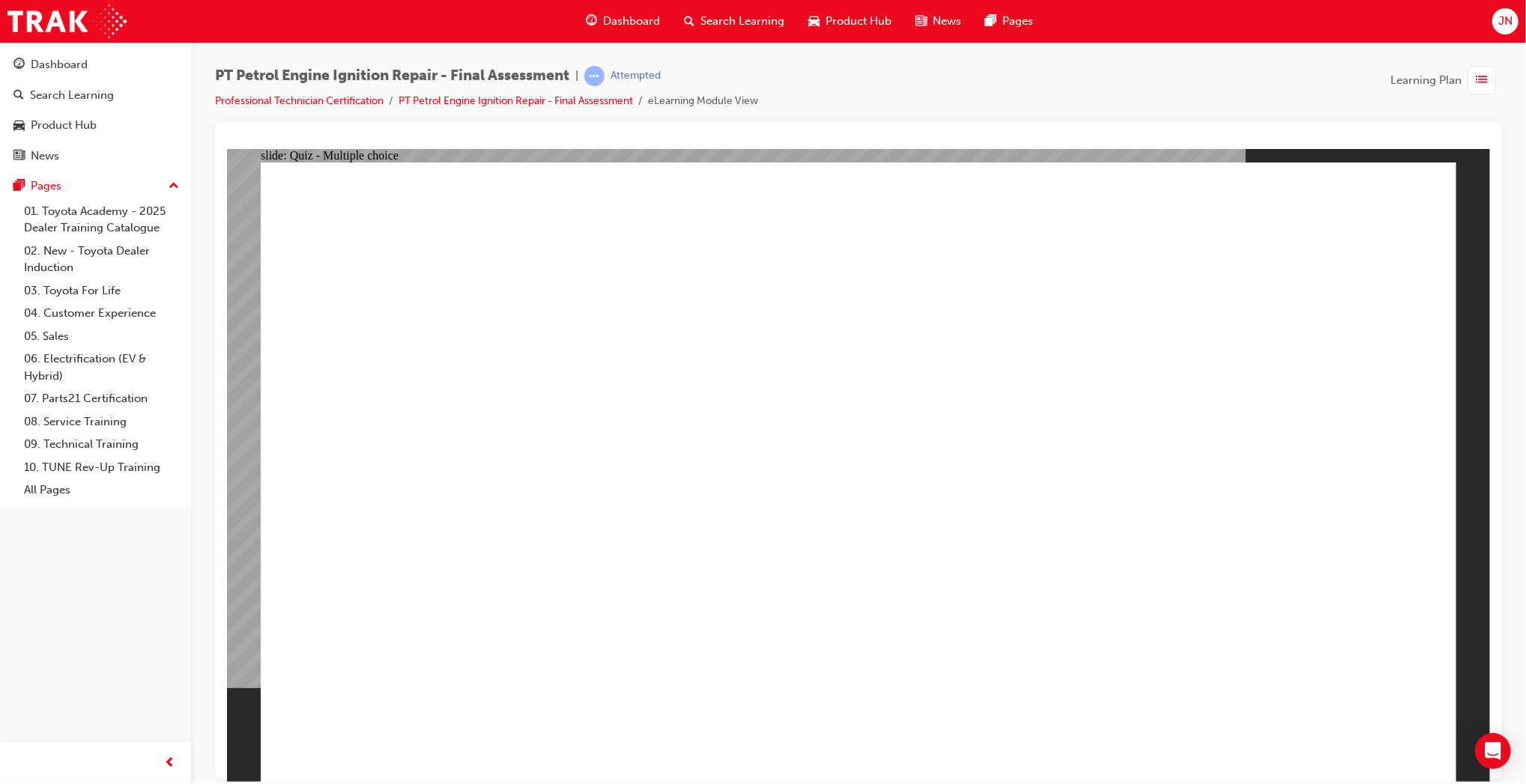
radio input "true"
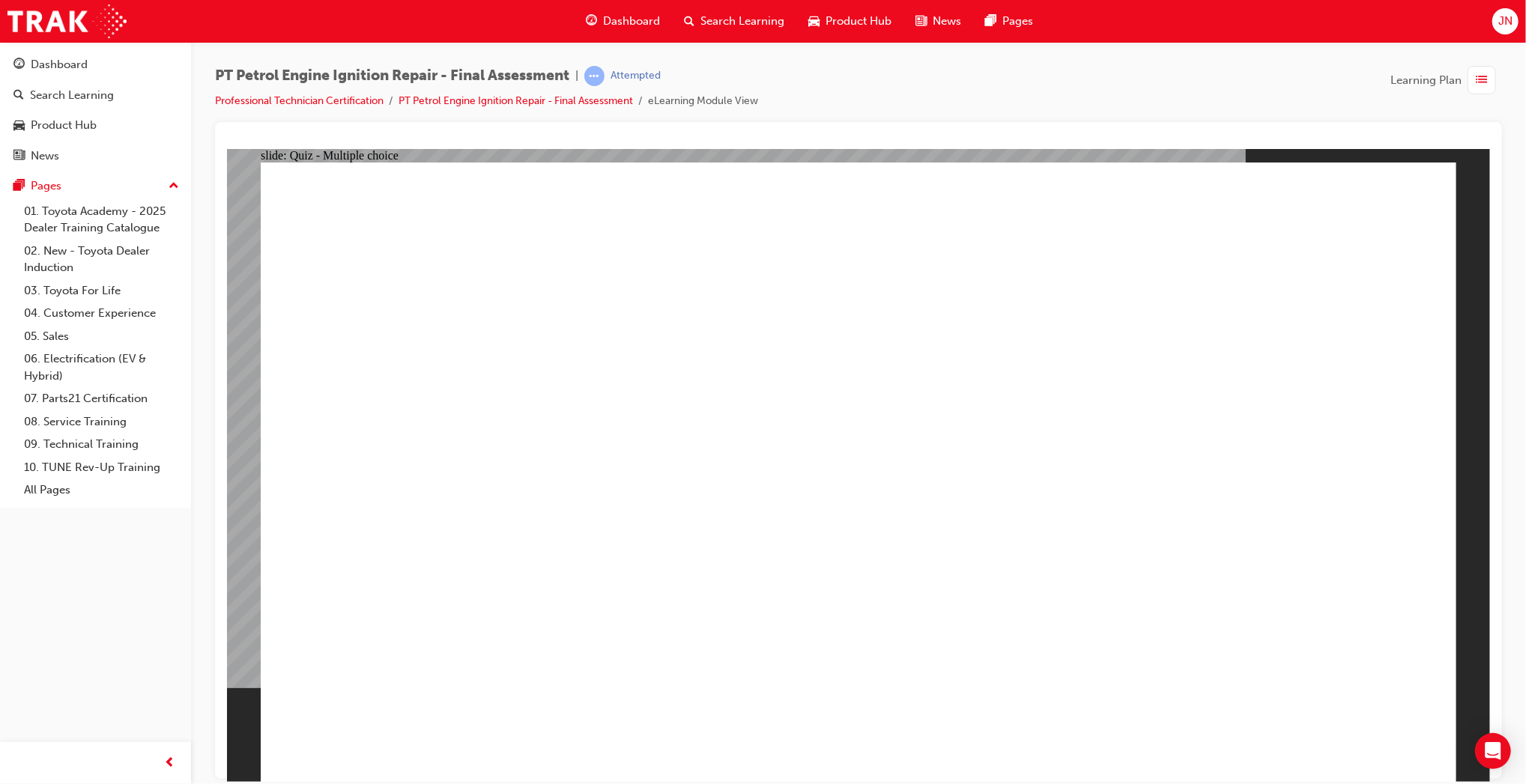
radio input "true"
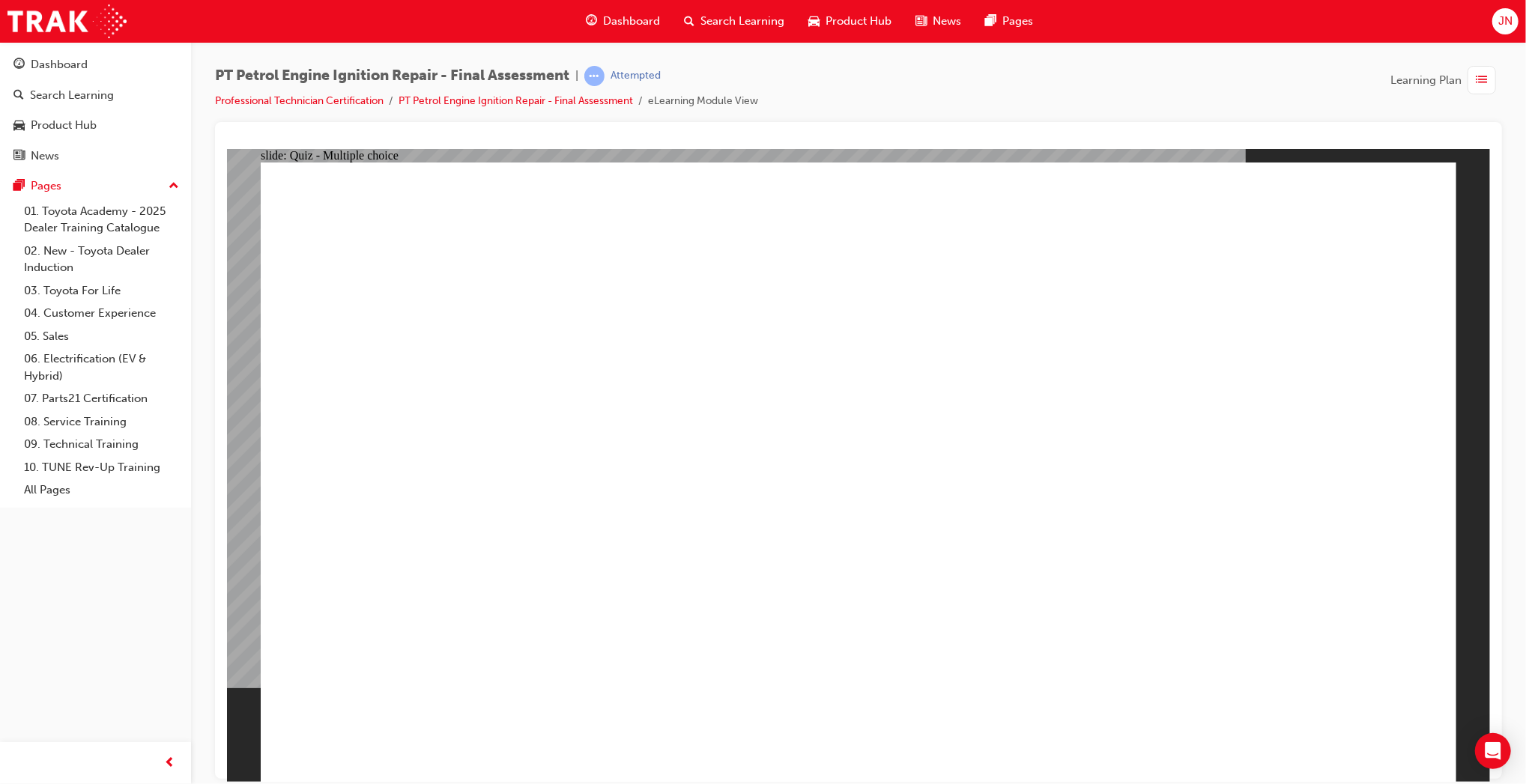
radio input "true"
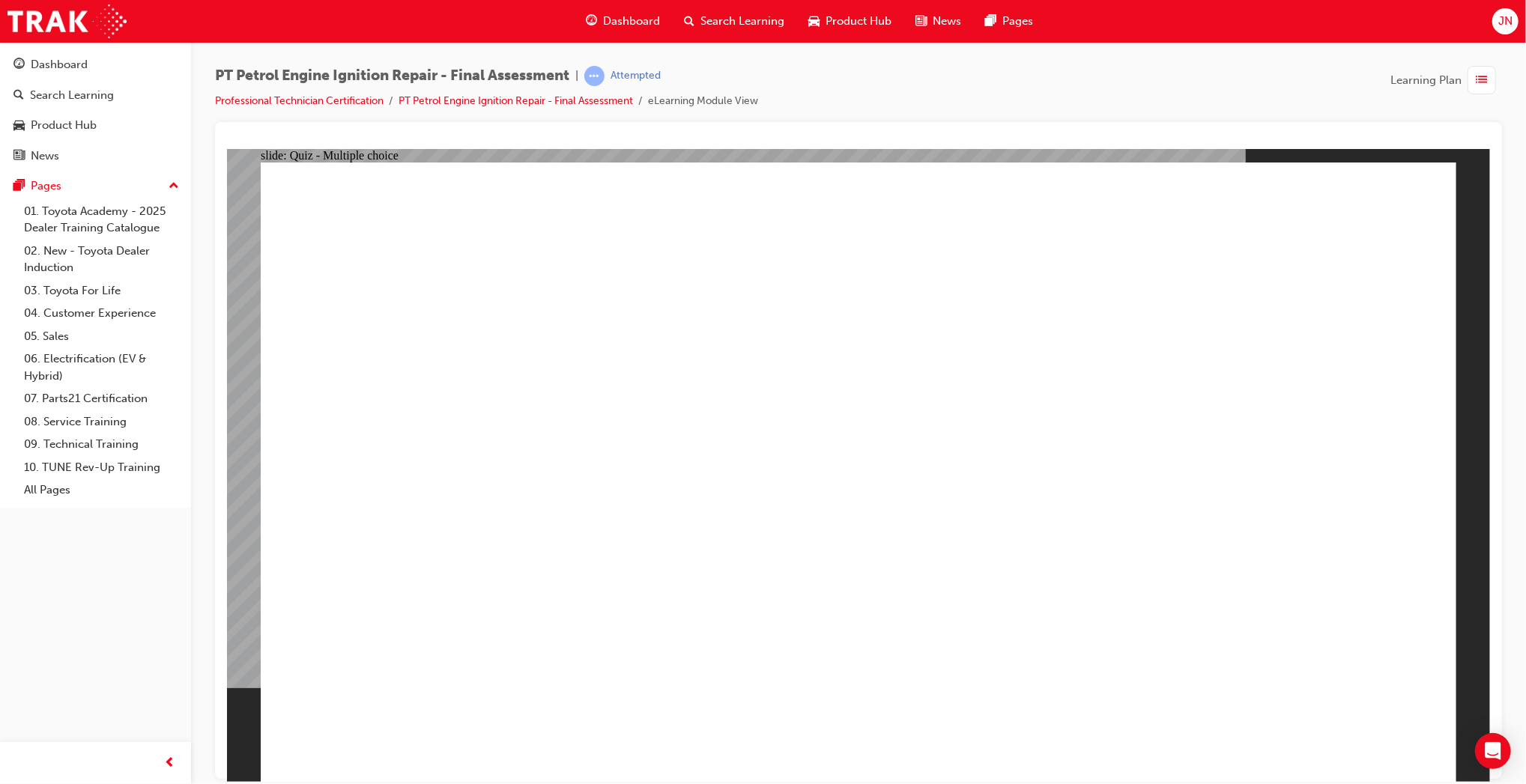
radio input "true"
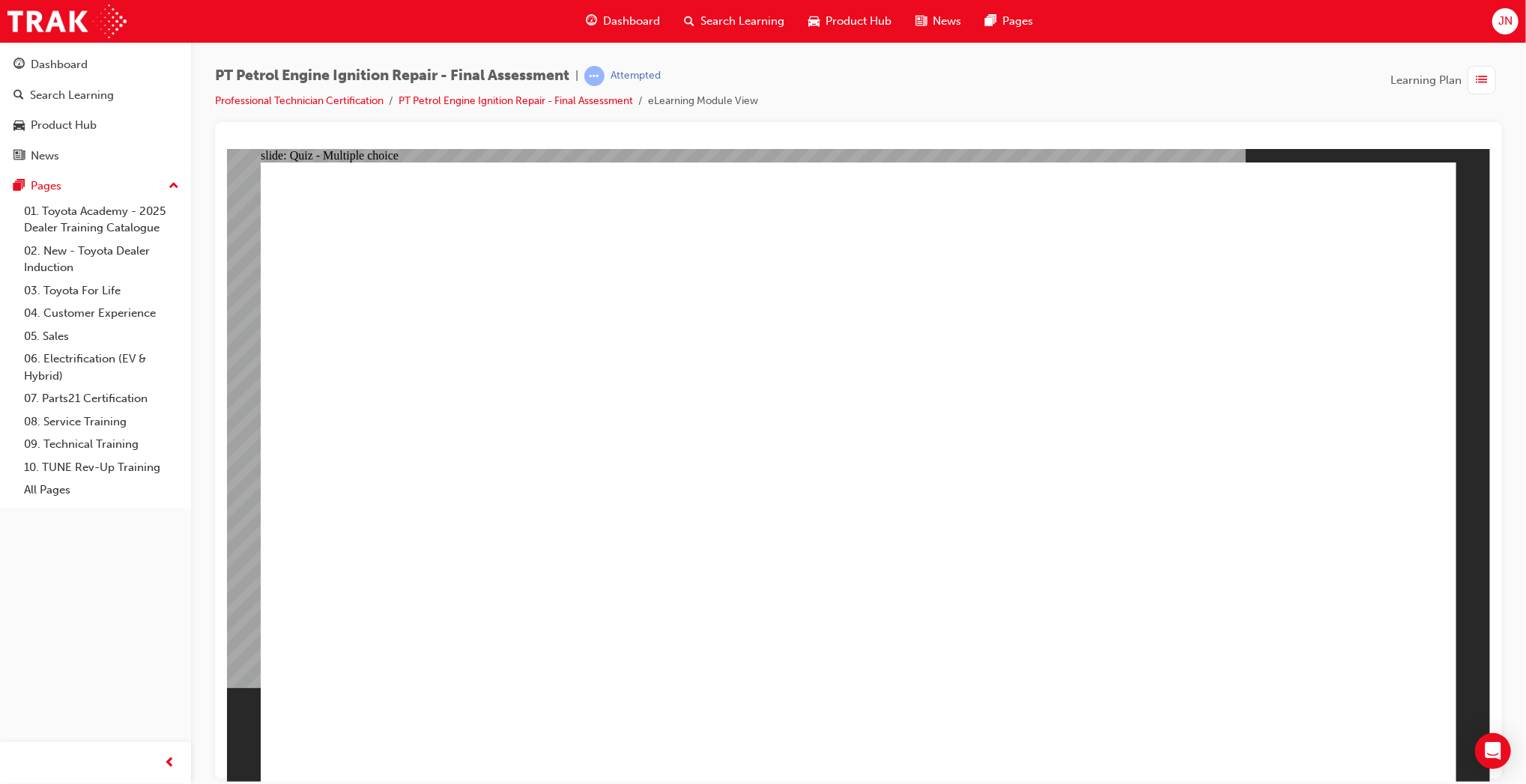
radio input "true"
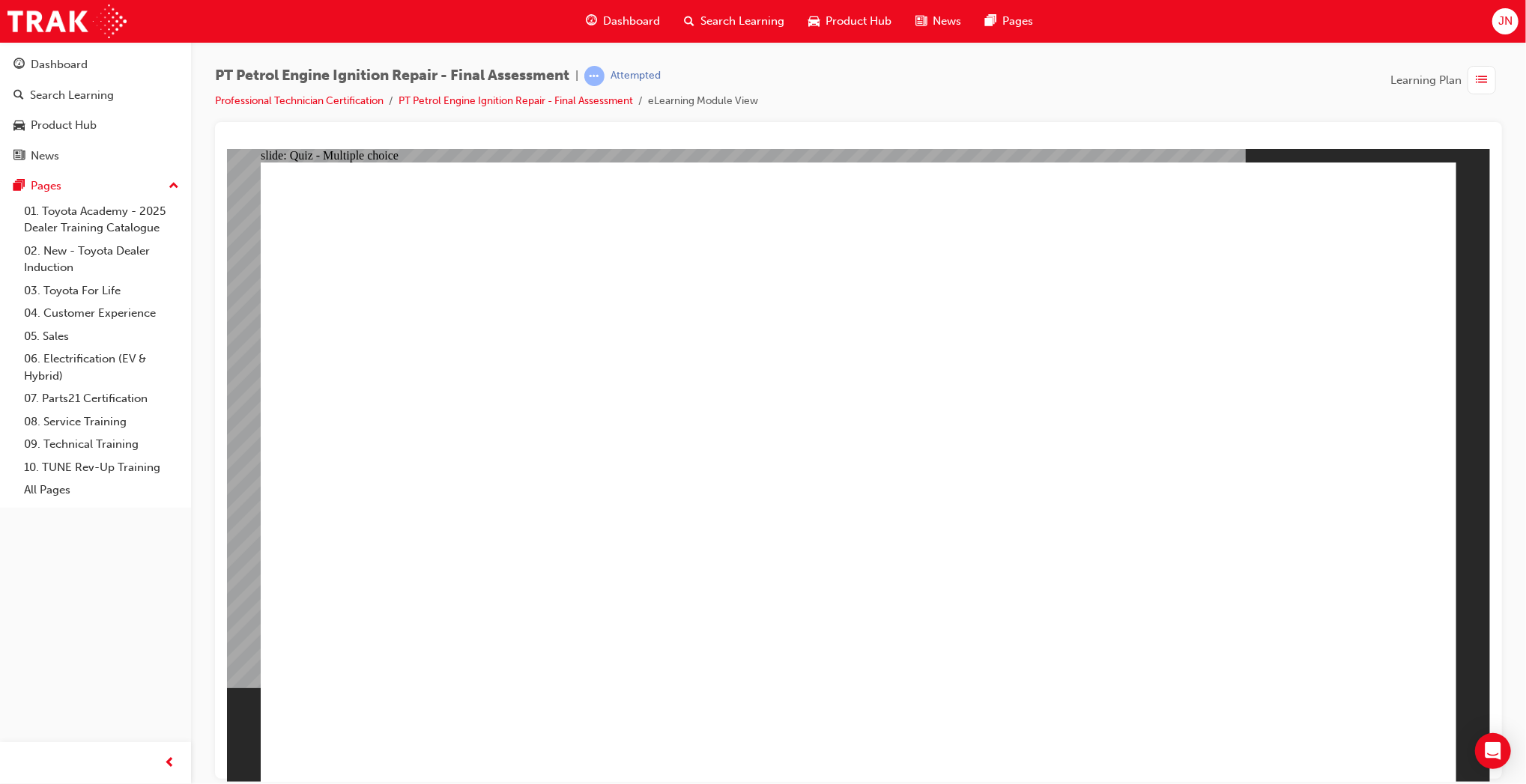
radio input "true"
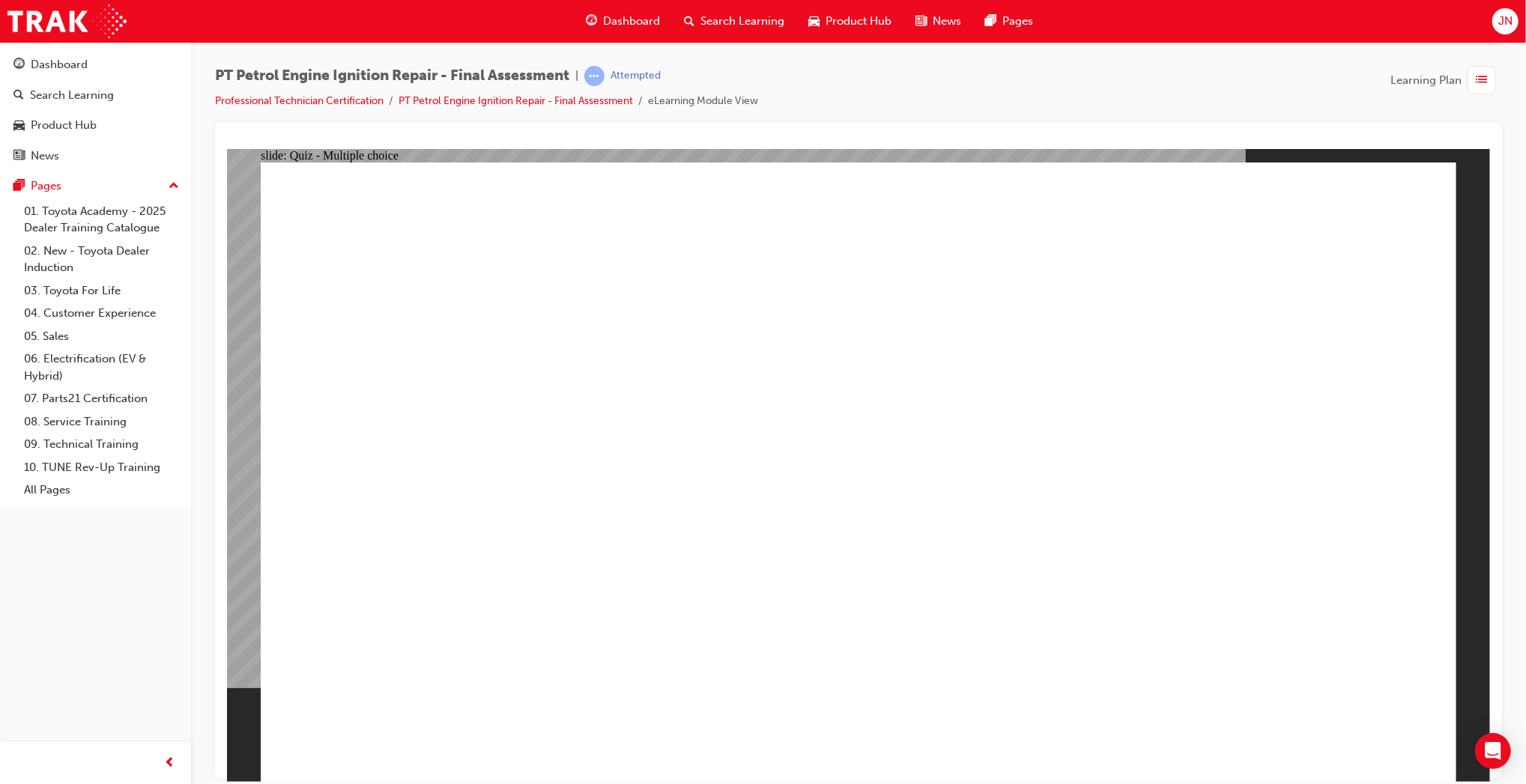
radio input "false"
radio input "true"
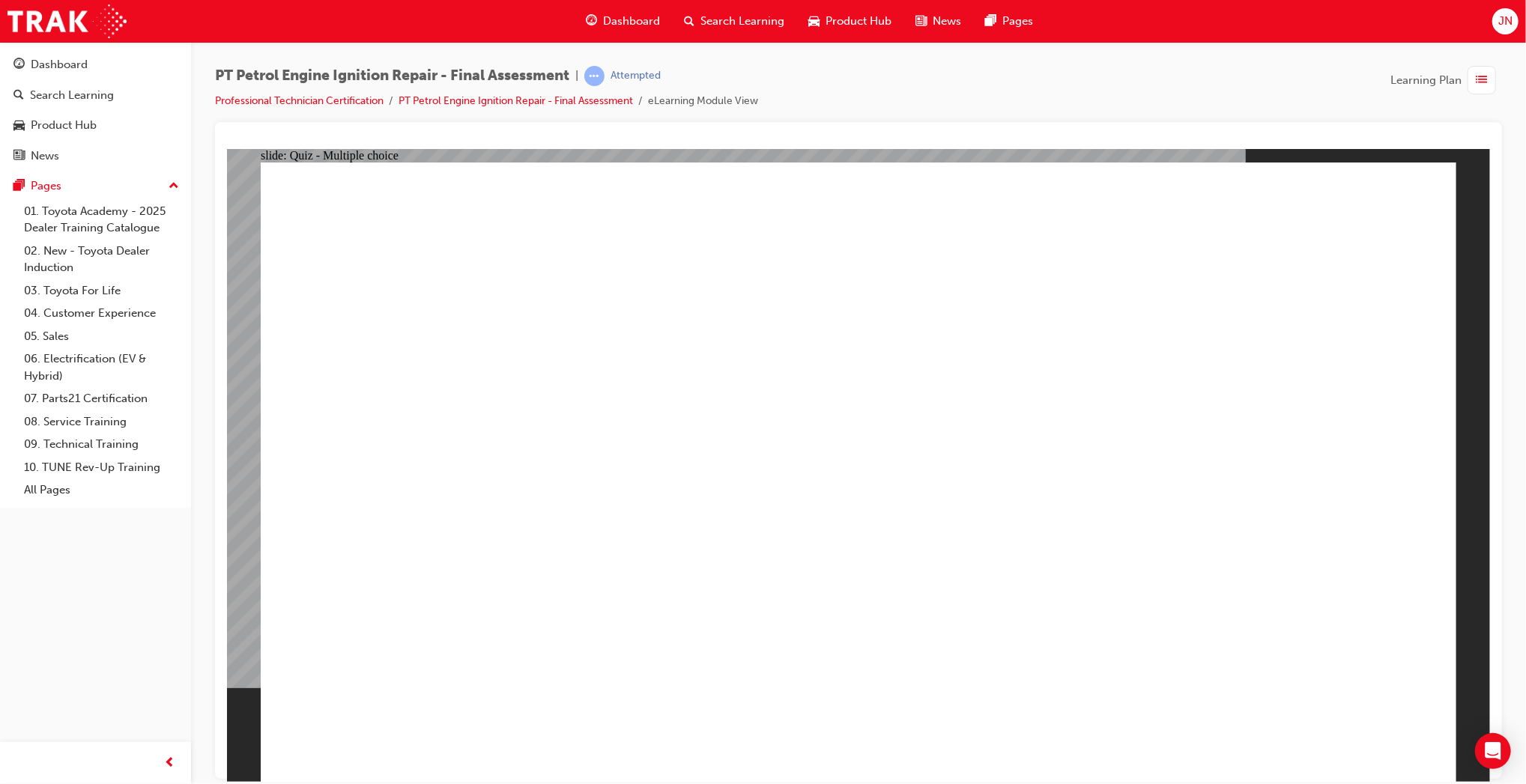
radio input "true"
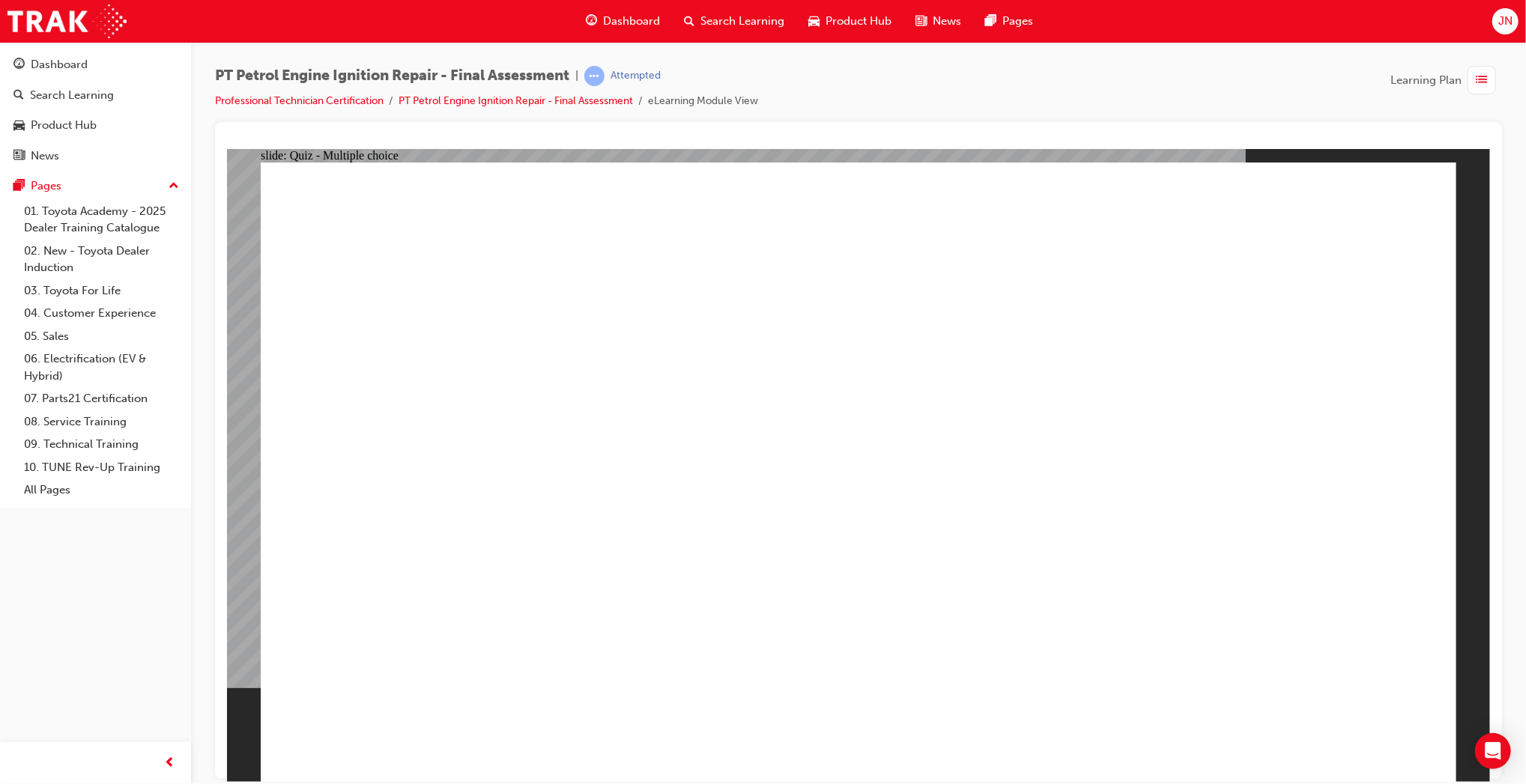
radio input "true"
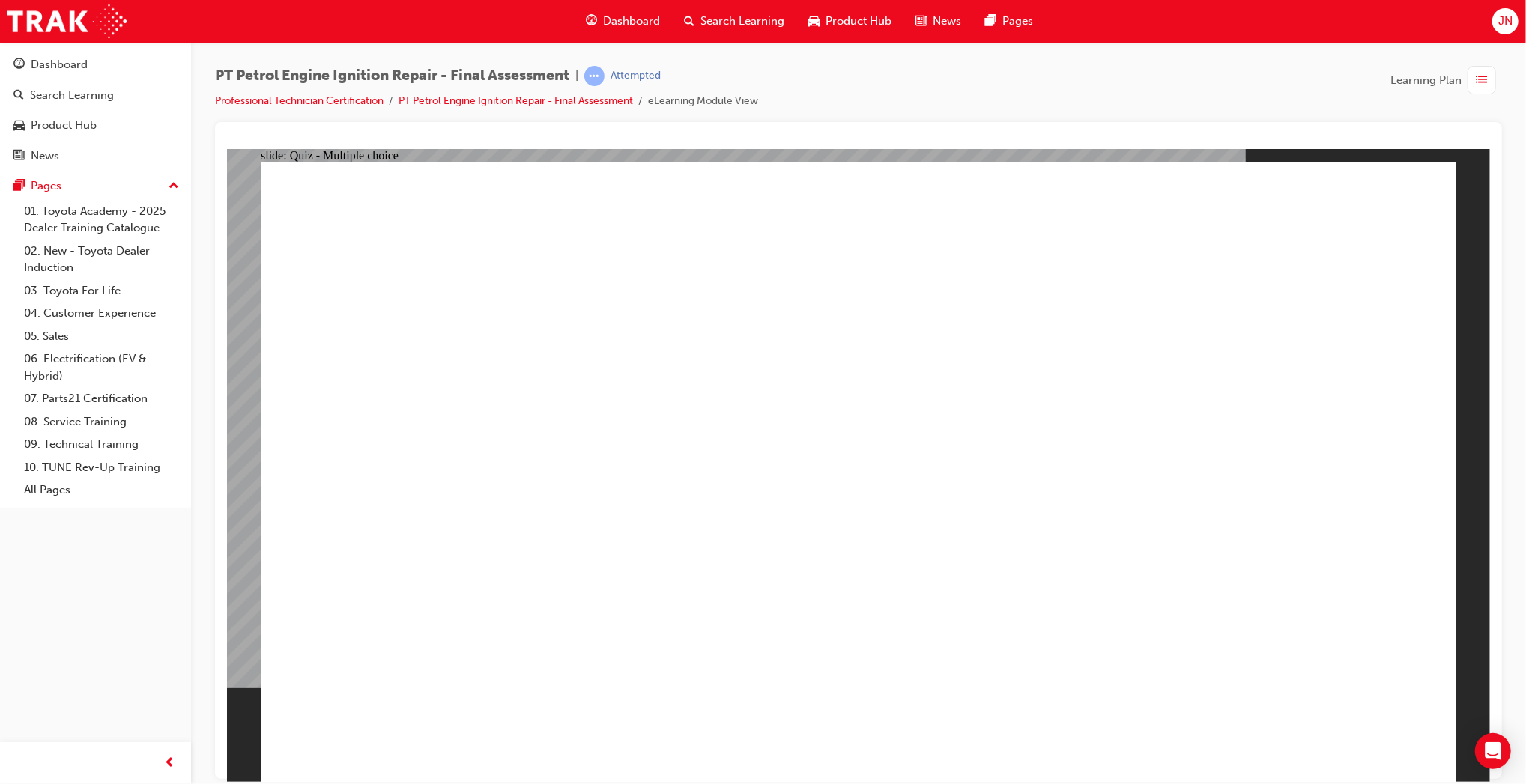
radio input "true"
click at [627, 25] on span "Dashboard" at bounding box center [631, 21] width 57 height 17
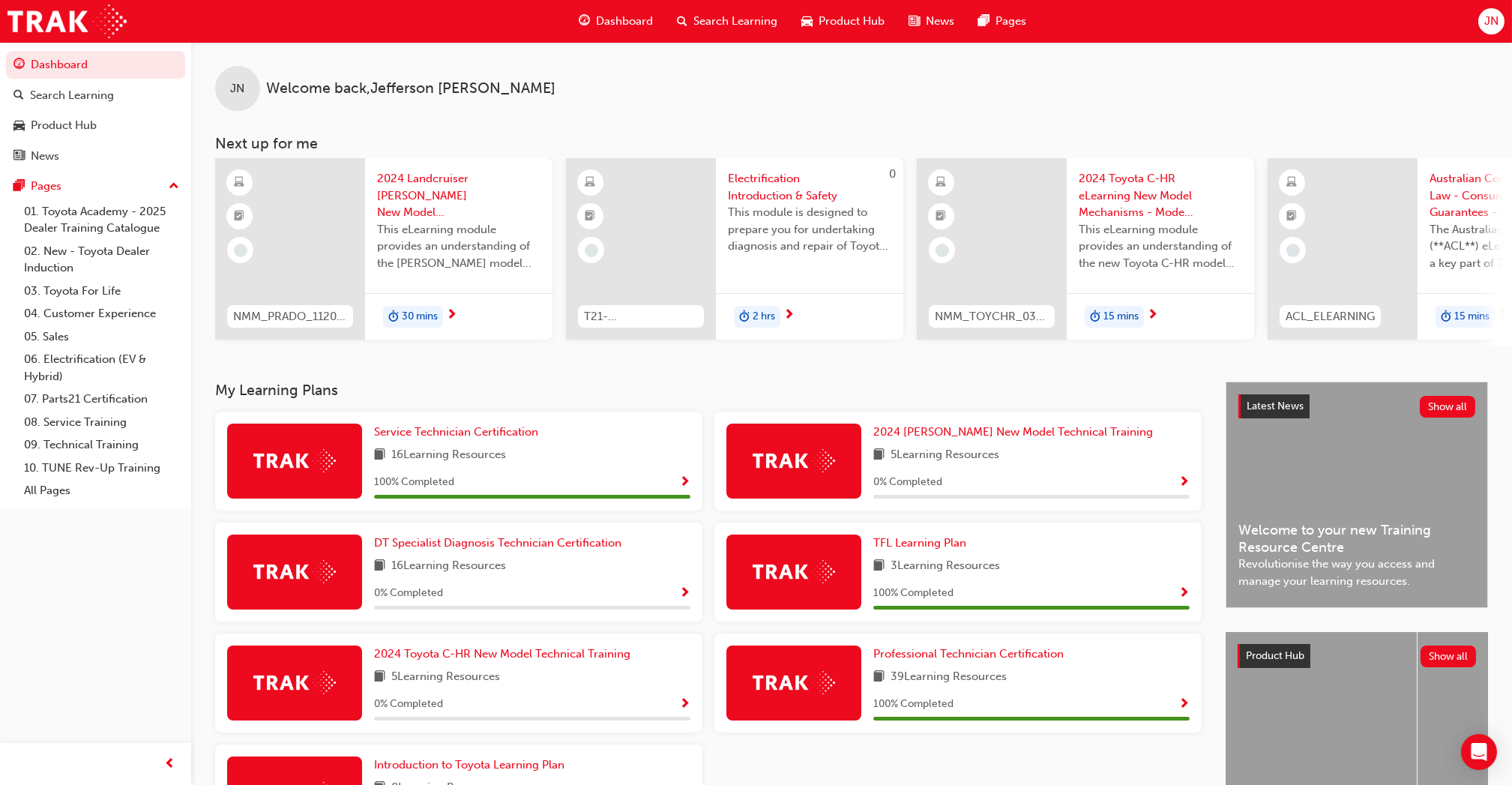
click at [1500, 15] on div "JN" at bounding box center [1491, 21] width 27 height 27
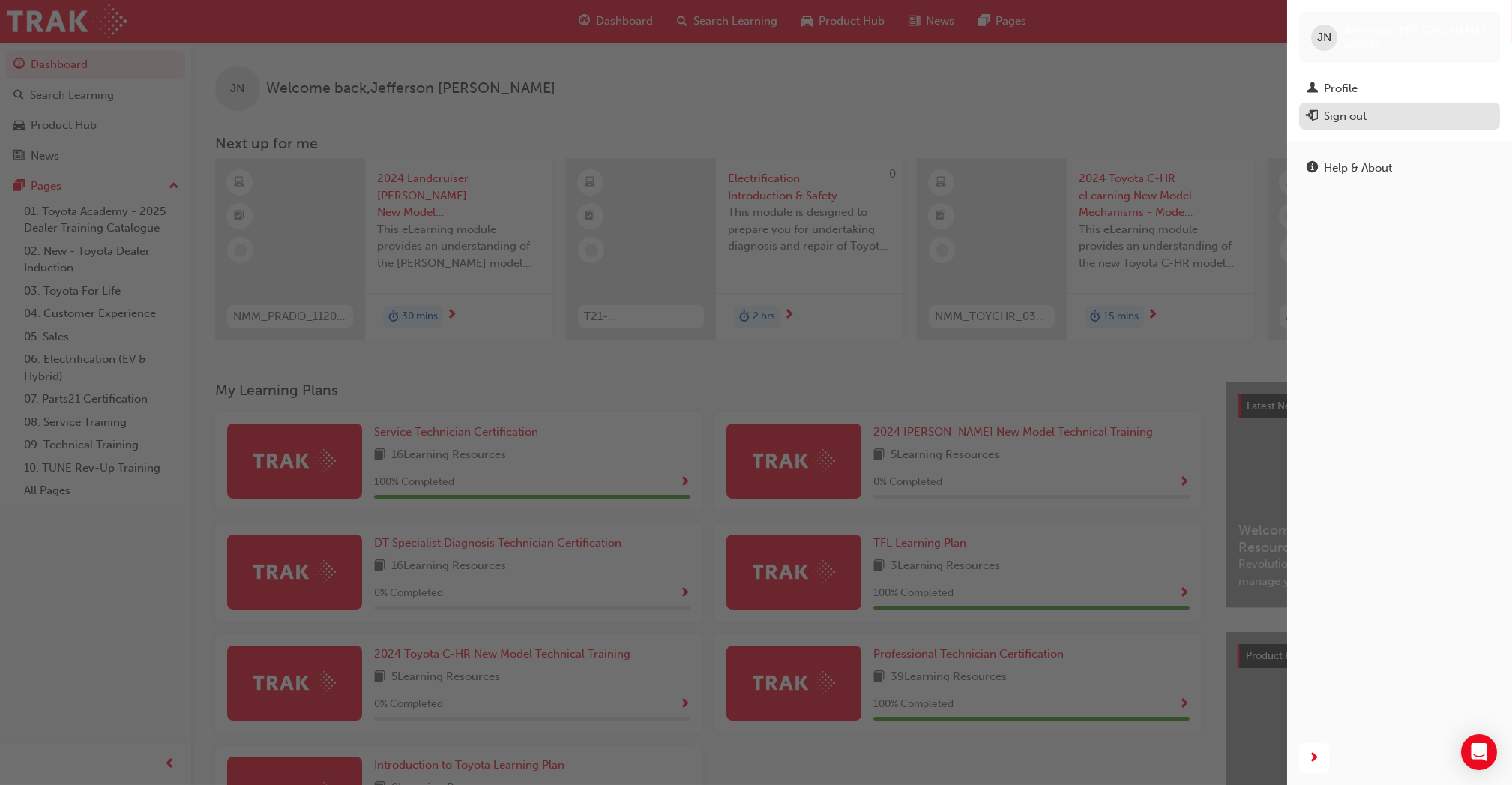
click at [1341, 122] on div "Sign out" at bounding box center [1345, 116] width 43 height 17
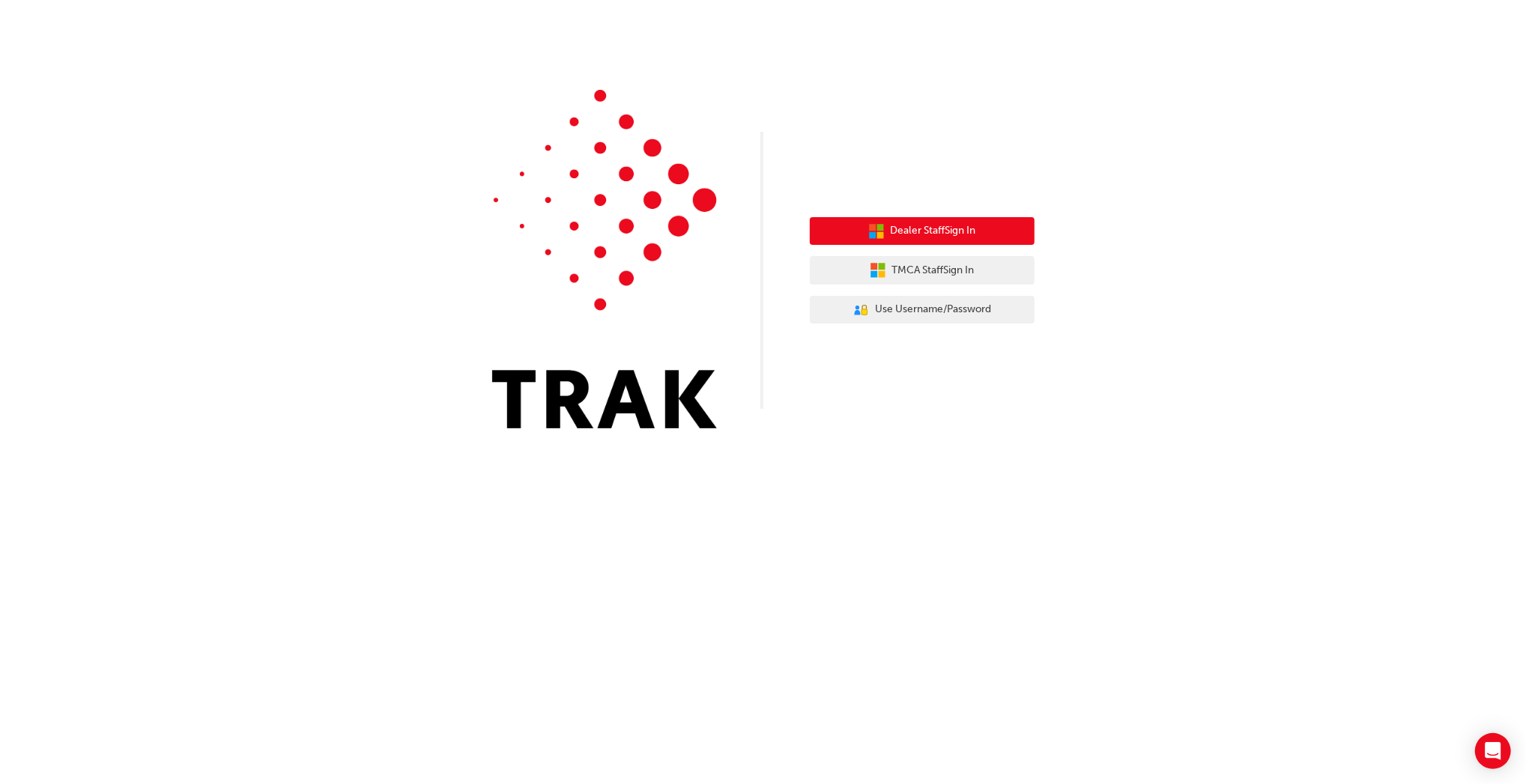
click at [853, 234] on button "Dealer Staff Sign In" at bounding box center [922, 231] width 224 height 28
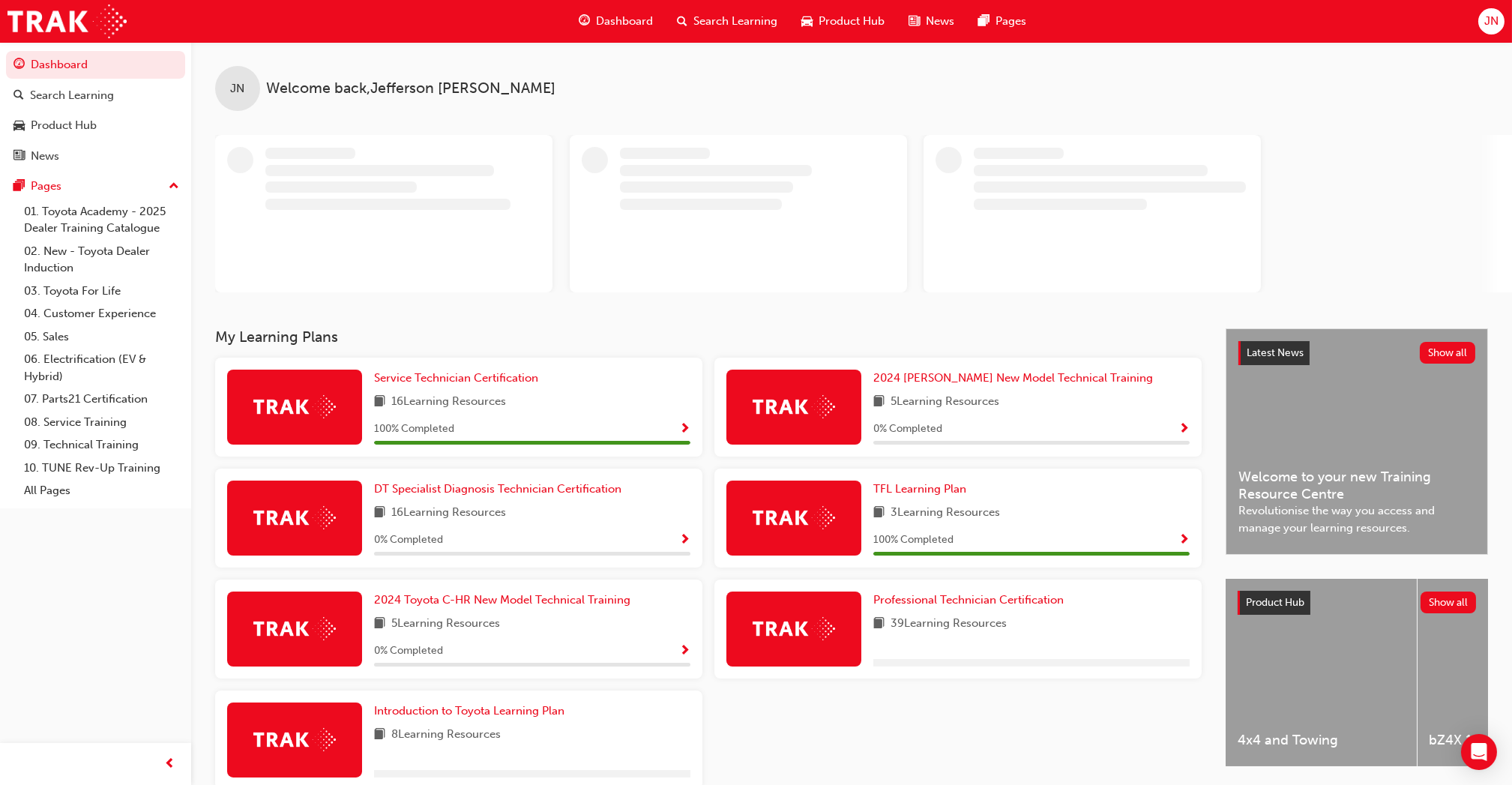
click at [1491, 24] on span "JN" at bounding box center [1491, 21] width 14 height 17
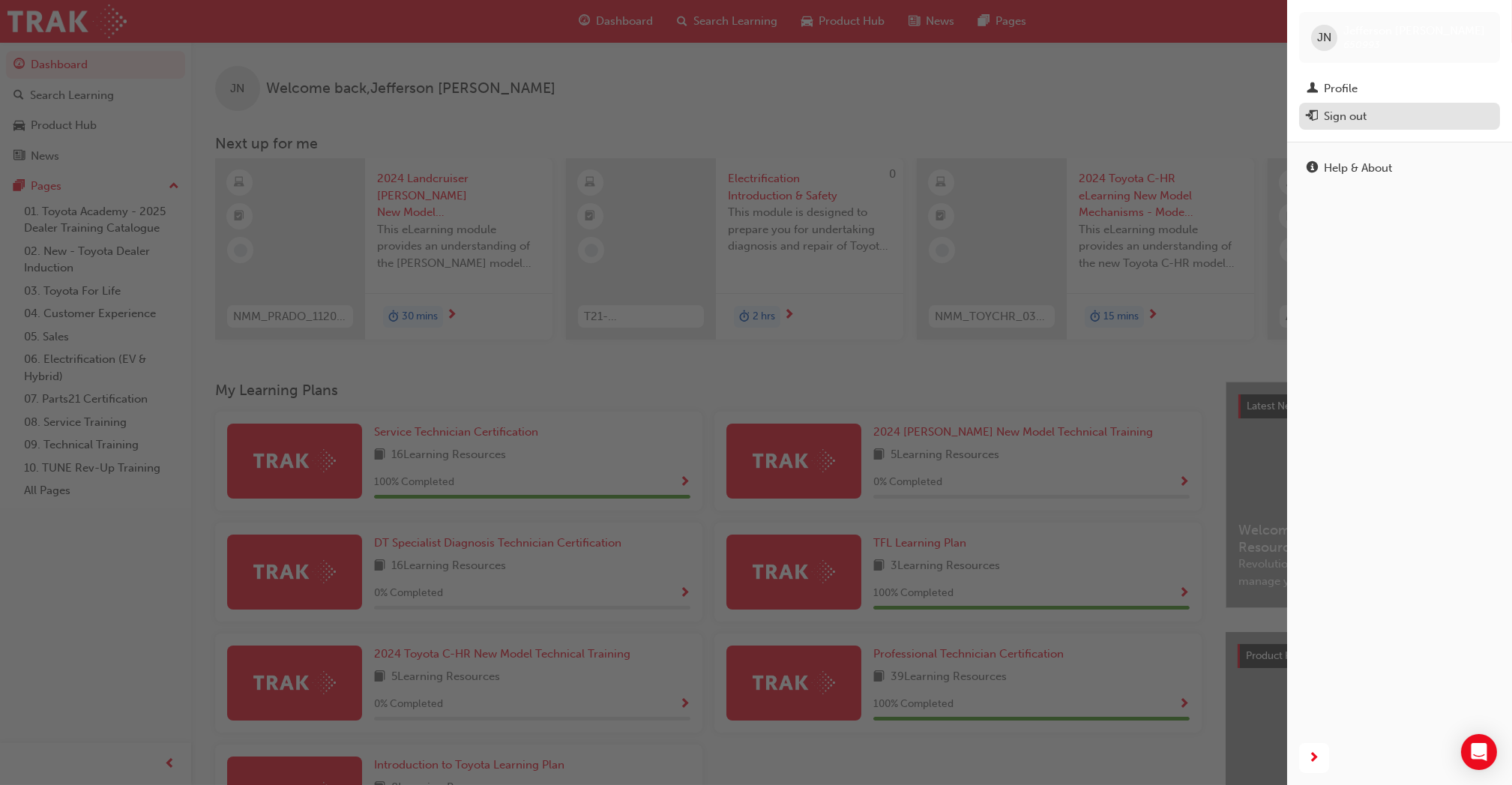
click at [1370, 111] on div "Sign out" at bounding box center [1399, 116] width 186 height 19
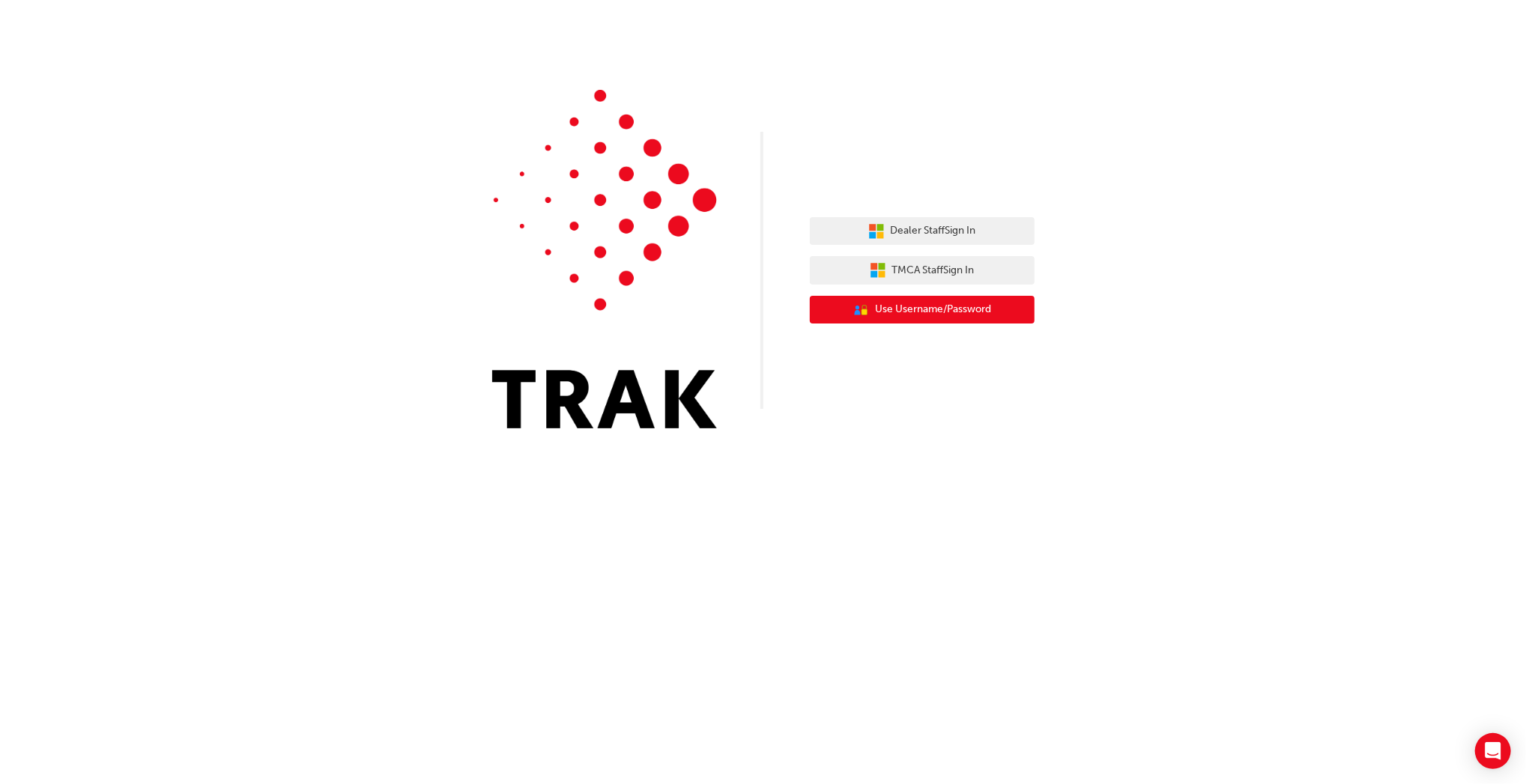
click at [959, 311] on span "Use Username/Password" at bounding box center [933, 309] width 116 height 17
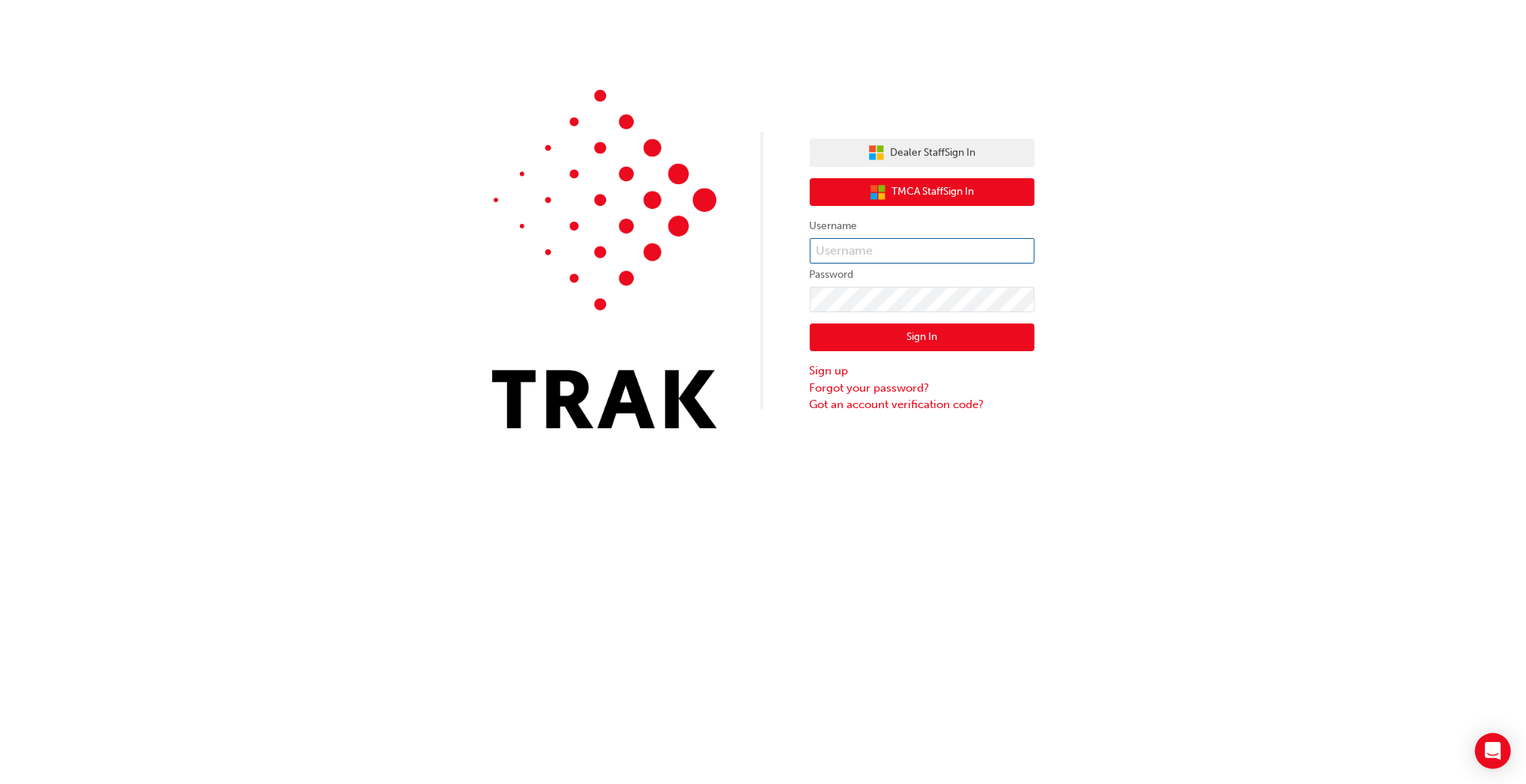
type input "Navdeep.Kumar"
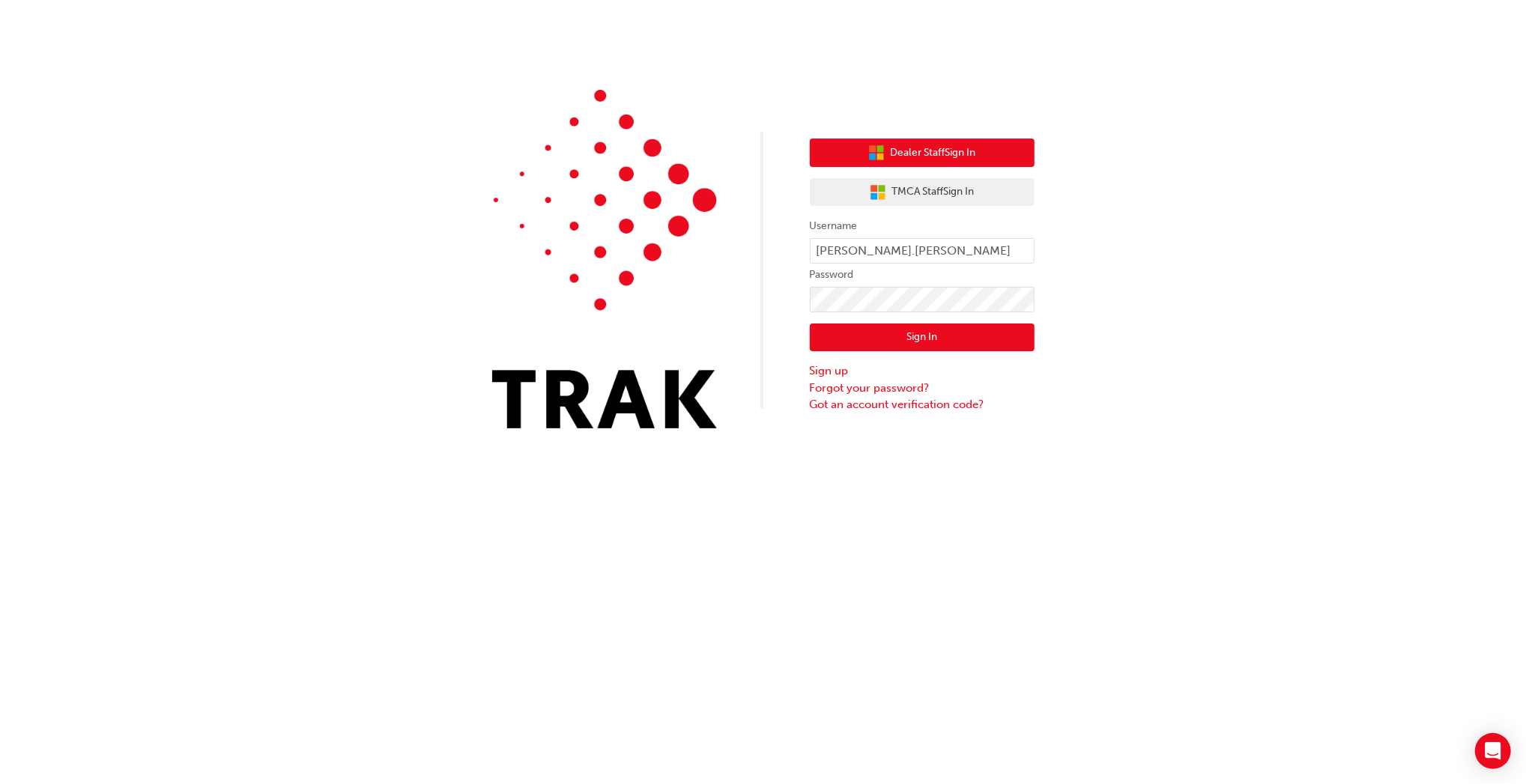
click at [977, 154] on button "Dealer Staff Sign In" at bounding box center [922, 152] width 224 height 28
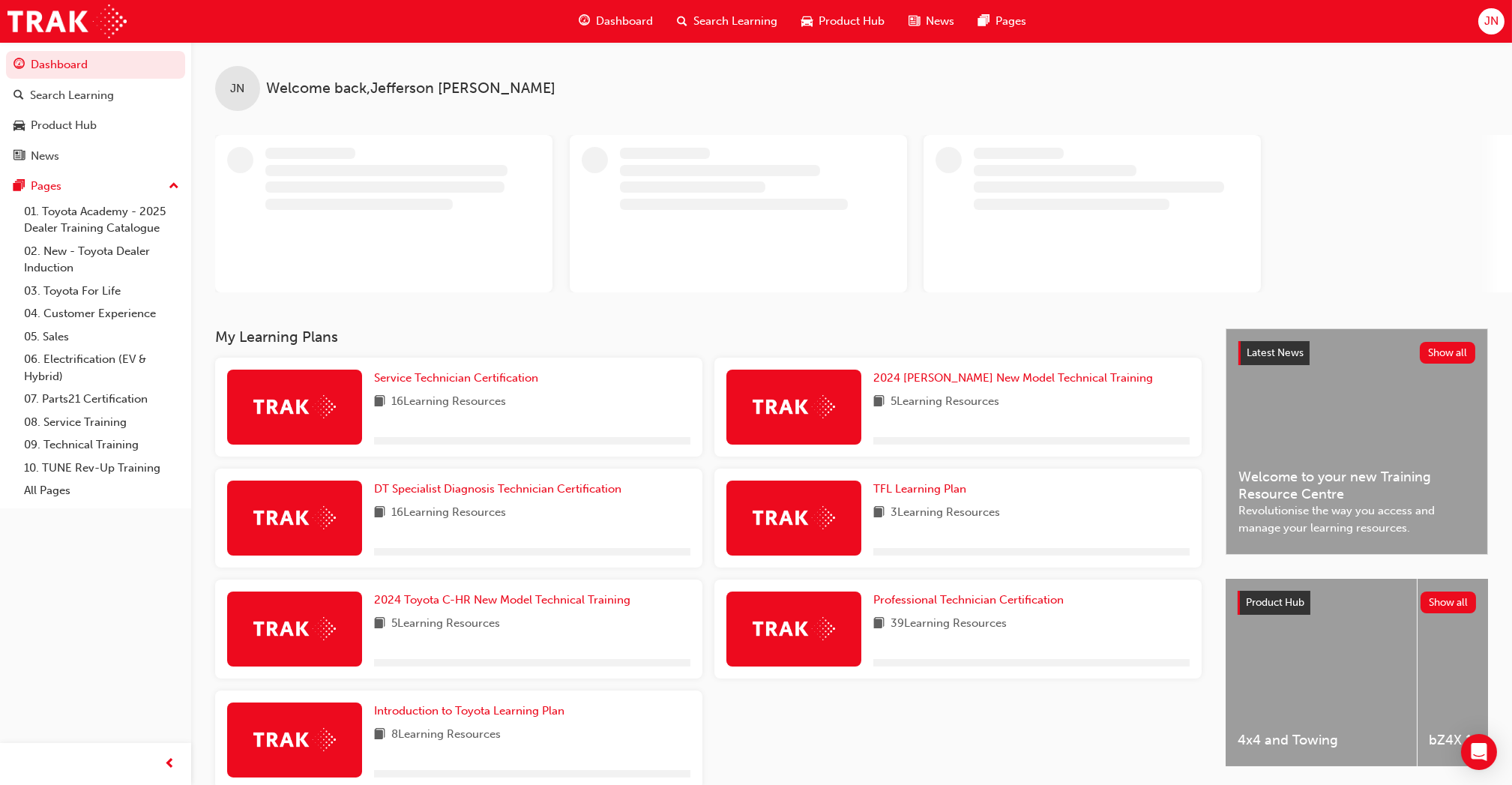
click at [1498, 19] on span "JN" at bounding box center [1491, 21] width 14 height 17
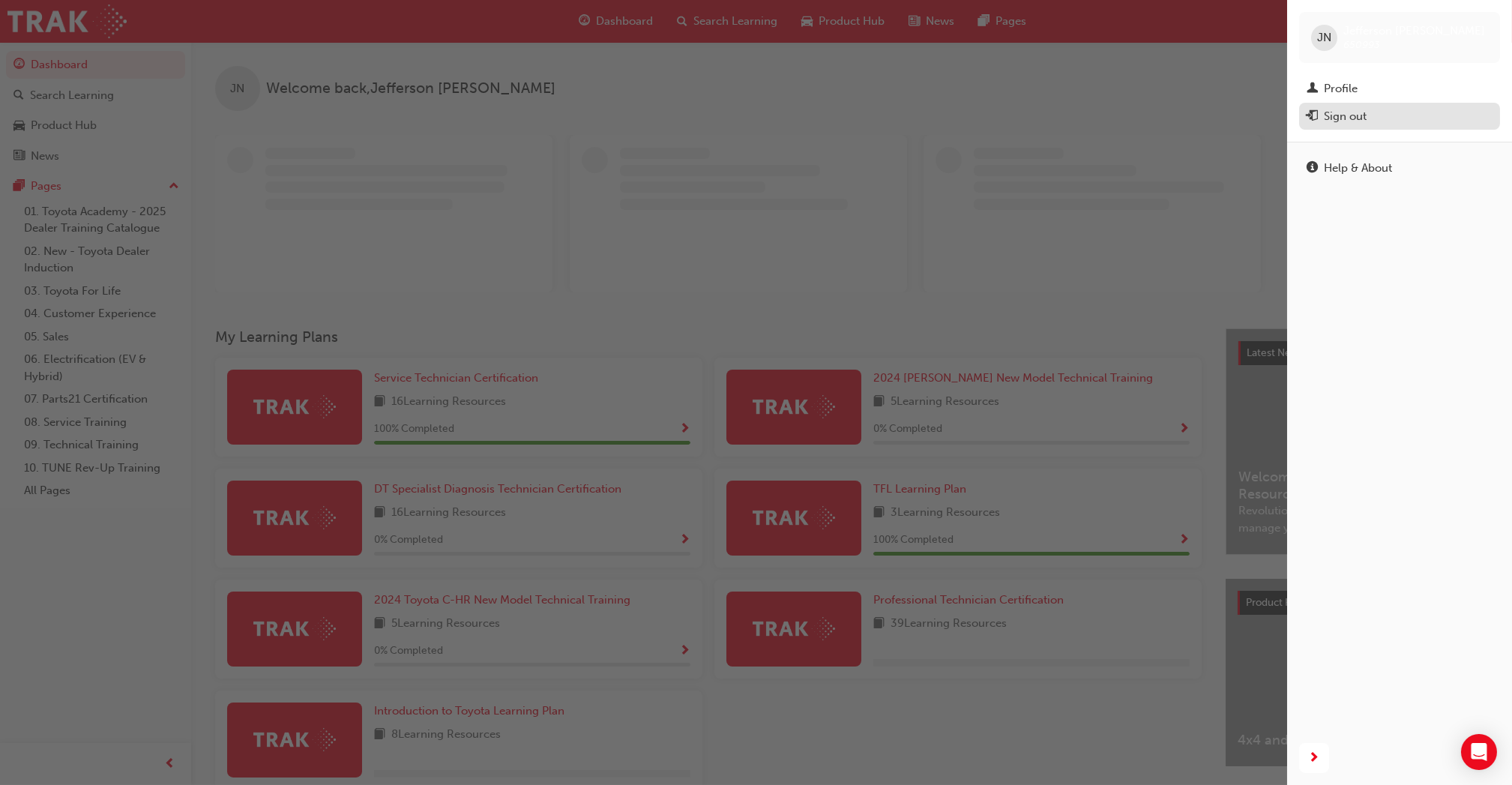
click at [1373, 113] on div "Sign out" at bounding box center [1399, 116] width 186 height 19
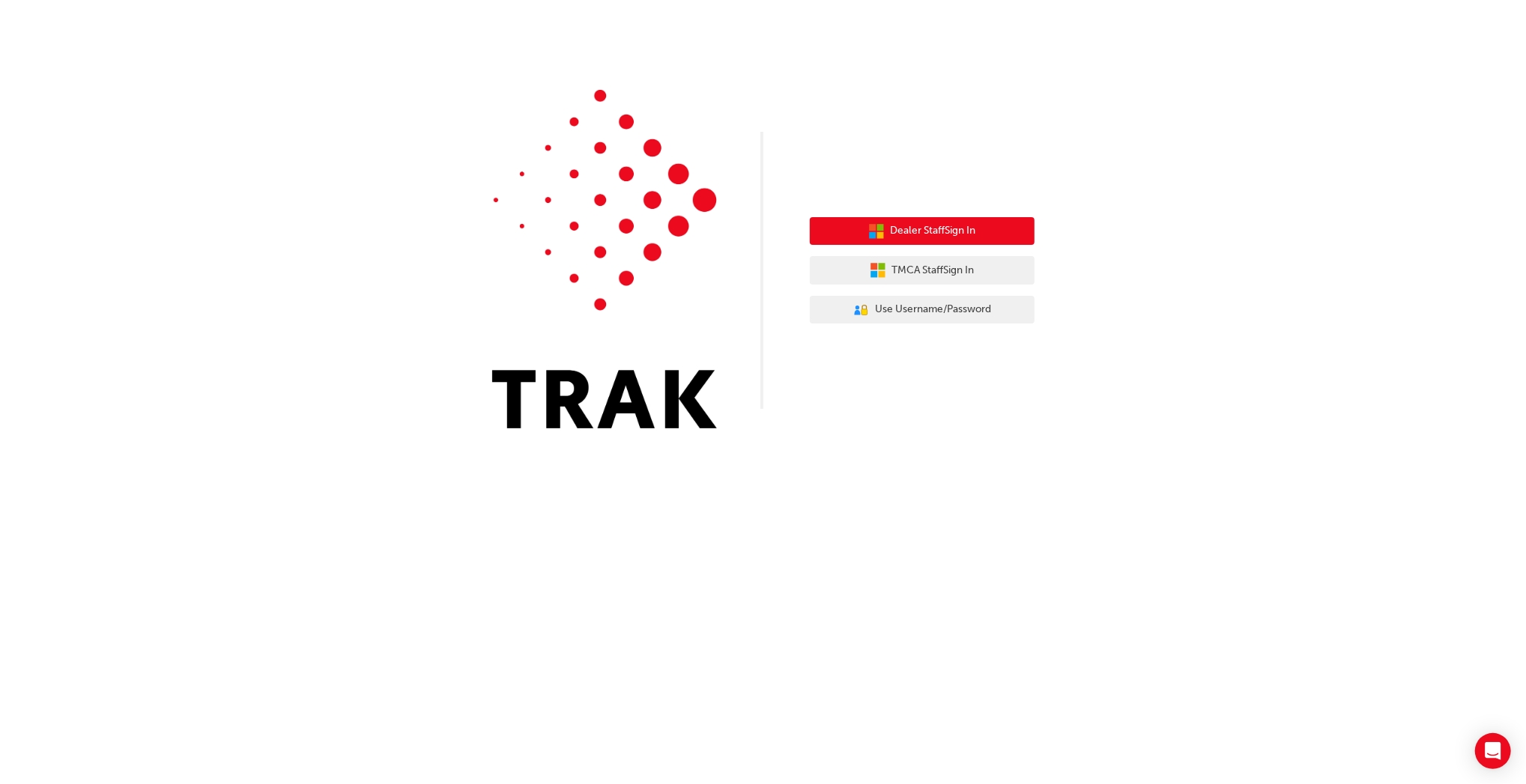
click at [933, 222] on button "Dealer Staff Sign In" at bounding box center [922, 231] width 224 height 28
